Goal: Task Accomplishment & Management: Manage account settings

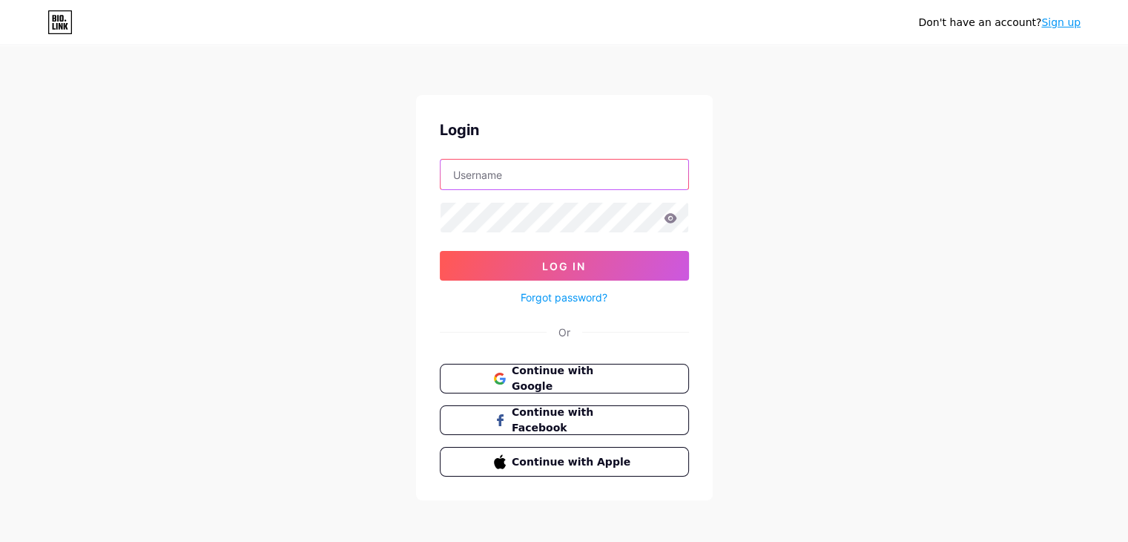
type input "itsmicahb04+biolink@gmail.com"
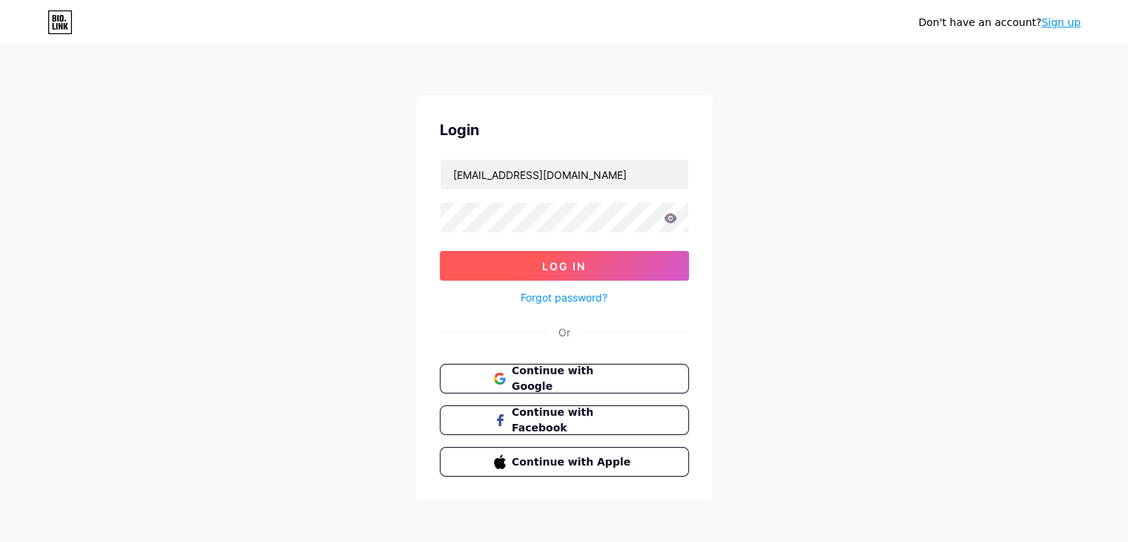
click at [592, 265] on button "Log In" at bounding box center [564, 266] width 249 height 30
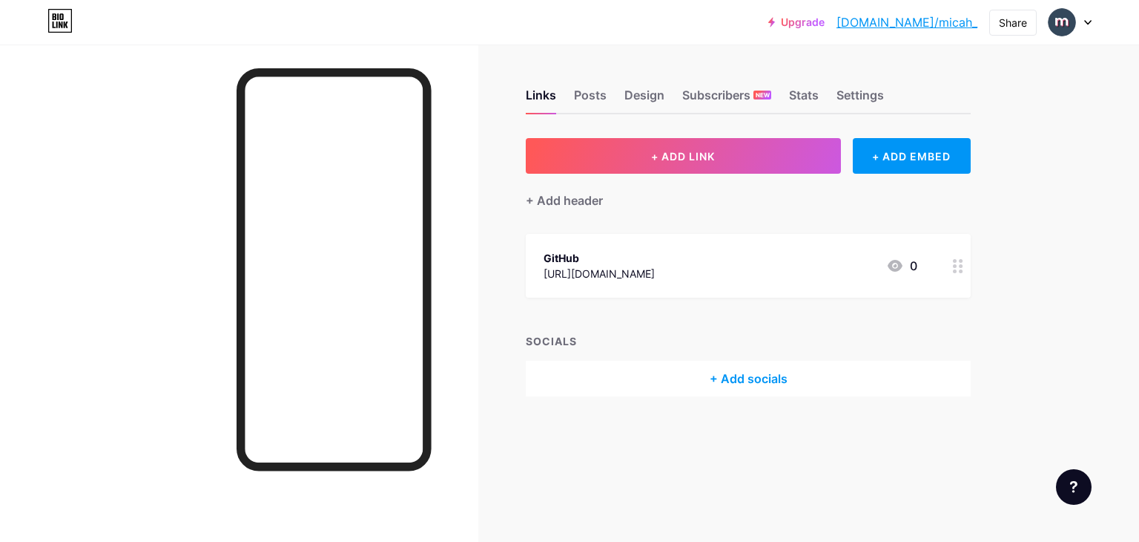
click at [757, 377] on div "+ Add socials" at bounding box center [748, 379] width 445 height 36
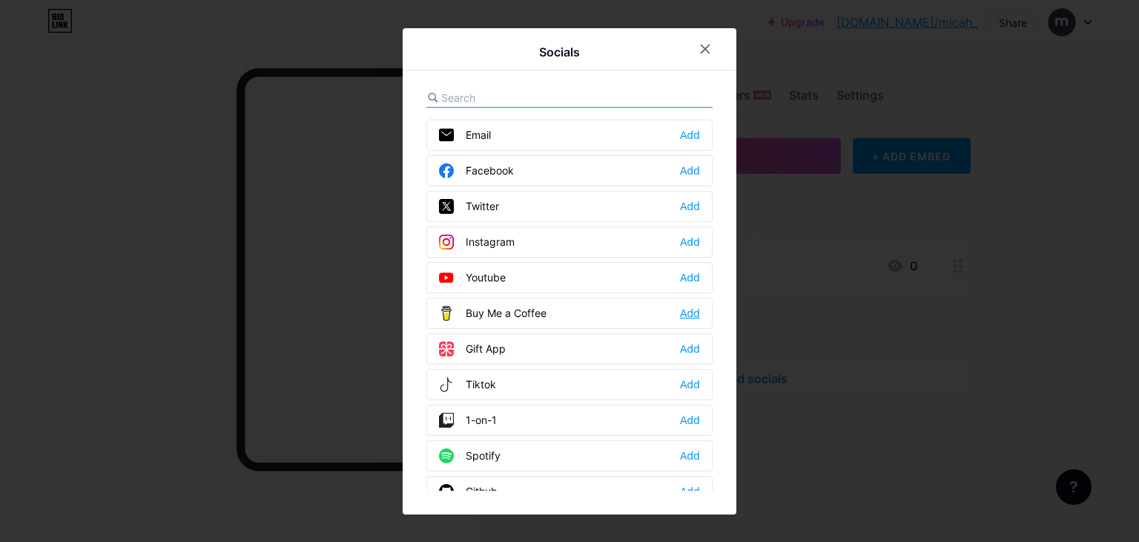
click at [688, 312] on div "Add" at bounding box center [690, 313] width 20 height 15
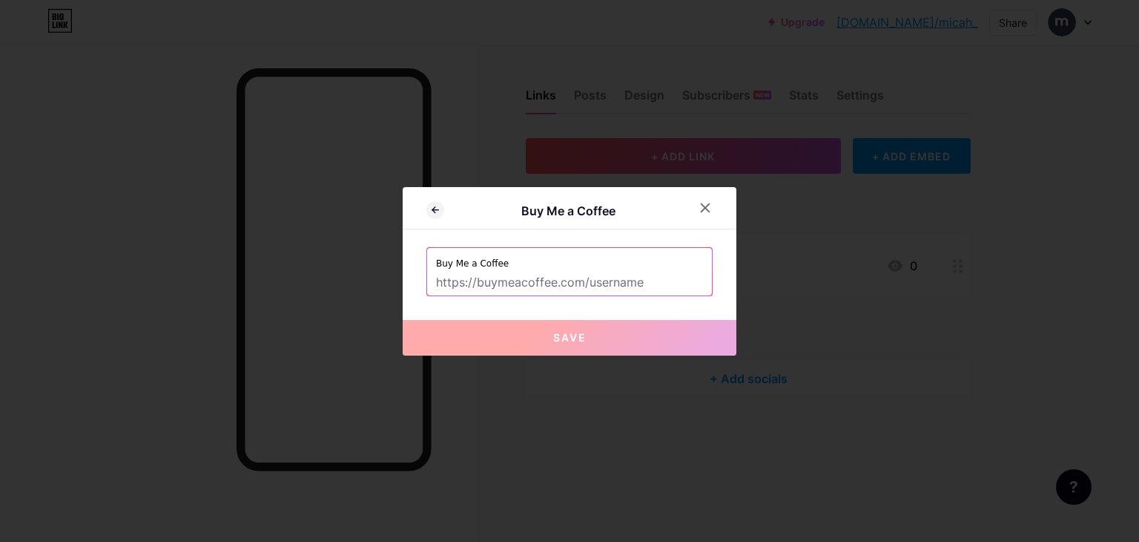
click at [645, 283] on input "text" at bounding box center [569, 282] width 267 height 25
click at [701, 199] on div at bounding box center [705, 207] width 27 height 27
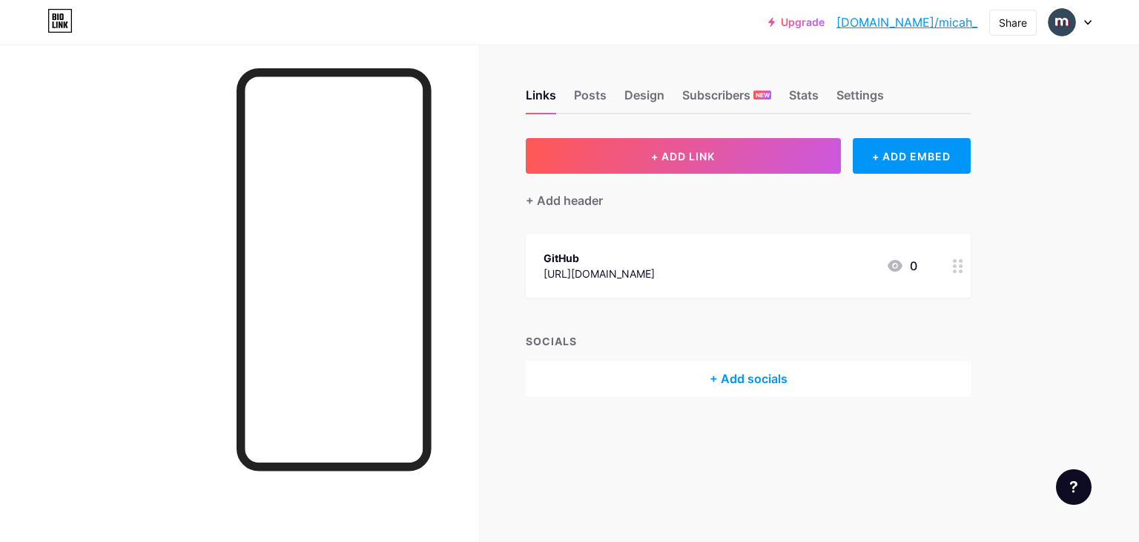
click at [780, 375] on div "+ Add socials" at bounding box center [748, 379] width 445 height 36
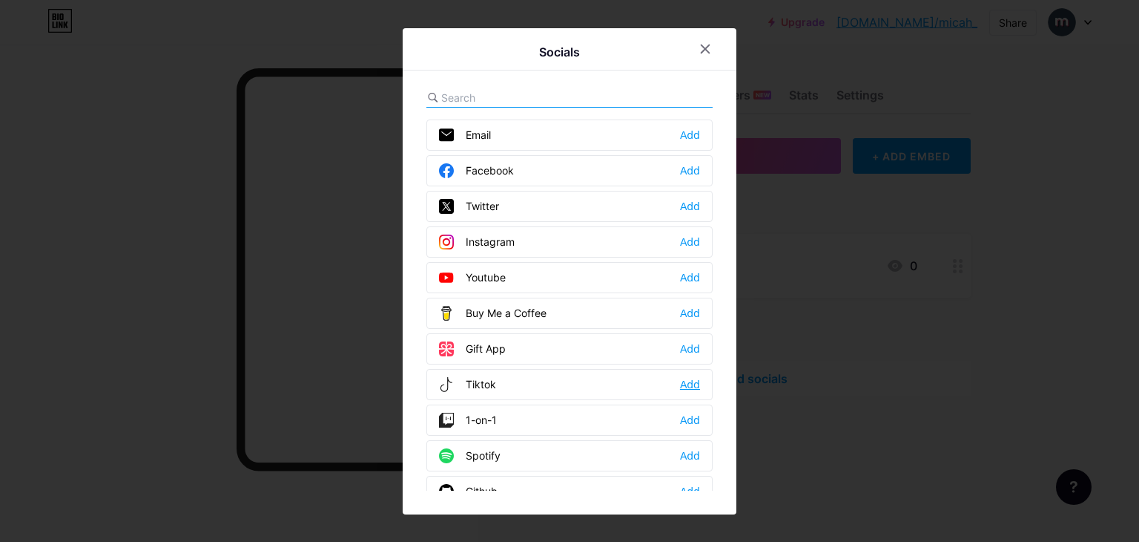
scroll to position [74, 0]
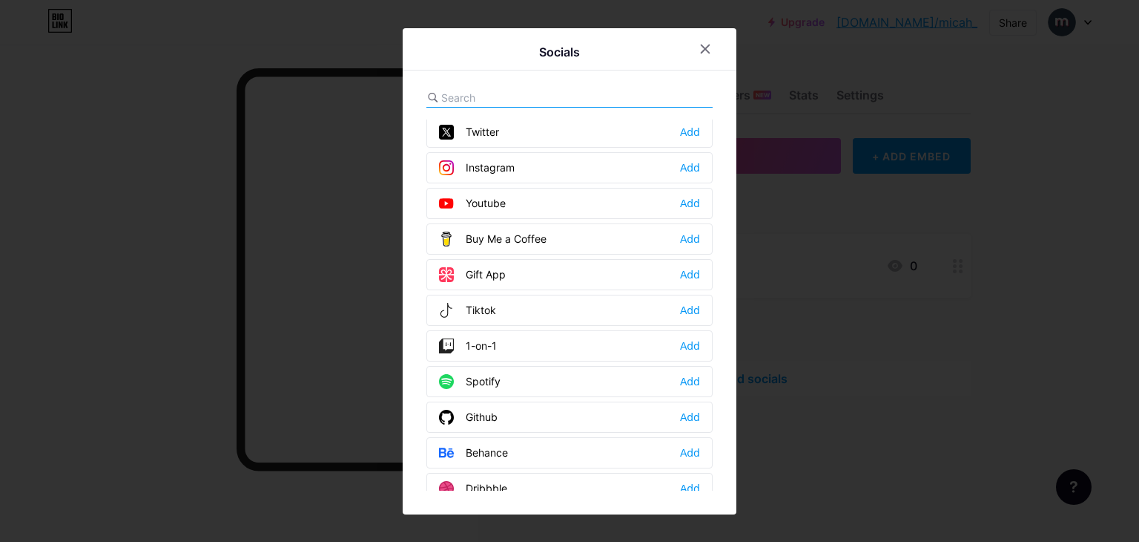
click at [274, 126] on div at bounding box center [569, 271] width 1139 height 542
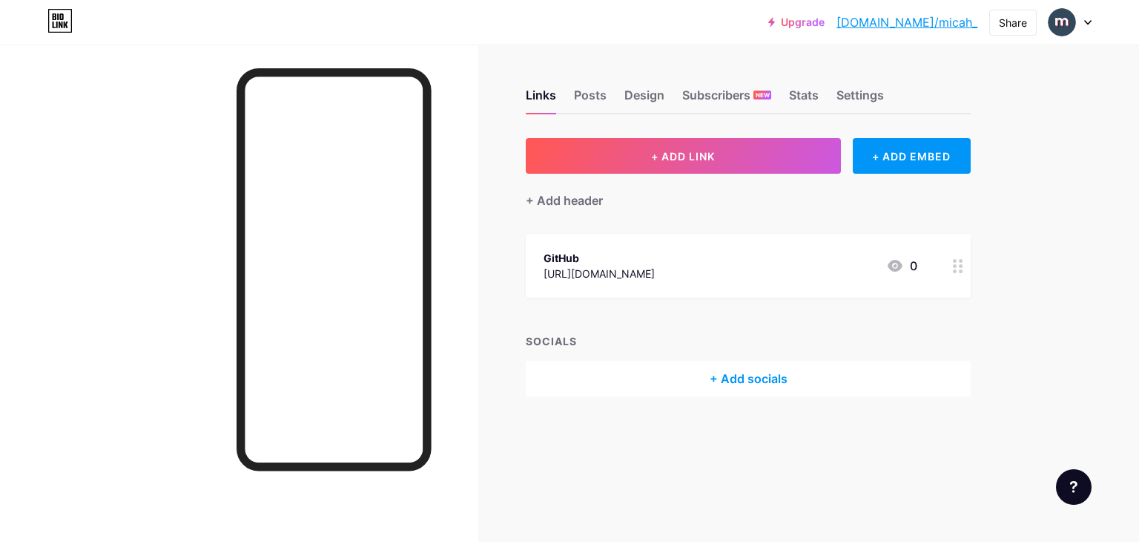
click at [955, 271] on circle at bounding box center [955, 271] width 4 height 4
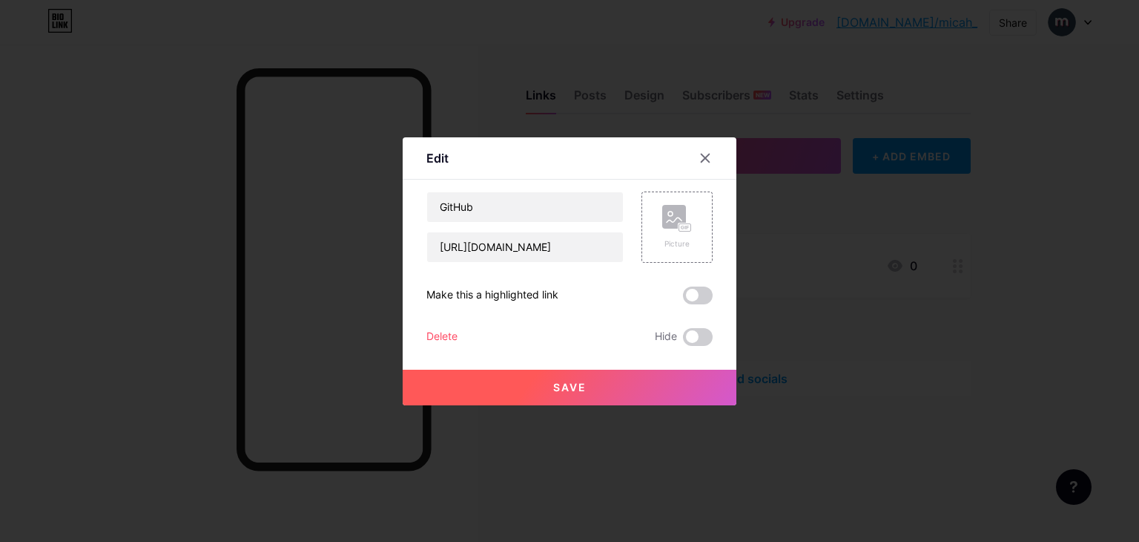
click at [445, 338] on div "Delete" at bounding box center [442, 337] width 31 height 18
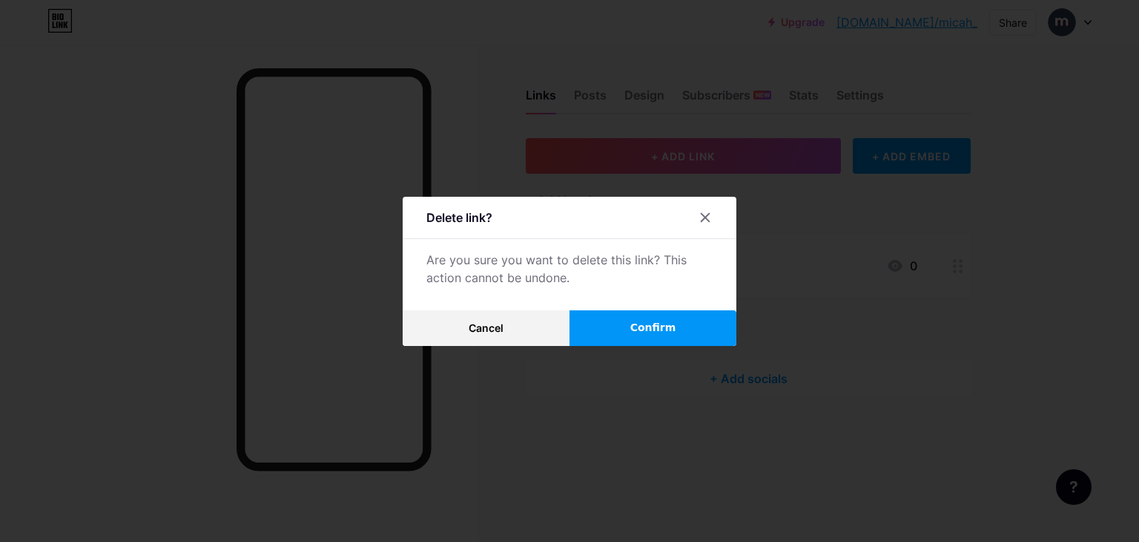
click at [656, 325] on span "Confirm" at bounding box center [654, 328] width 46 height 16
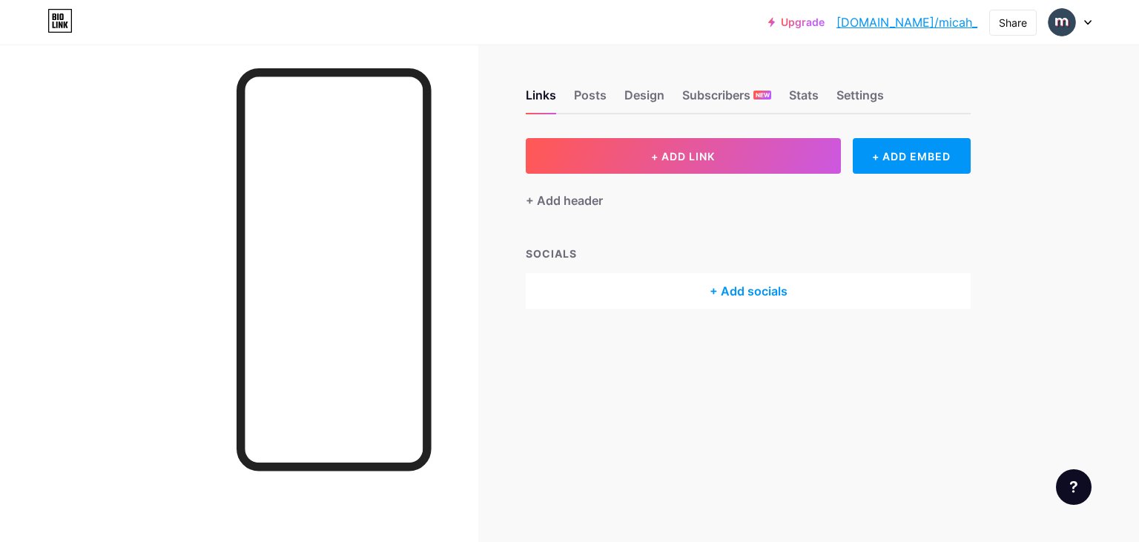
click at [751, 288] on div "+ Add socials" at bounding box center [748, 291] width 445 height 36
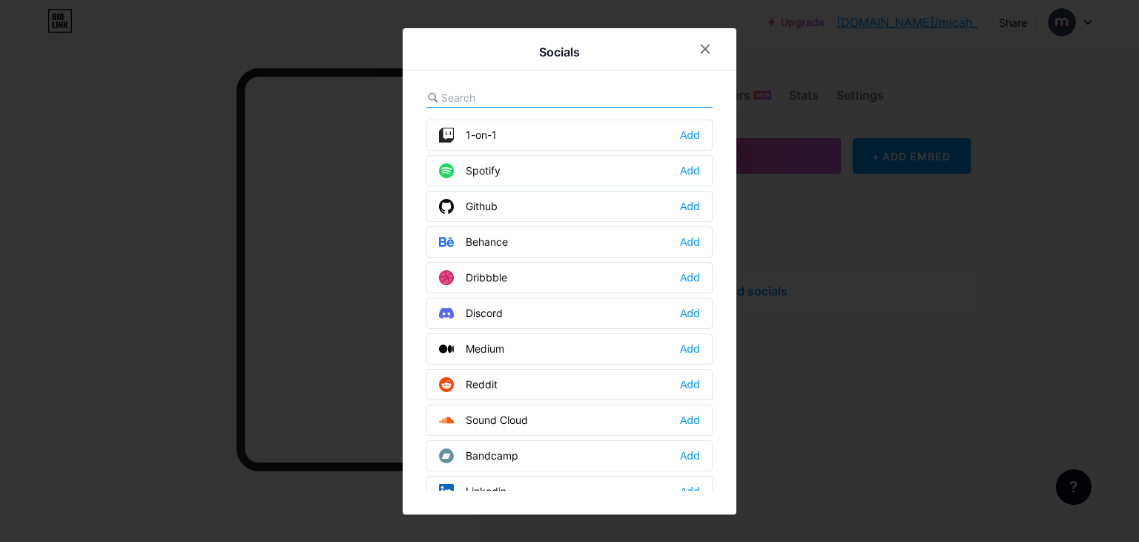
scroll to position [137, 0]
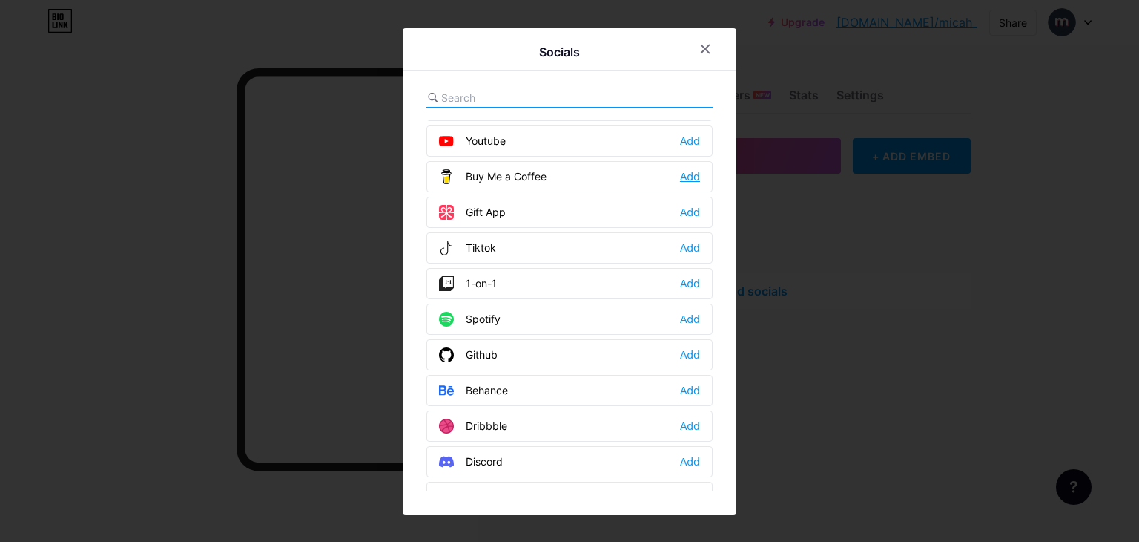
click at [688, 177] on div "Add" at bounding box center [690, 176] width 20 height 15
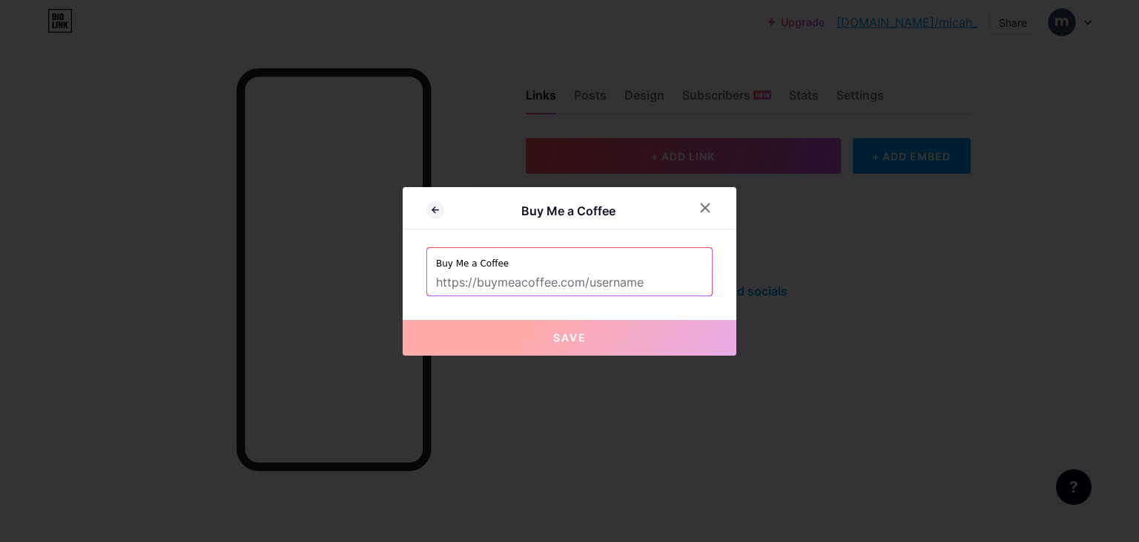
click at [541, 283] on input "text" at bounding box center [569, 282] width 267 height 25
paste input "[URL][DOMAIN_NAME]"
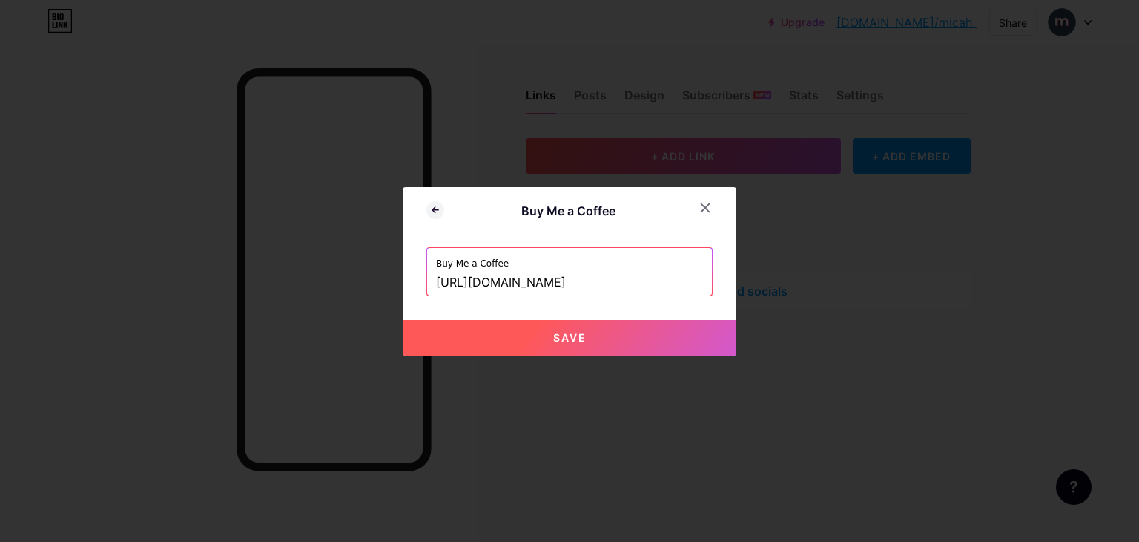
type input "[URL][DOMAIN_NAME]"
click at [635, 330] on button "Save" at bounding box center [570, 338] width 334 height 36
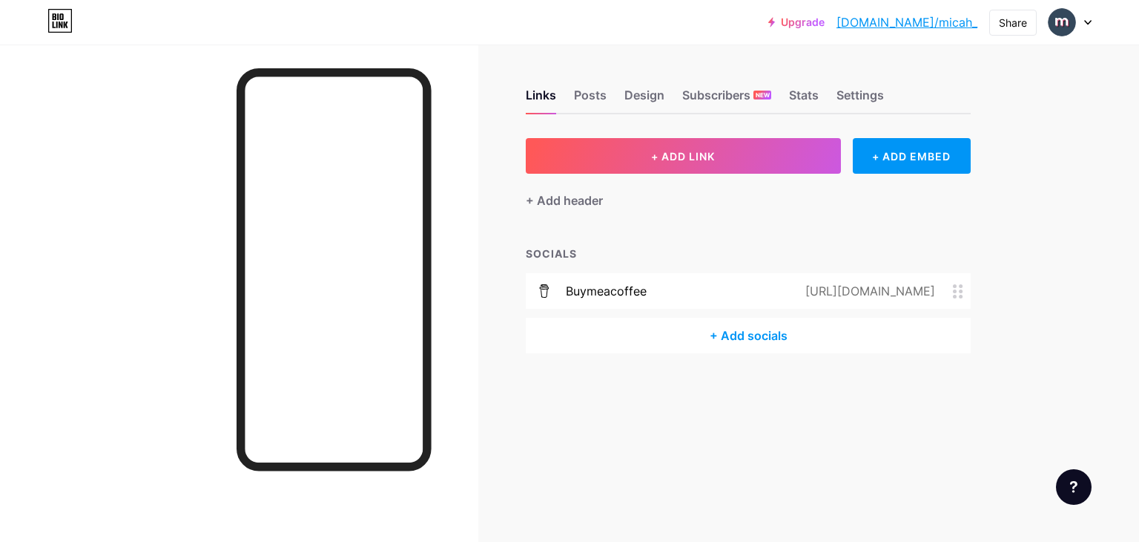
click at [751, 334] on div "+ Add socials" at bounding box center [748, 336] width 445 height 36
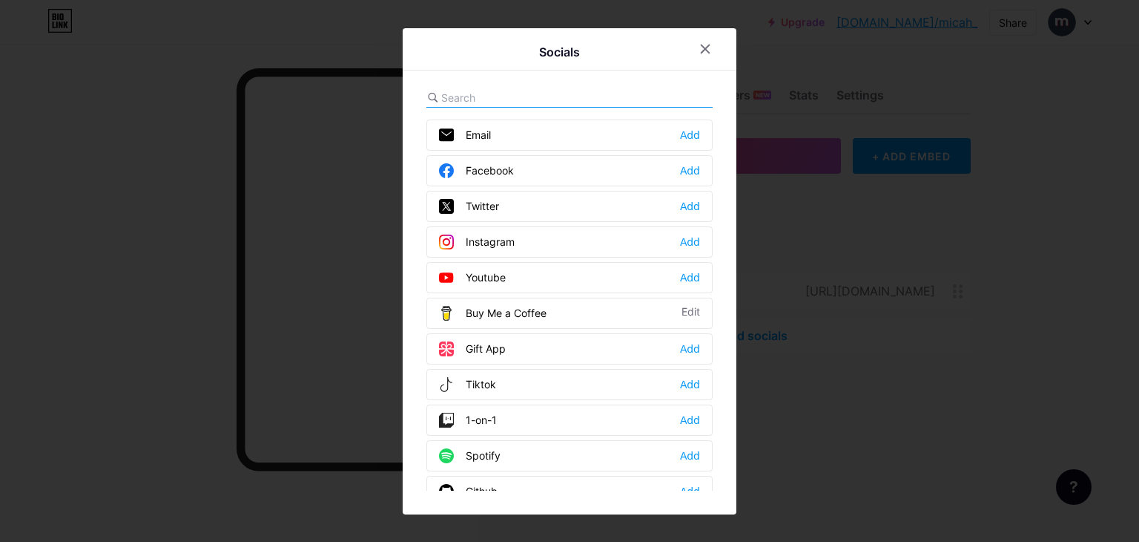
scroll to position [74, 0]
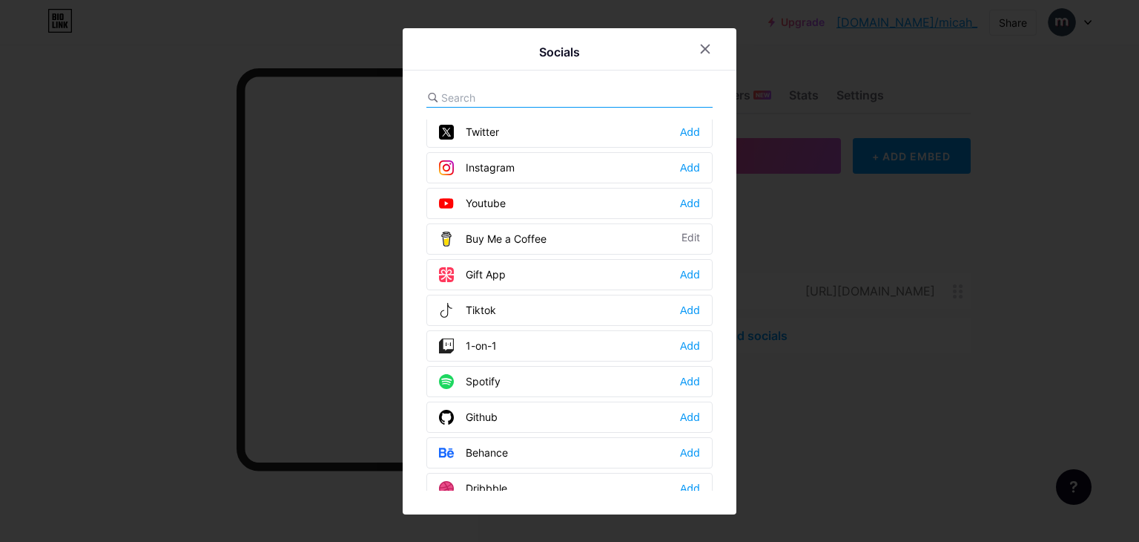
click at [686, 411] on div "Add" at bounding box center [690, 417] width 20 height 15
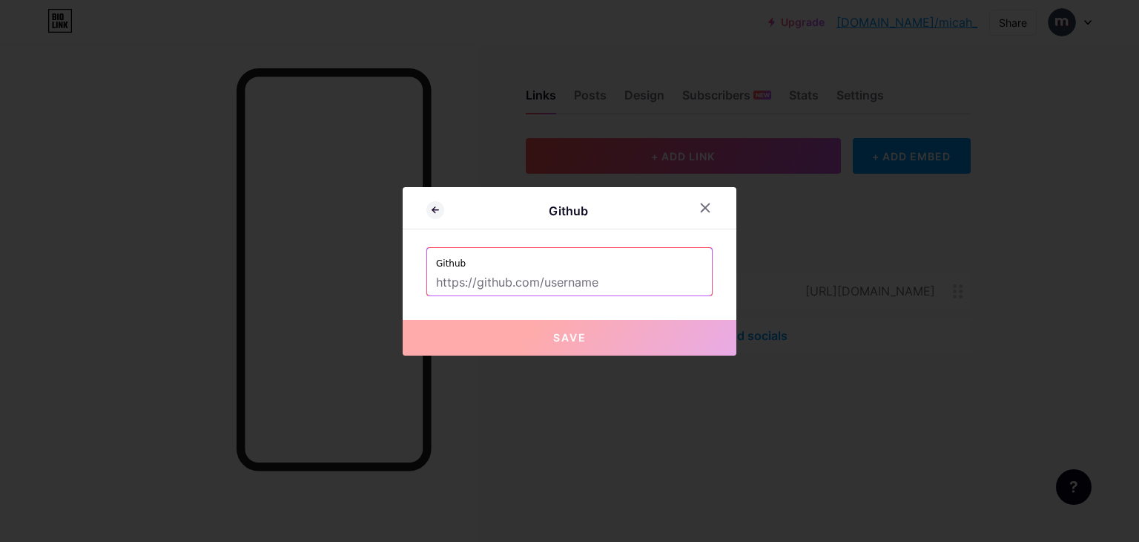
click at [592, 281] on input "text" at bounding box center [569, 282] width 267 height 25
paste input "[URL][DOMAIN_NAME]"
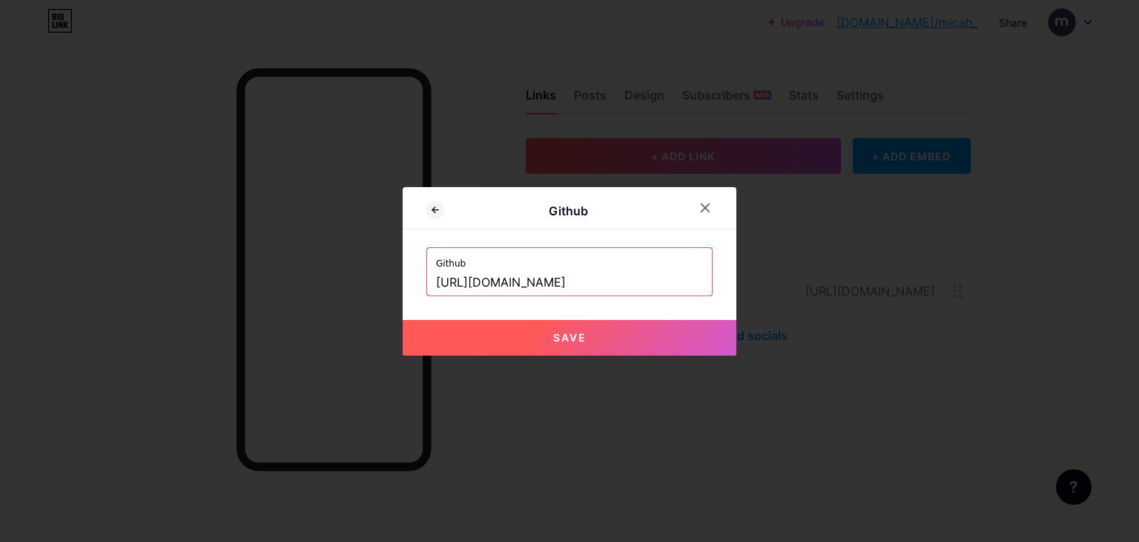
type input "[URL][DOMAIN_NAME]"
click at [601, 329] on button "Save" at bounding box center [570, 338] width 334 height 36
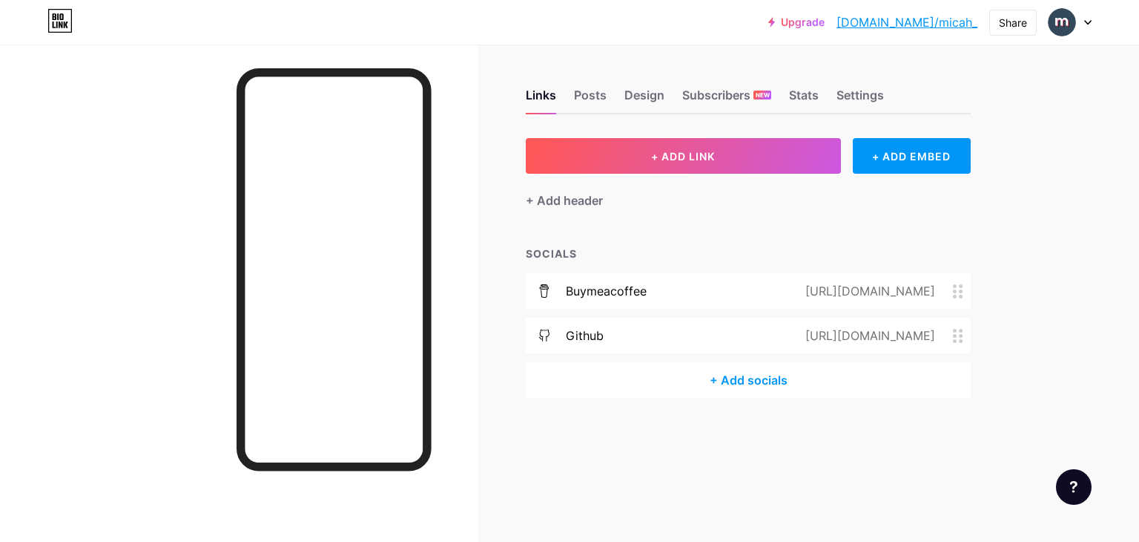
click at [743, 372] on div "+ Add socials" at bounding box center [748, 380] width 445 height 36
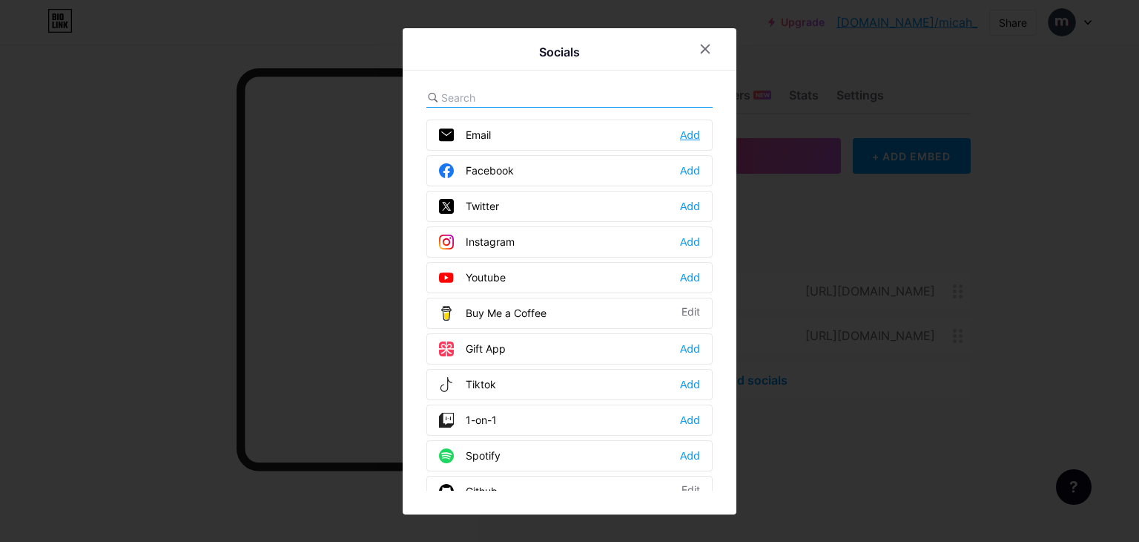
click at [687, 135] on div "Add" at bounding box center [690, 135] width 20 height 15
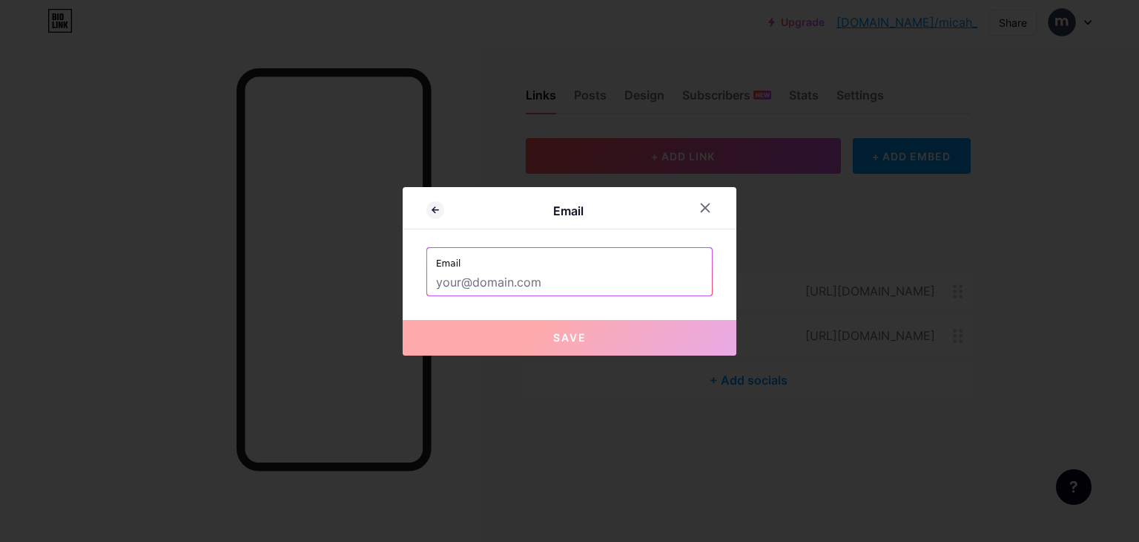
click at [579, 281] on input "text" at bounding box center [569, 282] width 267 height 25
paste input "bymicah.me@gmail.com"
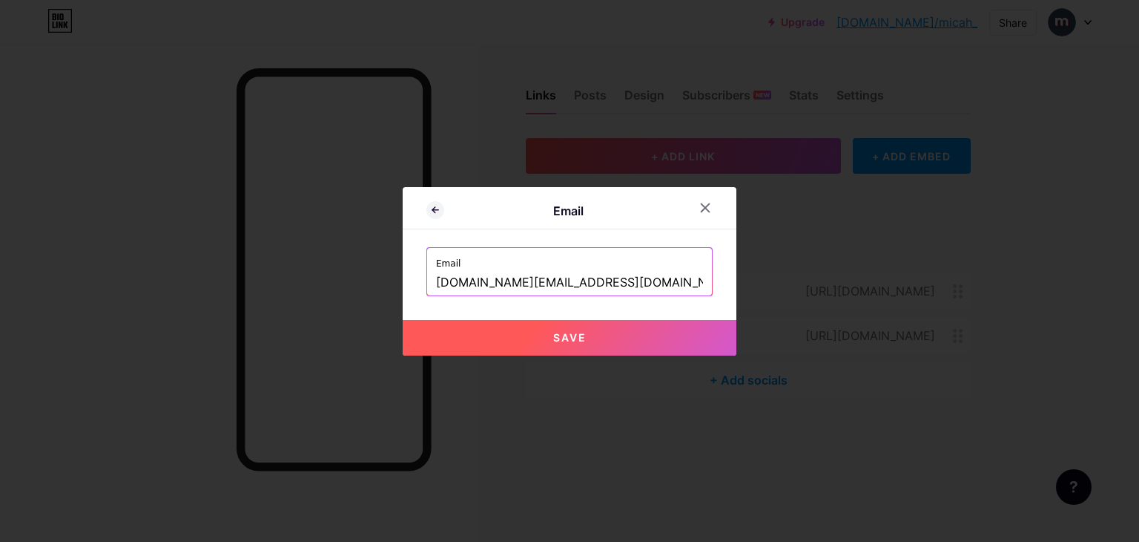
click at [567, 340] on span "Save" at bounding box center [569, 337] width 33 height 13
type input "mailto:[DOMAIN_NAME][EMAIL_ADDRESS][DOMAIN_NAME]"
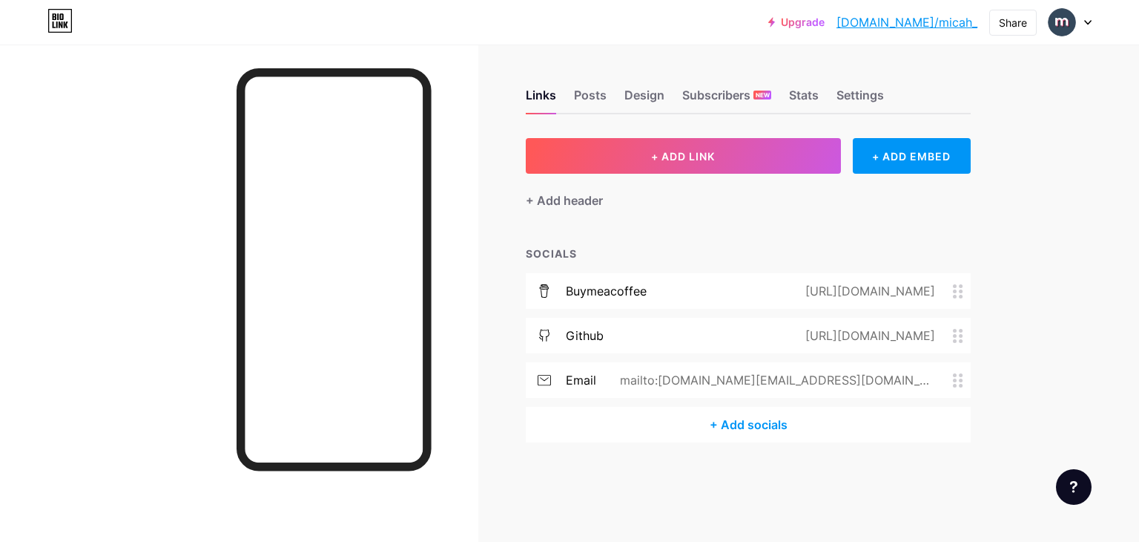
click at [773, 427] on div "+ Add socials" at bounding box center [748, 425] width 445 height 36
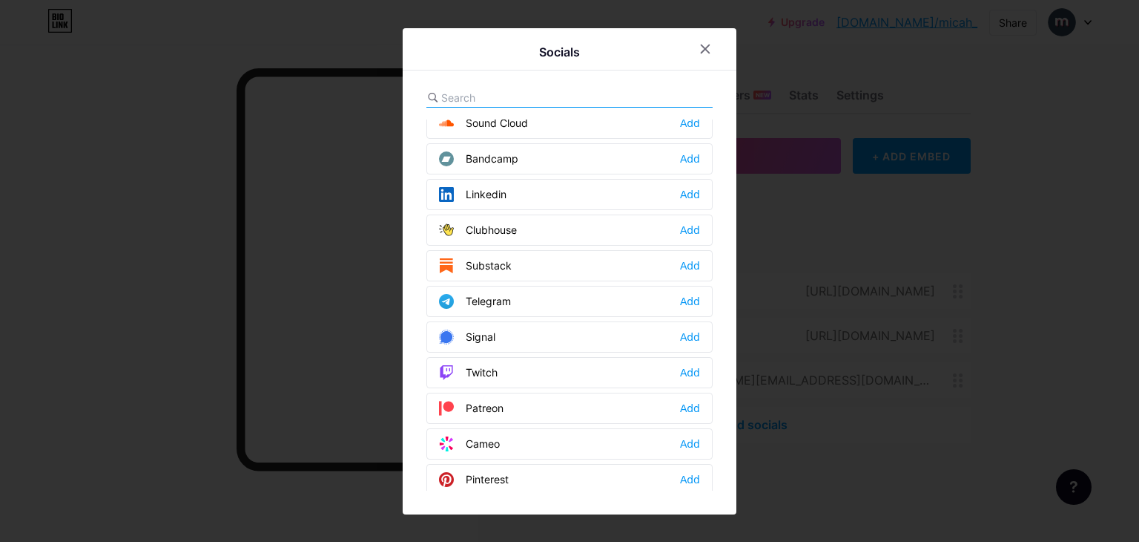
scroll to position [507, 0]
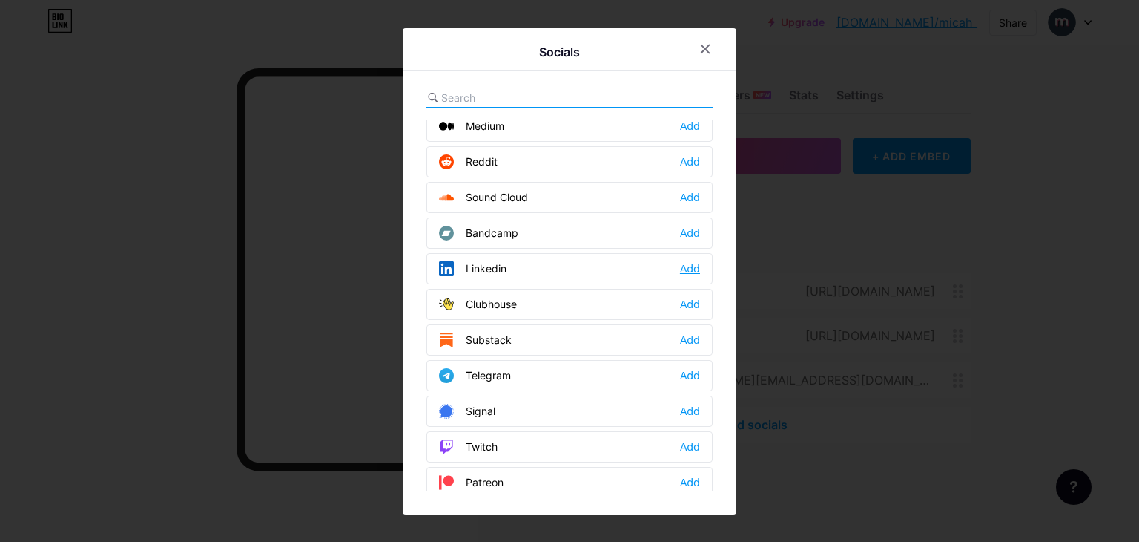
click at [685, 261] on div "Add" at bounding box center [690, 268] width 20 height 15
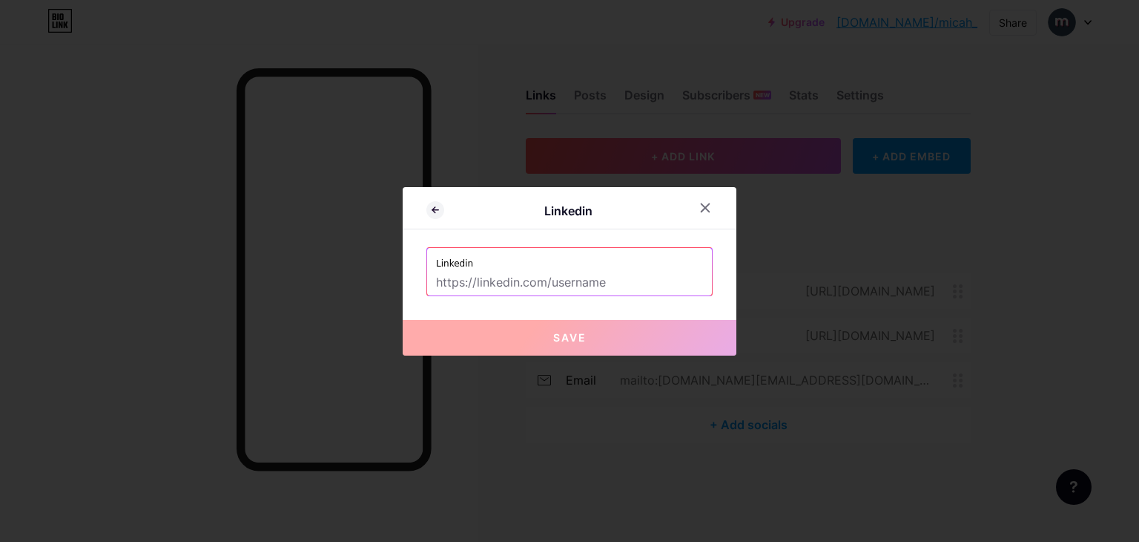
click at [651, 286] on input "text" at bounding box center [569, 282] width 267 height 25
paste input "in/micah-me"
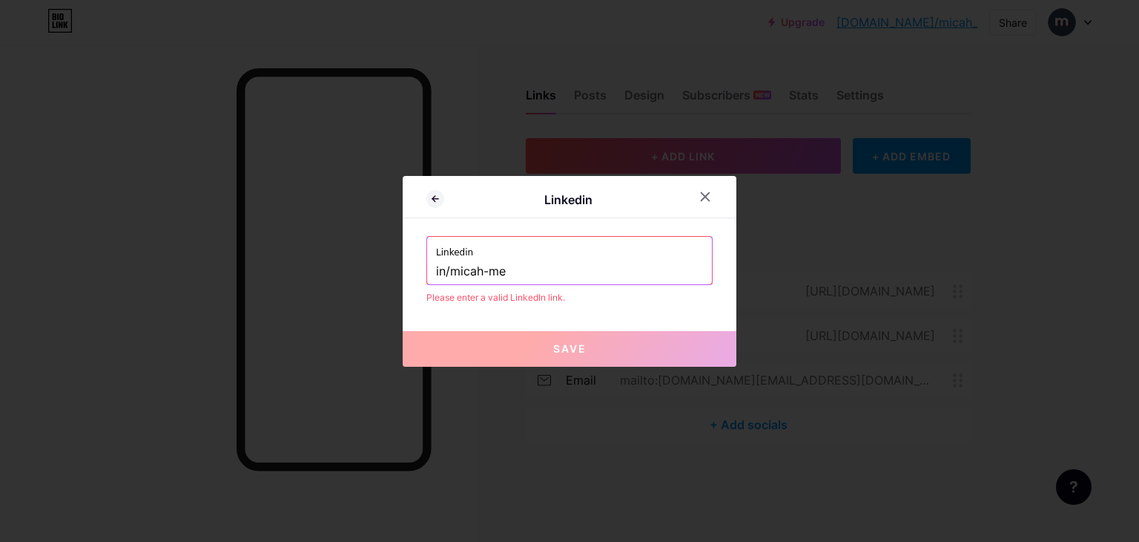
paste input "https://www.linkedin.com/in/micah-me/"
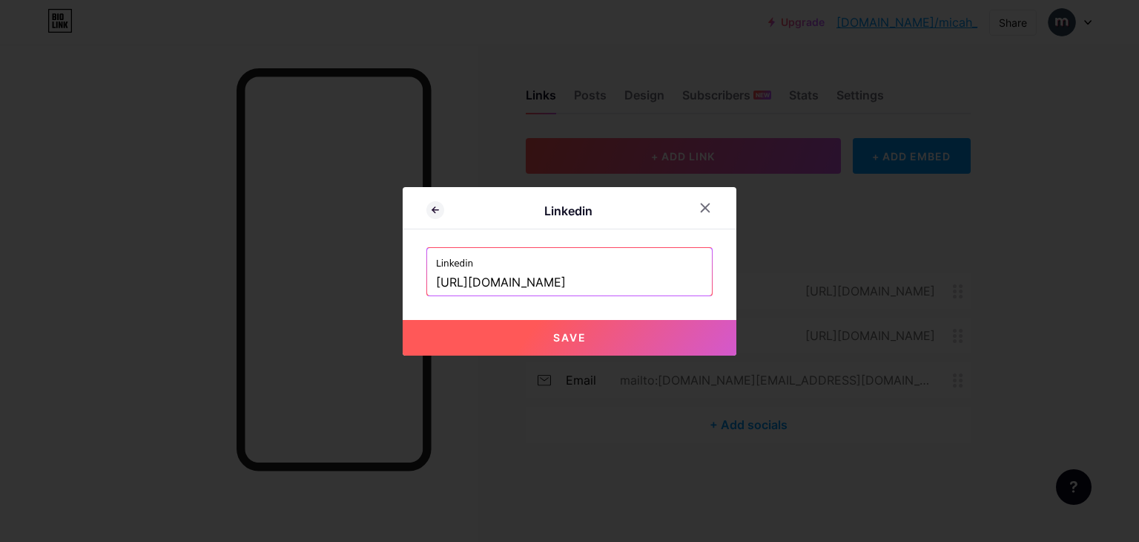
type input "https://www.linkedin.com/in/micah-me/"
click at [624, 328] on button "Save" at bounding box center [570, 338] width 334 height 36
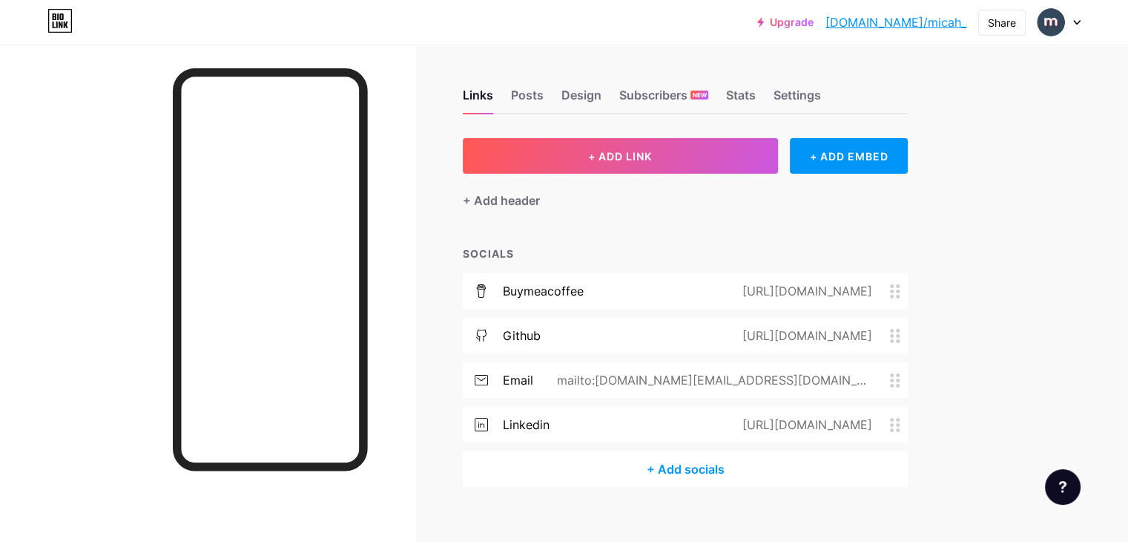
click at [774, 418] on div "https://www.linkedin.com/in/micah-me/" at bounding box center [804, 424] width 171 height 18
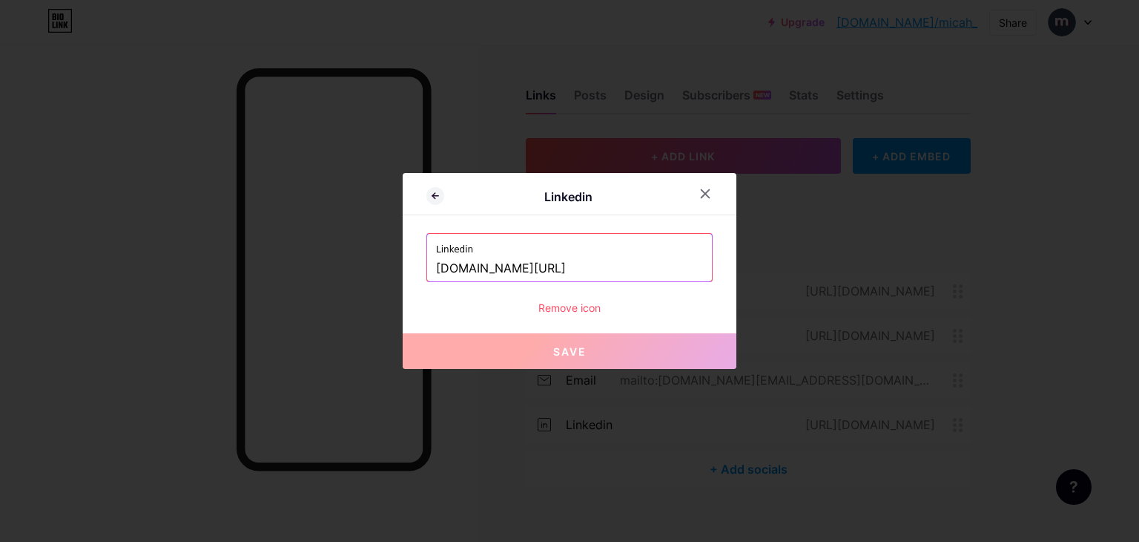
click at [648, 272] on input "www.linkedin.com/in/micah-me/" at bounding box center [569, 268] width 267 height 25
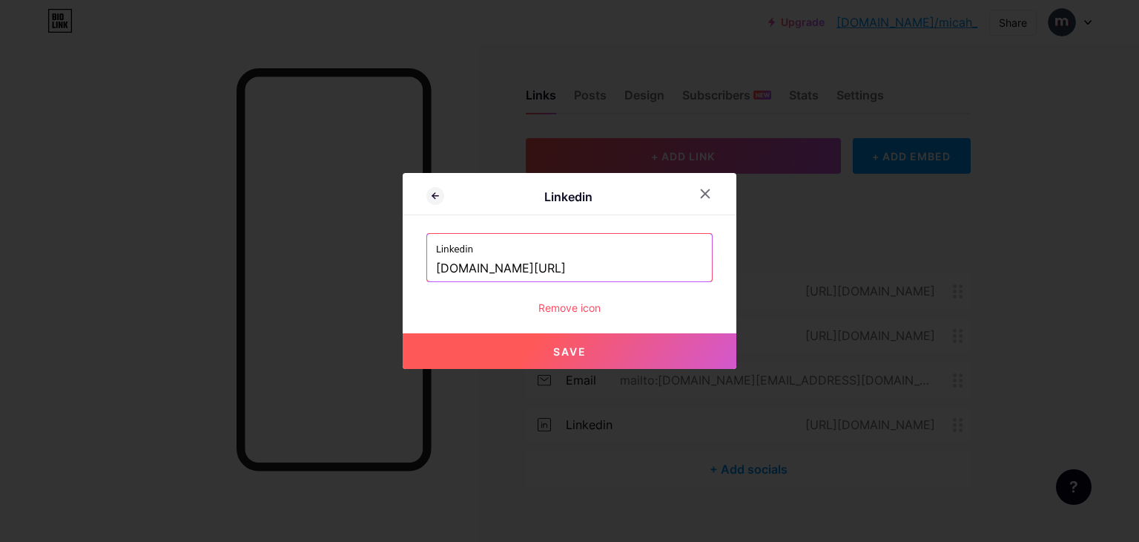
click at [561, 346] on span "Save" at bounding box center [569, 351] width 33 height 13
type input "https://www.linkedin.com/in/micah-me"
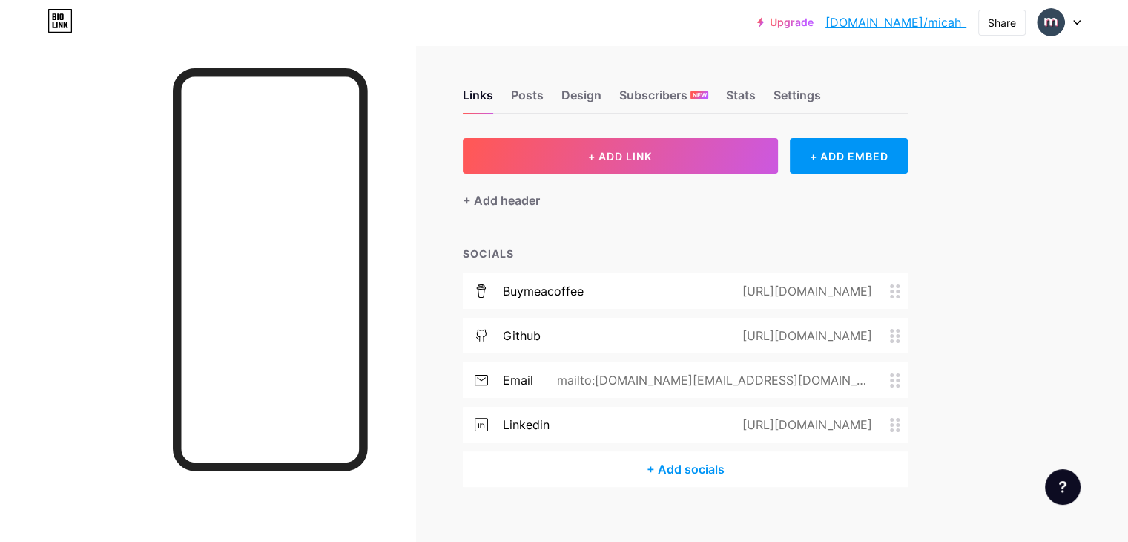
click at [815, 420] on div "https://www.linkedin.com/in/micah-me" at bounding box center [804, 424] width 171 height 18
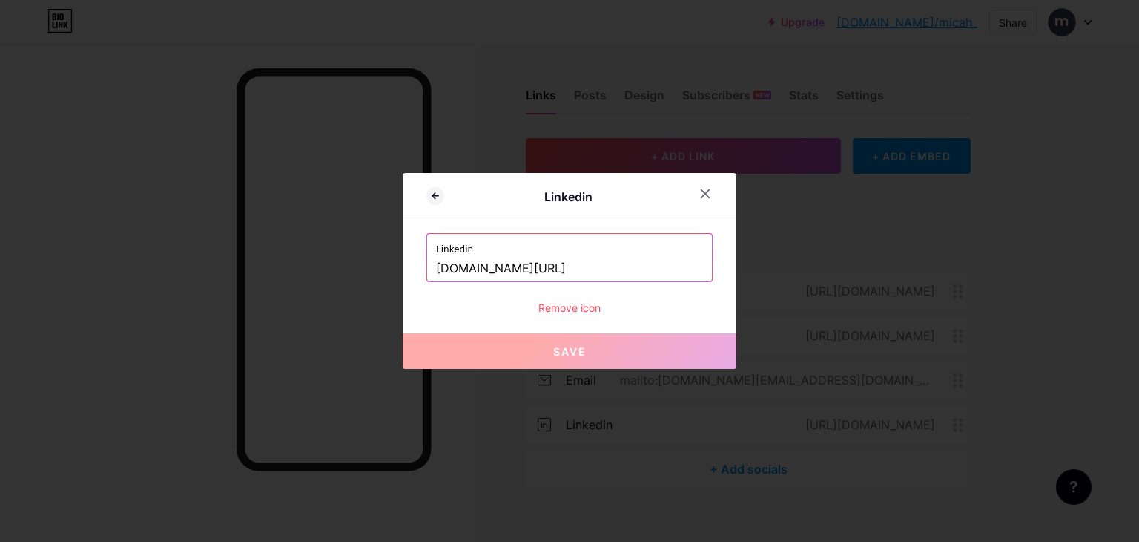
click at [583, 307] on div "Remove icon" at bounding box center [570, 308] width 286 height 16
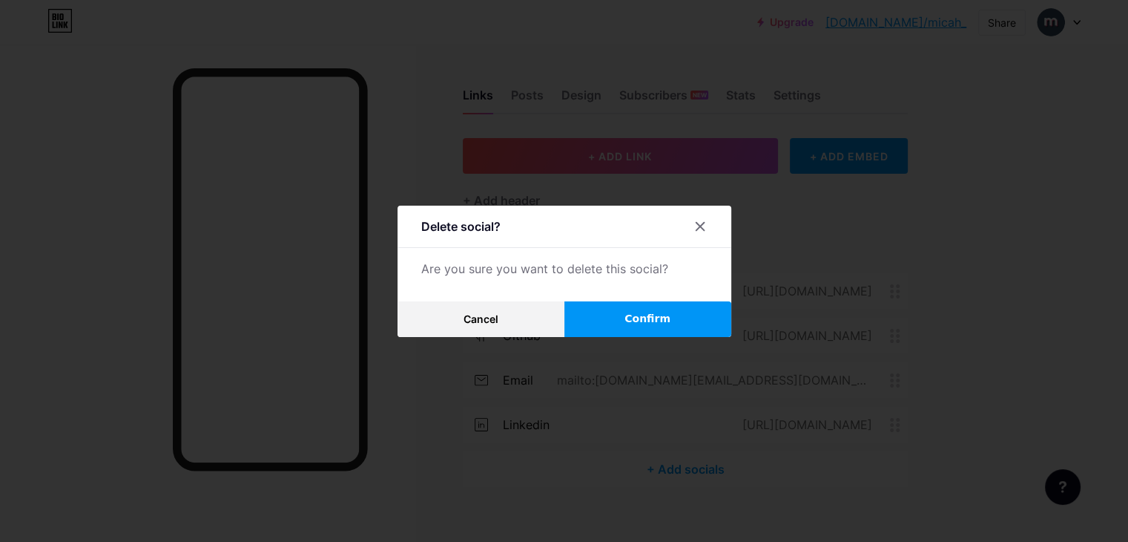
click at [677, 316] on button "Confirm" at bounding box center [648, 319] width 167 height 36
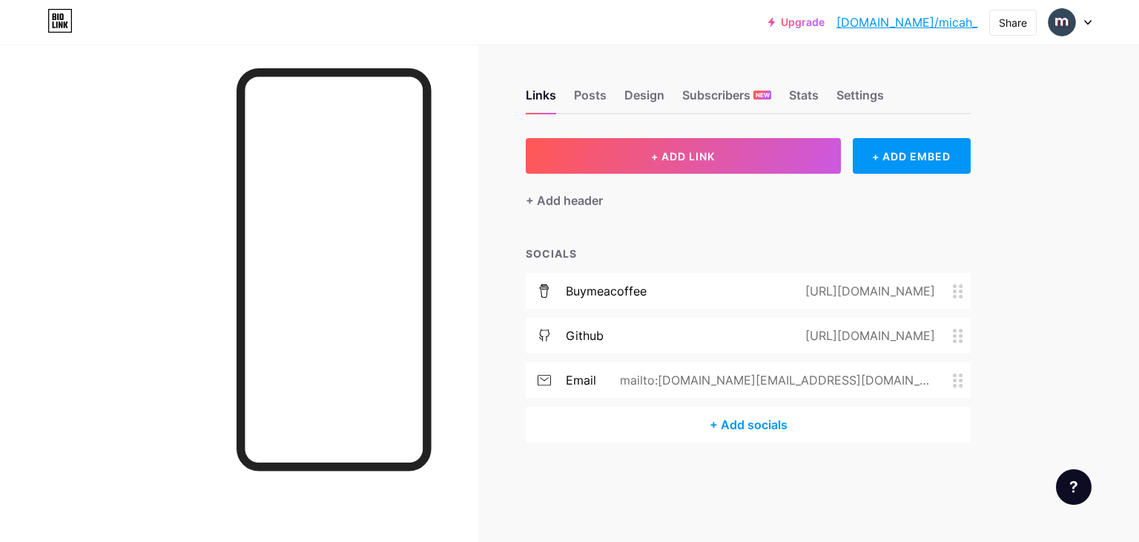
click at [757, 424] on div "+ Add socials" at bounding box center [748, 425] width 445 height 36
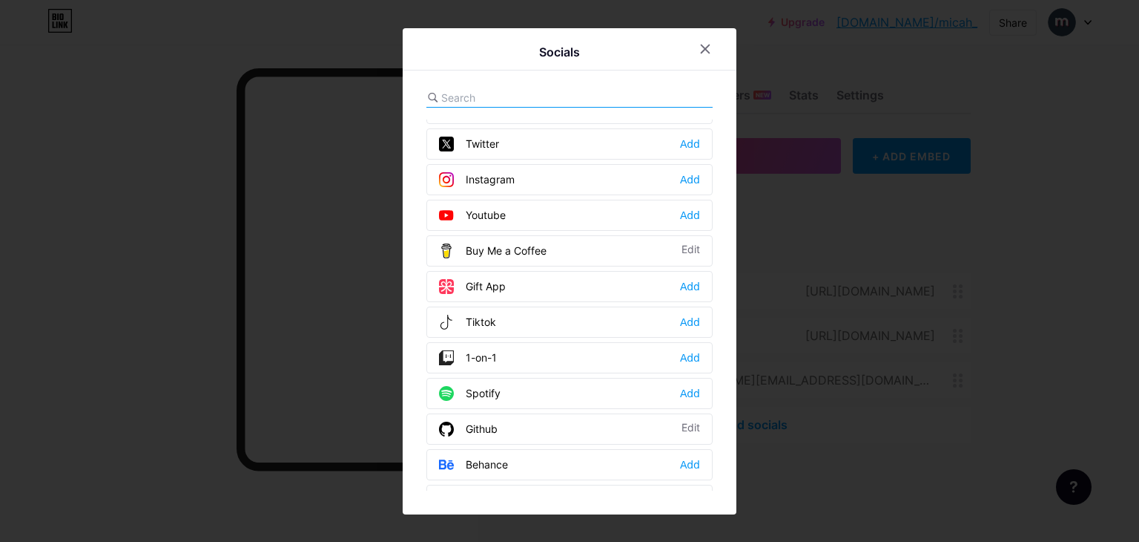
scroll to position [0, 0]
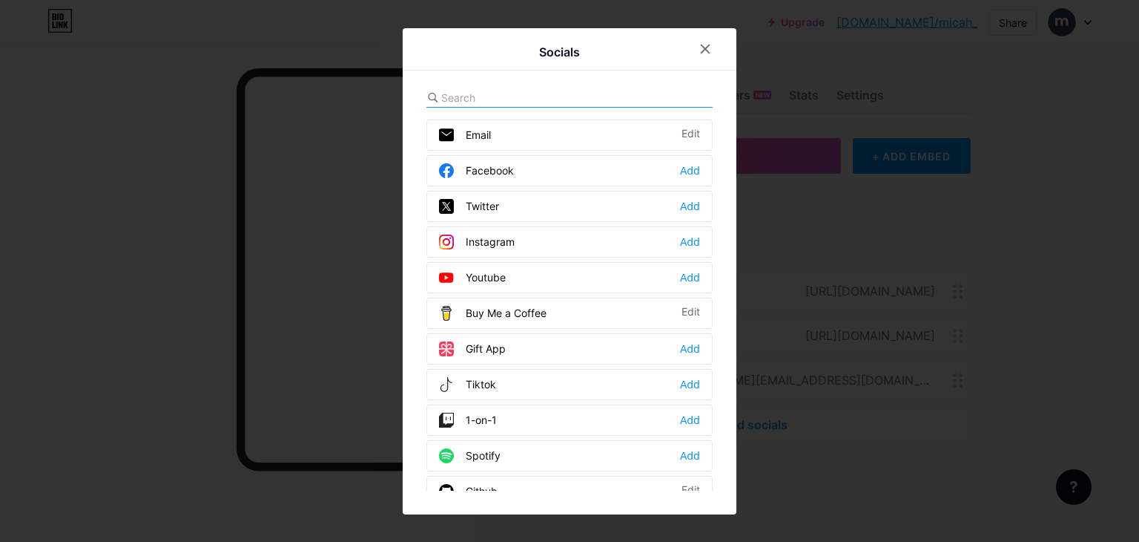
click at [893, 303] on div at bounding box center [569, 271] width 1139 height 542
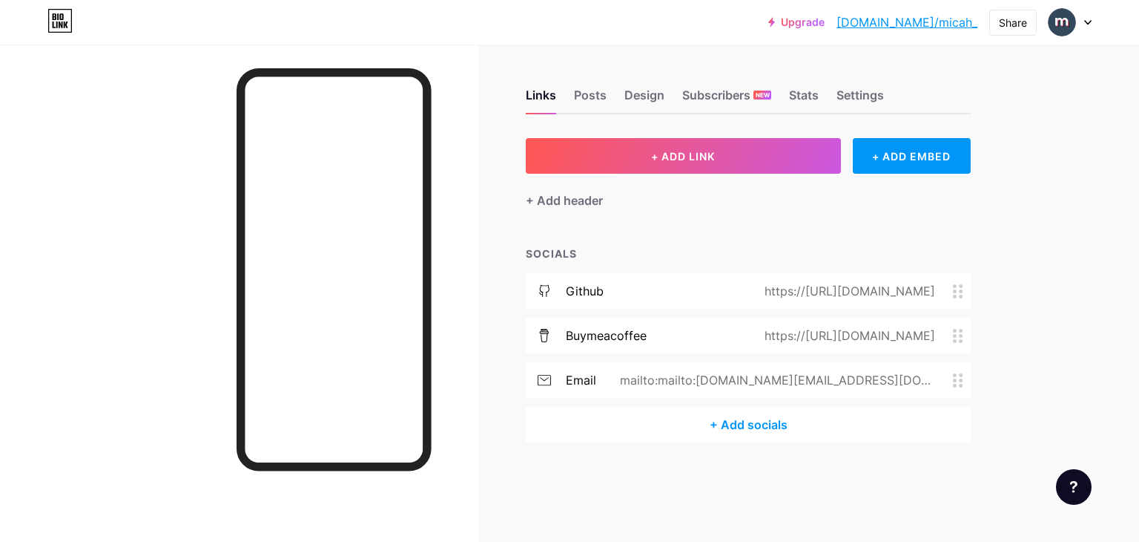
click at [1034, 357] on div "Upgrade bio.link/micah_... bio.link/micah_ Share Switch accounts Micah bio.link…" at bounding box center [569, 271] width 1139 height 542
click at [627, 339] on div "buymeacoffee" at bounding box center [606, 335] width 81 height 18
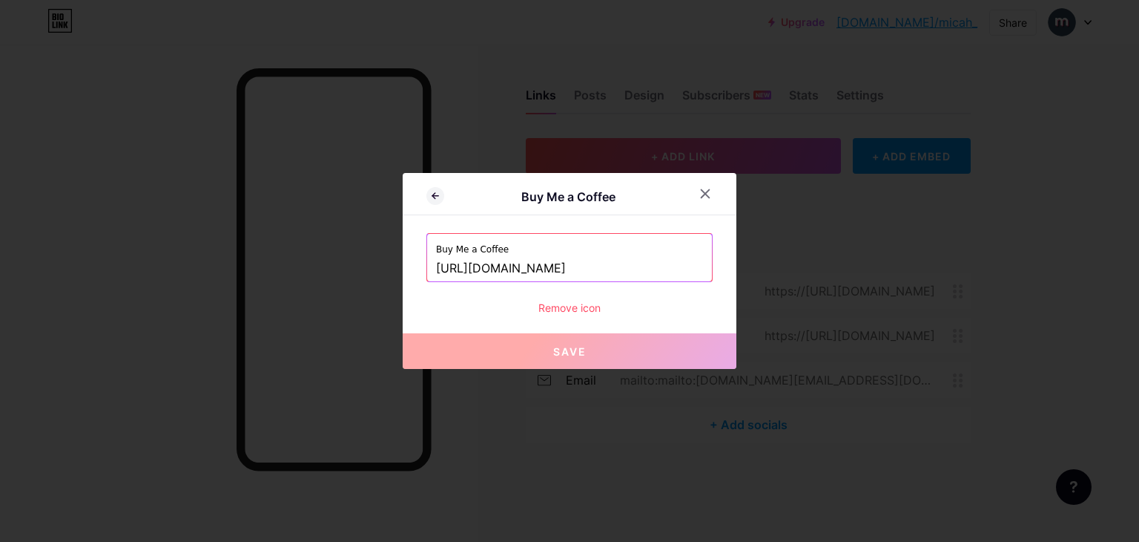
type input "buymeacoffee.com/micah_"
click at [742, 306] on div at bounding box center [569, 271] width 1139 height 542
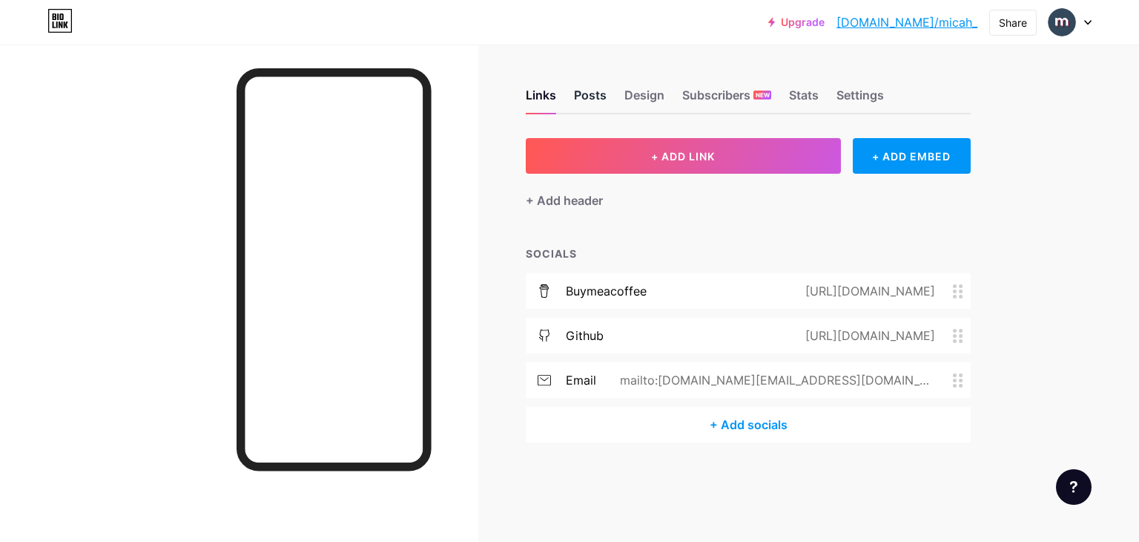
click at [597, 97] on div "Posts" at bounding box center [590, 99] width 33 height 27
click at [638, 98] on div "Design" at bounding box center [645, 99] width 40 height 27
click at [596, 96] on div "Posts" at bounding box center [590, 99] width 33 height 27
click at [630, 96] on div "Design" at bounding box center [645, 99] width 40 height 27
click at [809, 92] on div "Stats" at bounding box center [804, 99] width 30 height 27
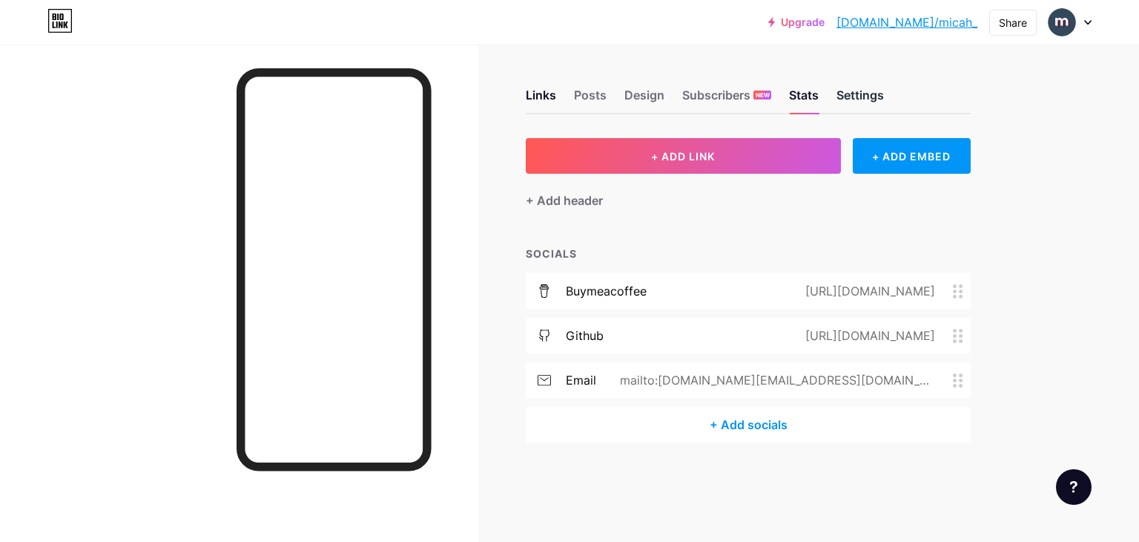
click at [866, 95] on div "Settings" at bounding box center [860, 99] width 47 height 27
click at [535, 86] on div "Links" at bounding box center [541, 99] width 30 height 27
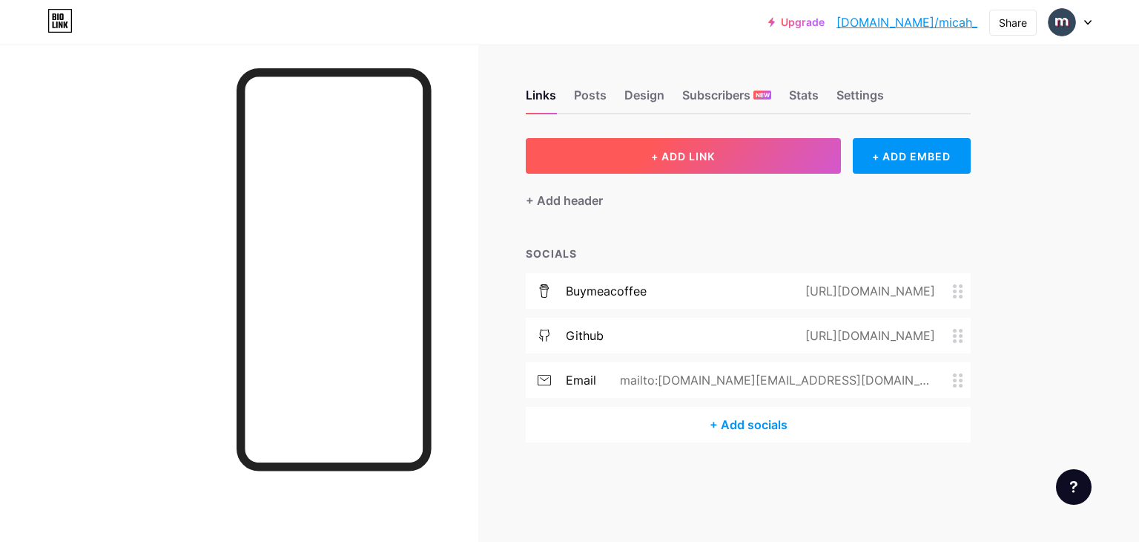
click at [703, 155] on span "+ ADD LINK" at bounding box center [683, 156] width 64 height 13
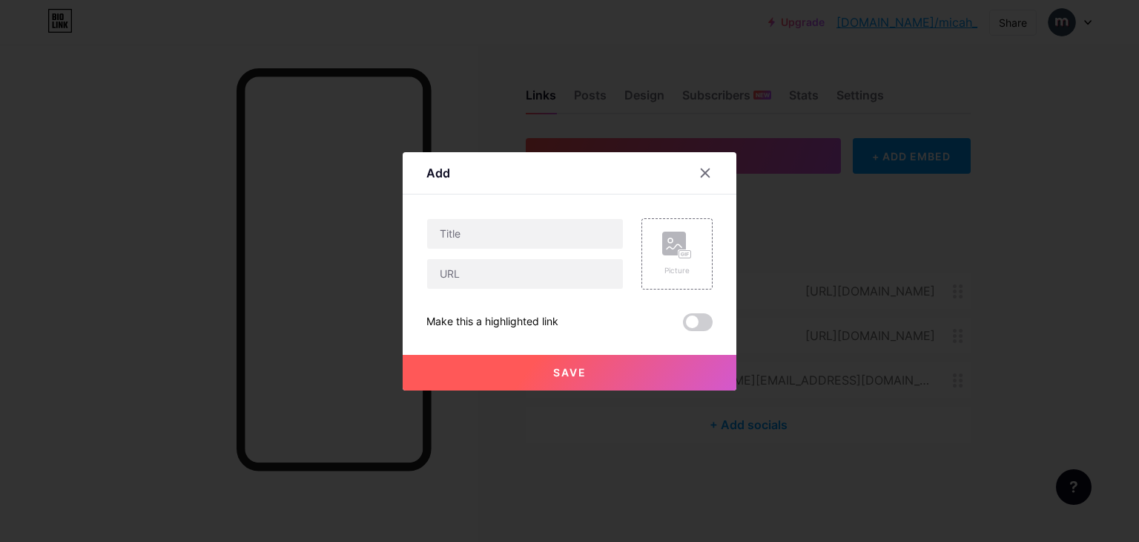
click at [815, 290] on div at bounding box center [569, 271] width 1139 height 542
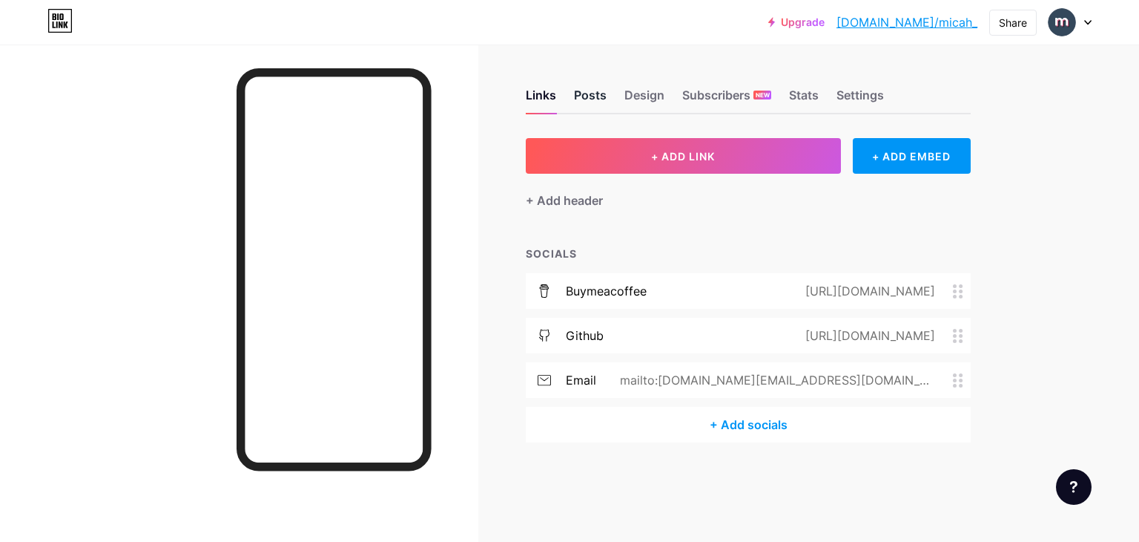
click at [591, 93] on div "Posts" at bounding box center [590, 99] width 33 height 27
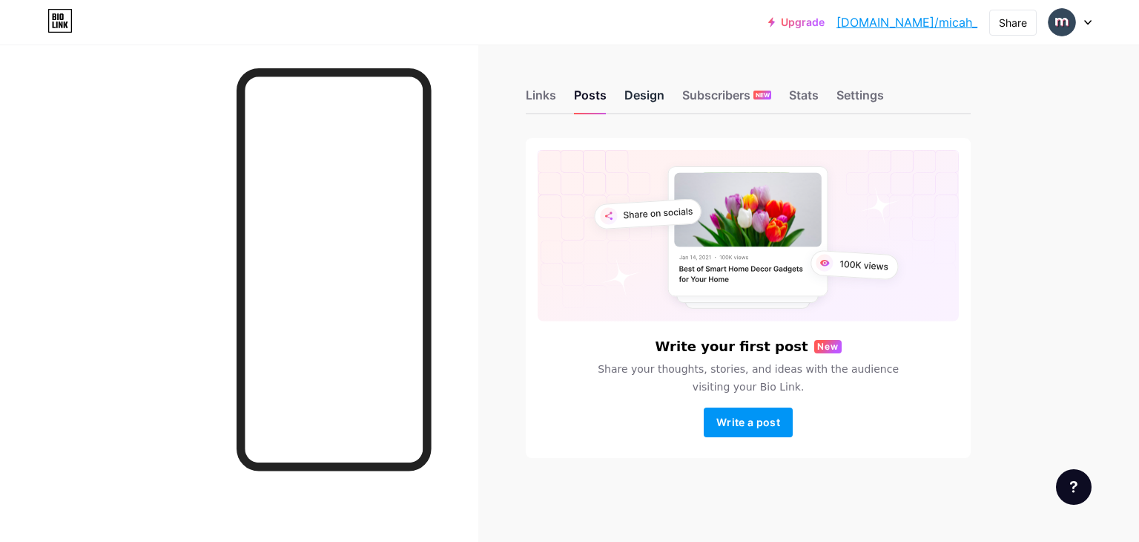
click at [640, 97] on div "Design" at bounding box center [645, 99] width 40 height 27
click at [647, 92] on div "Design" at bounding box center [645, 99] width 40 height 27
click at [813, 91] on div "Stats" at bounding box center [804, 99] width 30 height 27
click at [867, 104] on div "Settings" at bounding box center [860, 99] width 47 height 27
click at [657, 99] on div "Design" at bounding box center [645, 99] width 40 height 27
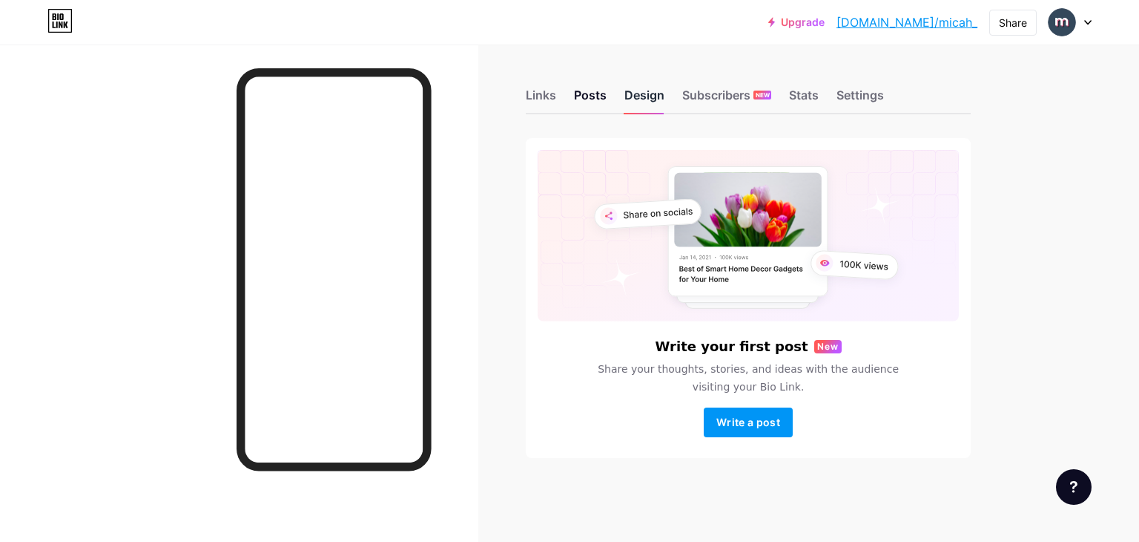
click at [657, 99] on div "Design" at bounding box center [645, 99] width 40 height 27
drag, startPoint x: 0, startPoint y: 0, endPoint x: 653, endPoint y: 96, distance: 659.8
click at [653, 96] on div "Design" at bounding box center [645, 99] width 40 height 27
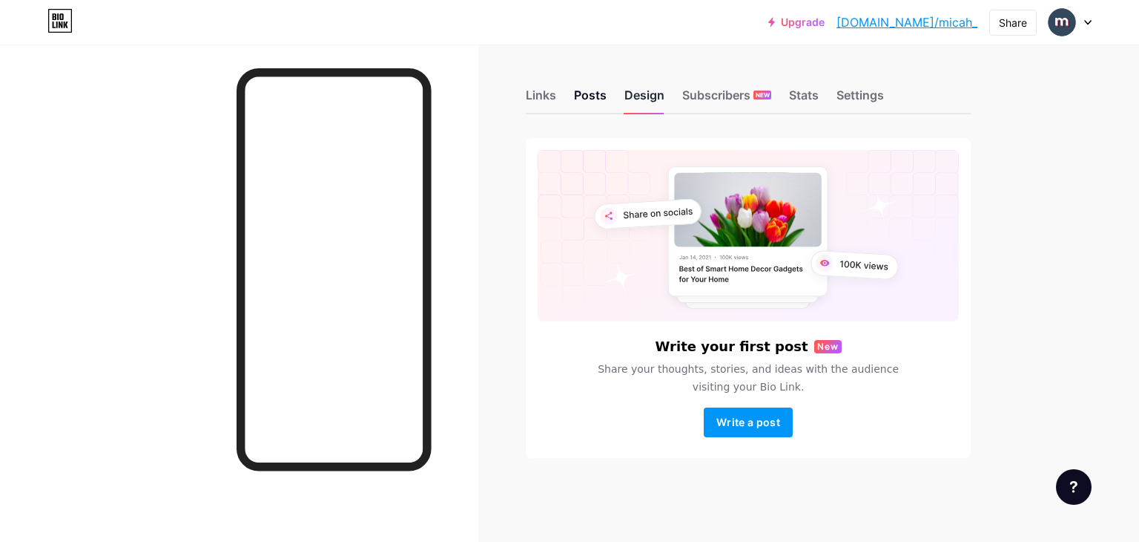
click at [653, 95] on div "Design" at bounding box center [645, 99] width 40 height 27
click at [734, 99] on div "Subscribers NEW" at bounding box center [727, 99] width 89 height 27
click at [877, 99] on div "Settings" at bounding box center [860, 99] width 47 height 27
click at [783, 91] on div "Links Posts Design Subscribers NEW Stats Settings" at bounding box center [748, 88] width 445 height 52
click at [822, 99] on div "Links Posts Design Subscribers NEW Stats Settings" at bounding box center [748, 88] width 445 height 52
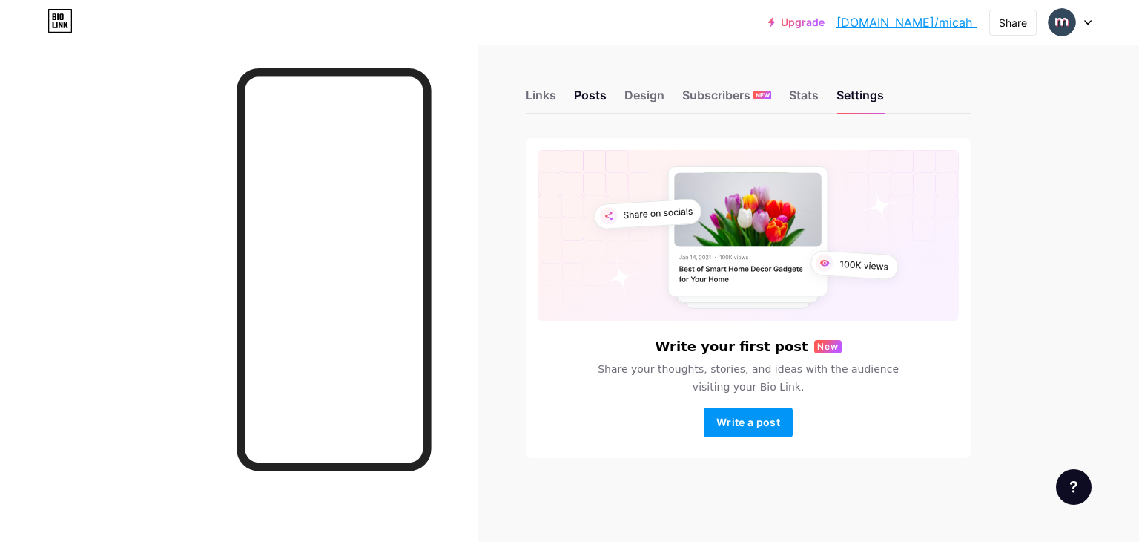
drag, startPoint x: 806, startPoint y: 99, endPoint x: 673, endPoint y: 213, distance: 174.7
click at [804, 101] on div "Stats" at bounding box center [804, 99] width 30 height 27
drag, startPoint x: 0, startPoint y: 0, endPoint x: 644, endPoint y: 93, distance: 650.7
click at [644, 93] on div "Design" at bounding box center [645, 99] width 40 height 27
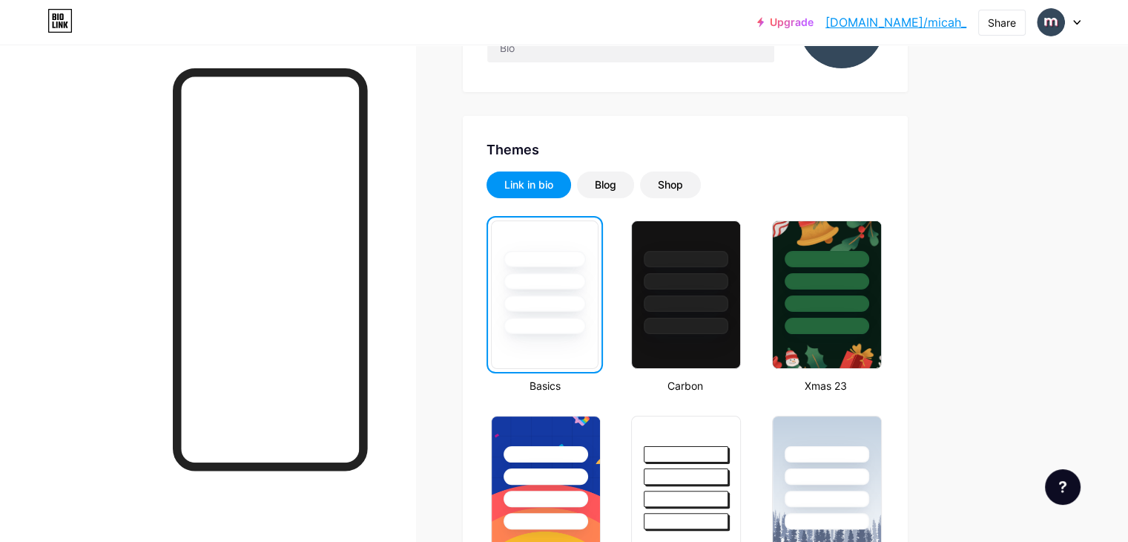
scroll to position [371, 0]
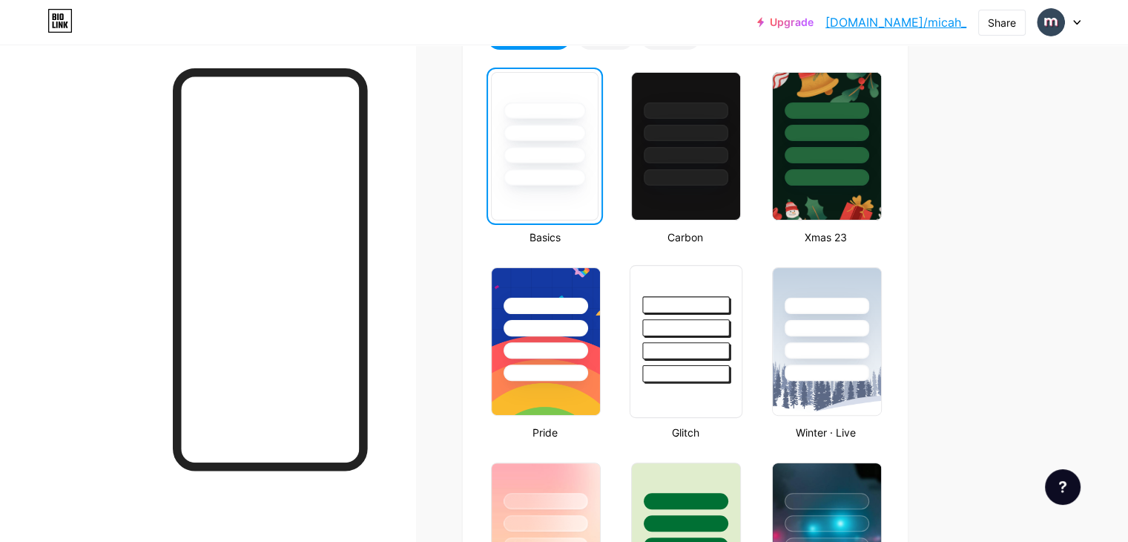
click at [730, 342] on div at bounding box center [686, 350] width 87 height 17
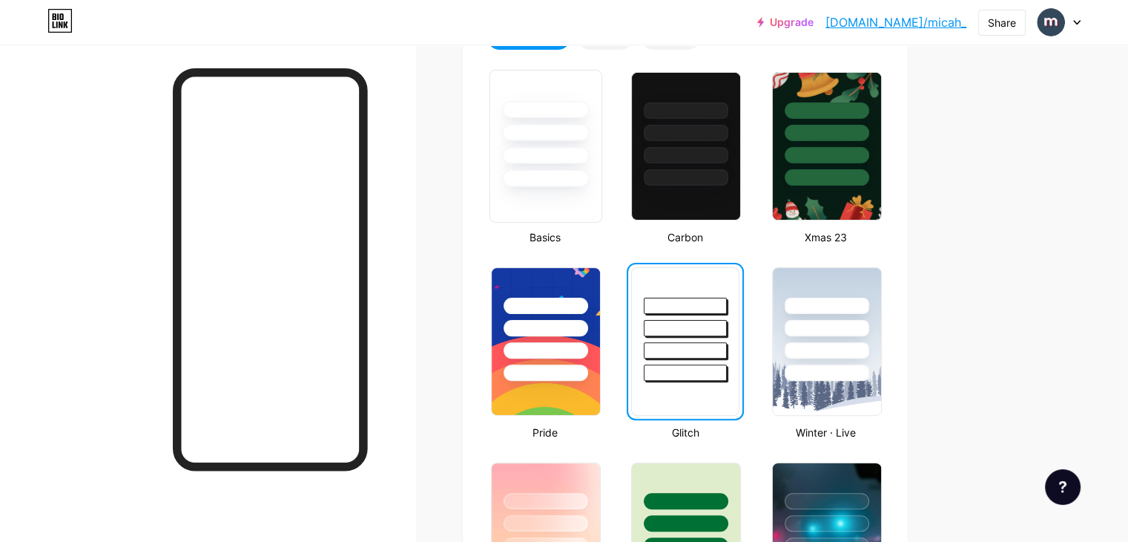
click at [589, 177] on div at bounding box center [545, 178] width 87 height 17
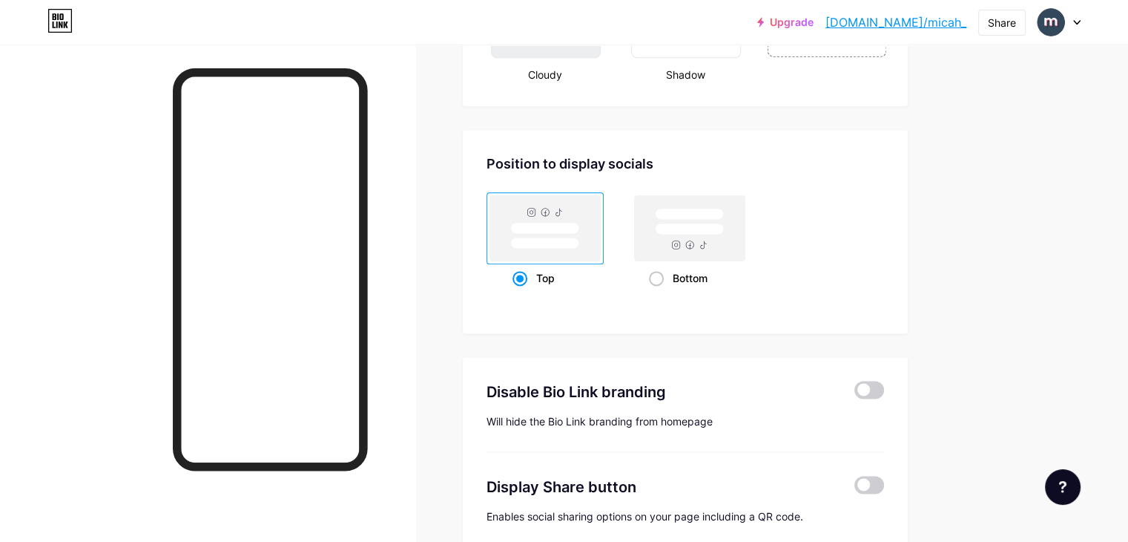
scroll to position [1973, 0]
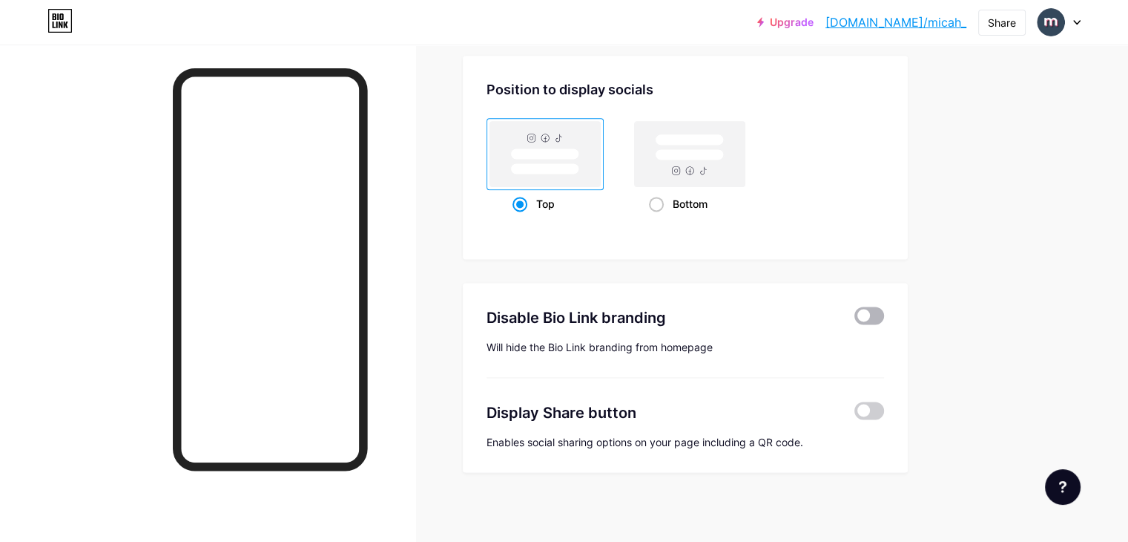
click at [884, 312] on span at bounding box center [870, 315] width 30 height 18
click at [855, 319] on input "checkbox" at bounding box center [855, 319] width 0 height 0
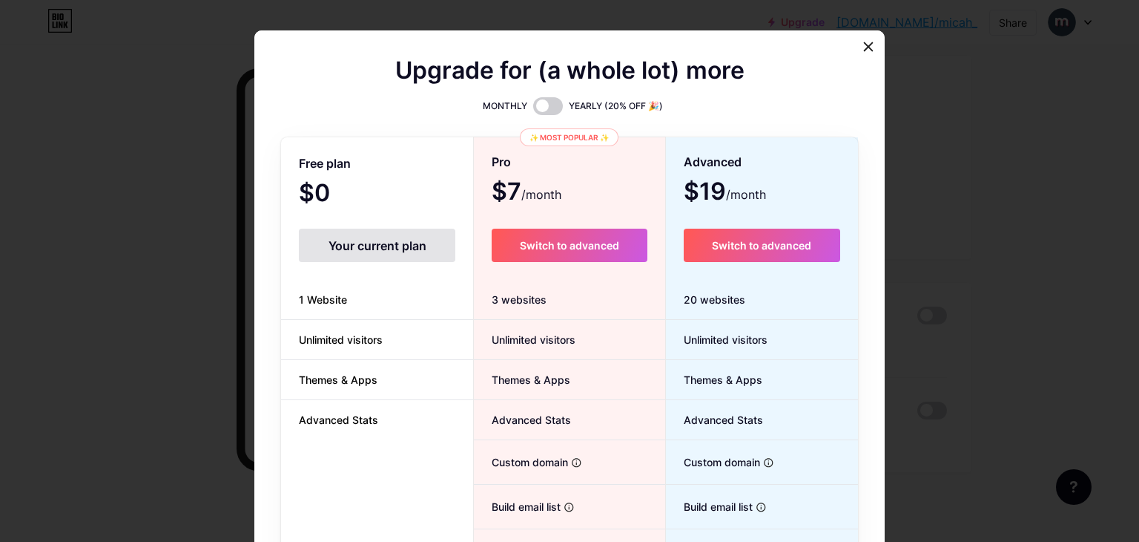
click at [926, 312] on div at bounding box center [569, 271] width 1139 height 542
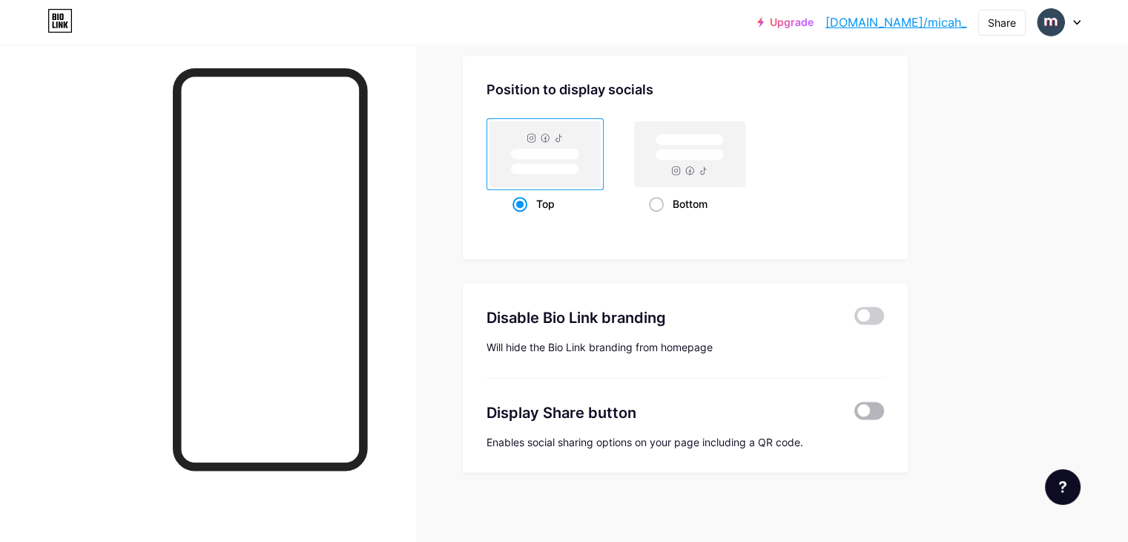
click at [884, 405] on span at bounding box center [870, 410] width 30 height 18
click at [855, 414] on input "checkbox" at bounding box center [855, 414] width 0 height 0
click at [884, 404] on span at bounding box center [870, 410] width 30 height 18
click at [855, 414] on input "checkbox" at bounding box center [855, 414] width 0 height 0
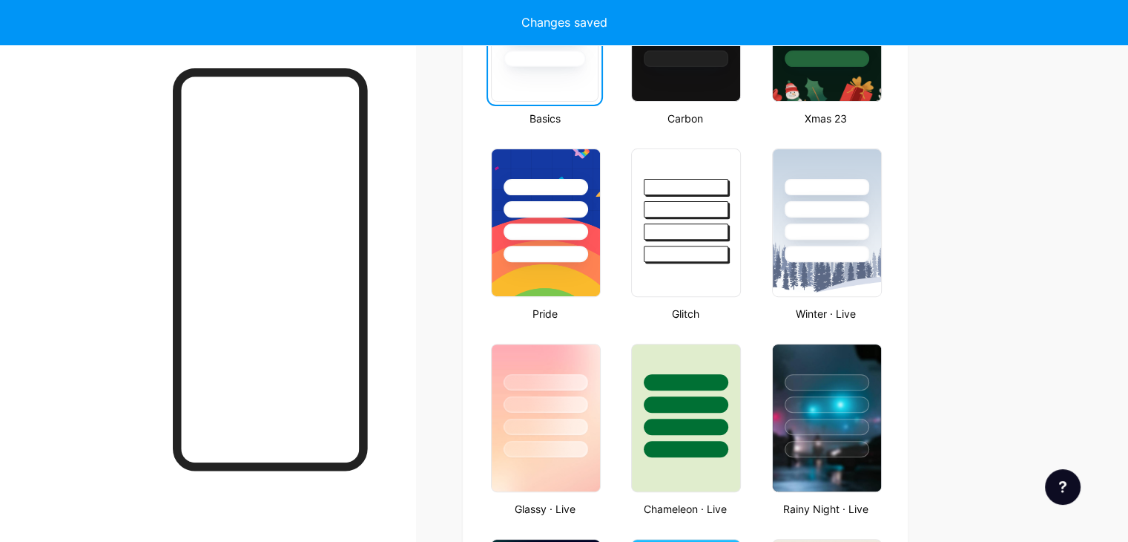
scroll to position [0, 0]
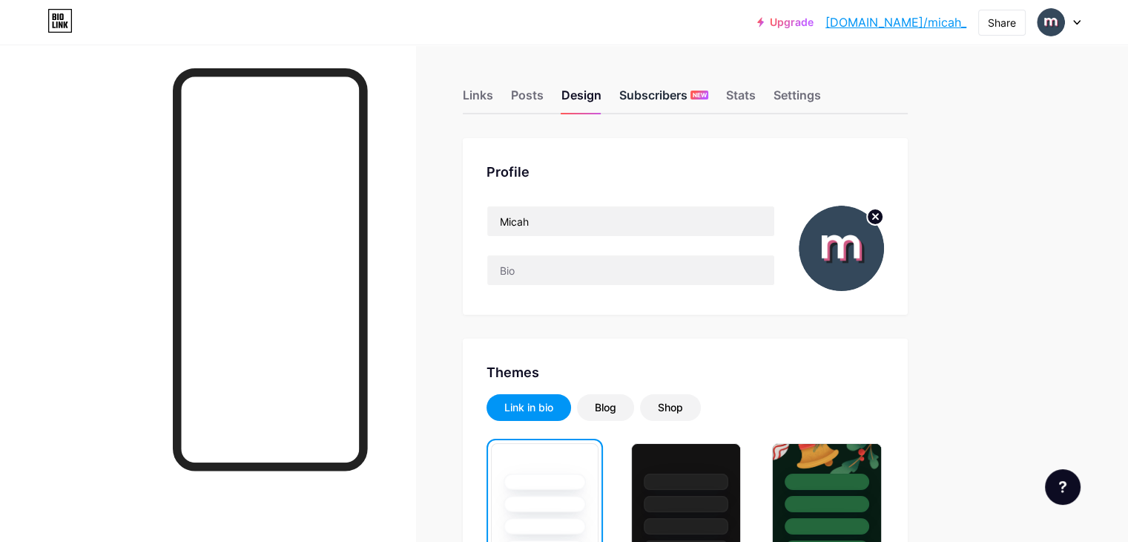
click at [708, 95] on div "Subscribers NEW" at bounding box center [663, 99] width 89 height 27
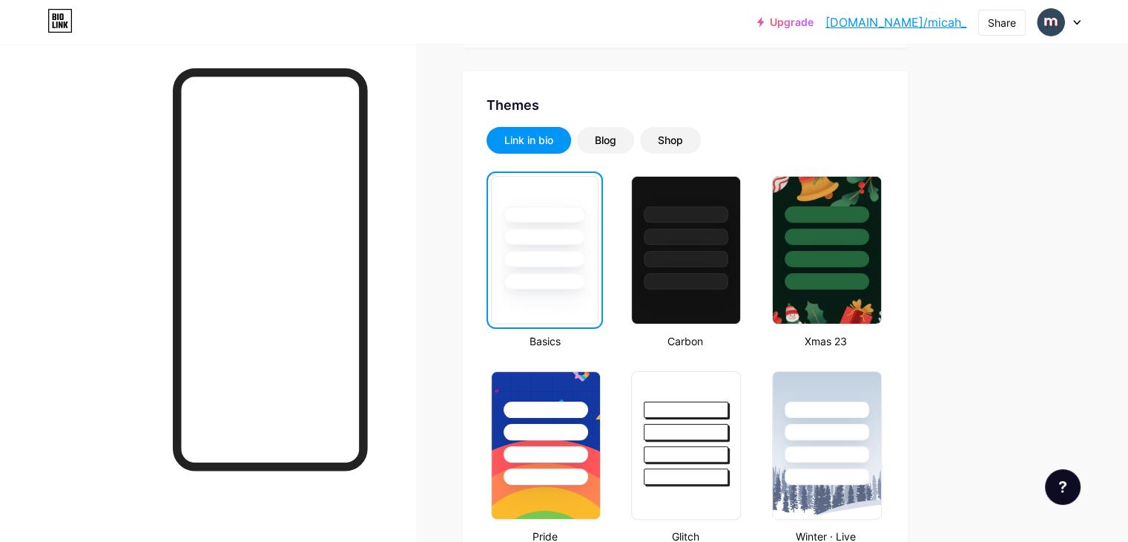
scroll to position [415, 0]
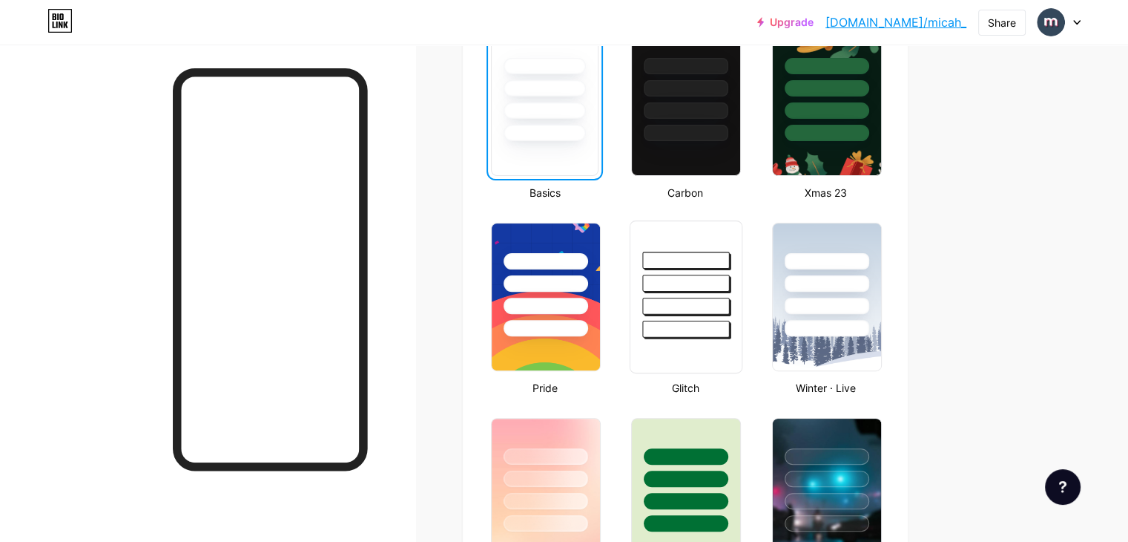
click at [730, 323] on div at bounding box center [686, 328] width 87 height 17
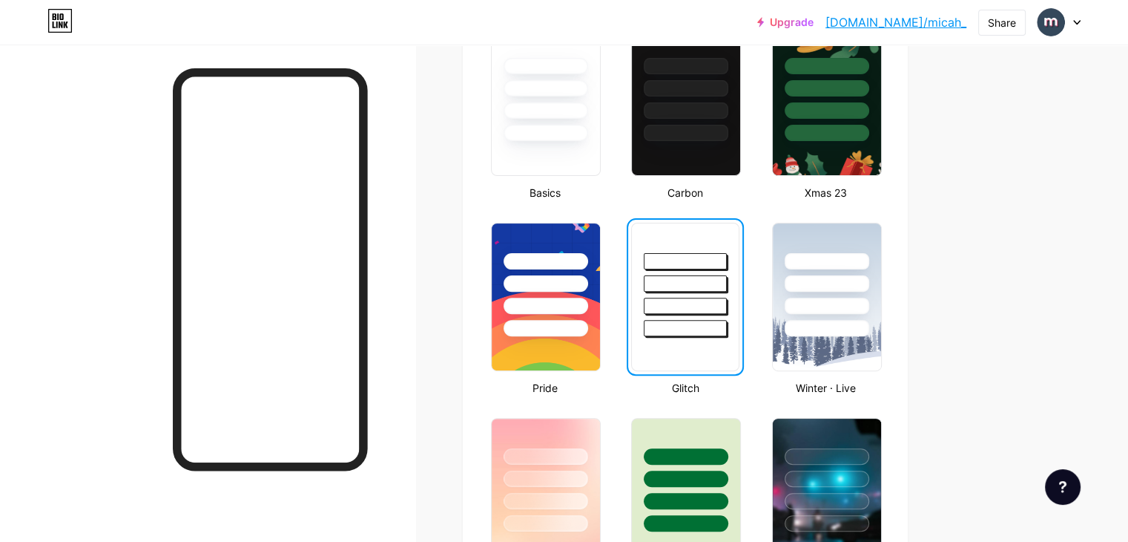
scroll to position [0, 0]
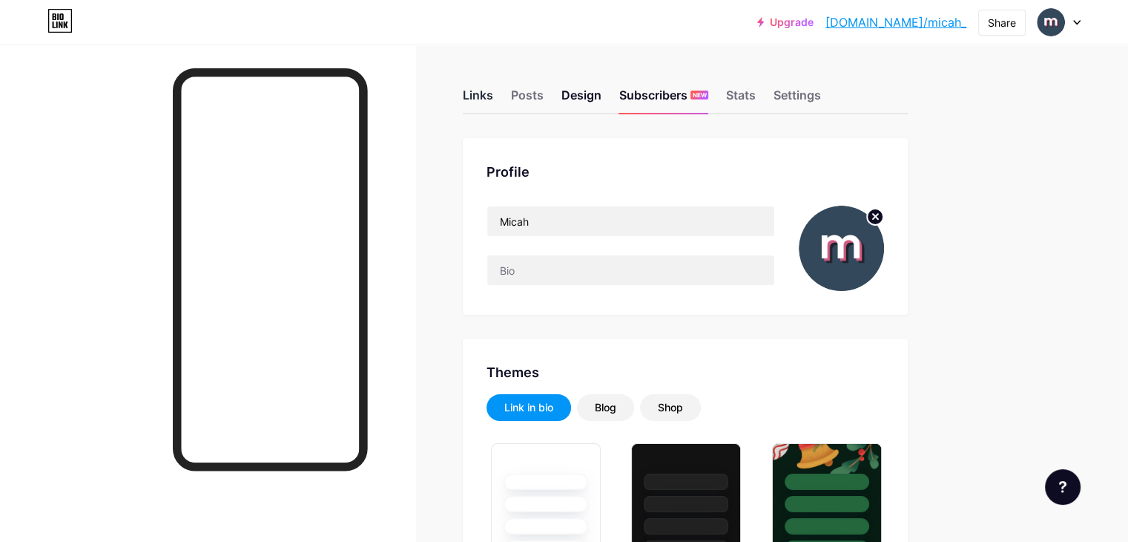
click at [493, 96] on div "Links" at bounding box center [478, 99] width 30 height 27
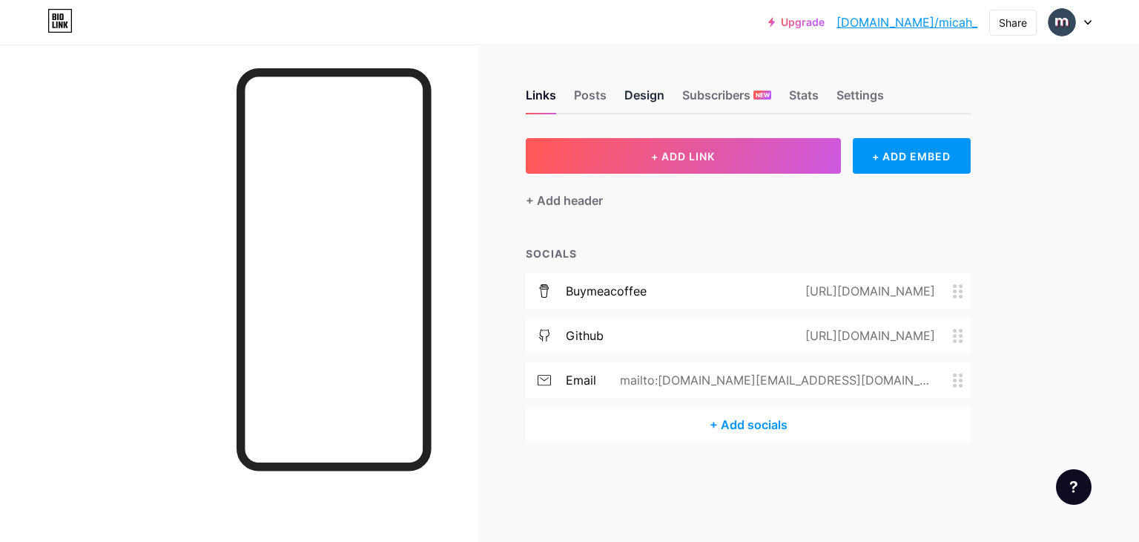
drag, startPoint x: 585, startPoint y: 105, endPoint x: 635, endPoint y: 105, distance: 50.4
click at [585, 108] on div "Posts" at bounding box center [590, 99] width 33 height 27
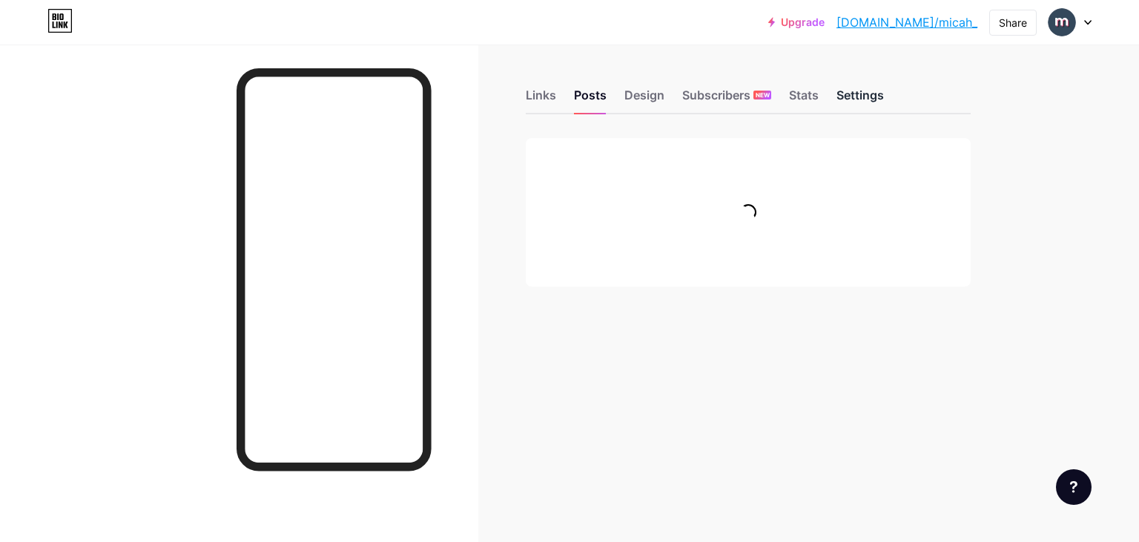
drag, startPoint x: 852, startPoint y: 91, endPoint x: 834, endPoint y: 155, distance: 67.2
click at [852, 91] on div "Settings" at bounding box center [860, 99] width 47 height 27
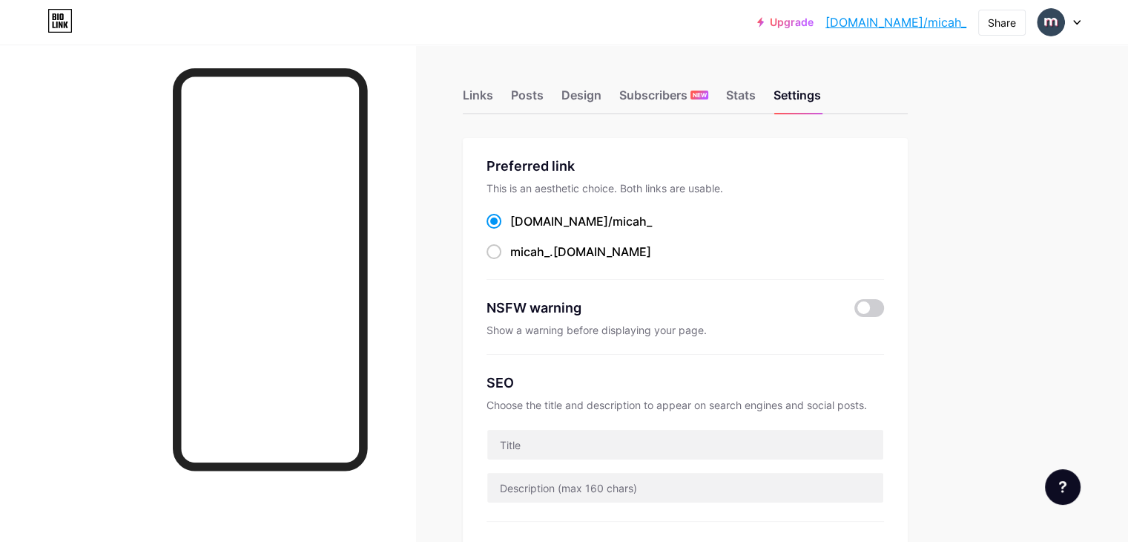
drag, startPoint x: 800, startPoint y: 90, endPoint x: 784, endPoint y: 134, distance: 47.4
click at [756, 91] on div "Stats" at bounding box center [741, 99] width 30 height 27
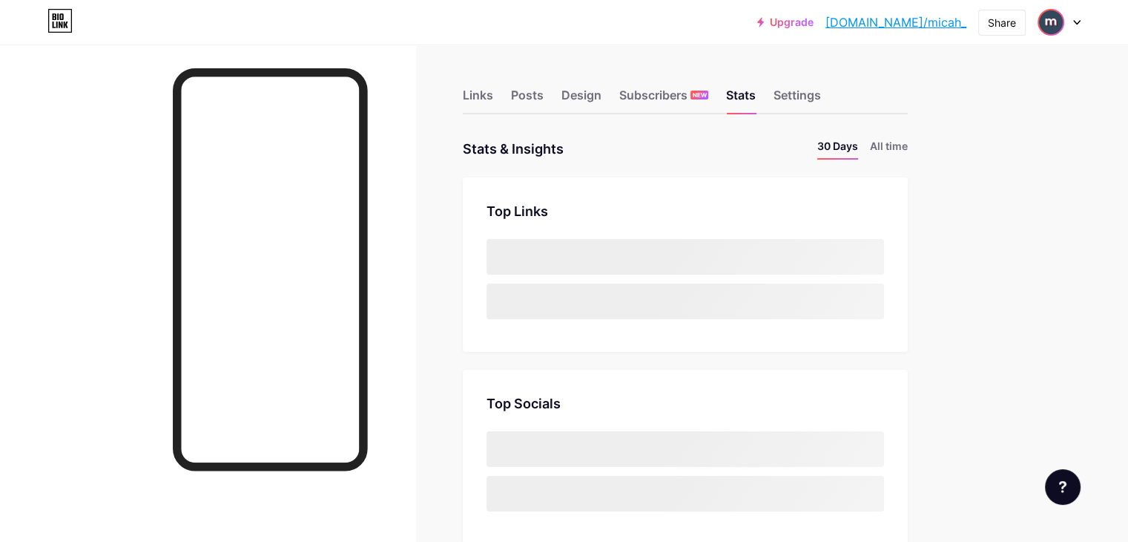
click at [1059, 13] on span at bounding box center [1051, 22] width 24 height 24
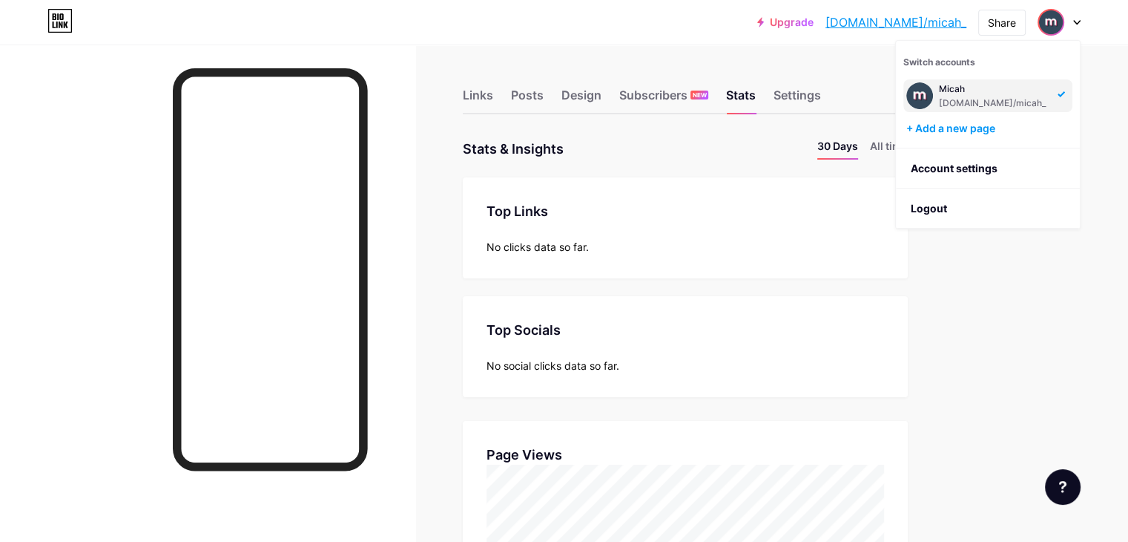
scroll to position [541, 1128]
click at [972, 174] on link "Account settings" at bounding box center [988, 168] width 184 height 40
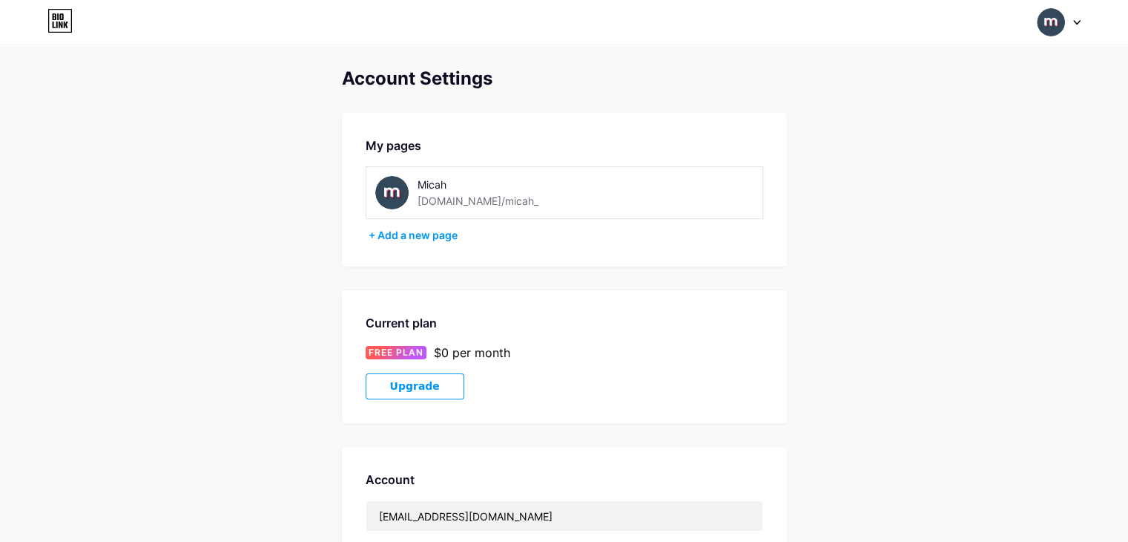
click at [64, 22] on icon at bounding box center [59, 21] width 25 height 24
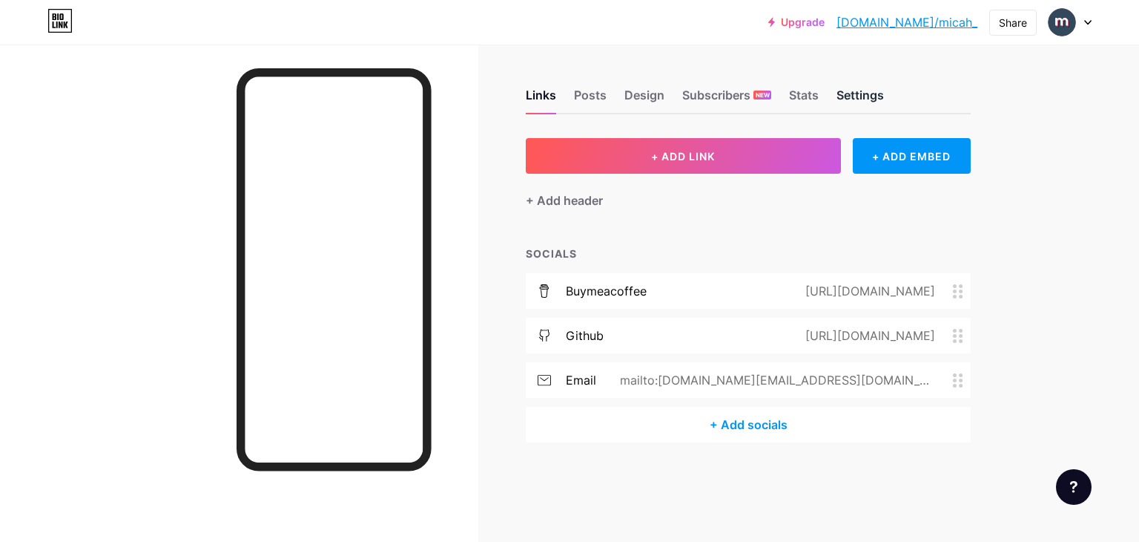
click at [873, 92] on div "Settings" at bounding box center [860, 99] width 47 height 27
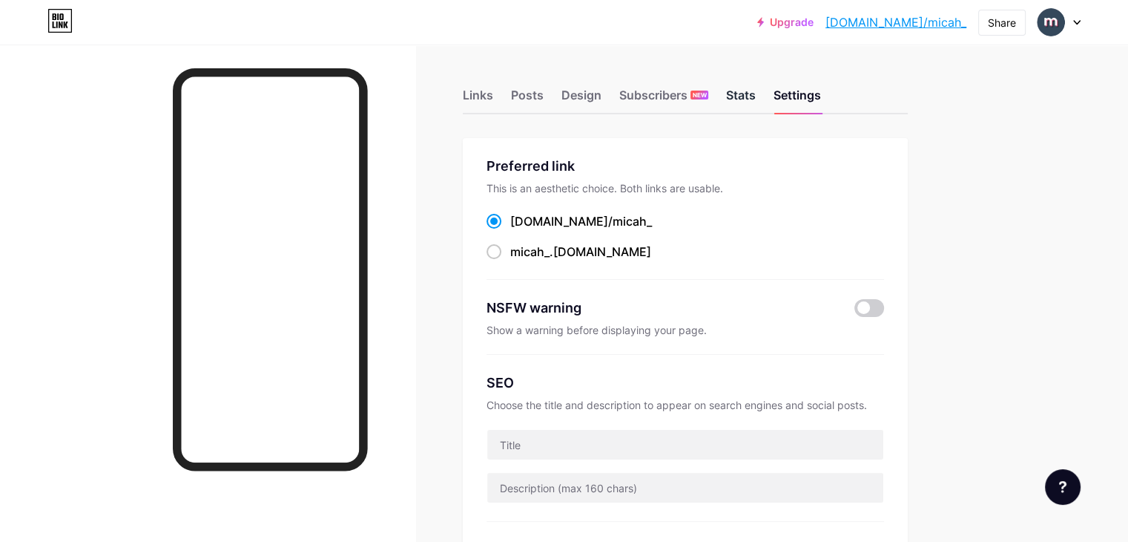
click at [756, 87] on div "Stats" at bounding box center [741, 99] width 30 height 27
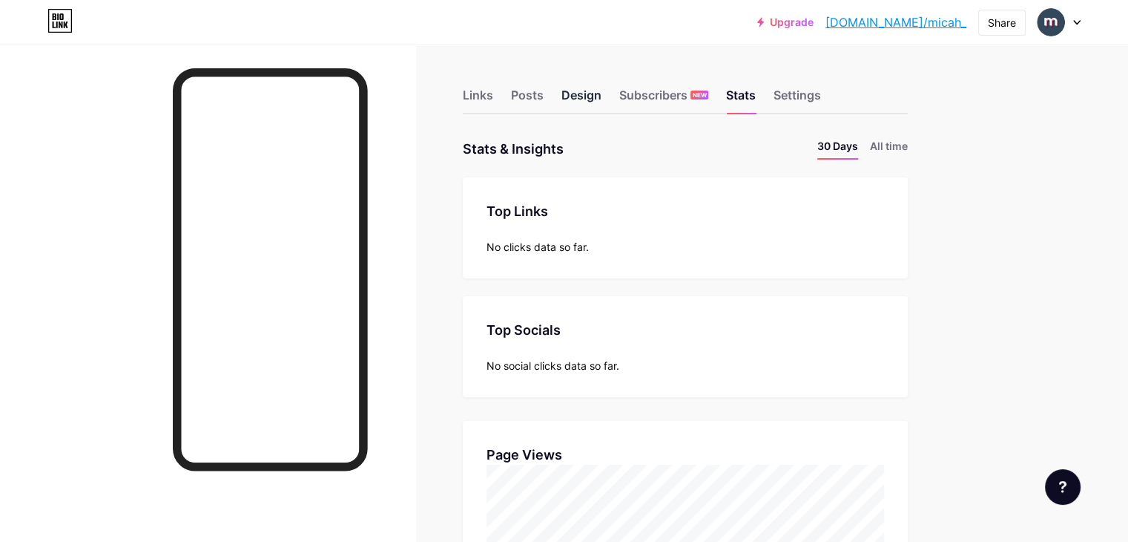
click at [602, 94] on div "Design" at bounding box center [582, 99] width 40 height 27
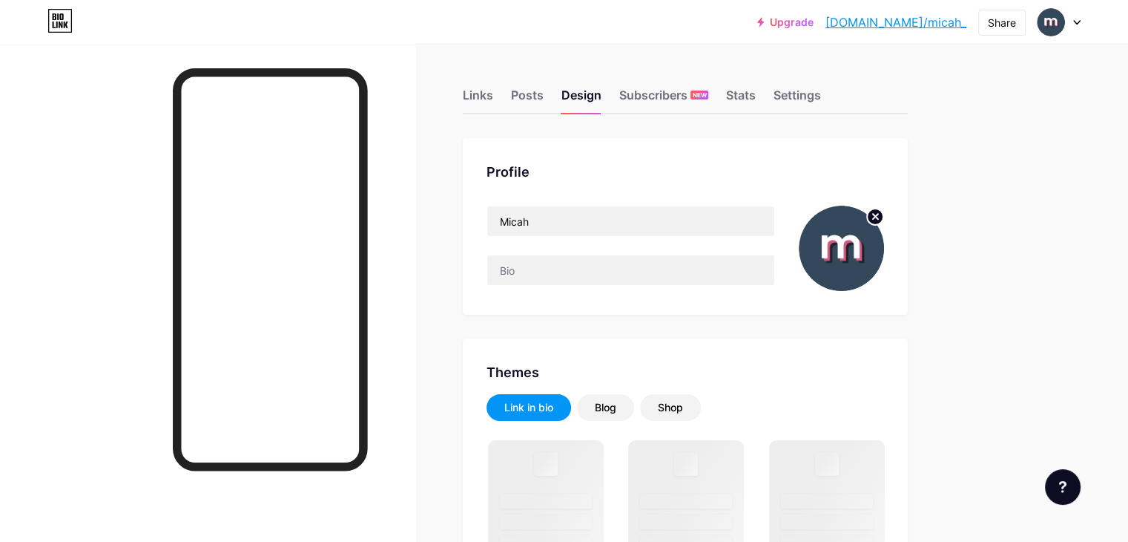
click at [884, 215] on circle at bounding box center [875, 216] width 16 height 16
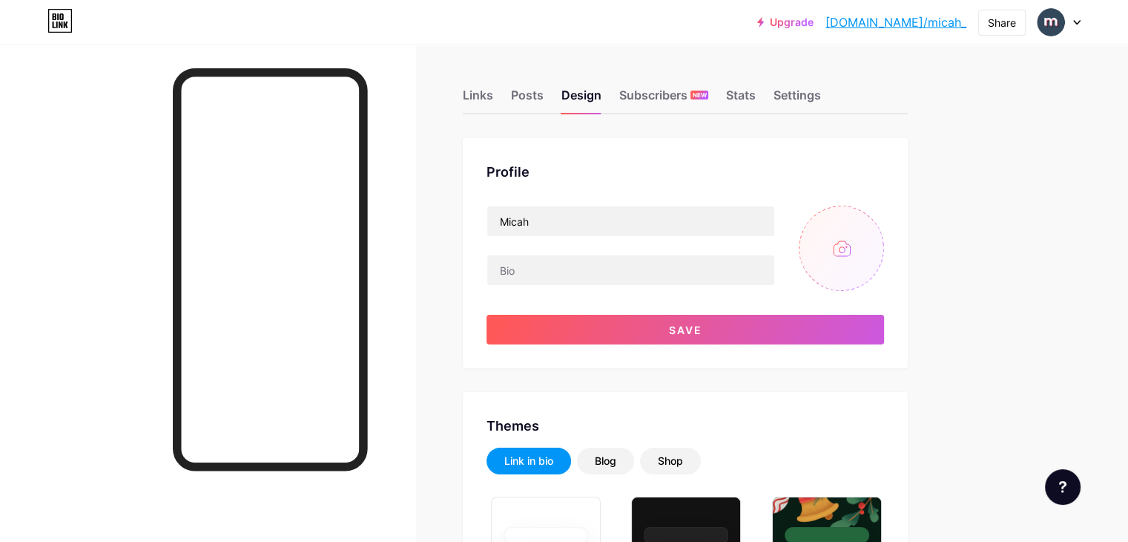
click at [884, 252] on input "file" at bounding box center [841, 247] width 85 height 85
type input "C:\fakepath\me_2.png"
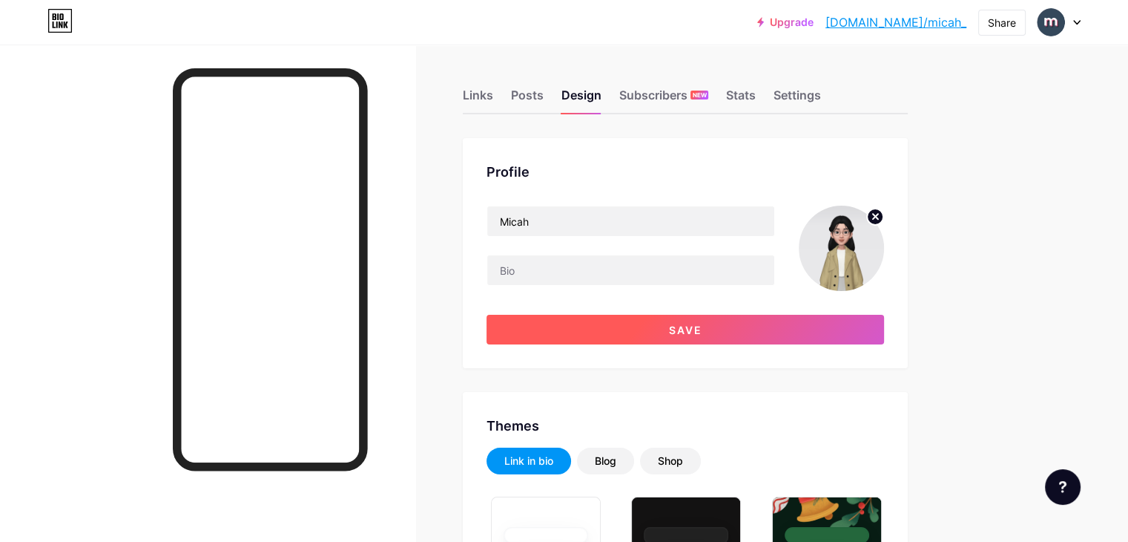
click at [722, 324] on button "Save" at bounding box center [686, 330] width 398 height 30
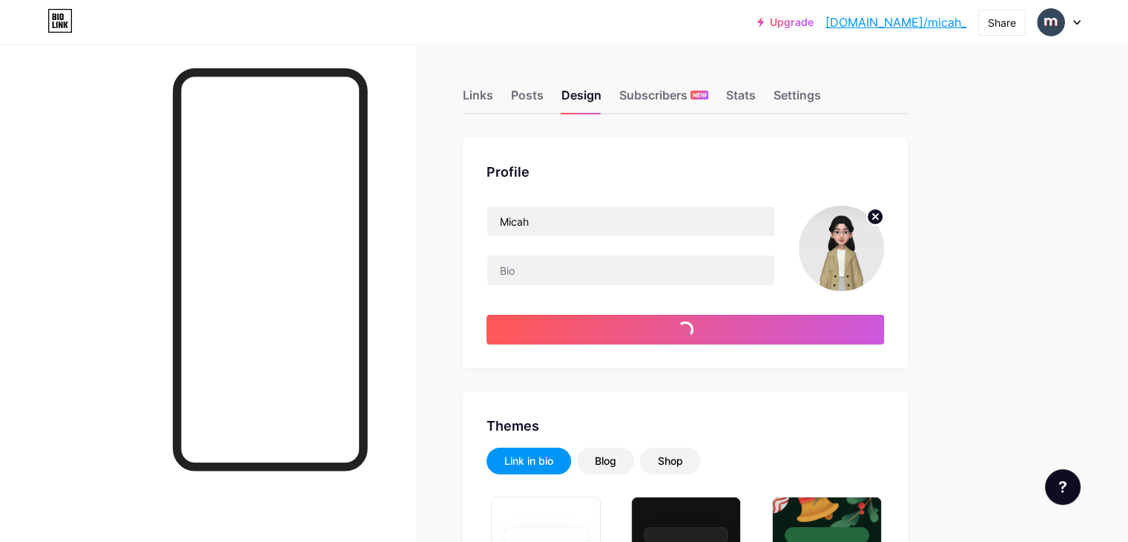
scroll to position [148, 0]
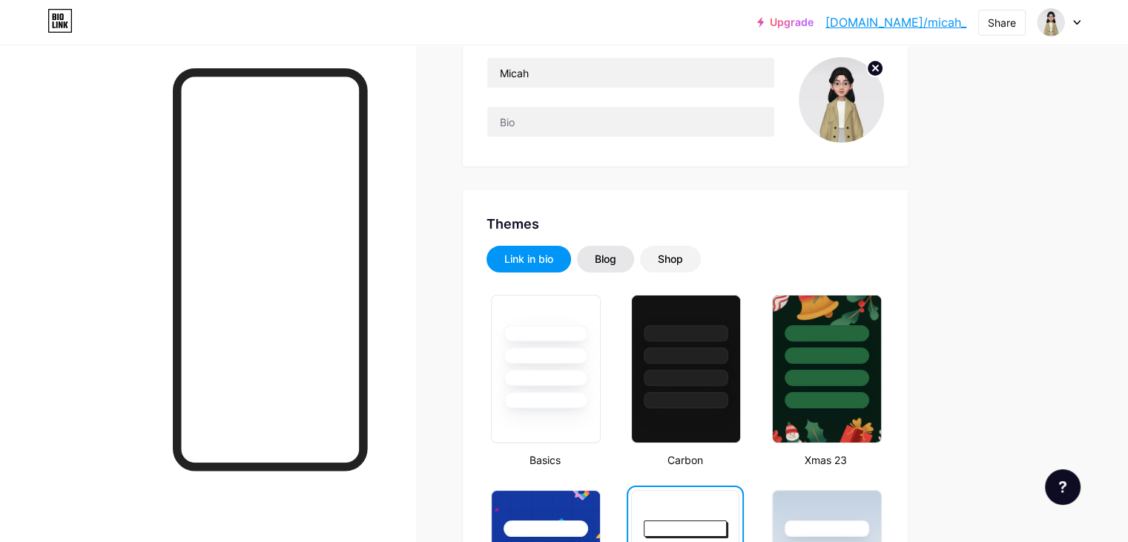
click at [616, 259] on div "Blog" at bounding box center [606, 258] width 22 height 15
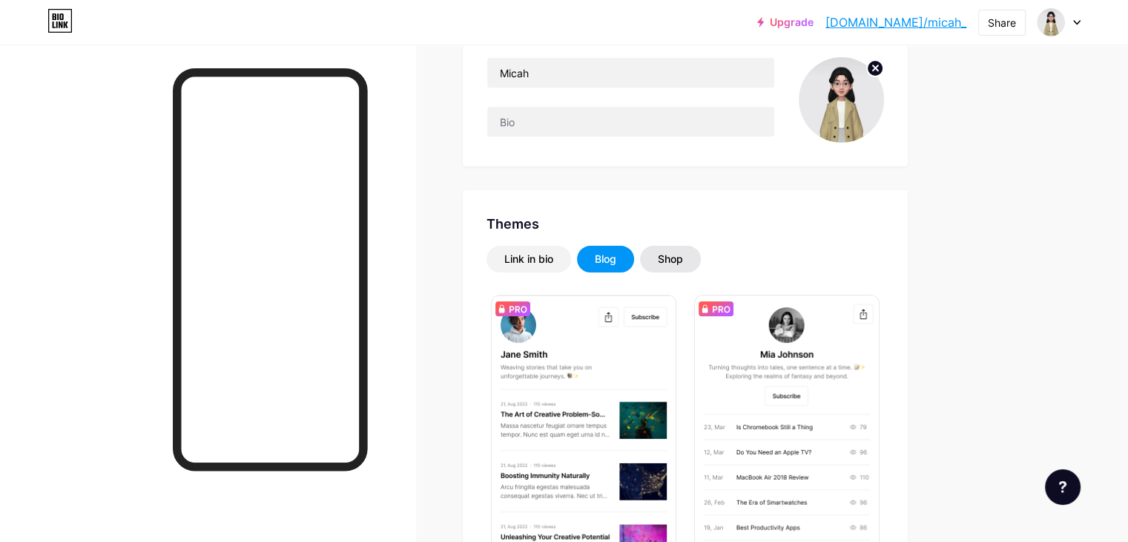
drag, startPoint x: 731, startPoint y: 258, endPoint x: 751, endPoint y: 267, distance: 21.9
click at [683, 259] on div "Shop" at bounding box center [670, 258] width 25 height 15
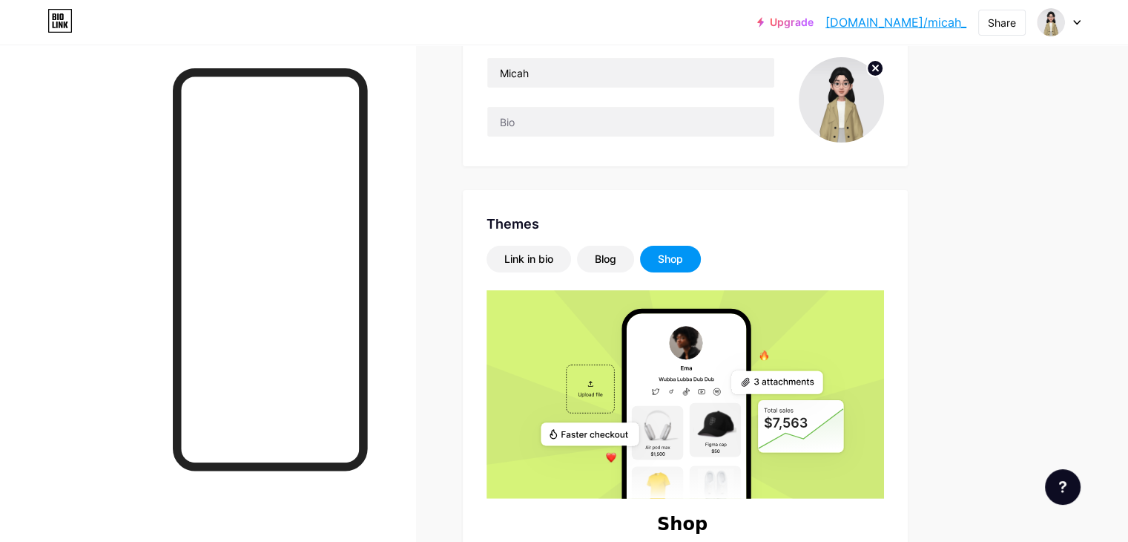
click at [701, 253] on div "Shop" at bounding box center [670, 259] width 61 height 27
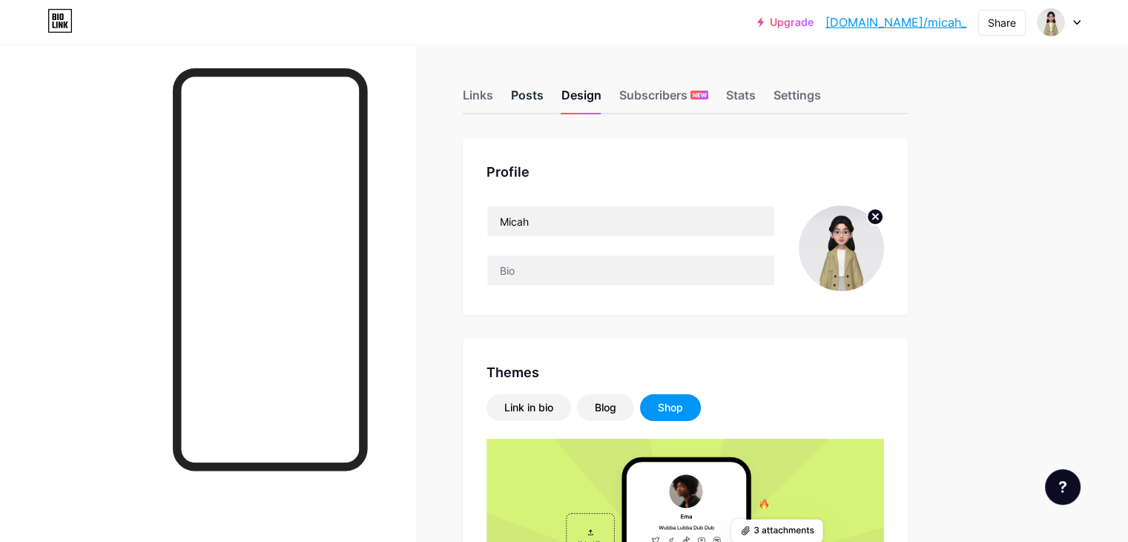
click at [544, 100] on div "Posts" at bounding box center [527, 99] width 33 height 27
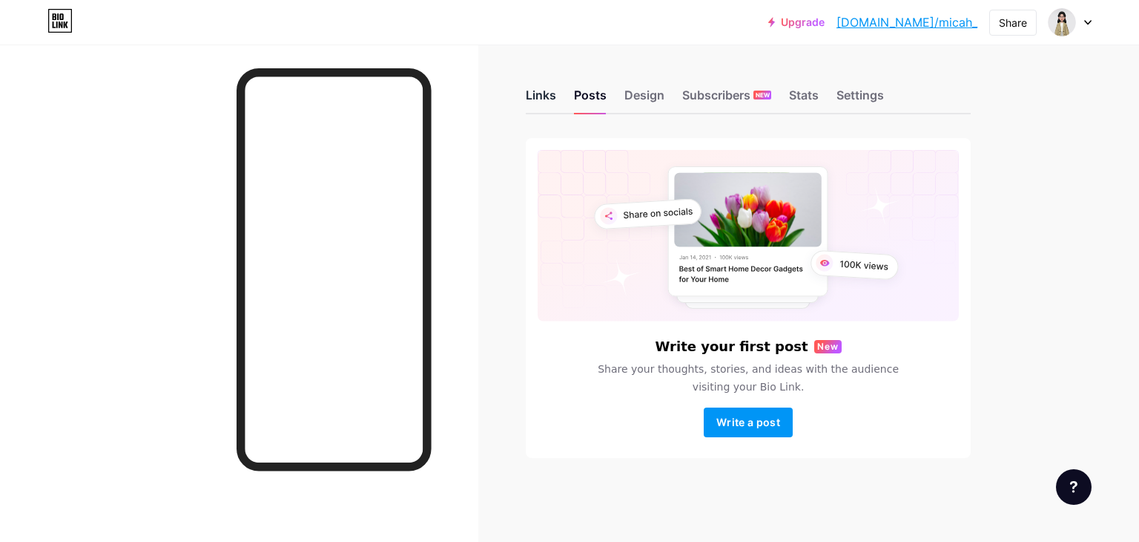
click at [549, 104] on div "Links" at bounding box center [541, 99] width 30 height 27
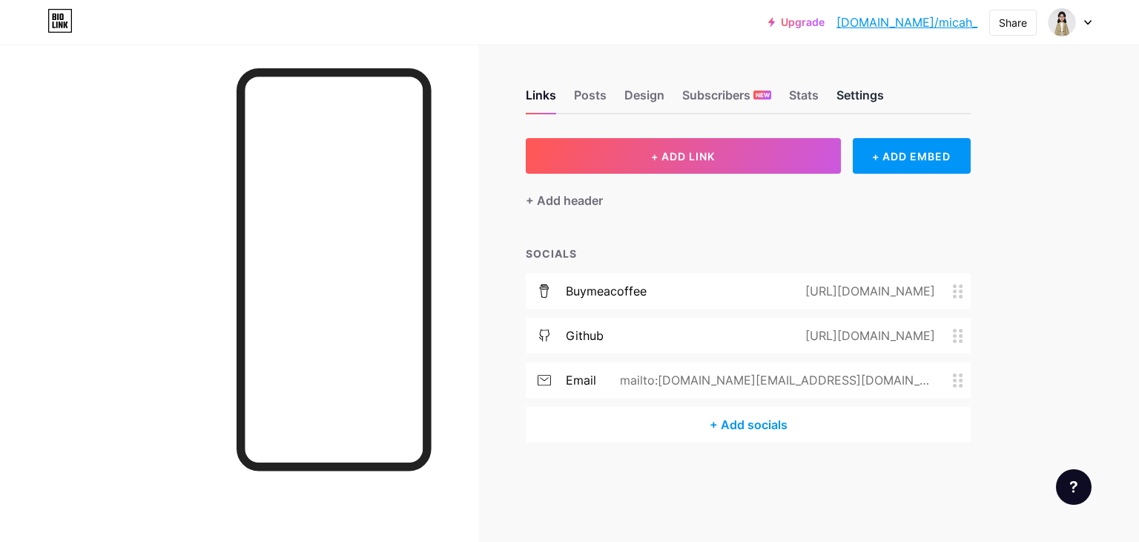
click at [852, 105] on div "Settings" at bounding box center [860, 99] width 47 height 27
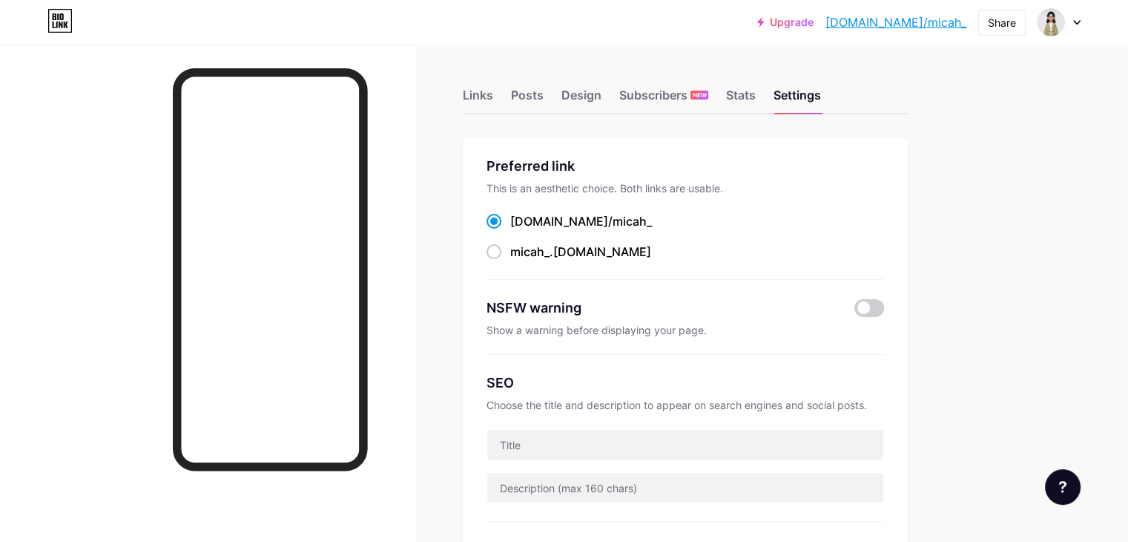
click at [567, 102] on div "Links Posts Design Subscribers NEW Stats Settings" at bounding box center [685, 88] width 445 height 52
click at [544, 93] on div "Posts" at bounding box center [527, 99] width 33 height 27
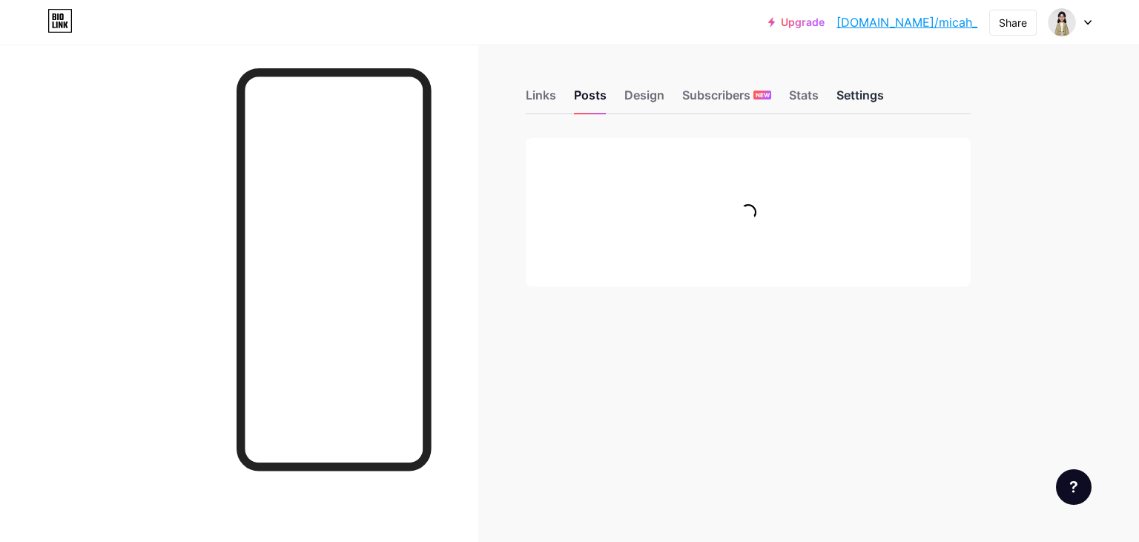
click at [868, 98] on div "Settings" at bounding box center [860, 99] width 47 height 27
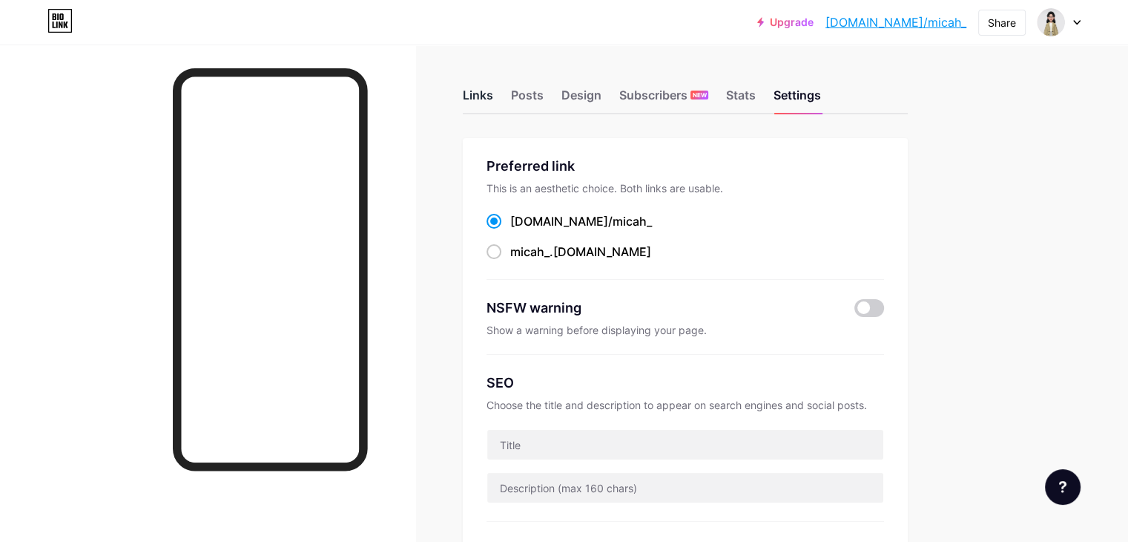
click at [493, 99] on div "Links" at bounding box center [478, 99] width 30 height 27
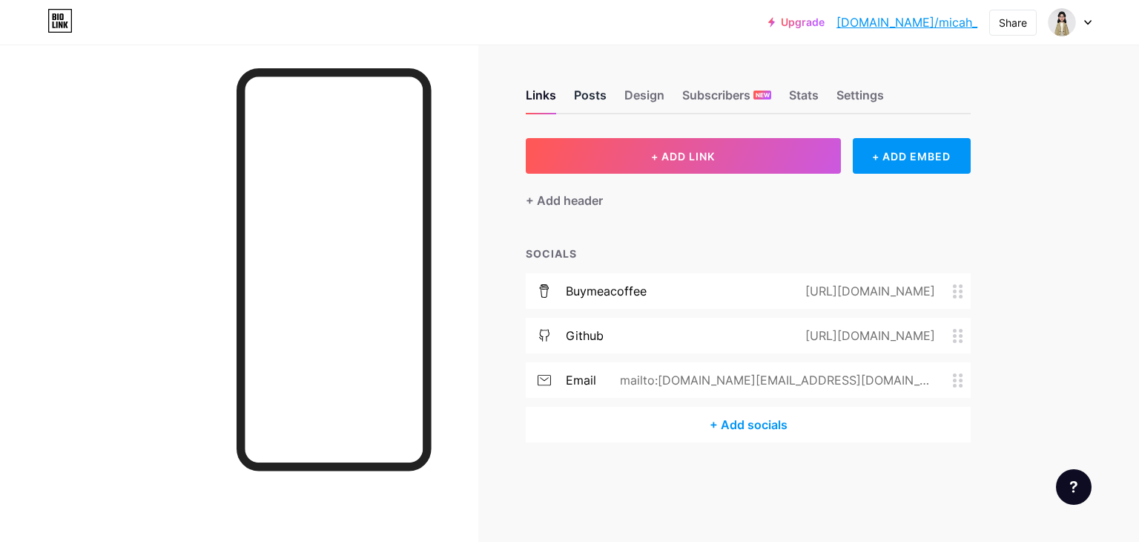
click at [599, 92] on div "Posts" at bounding box center [590, 99] width 33 height 27
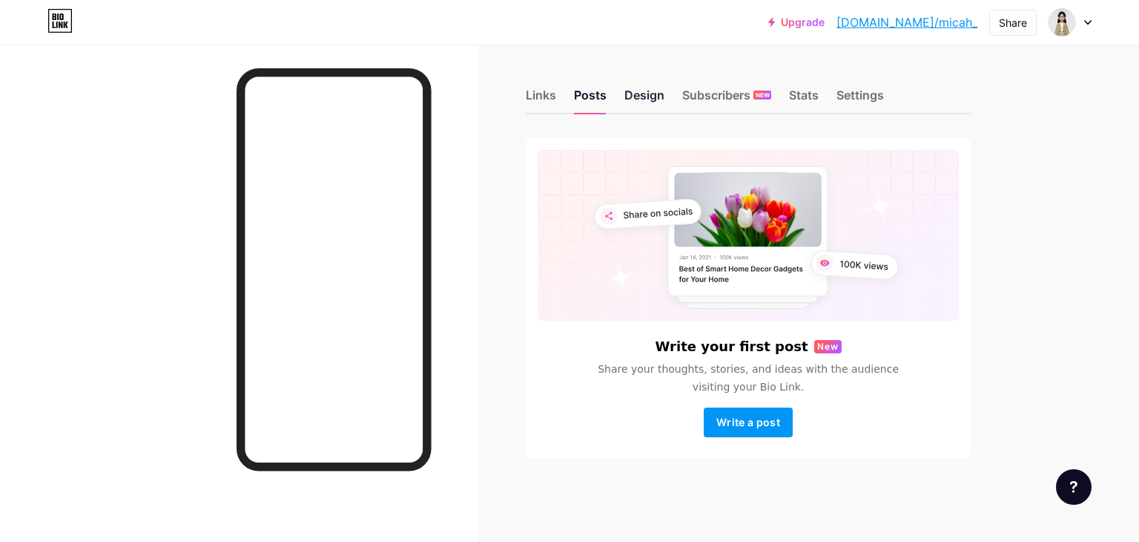
click at [656, 93] on div "Design" at bounding box center [645, 99] width 40 height 27
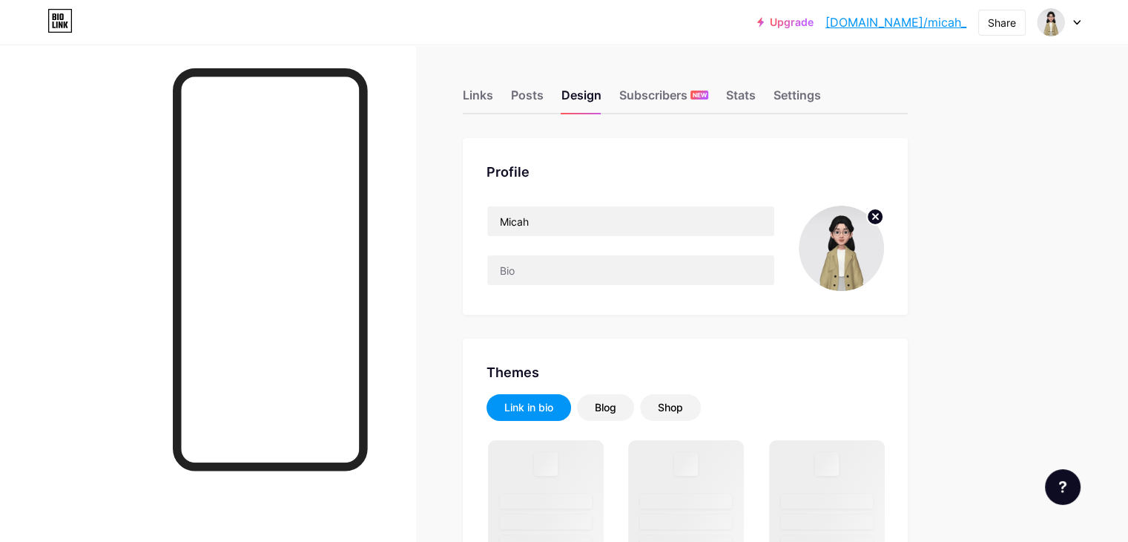
click at [884, 211] on circle at bounding box center [875, 216] width 16 height 16
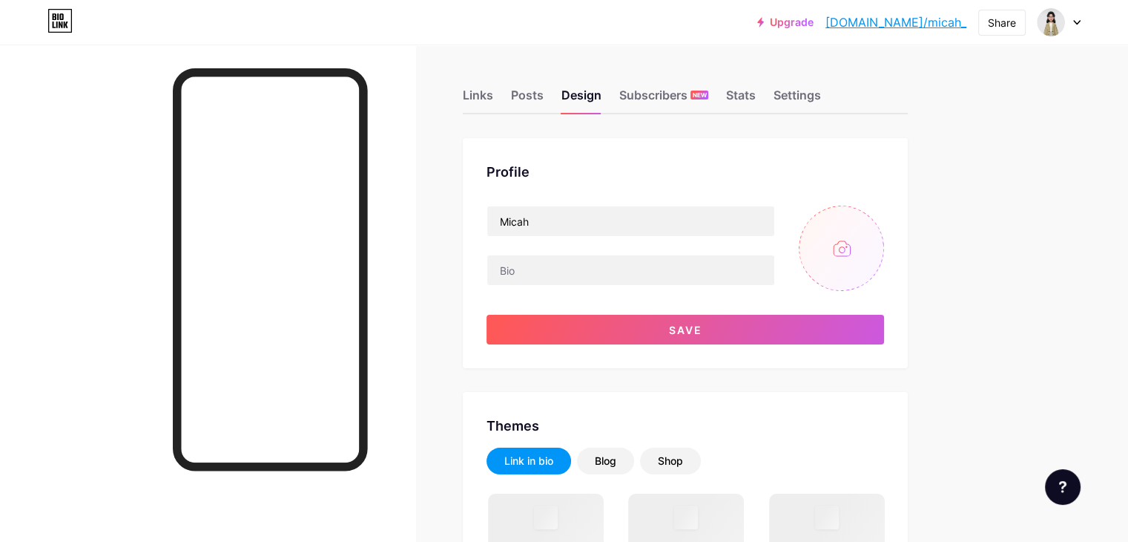
click at [884, 264] on input "file" at bounding box center [841, 247] width 85 height 85
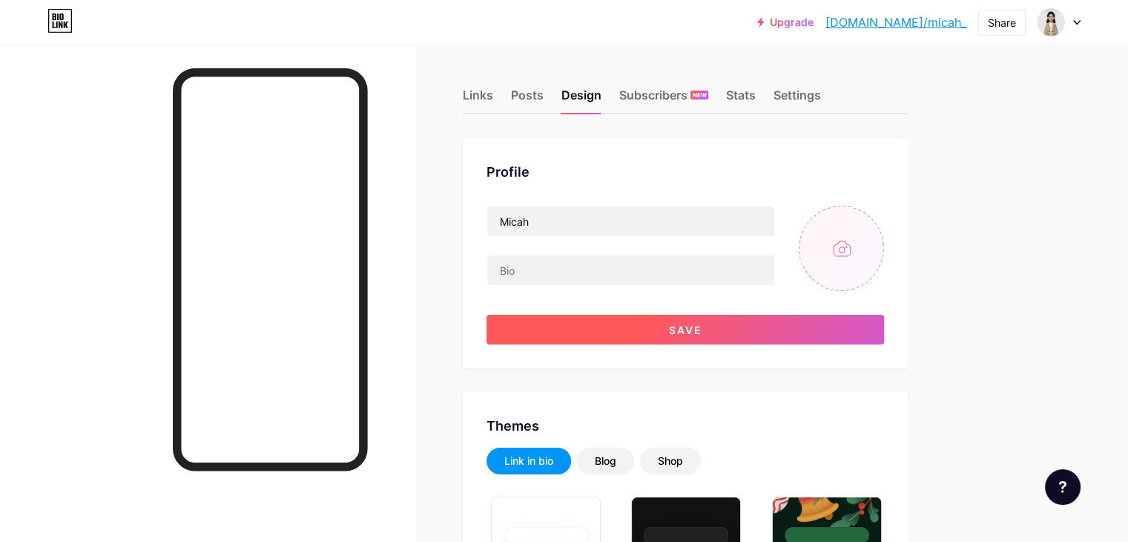
click at [724, 320] on button "Save" at bounding box center [686, 330] width 398 height 30
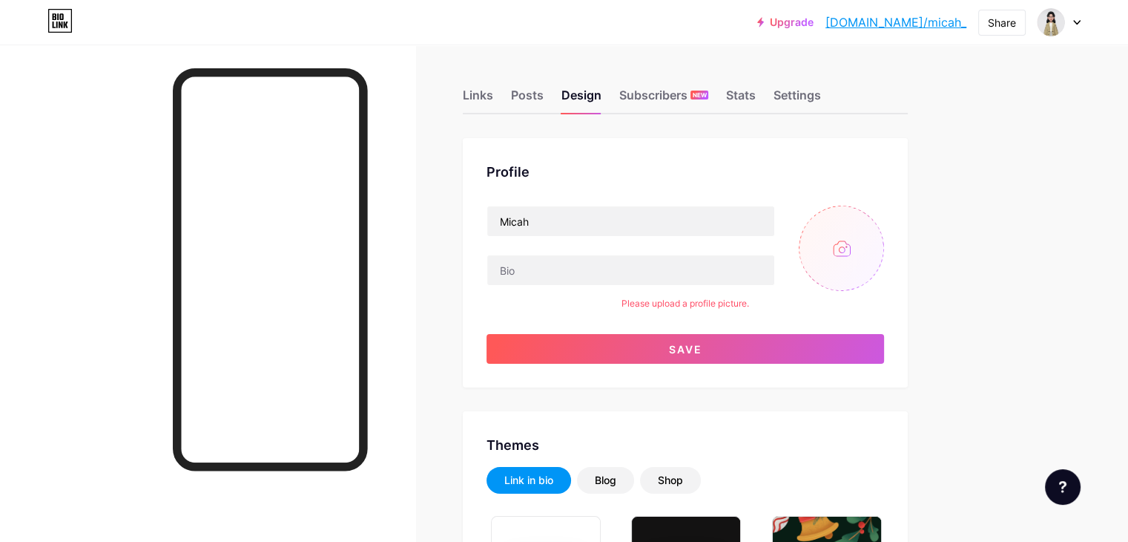
click at [884, 268] on input "file" at bounding box center [841, 247] width 85 height 85
type input "C:\fakepath\photo.png"
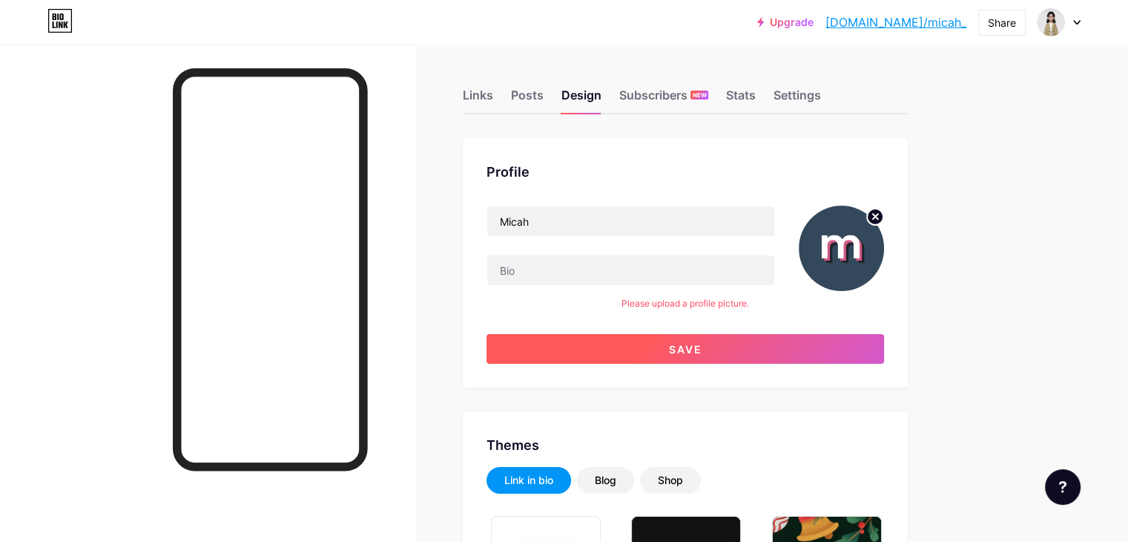
click at [703, 348] on span "Save" at bounding box center [685, 349] width 33 height 13
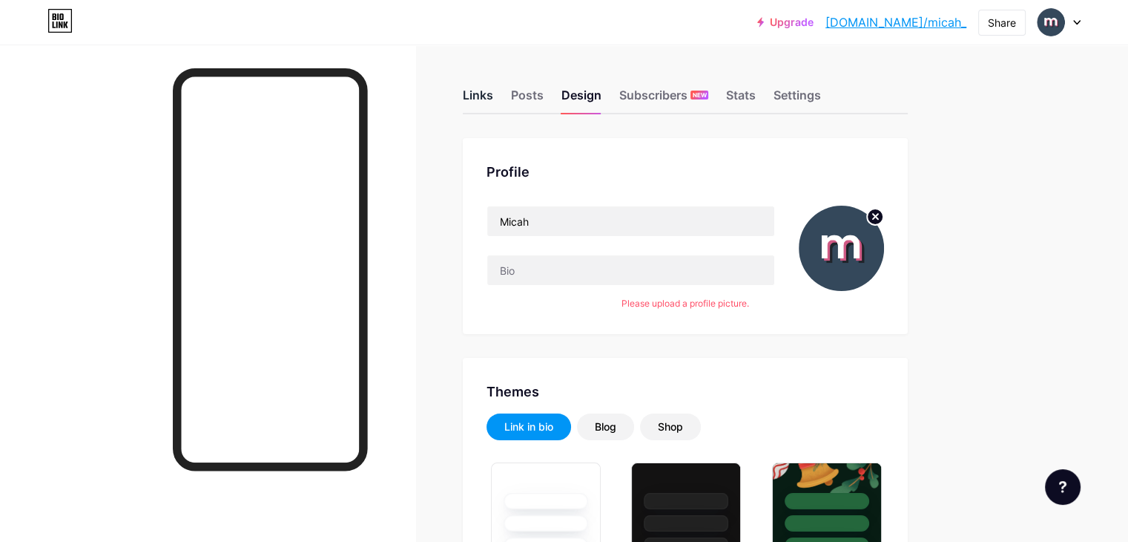
click at [493, 90] on div "Links" at bounding box center [478, 99] width 30 height 27
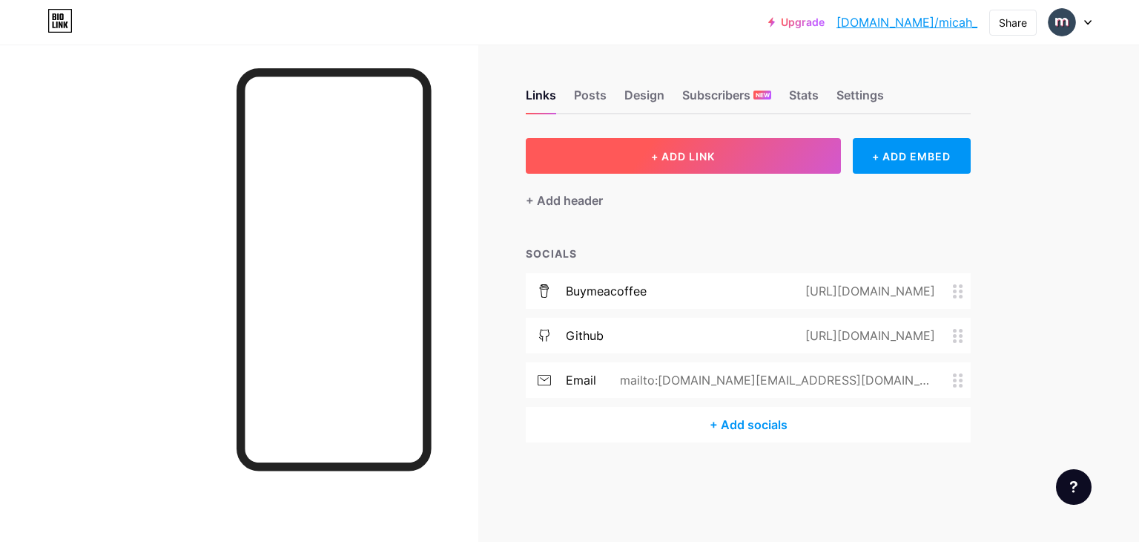
click at [645, 159] on button "+ ADD LINK" at bounding box center [683, 156] width 315 height 36
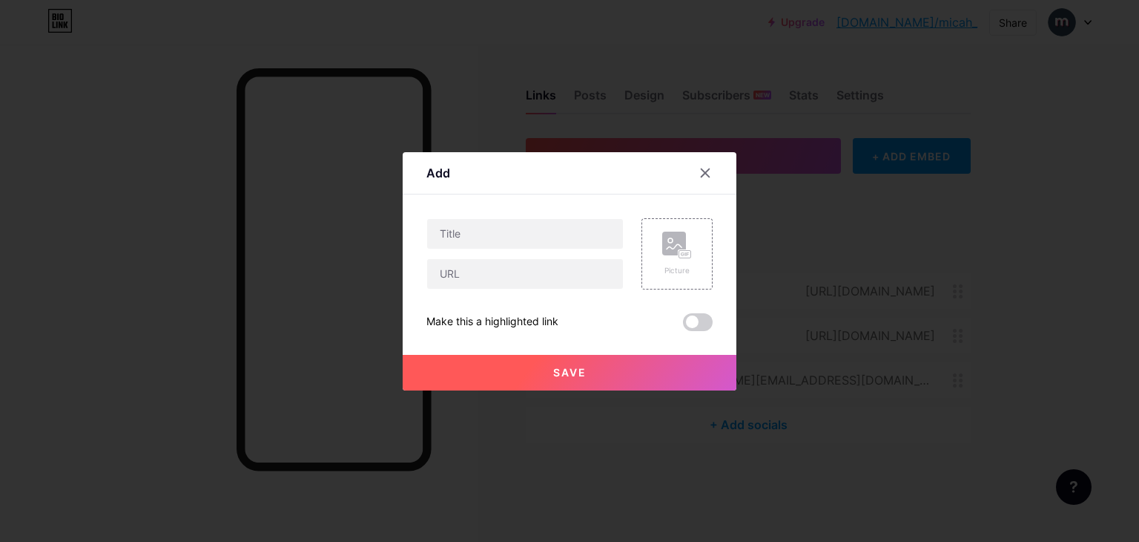
click at [789, 205] on div at bounding box center [569, 271] width 1139 height 542
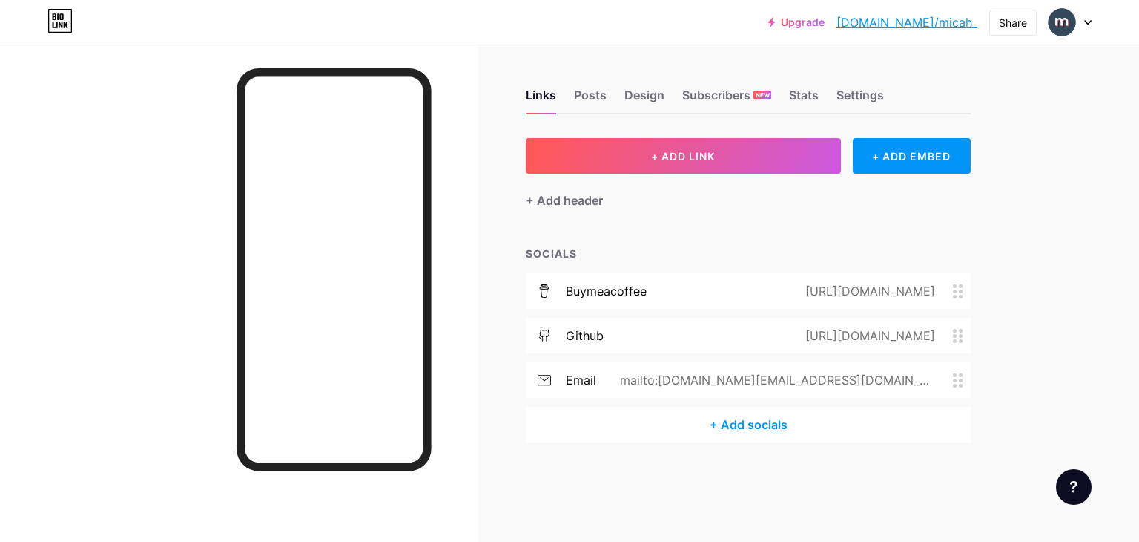
click at [772, 431] on div "+ Add socials" at bounding box center [748, 425] width 445 height 36
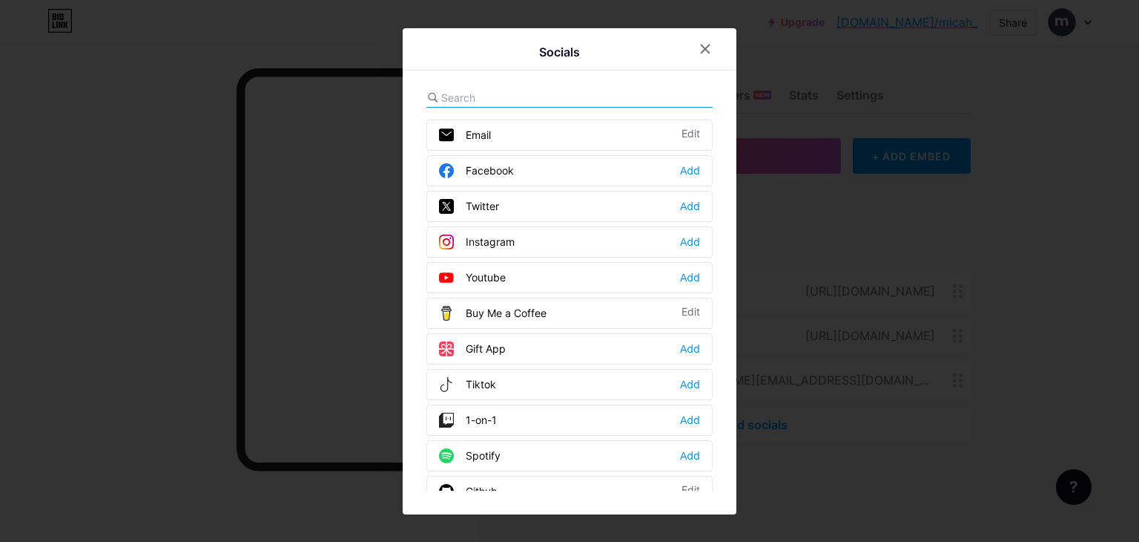
click at [870, 457] on div at bounding box center [569, 271] width 1139 height 542
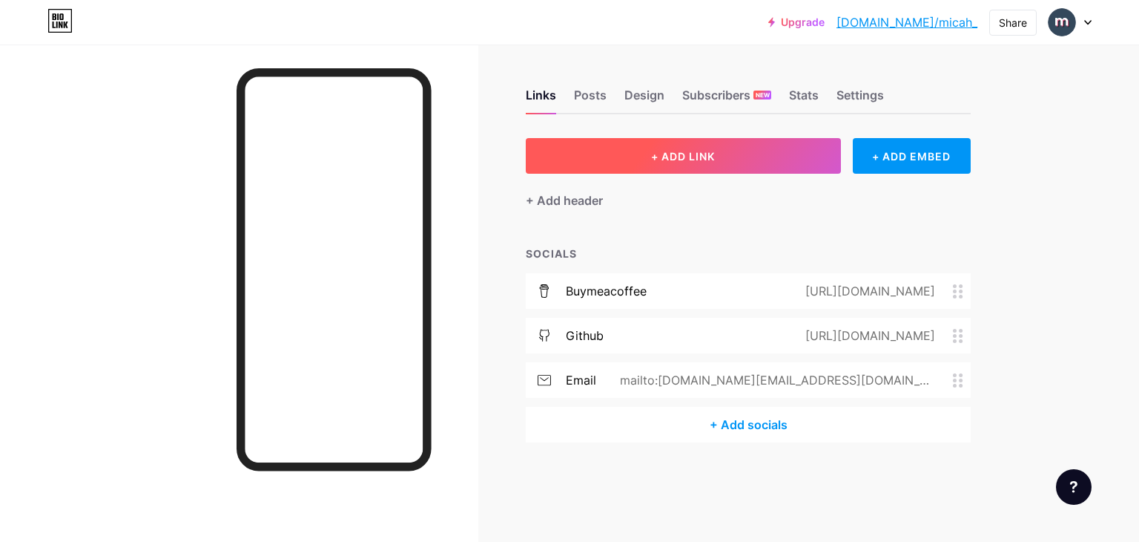
click at [743, 155] on button "+ ADD LINK" at bounding box center [683, 156] width 315 height 36
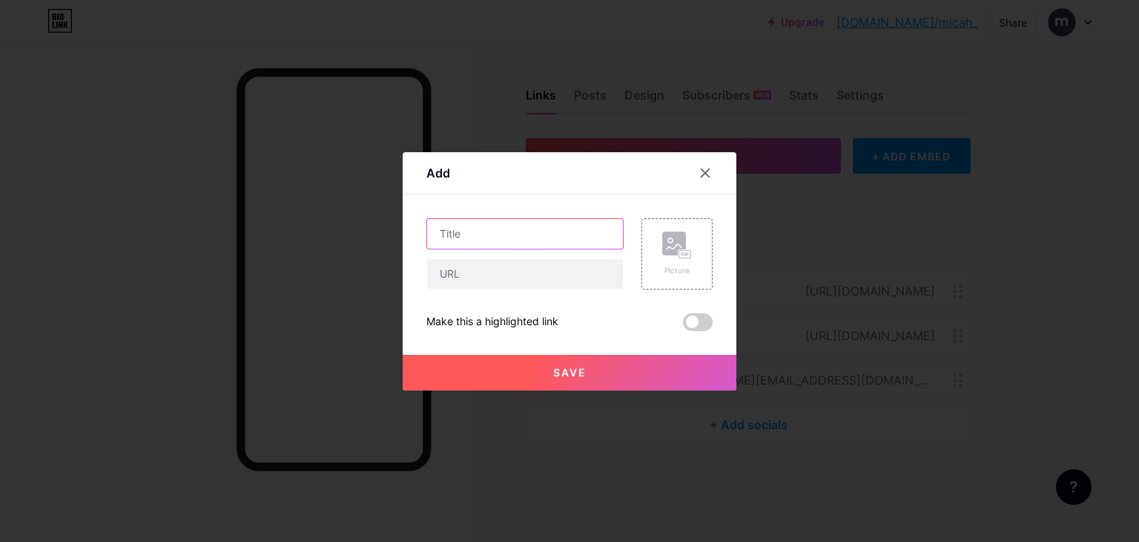
click at [537, 234] on input "text" at bounding box center [525, 234] width 196 height 30
type input "GitLab"
click at [507, 272] on input "text" at bounding box center [525, 274] width 196 height 30
paste input "[URL][DOMAIN_NAME]"
type input "[URL][DOMAIN_NAME]"
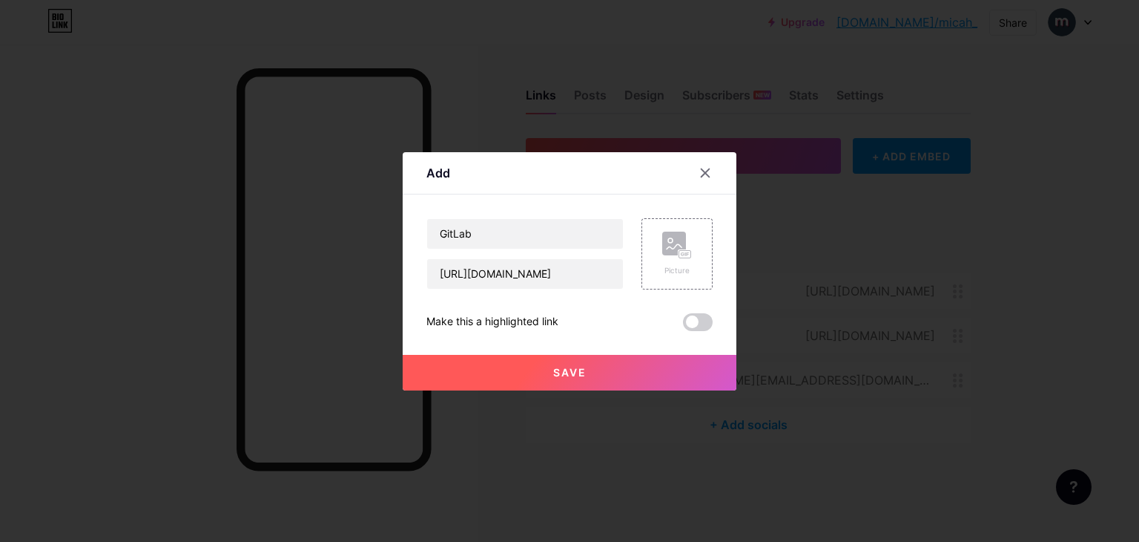
click at [576, 381] on button "Save" at bounding box center [570, 373] width 334 height 36
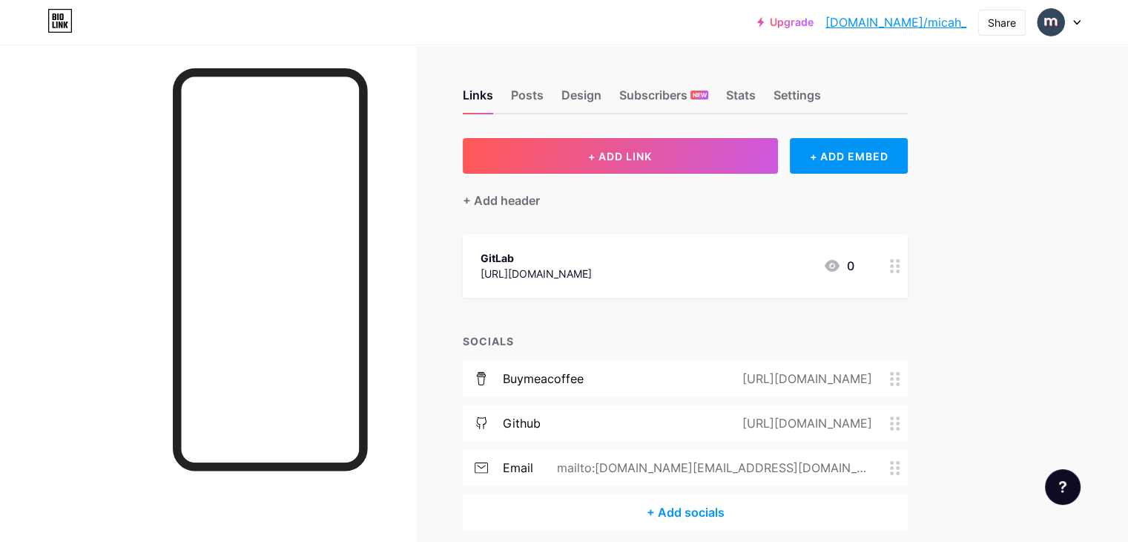
scroll to position [62, 0]
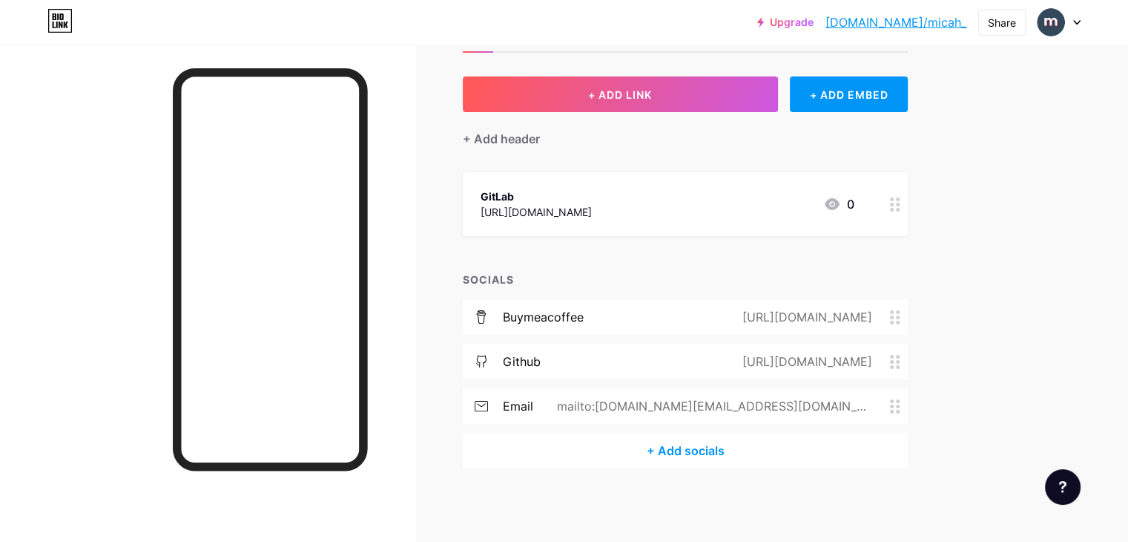
click at [763, 206] on div "GitLab https://gitlab.com/bymicah 0" at bounding box center [668, 204] width 374 height 34
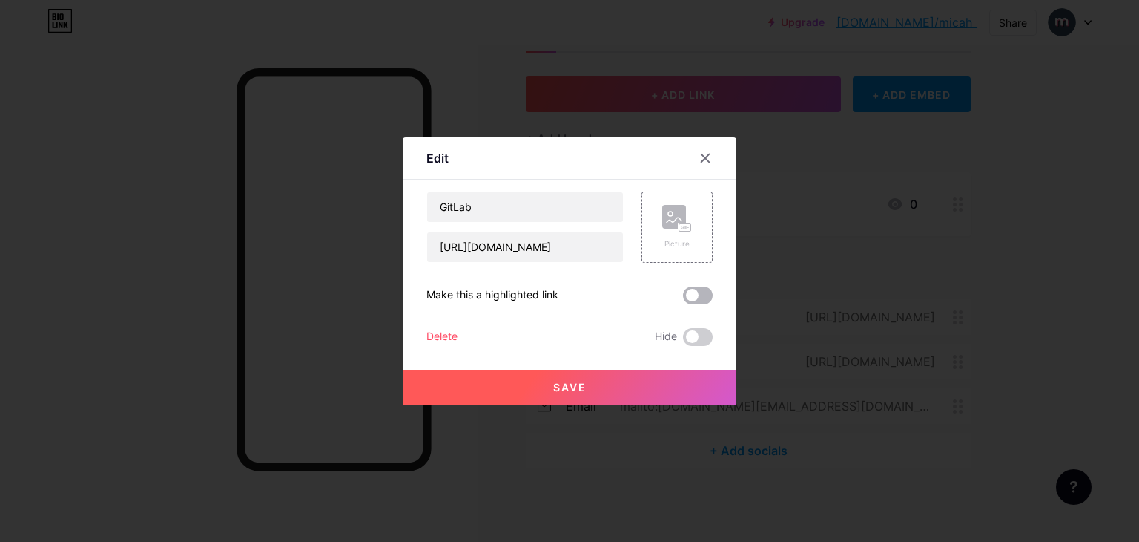
click at [695, 289] on span at bounding box center [698, 295] width 30 height 18
click at [683, 299] on input "checkbox" at bounding box center [683, 299] width 0 height 0
click at [634, 383] on button "Save" at bounding box center [570, 387] width 334 height 36
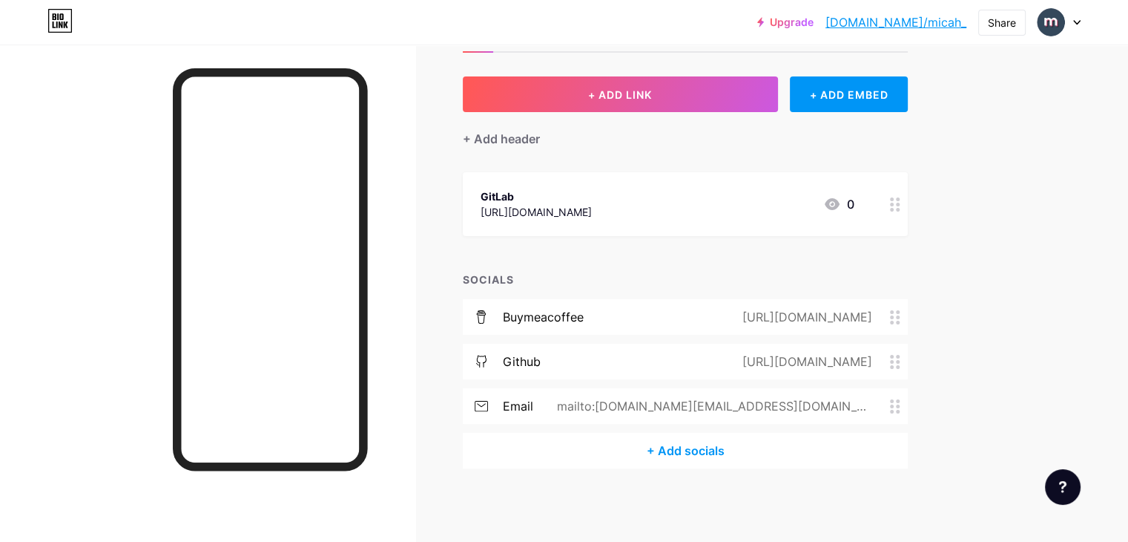
click at [756, 211] on div "GitLab https://gitlab.com/bymicah 0" at bounding box center [668, 204] width 374 height 34
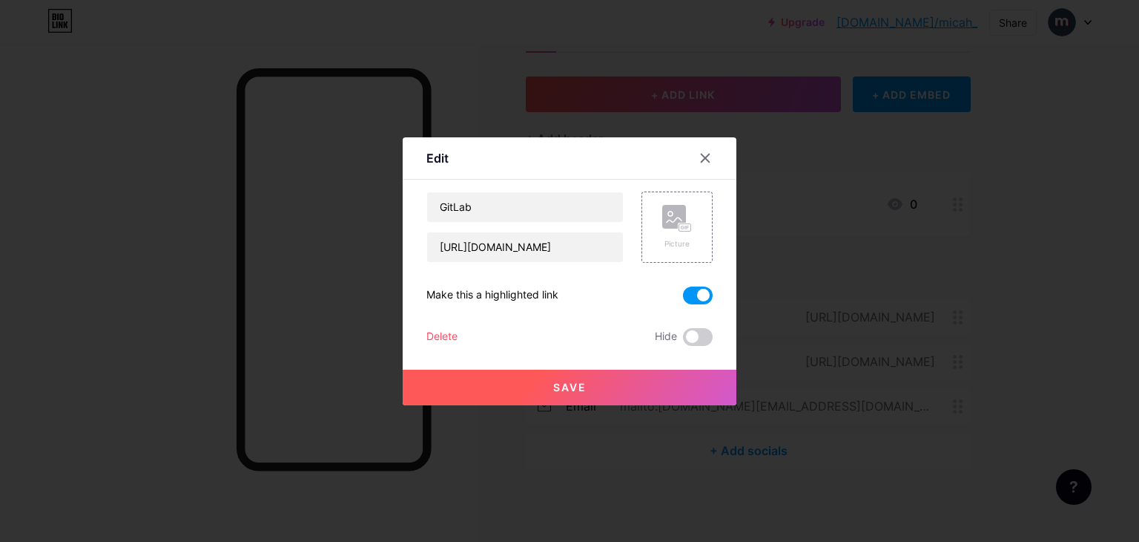
click at [691, 299] on span at bounding box center [698, 295] width 30 height 18
click at [683, 299] on input "checkbox" at bounding box center [683, 299] width 0 height 0
click at [642, 400] on button "Save" at bounding box center [570, 387] width 334 height 36
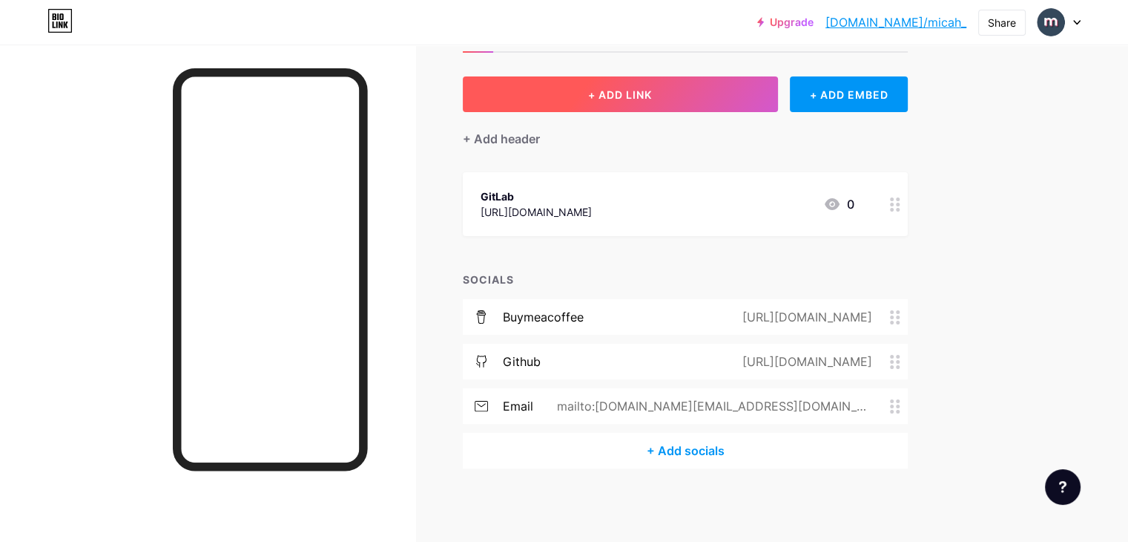
scroll to position [0, 0]
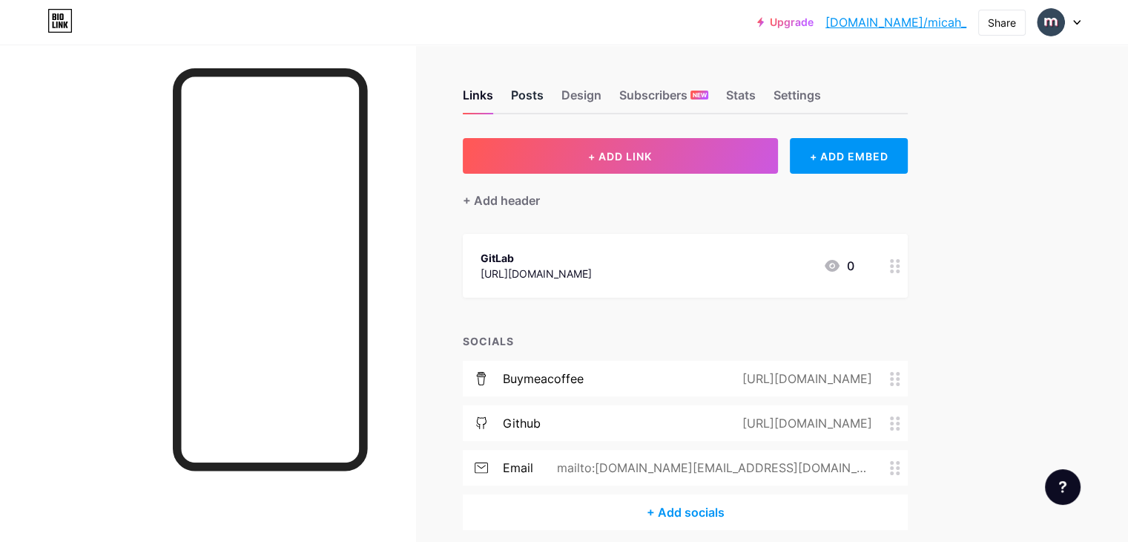
drag, startPoint x: 597, startPoint y: 96, endPoint x: 605, endPoint y: 125, distance: 29.3
click at [544, 98] on div "Posts" at bounding box center [527, 99] width 33 height 27
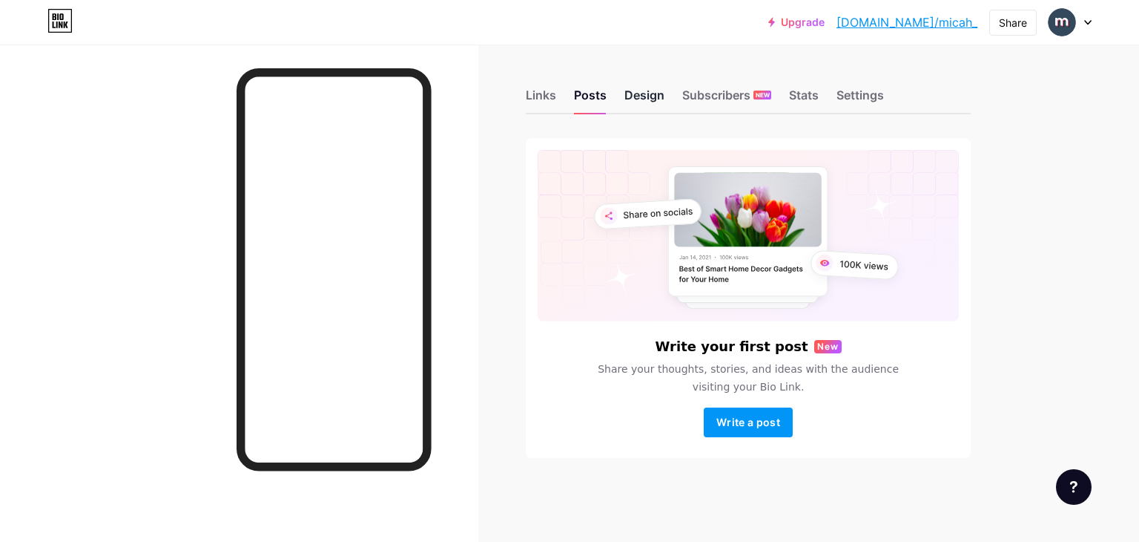
click at [635, 87] on div "Design" at bounding box center [645, 99] width 40 height 27
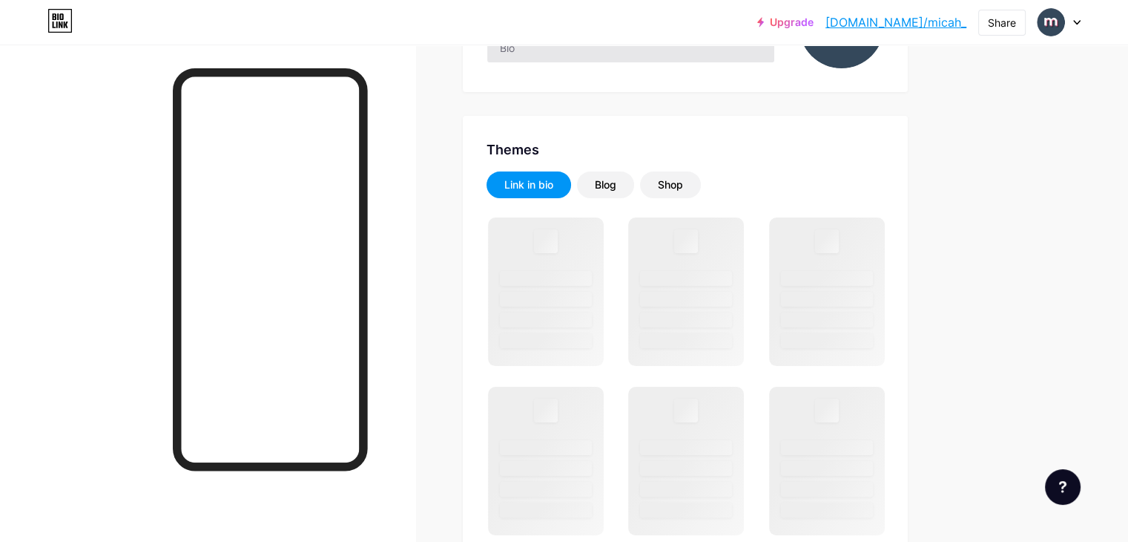
scroll to position [297, 0]
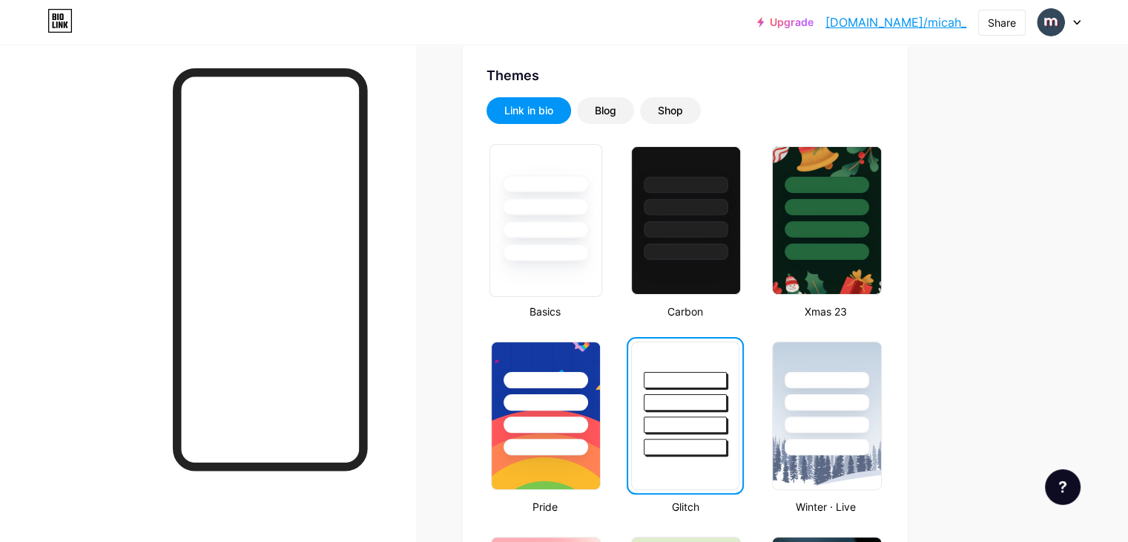
click at [602, 256] on div at bounding box center [545, 203] width 111 height 116
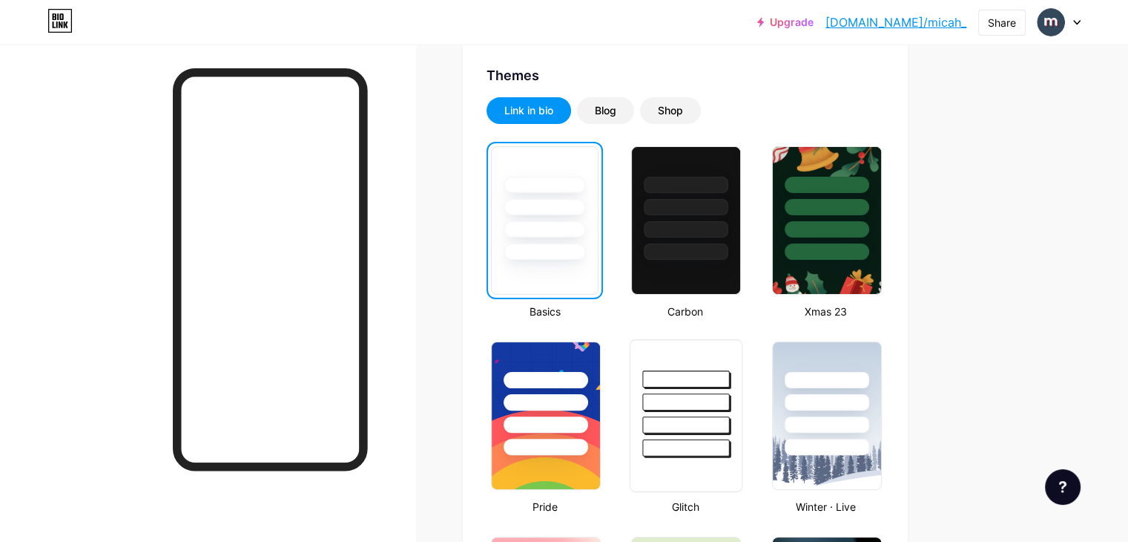
click at [730, 416] on div at bounding box center [686, 424] width 87 height 17
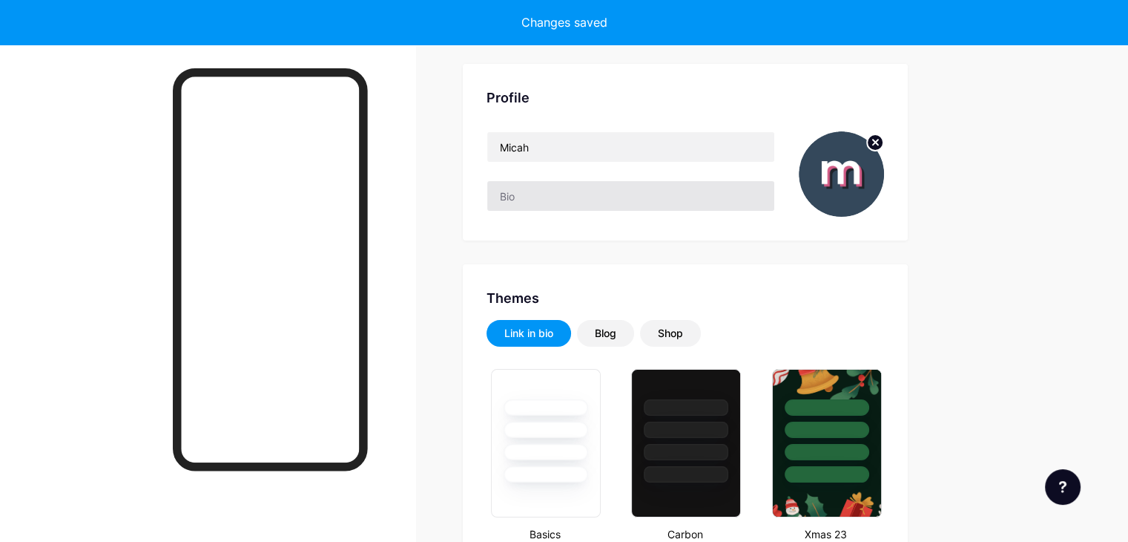
scroll to position [0, 0]
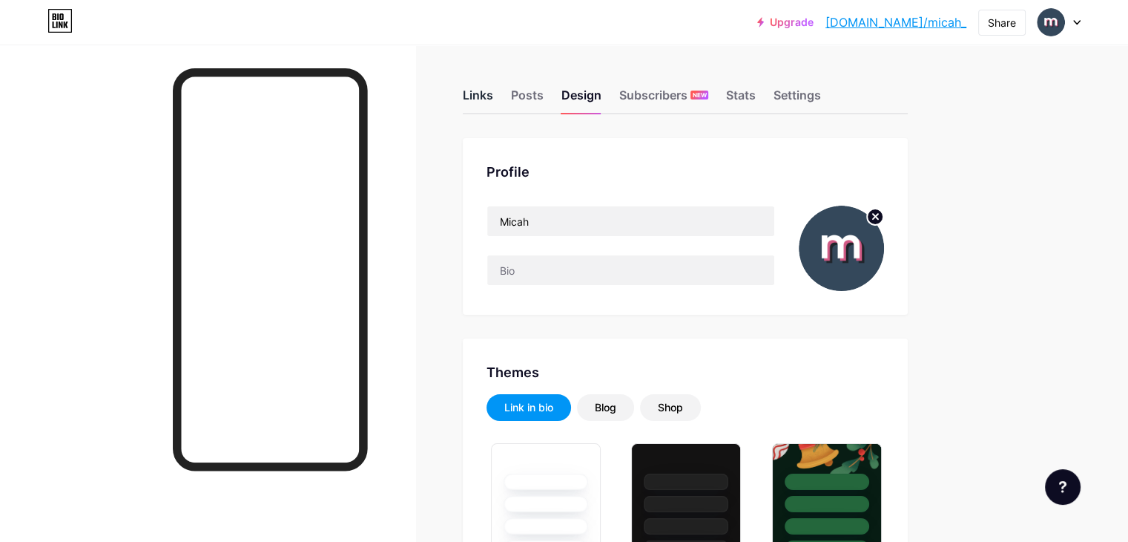
click at [493, 91] on div "Links" at bounding box center [478, 99] width 30 height 27
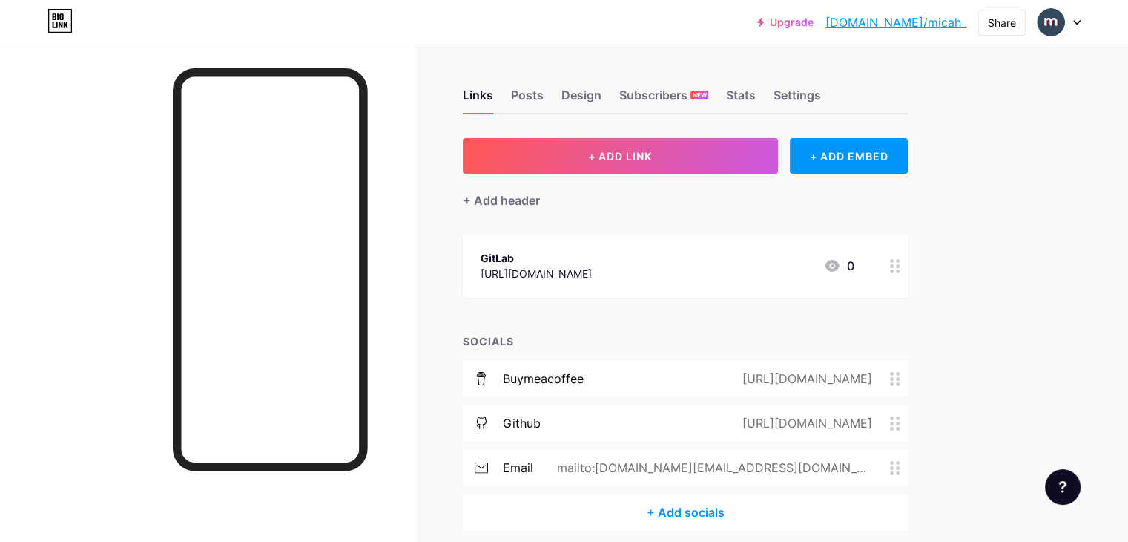
scroll to position [62, 0]
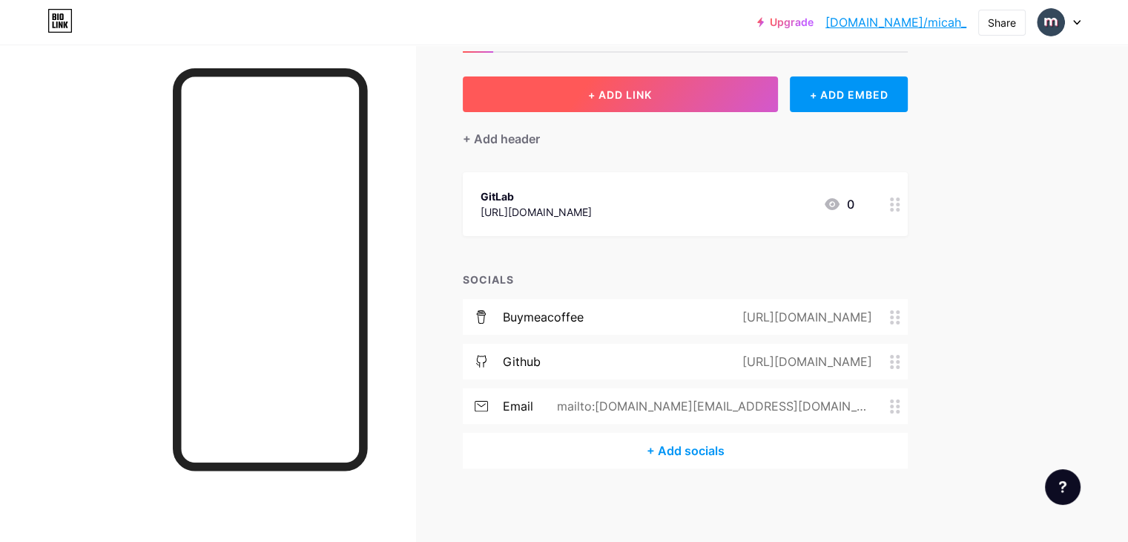
click at [652, 90] on span "+ ADD LINK" at bounding box center [620, 94] width 64 height 13
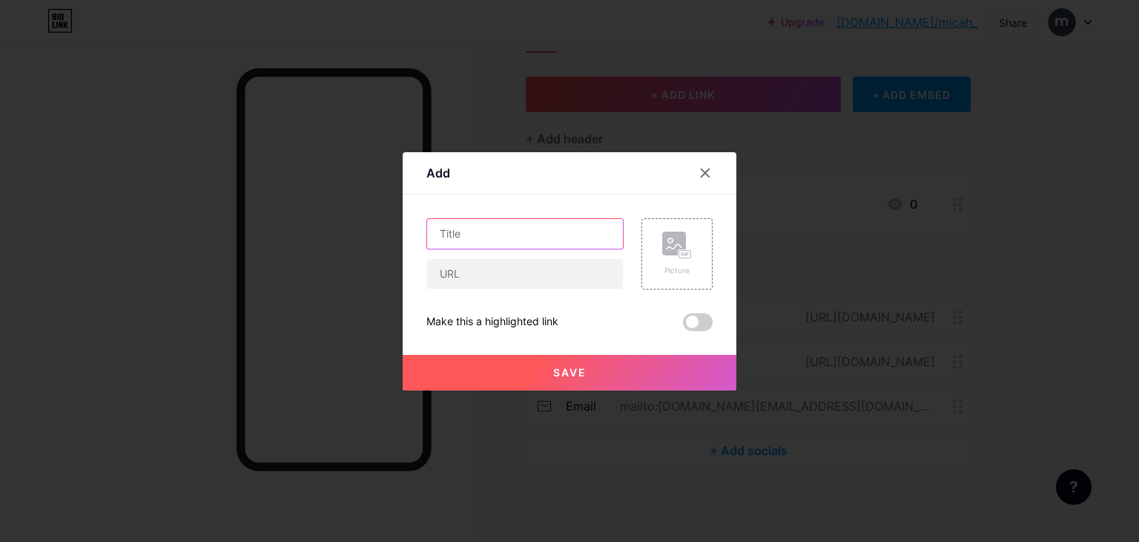
click at [584, 241] on input "text" at bounding box center [525, 234] width 196 height 30
type input "WakaTime"
click at [548, 264] on input "text" at bounding box center [525, 274] width 196 height 30
paste input "[URL][DOMAIN_NAME]"
type input "[URL][DOMAIN_NAME]"
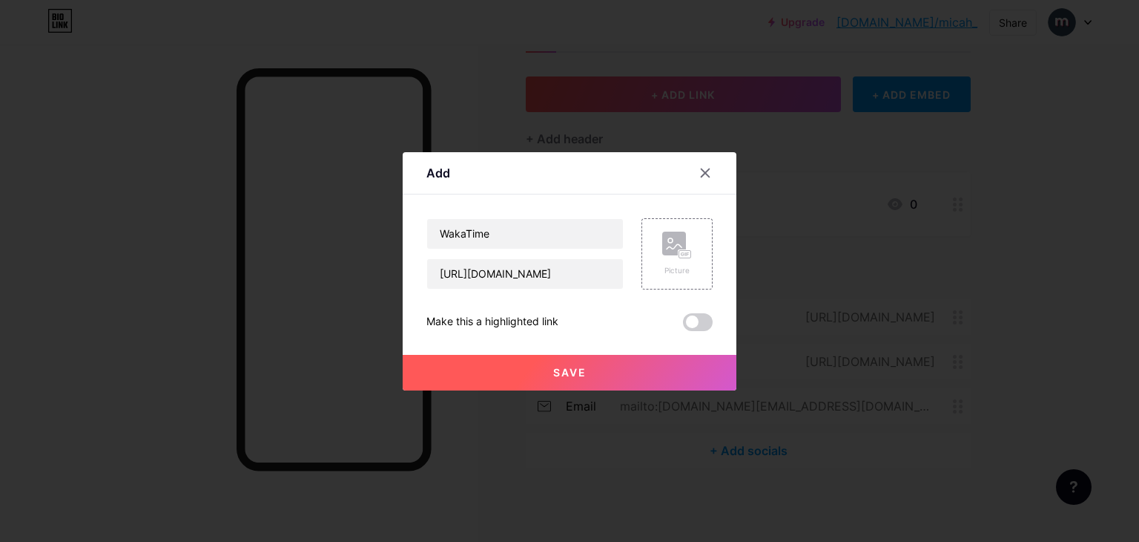
click at [587, 367] on button "Save" at bounding box center [570, 373] width 334 height 36
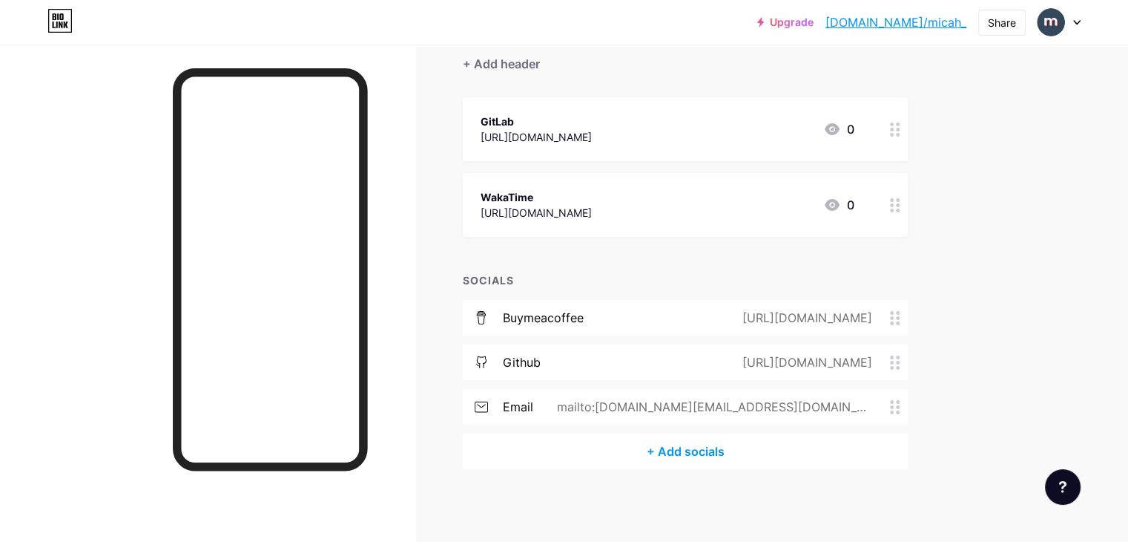
scroll to position [0, 0]
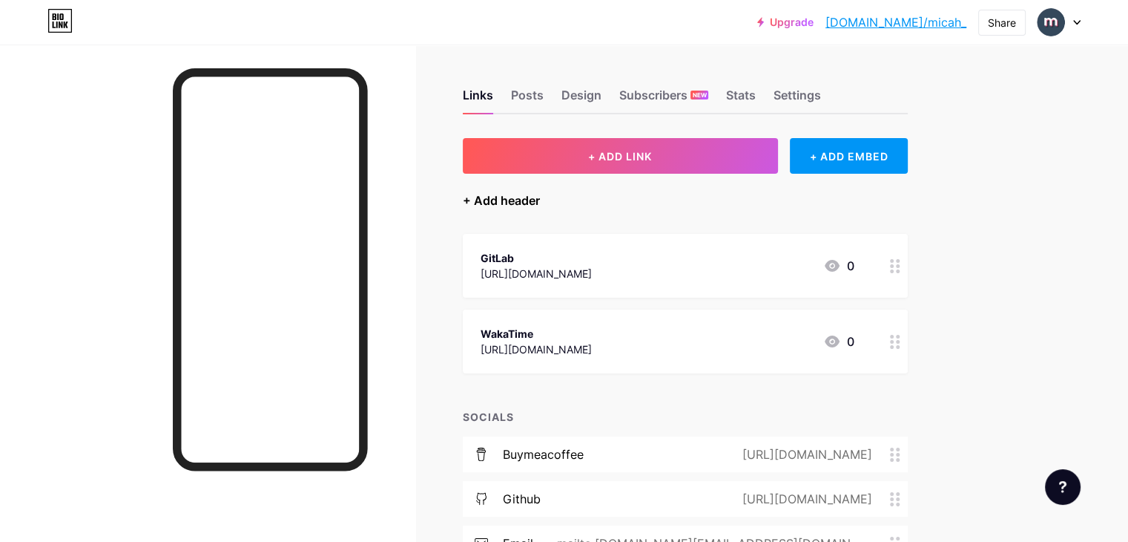
click at [540, 200] on div "+ Add header" at bounding box center [501, 200] width 77 height 18
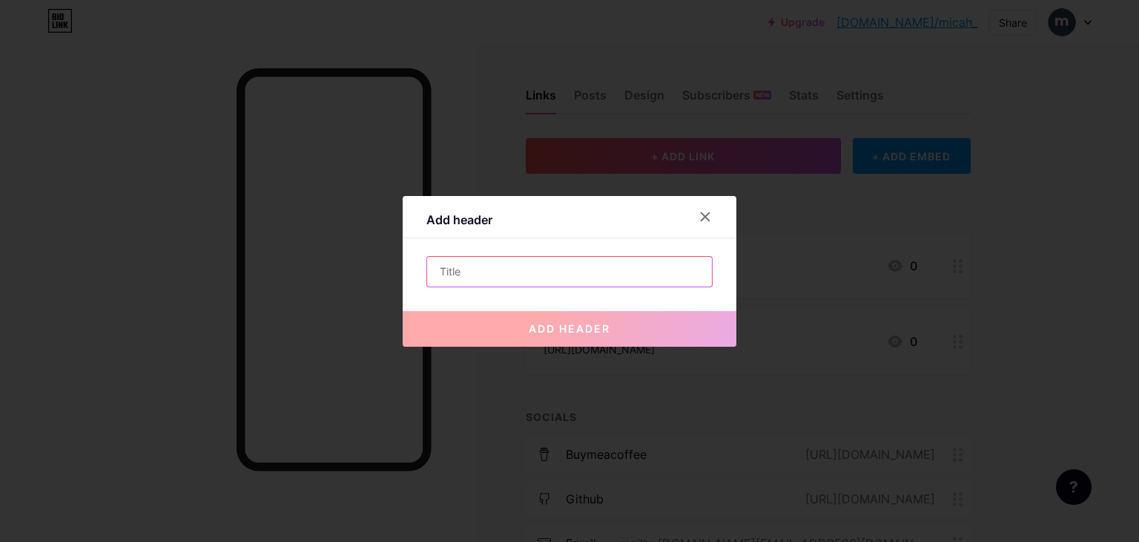
click at [600, 271] on input "text" at bounding box center [569, 272] width 285 height 30
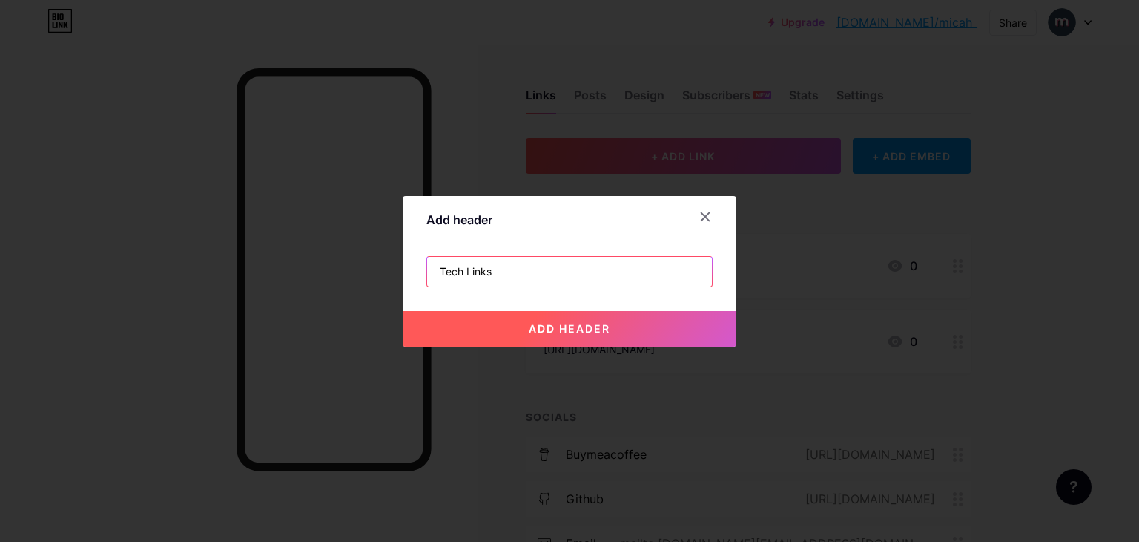
type input "Tech Links"
click at [611, 331] on button "add header" at bounding box center [570, 329] width 334 height 36
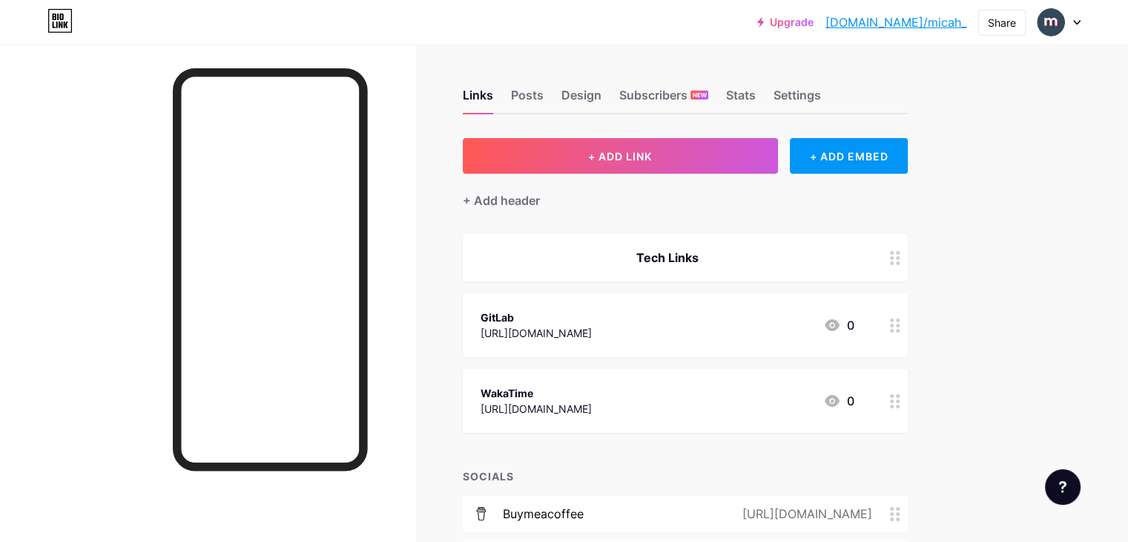
click at [720, 252] on div "Tech Links" at bounding box center [668, 258] width 374 height 18
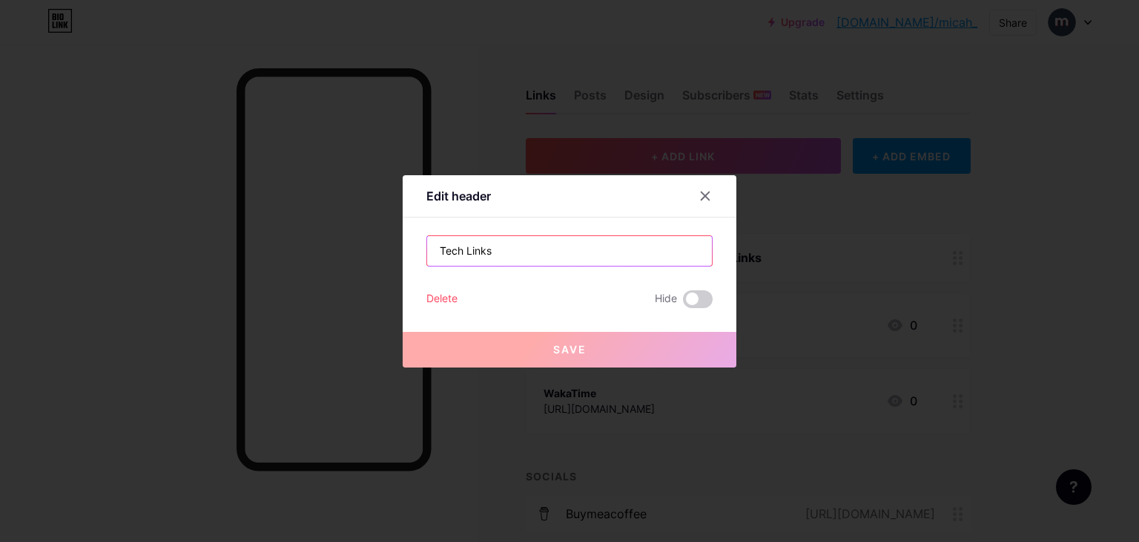
click at [633, 257] on input "Tech Links" at bounding box center [569, 251] width 285 height 30
click at [633, 256] on input "Tech Links" at bounding box center [569, 251] width 285 height 30
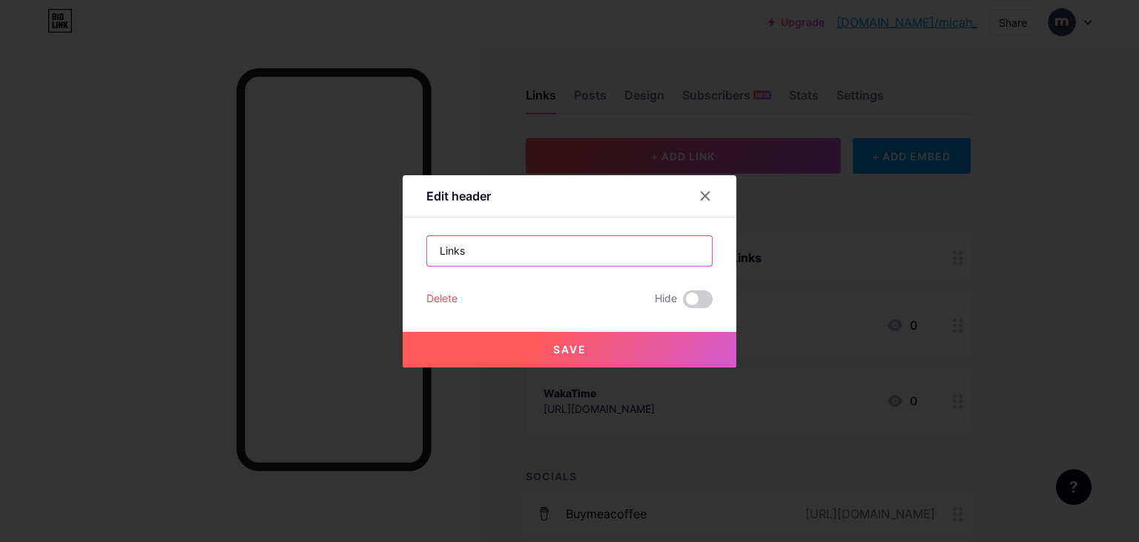
type input "Links"
click at [657, 339] on button "Save" at bounding box center [570, 350] width 334 height 36
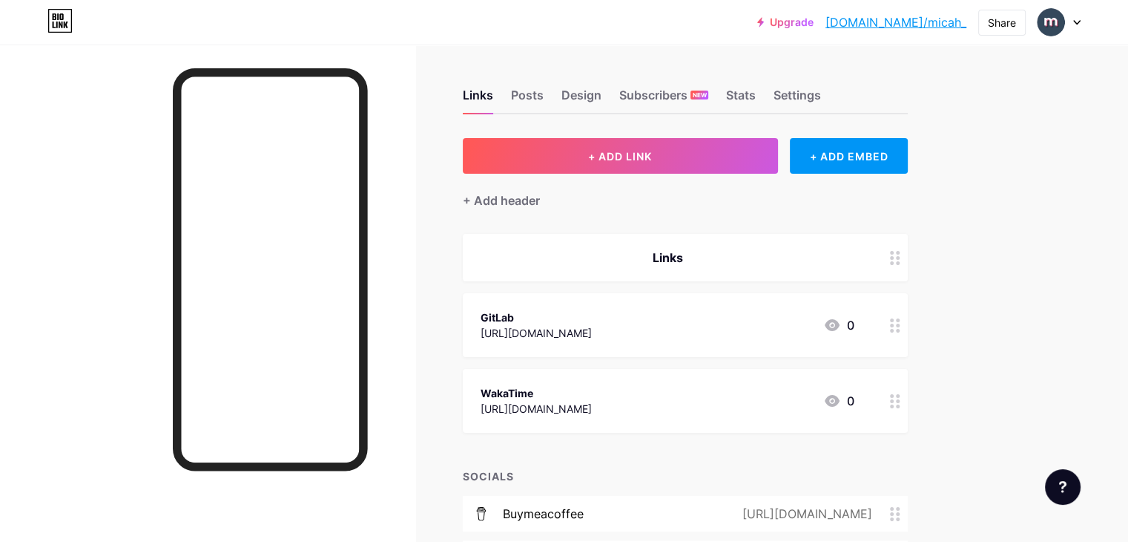
click at [769, 257] on div "Links" at bounding box center [668, 258] width 374 height 18
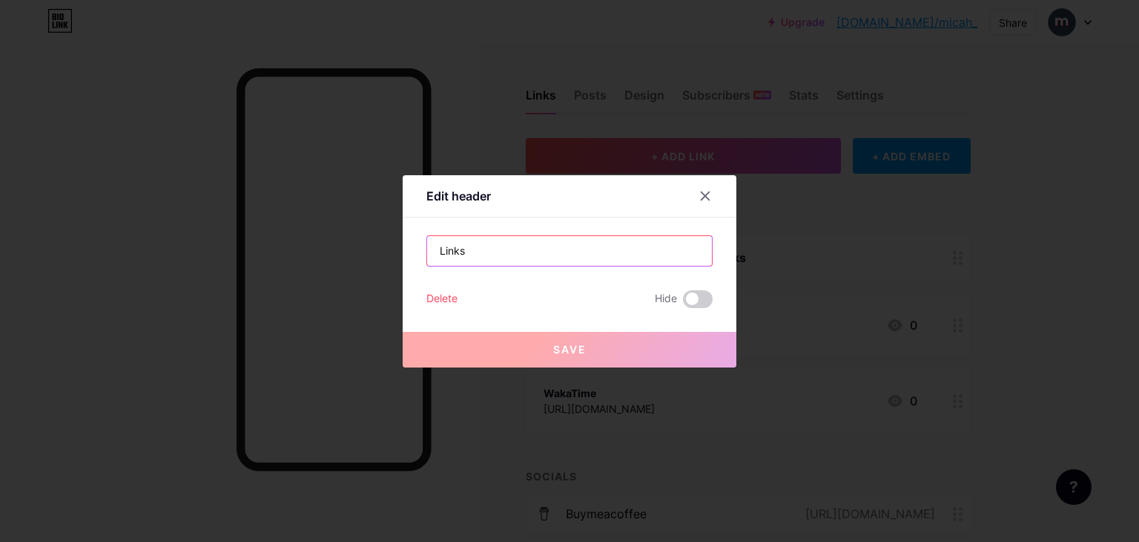
click at [454, 251] on input "Links" at bounding box center [569, 251] width 285 height 30
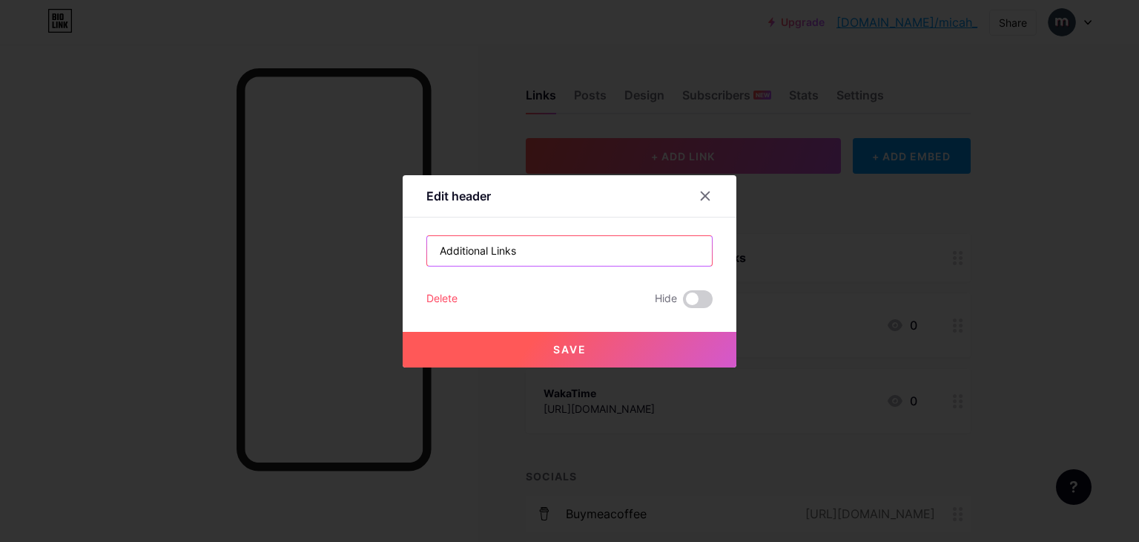
type input "Additional Links"
drag, startPoint x: 521, startPoint y: 348, endPoint x: 658, endPoint y: 375, distance: 139.8
click at [522, 349] on button "Save" at bounding box center [570, 350] width 334 height 36
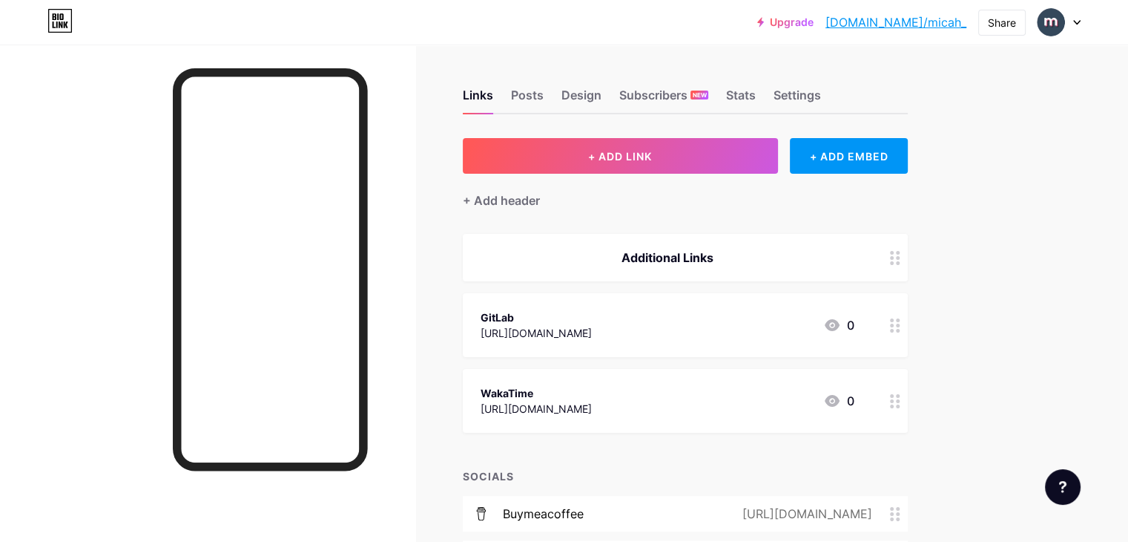
click at [751, 254] on div "Additional Links" at bounding box center [668, 258] width 374 height 18
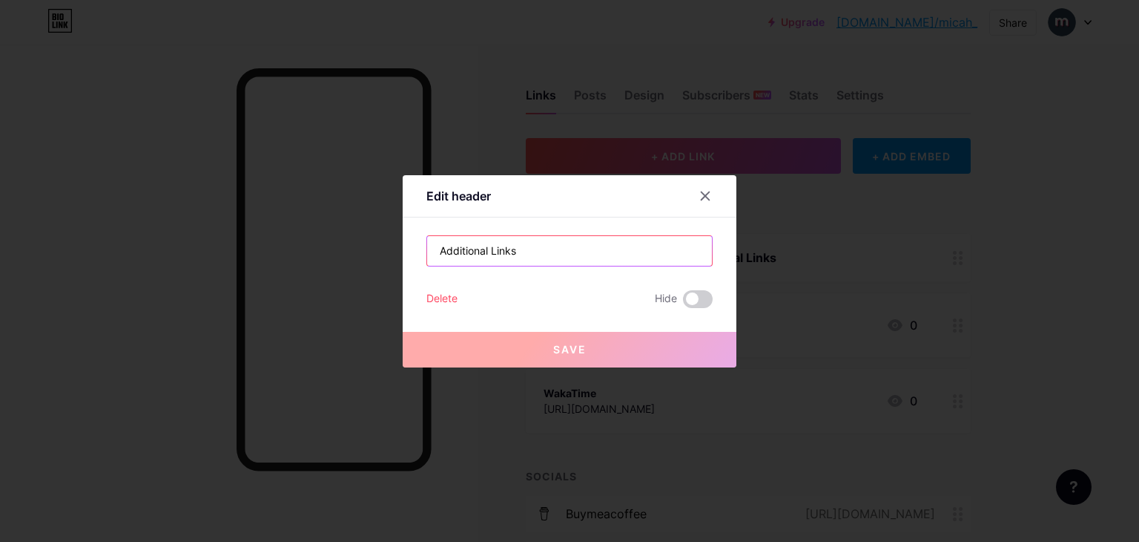
click at [588, 257] on input "Additional Links" at bounding box center [569, 251] width 285 height 30
click at [588, 256] on input "Additional Links" at bounding box center [569, 251] width 285 height 30
click at [588, 257] on input "Additional Links" at bounding box center [569, 251] width 285 height 30
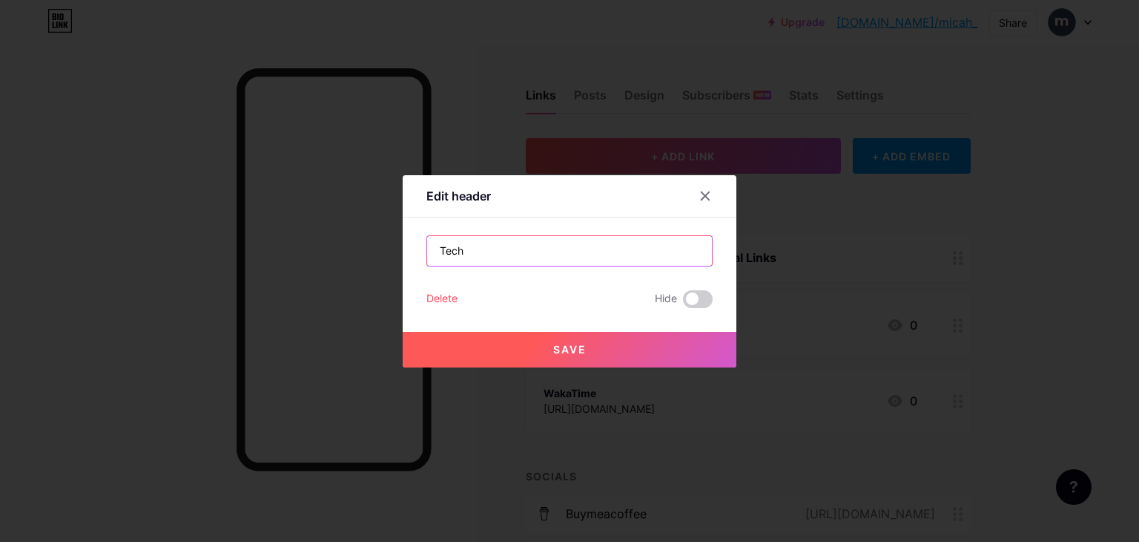
type input "Tech"
click at [563, 339] on button "Save" at bounding box center [570, 350] width 334 height 36
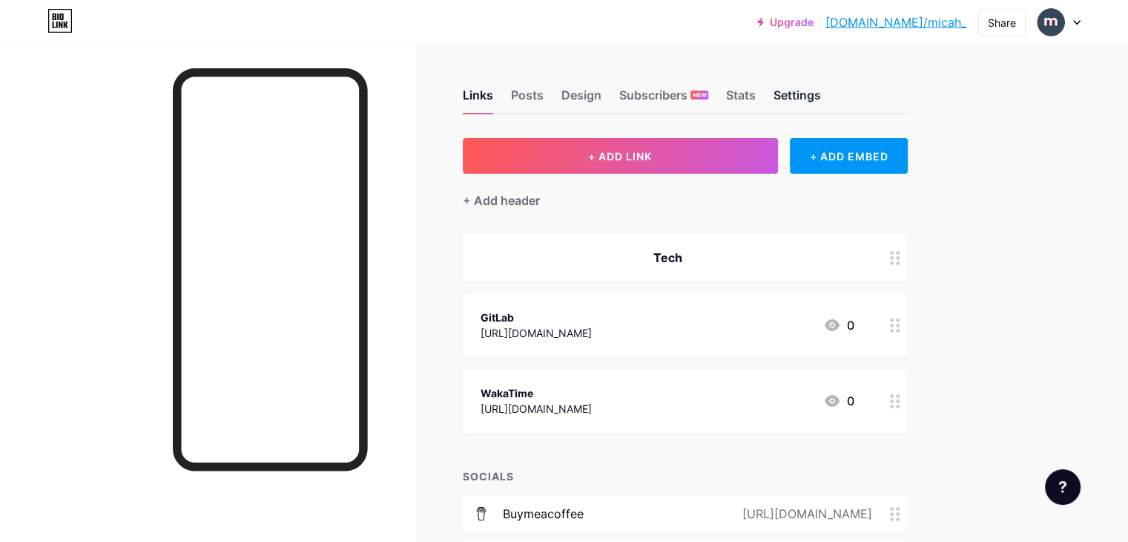
click at [821, 96] on div "Settings" at bounding box center [797, 99] width 47 height 27
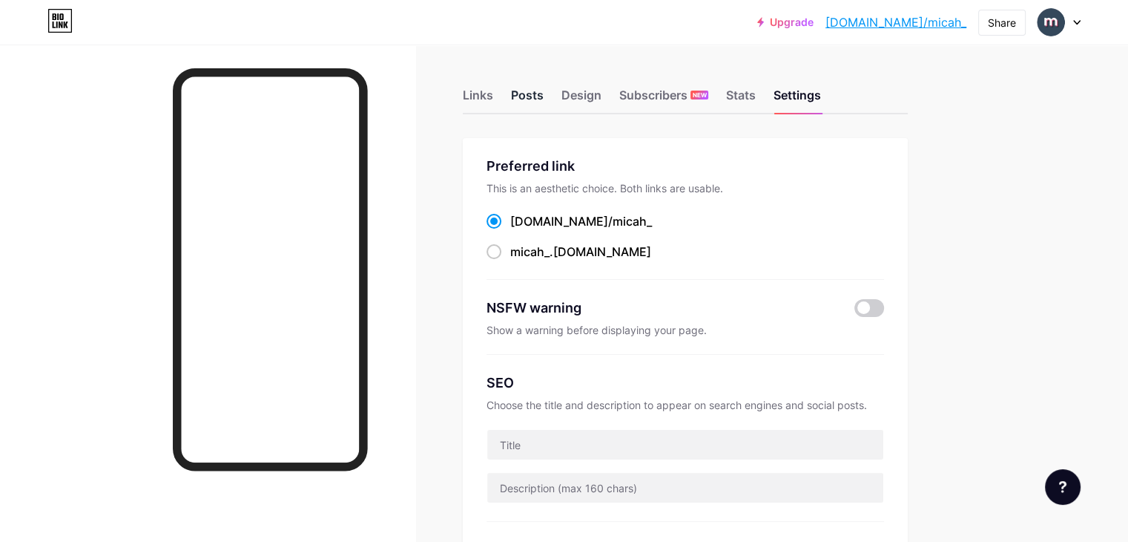
click at [544, 94] on div "Posts" at bounding box center [527, 99] width 33 height 27
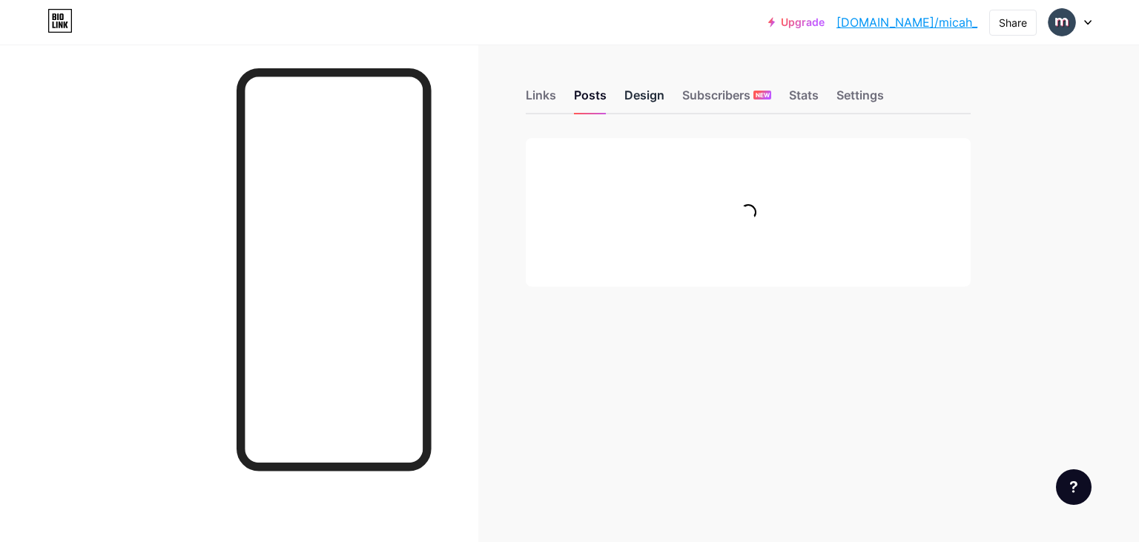
click at [653, 105] on div "Design" at bounding box center [645, 99] width 40 height 27
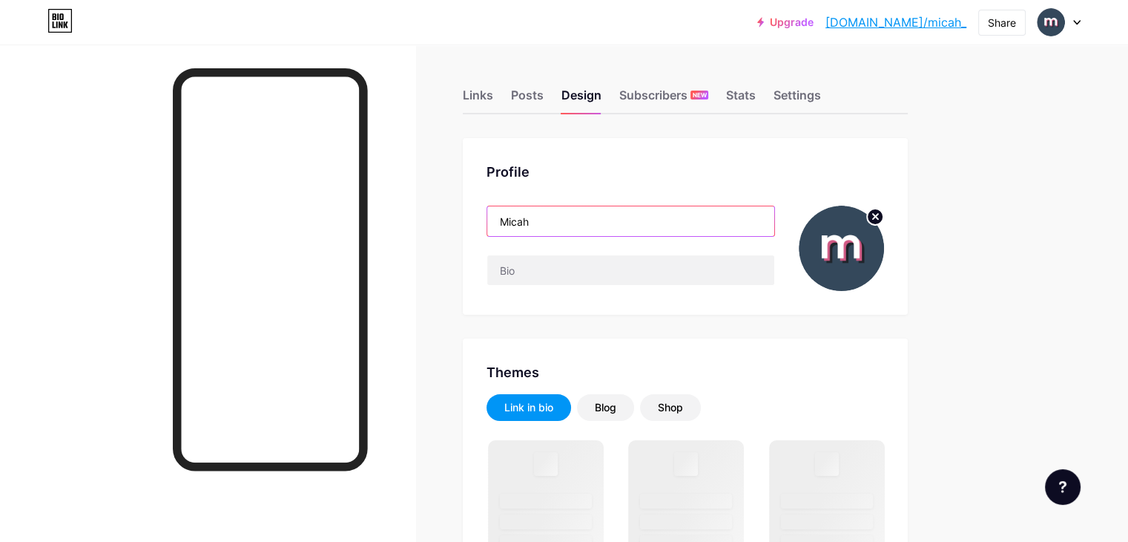
click at [641, 225] on input "Micah" at bounding box center [630, 221] width 287 height 30
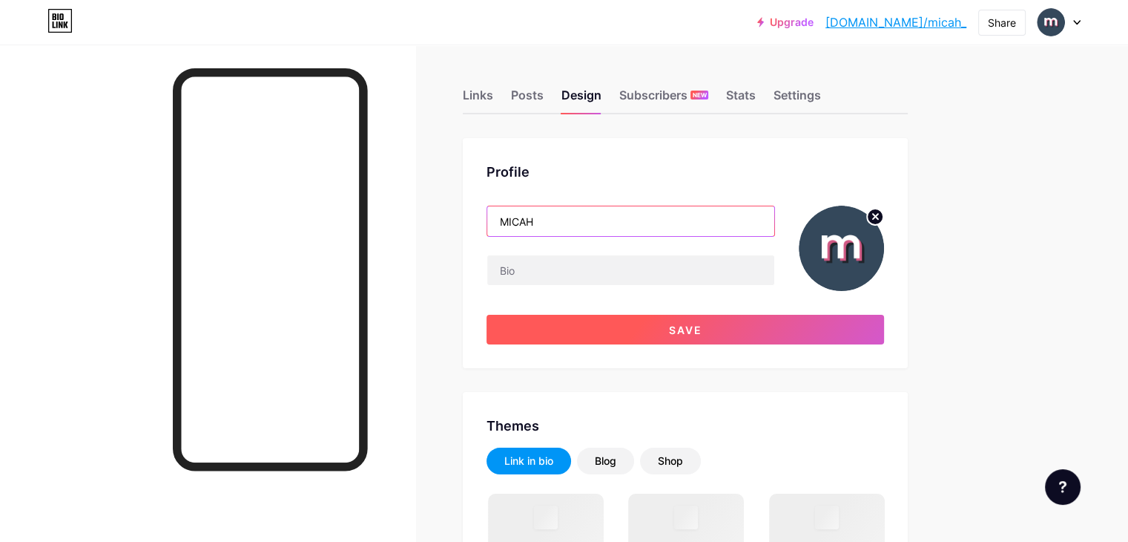
type input "MICAH"
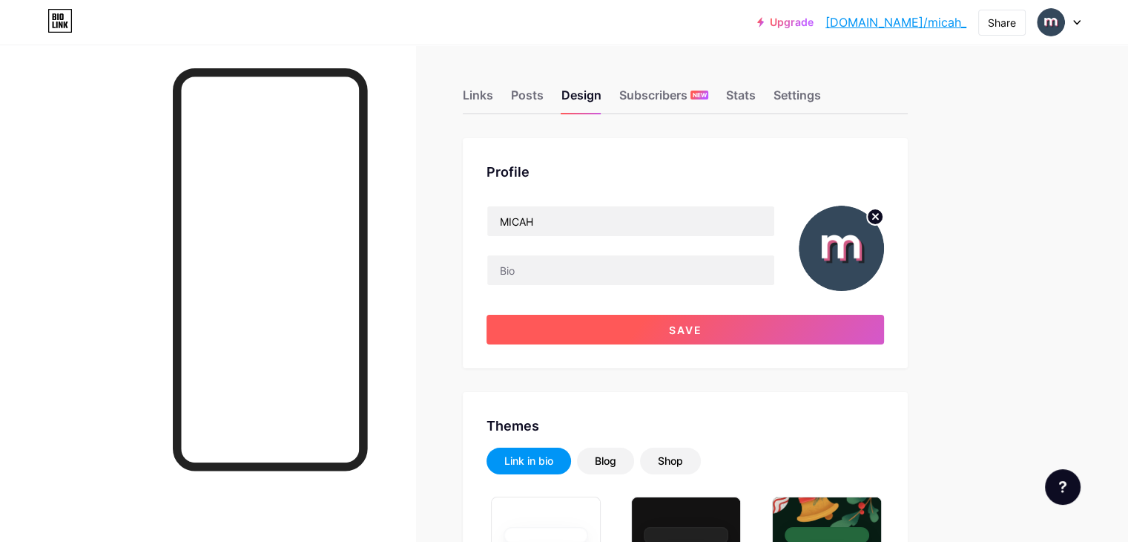
click at [730, 338] on button "Save" at bounding box center [686, 330] width 398 height 30
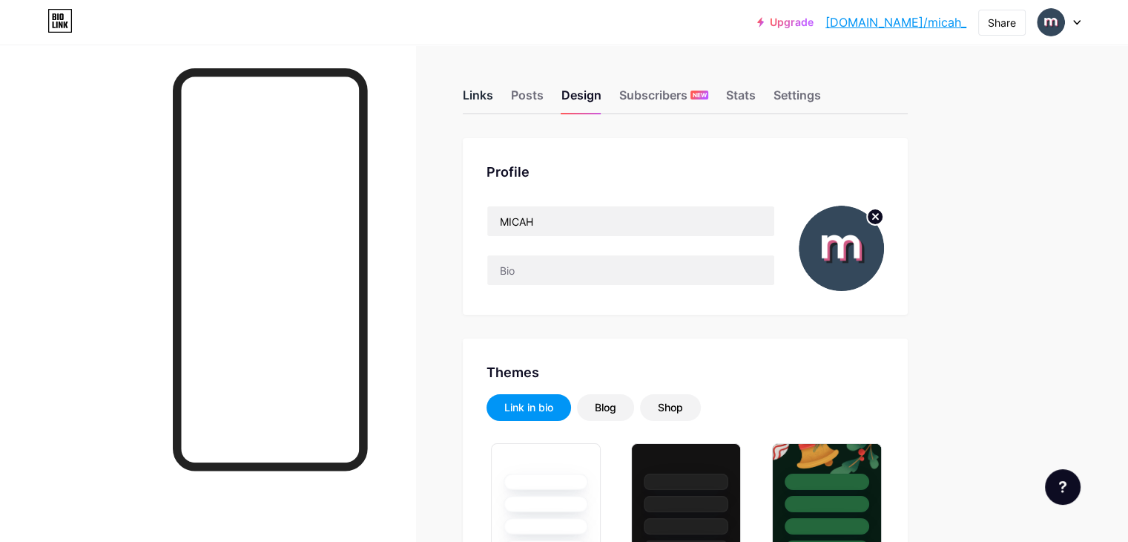
click at [493, 87] on div "Links" at bounding box center [478, 99] width 30 height 27
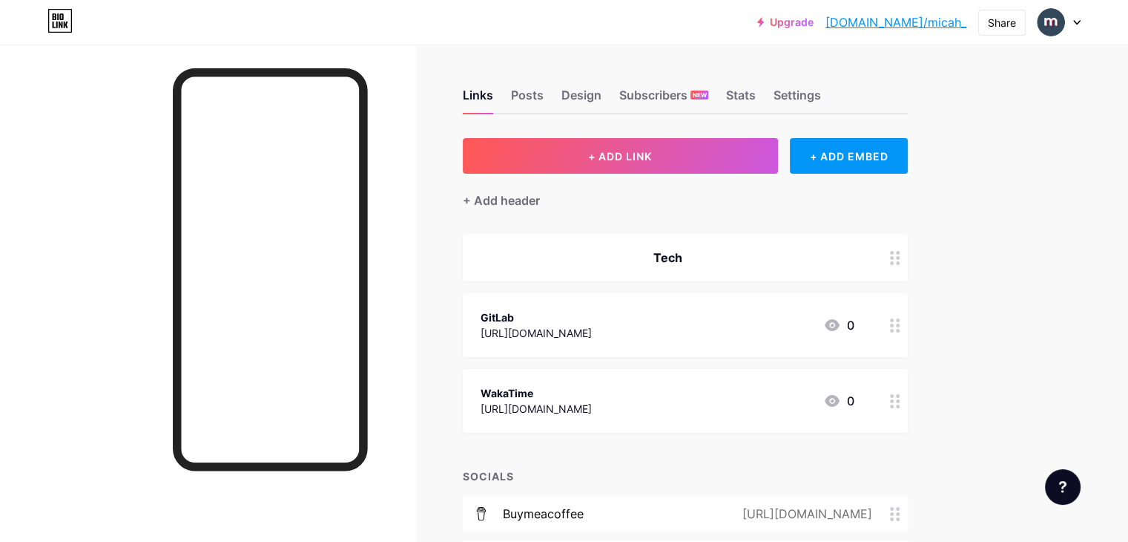
click at [763, 260] on div "Tech" at bounding box center [668, 258] width 374 height 18
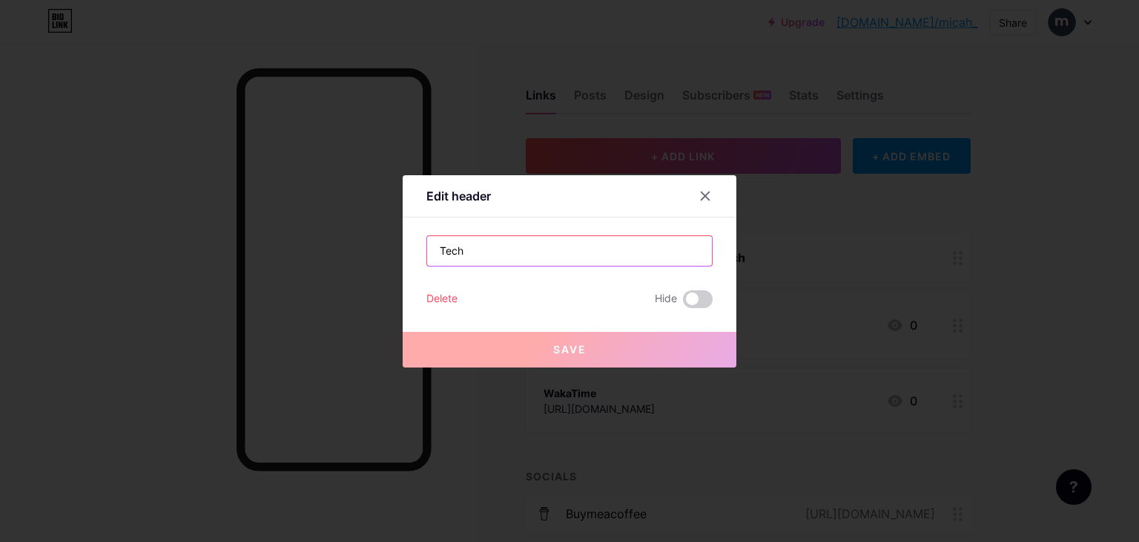
drag, startPoint x: 430, startPoint y: 249, endPoint x: 464, endPoint y: 246, distance: 34.9
click at [430, 249] on input "Tech" at bounding box center [569, 251] width 285 height 30
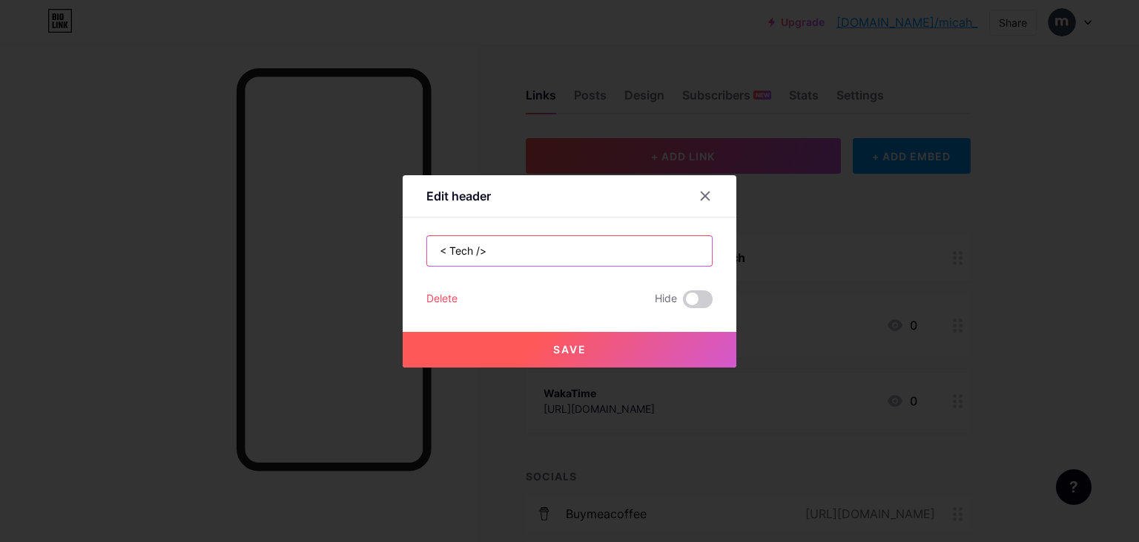
type input "< Tech />"
click at [589, 345] on button "Save" at bounding box center [570, 350] width 334 height 36
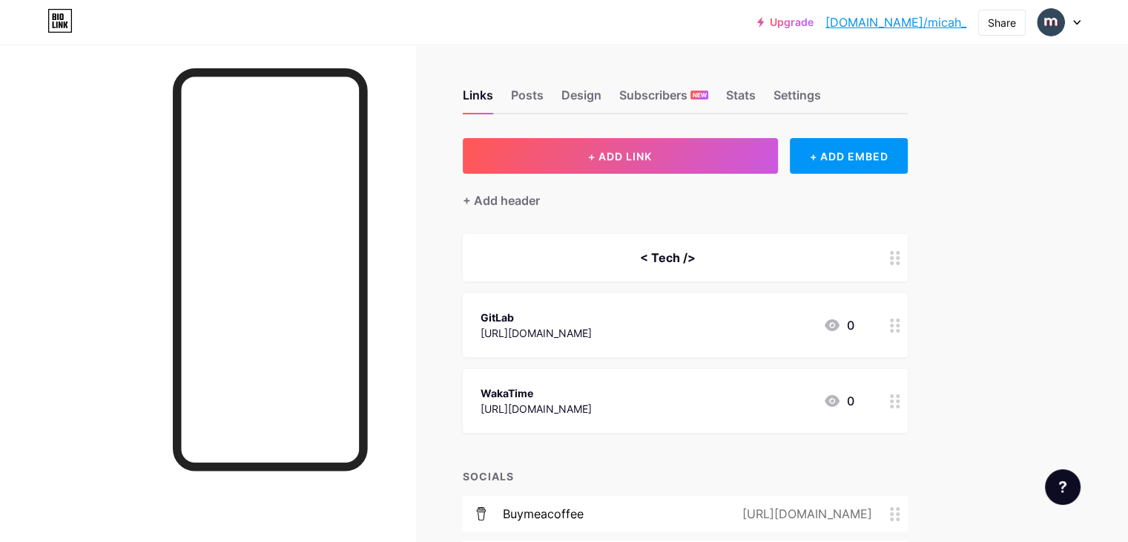
click at [822, 271] on div "< Tech />" at bounding box center [685, 257] width 445 height 47
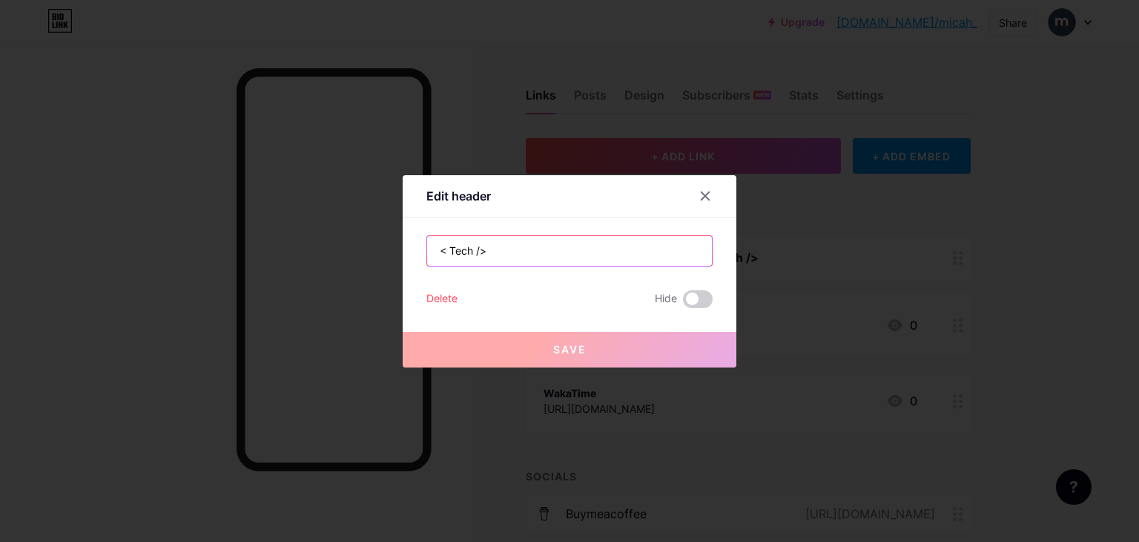
click at [597, 253] on input "< Tech />" at bounding box center [569, 251] width 285 height 30
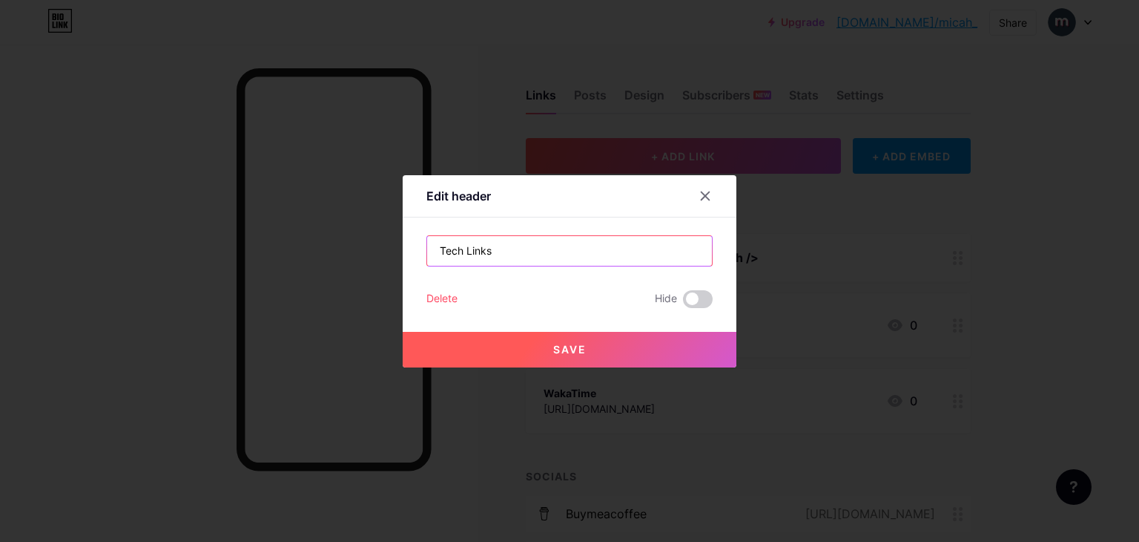
type input "Tech Links"
click at [585, 345] on button "Save" at bounding box center [570, 350] width 334 height 36
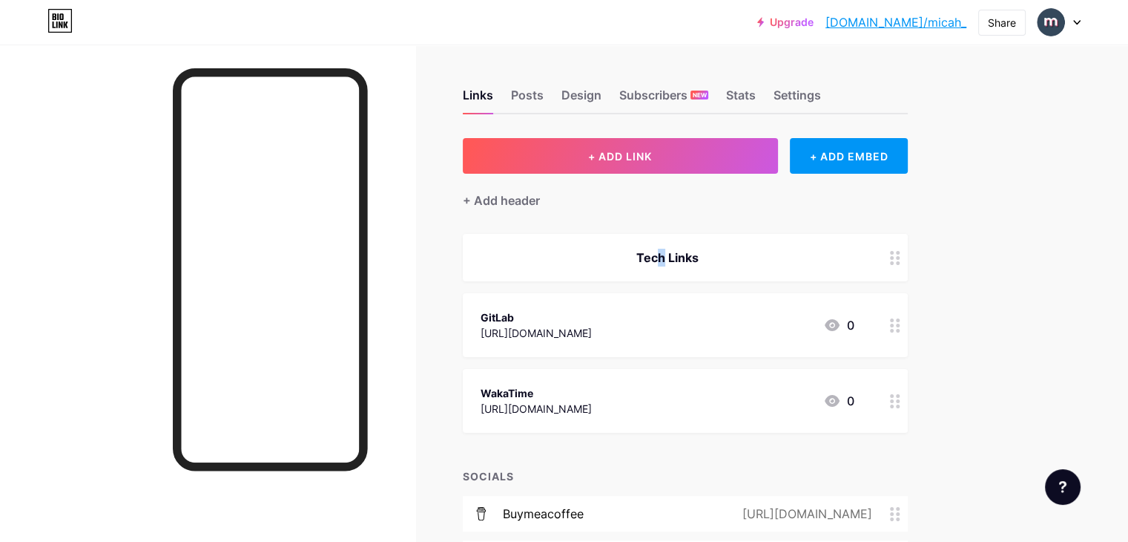
click at [703, 265] on div "Tech Links" at bounding box center [685, 257] width 445 height 47
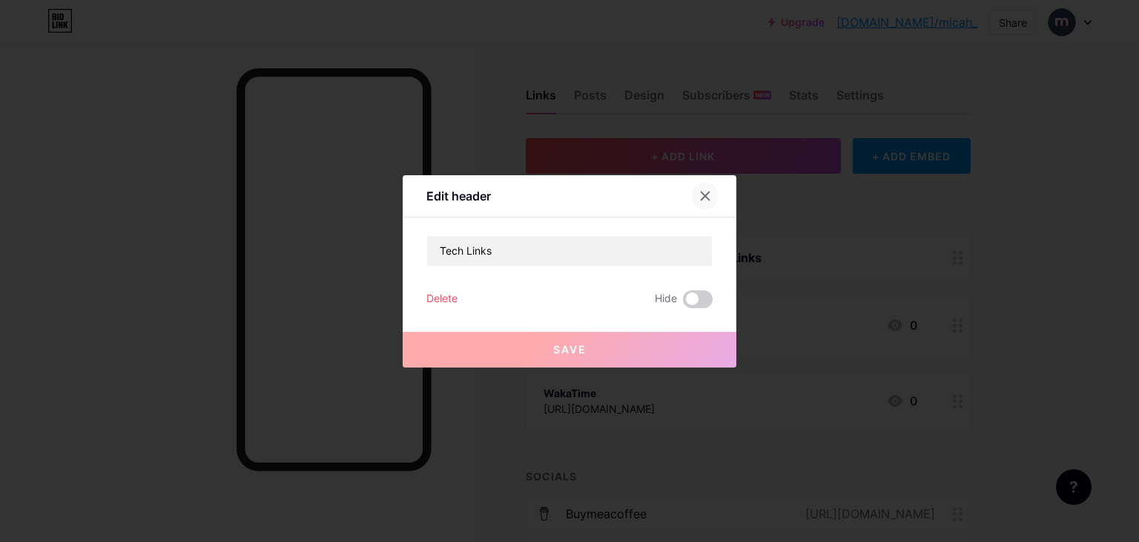
click at [697, 203] on div at bounding box center [705, 195] width 27 height 27
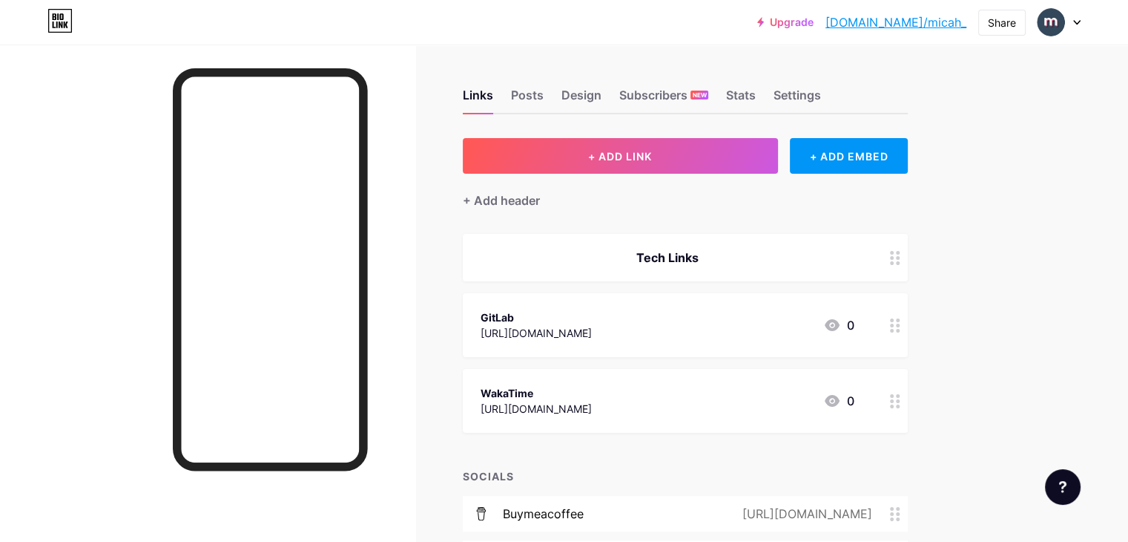
click at [736, 257] on div "Tech Links" at bounding box center [668, 258] width 374 height 18
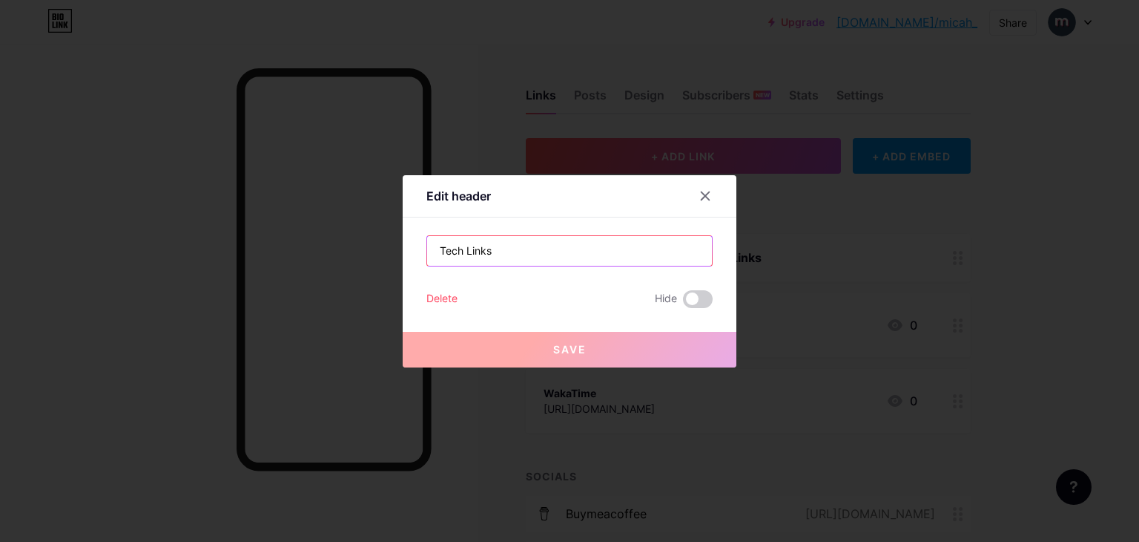
click at [540, 254] on input "Tech Links" at bounding box center [569, 251] width 285 height 30
click at [540, 252] on input "Tech Links" at bounding box center [569, 251] width 285 height 30
click at [540, 251] on input "Tech Links" at bounding box center [569, 251] width 285 height 30
click at [514, 255] on input "Tech Links" at bounding box center [569, 251] width 285 height 30
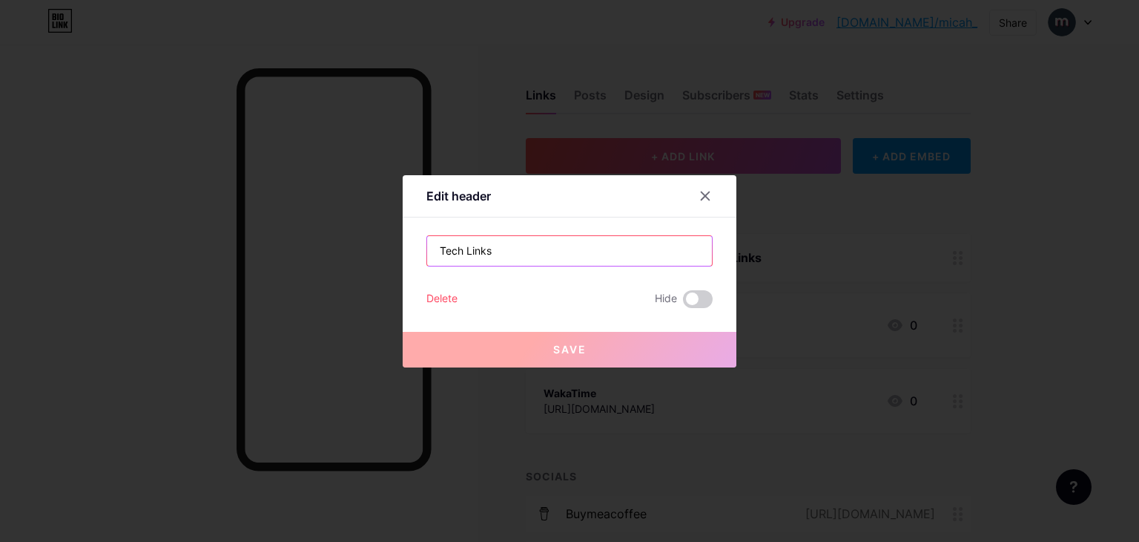
click at [514, 255] on input "Tech Links" at bounding box center [569, 251] width 285 height 30
click at [886, 253] on div at bounding box center [569, 271] width 1139 height 542
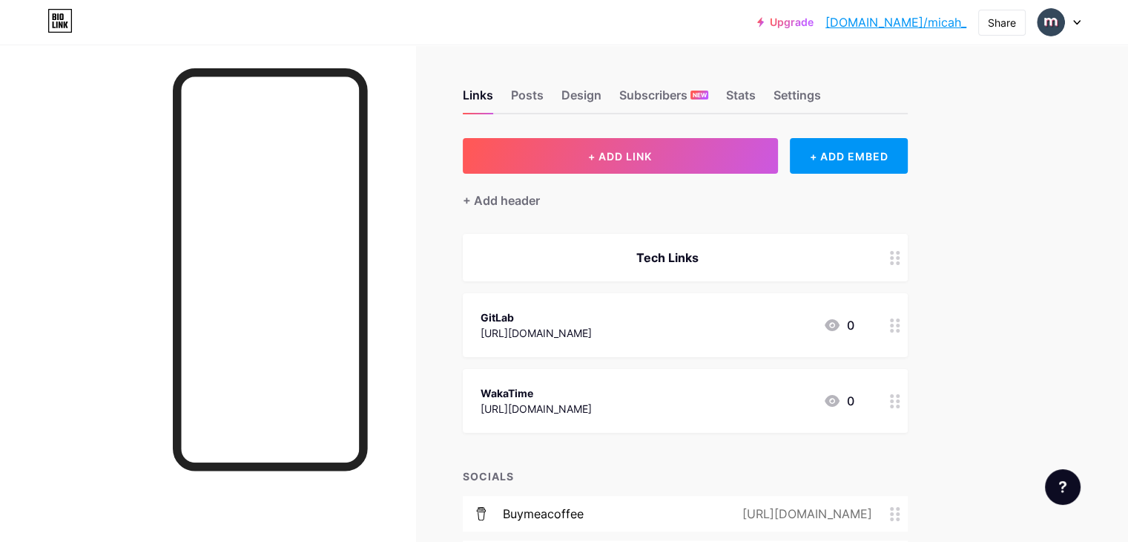
click at [855, 255] on div "Tech Links" at bounding box center [668, 258] width 374 height 18
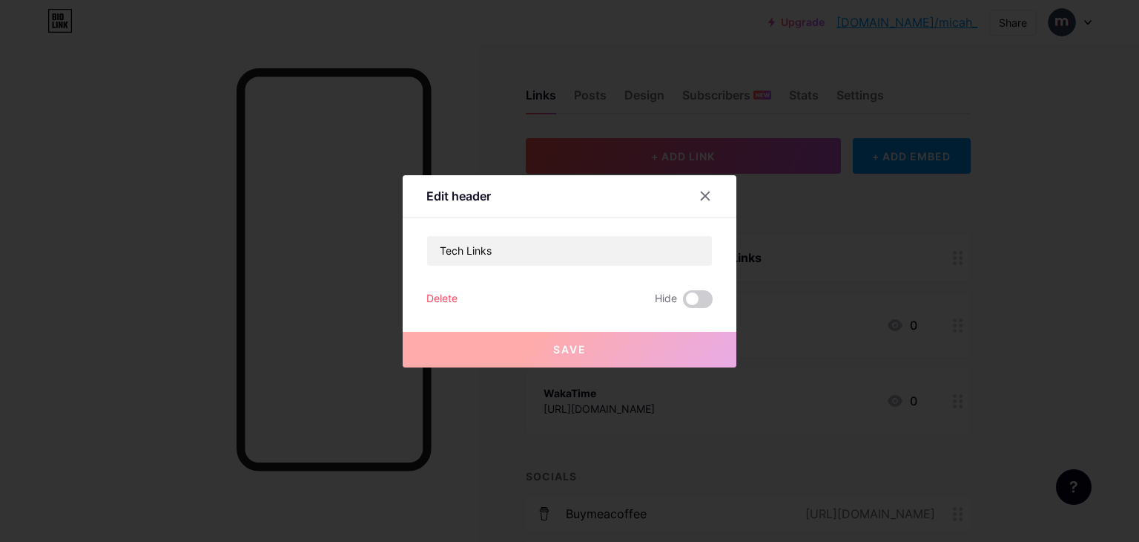
click at [445, 298] on div "Delete" at bounding box center [442, 299] width 31 height 18
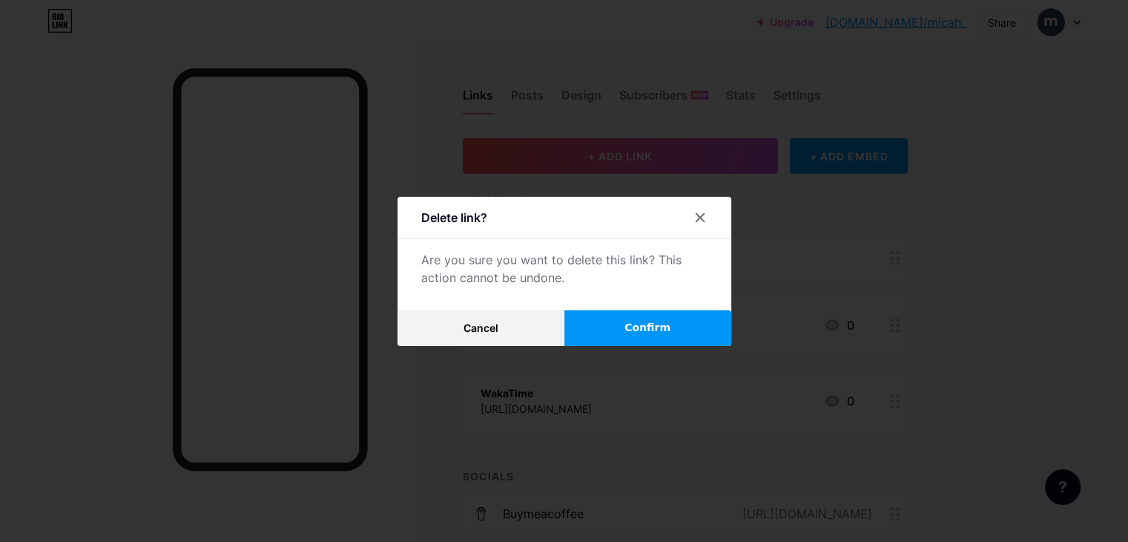
click at [658, 322] on span "Confirm" at bounding box center [648, 328] width 46 height 16
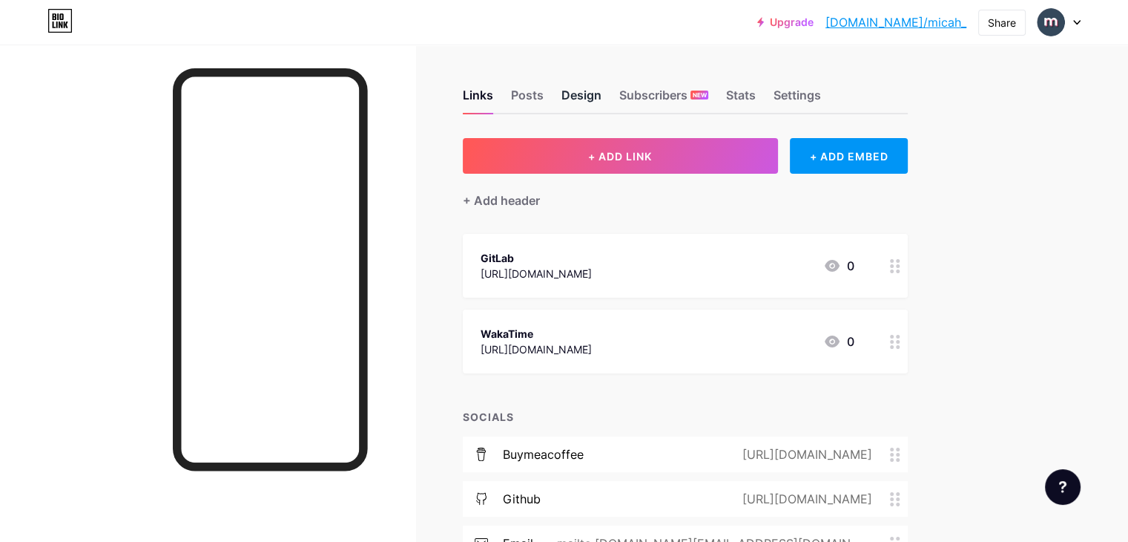
click at [602, 94] on div "Design" at bounding box center [582, 99] width 40 height 27
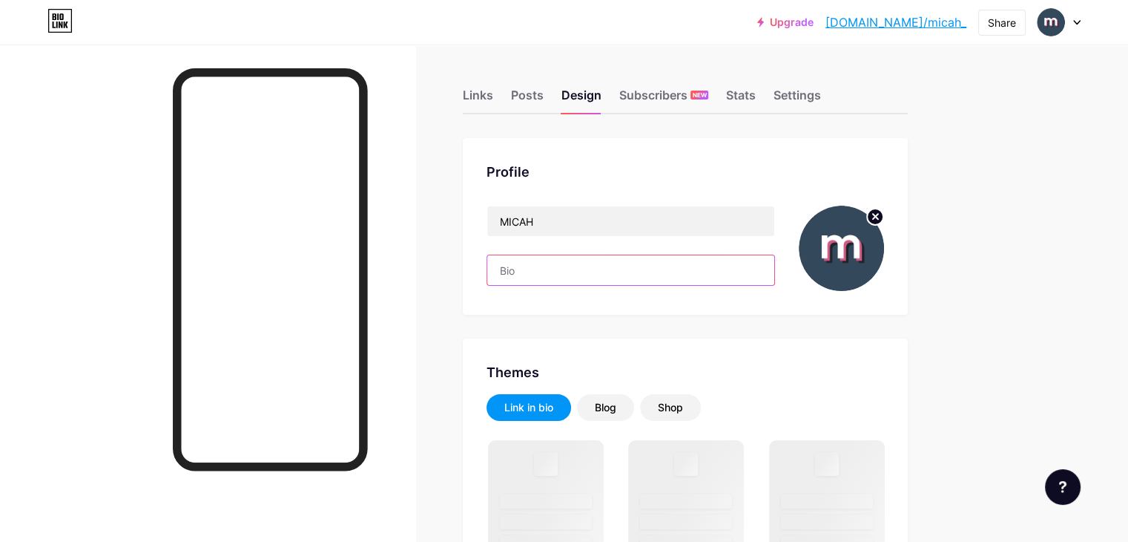
click at [608, 266] on input "text" at bounding box center [630, 270] width 287 height 30
paste input "Passionate about tech, music, and foreign languages"
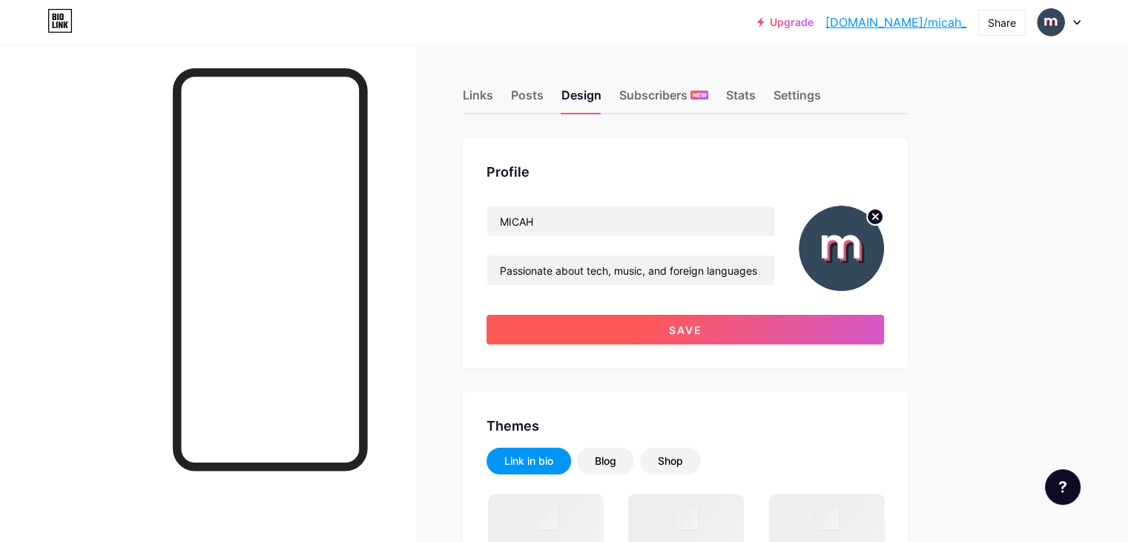
click at [703, 325] on span "Save" at bounding box center [685, 329] width 33 height 13
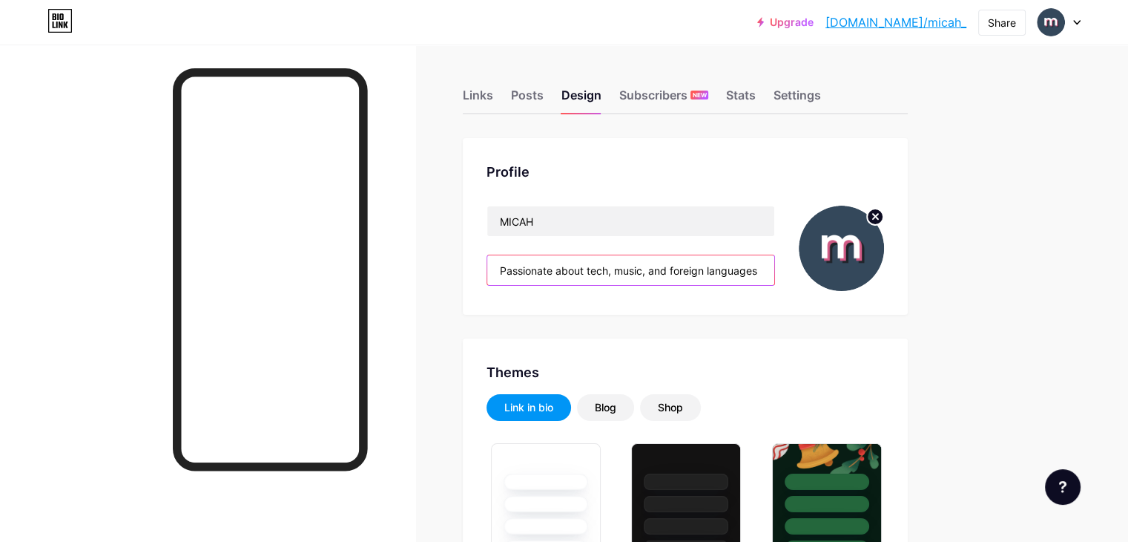
click at [654, 270] on input "Passionate about tech, music, and foreign languages" at bounding box center [630, 270] width 287 height 30
click at [654, 271] on input "Passionate about tech, music, and foreign languages" at bounding box center [630, 270] width 287 height 30
click at [654, 270] on input "Passionate about tech, music, and foreign languages" at bounding box center [630, 270] width 287 height 30
click at [655, 271] on input "Passionate about tech, music, and foreign languages" at bounding box center [630, 270] width 287 height 30
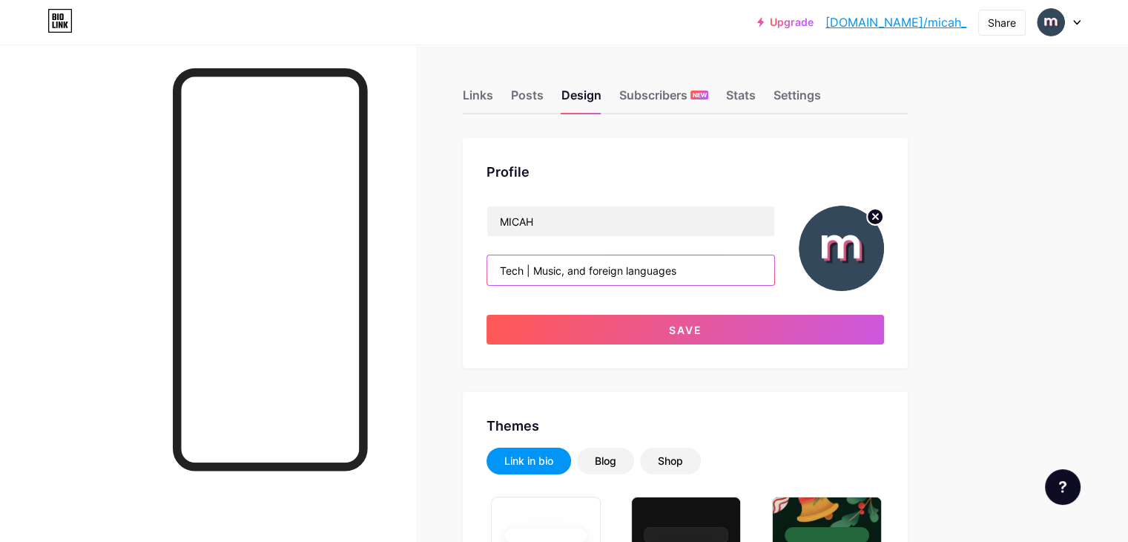
click at [654, 266] on input "Tech | Music, and foreign languages" at bounding box center [630, 270] width 287 height 30
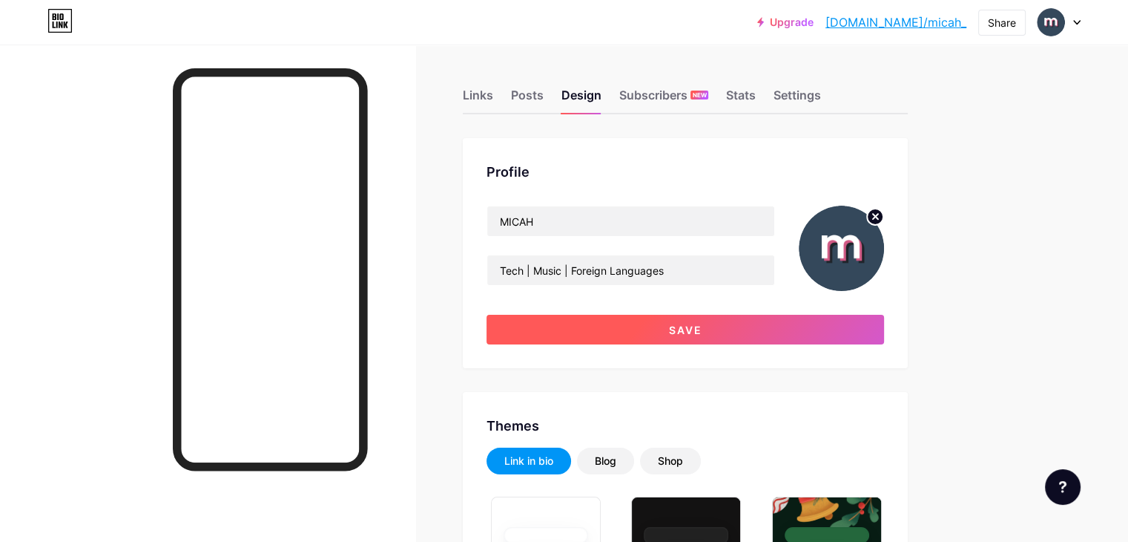
click at [831, 333] on button "Save" at bounding box center [686, 330] width 398 height 30
click at [703, 327] on span "Save" at bounding box center [685, 329] width 33 height 13
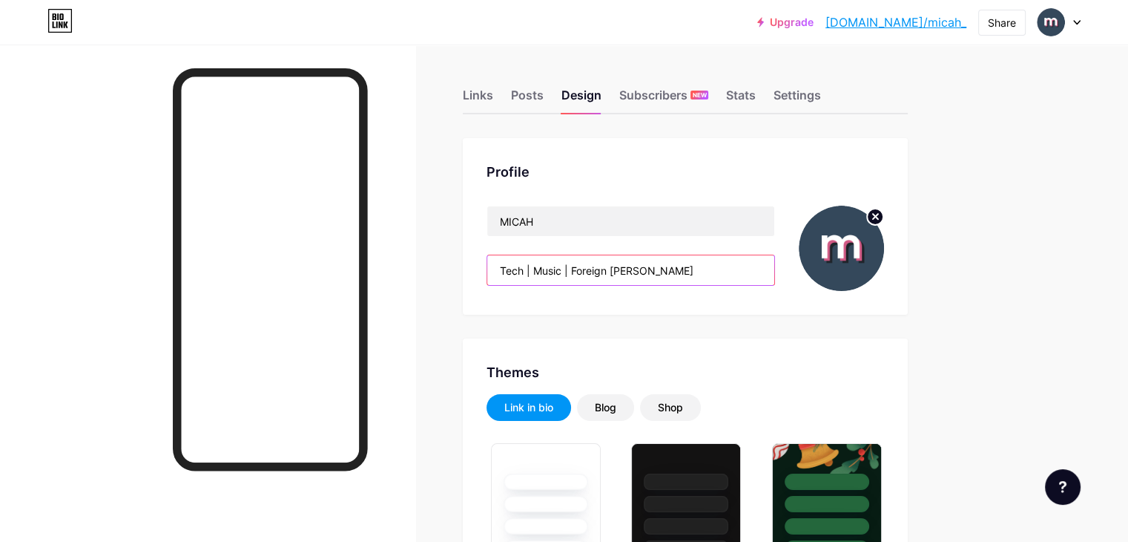
drag, startPoint x: 593, startPoint y: 262, endPoint x: 806, endPoint y: 290, distance: 215.5
click at [593, 263] on input "Tech | Music | Foreign Lang" at bounding box center [630, 270] width 287 height 30
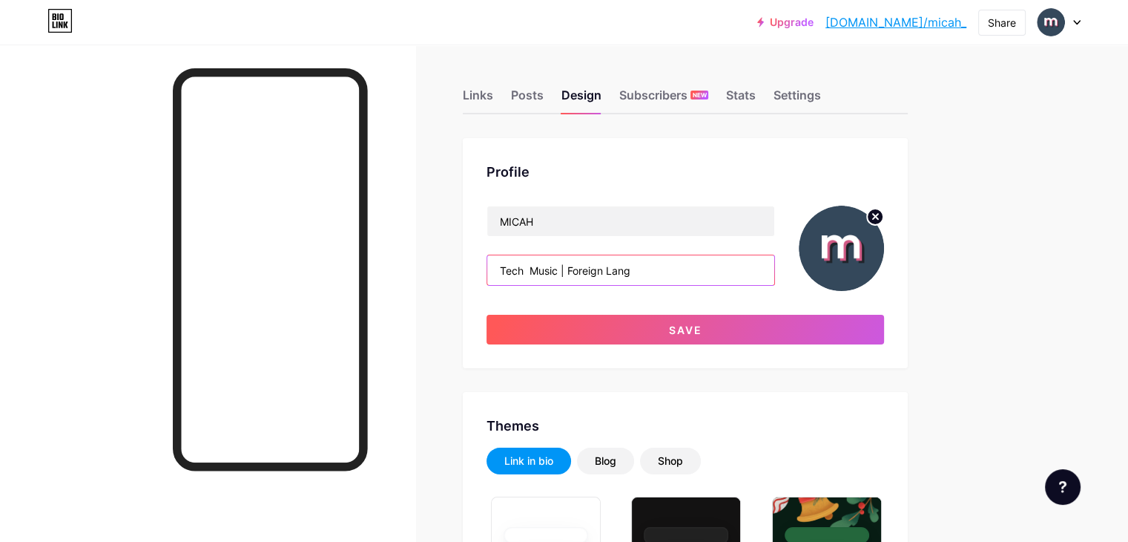
paste input "•"
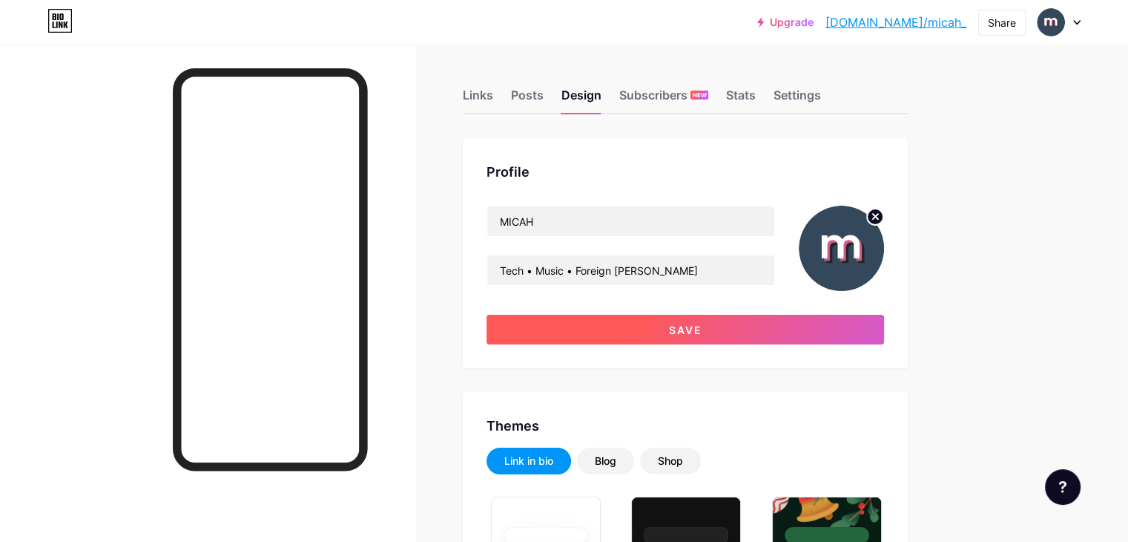
click at [818, 323] on button "Save" at bounding box center [686, 330] width 398 height 30
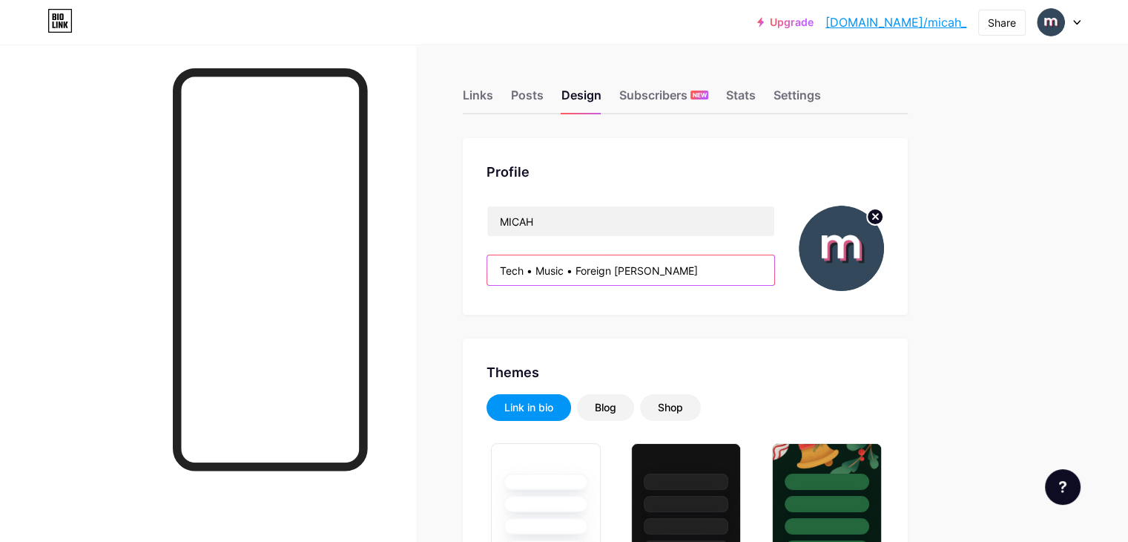
click at [596, 270] on input "Tech • Music • Foreign Lang" at bounding box center [630, 270] width 287 height 30
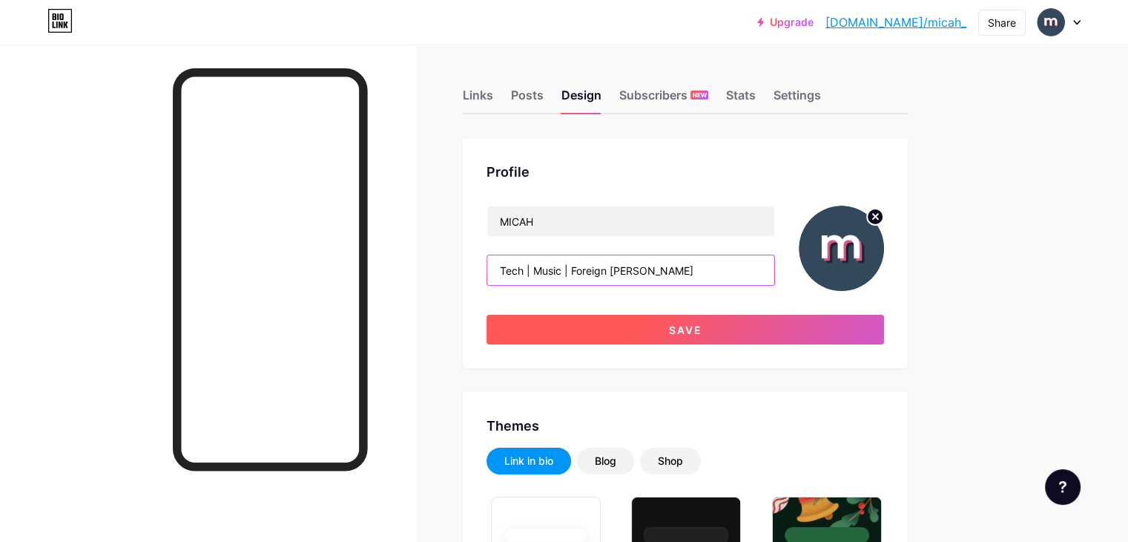
type input "Tech | Music | Foreign Lang"
click at [841, 330] on button "Save" at bounding box center [686, 330] width 398 height 30
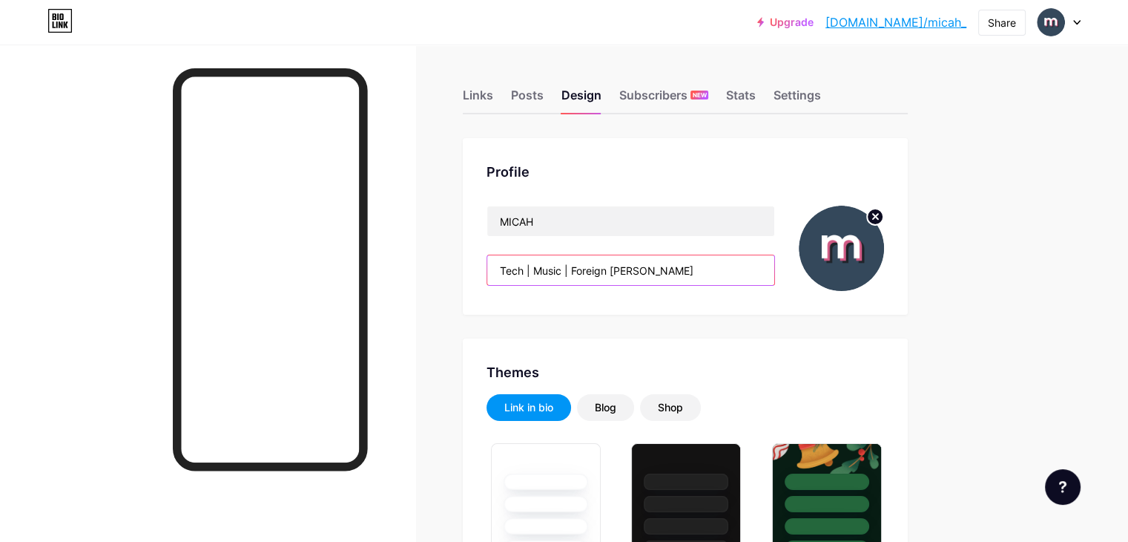
click at [774, 267] on input "Tech | Music | Foreign Lang" at bounding box center [630, 270] width 287 height 30
click at [774, 266] on input "Tech | Music | Foreign Lang" at bounding box center [630, 270] width 287 height 30
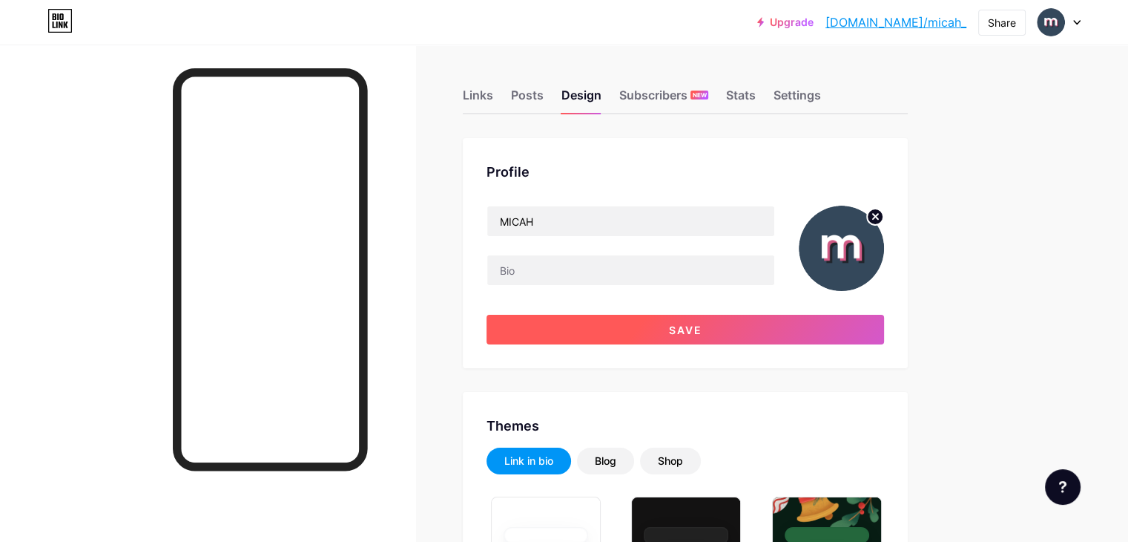
click at [788, 320] on button "Save" at bounding box center [686, 330] width 398 height 30
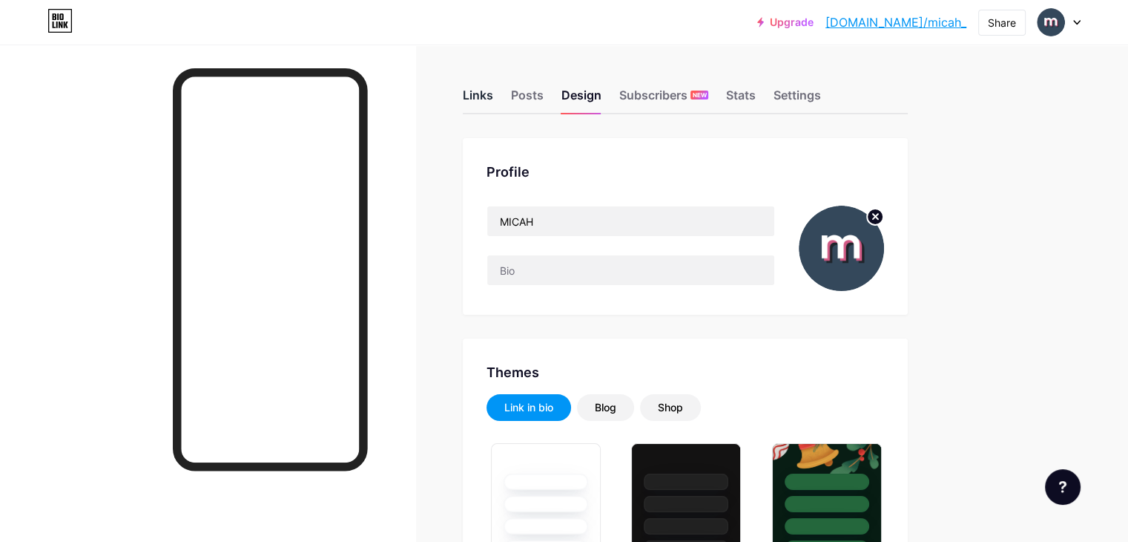
click at [493, 92] on div "Links" at bounding box center [478, 99] width 30 height 27
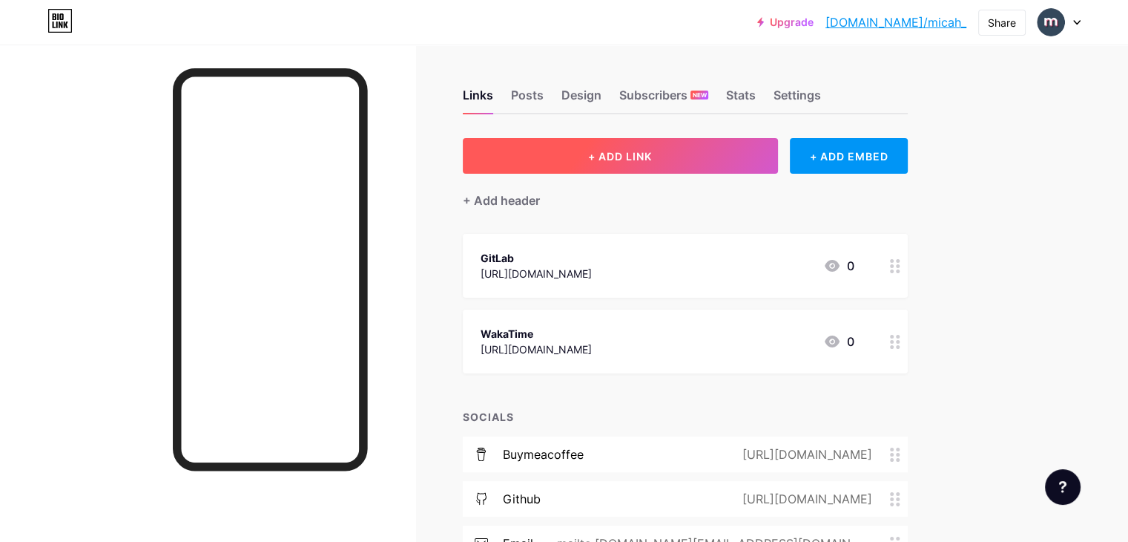
click at [772, 146] on button "+ ADD LINK" at bounding box center [620, 156] width 315 height 36
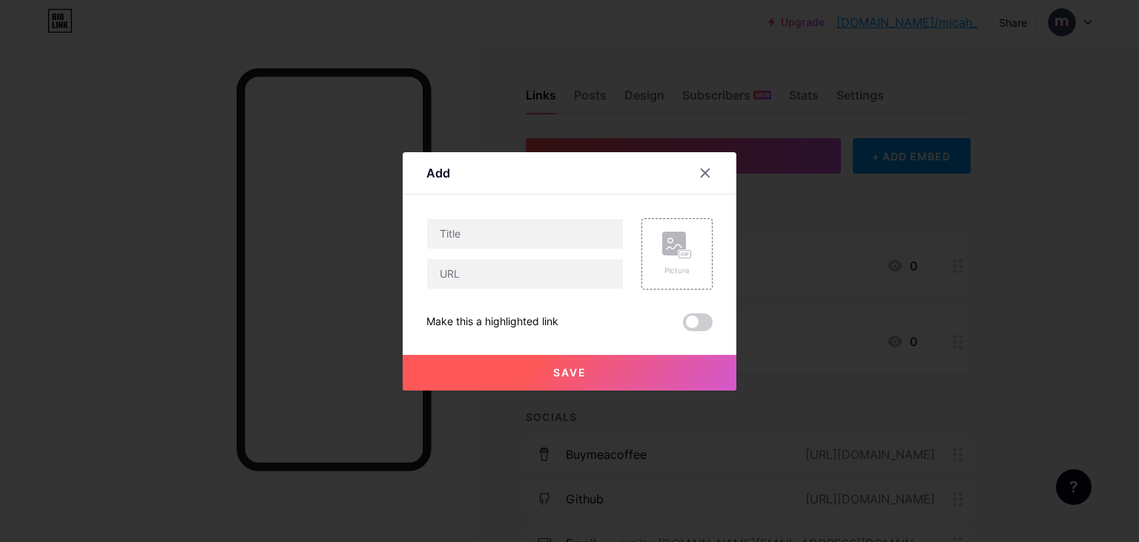
click at [816, 225] on div at bounding box center [569, 271] width 1139 height 542
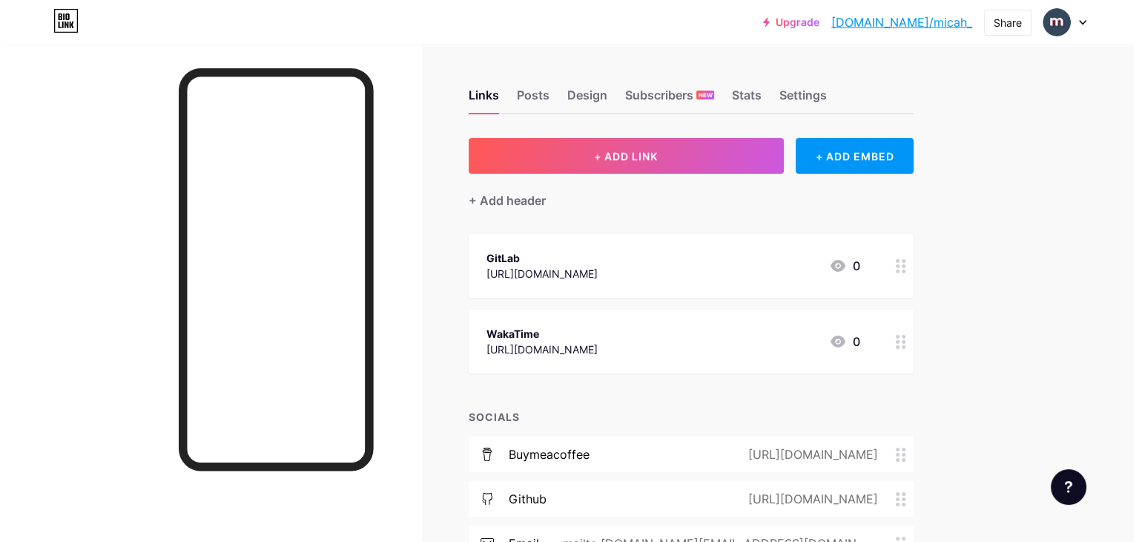
scroll to position [137, 0]
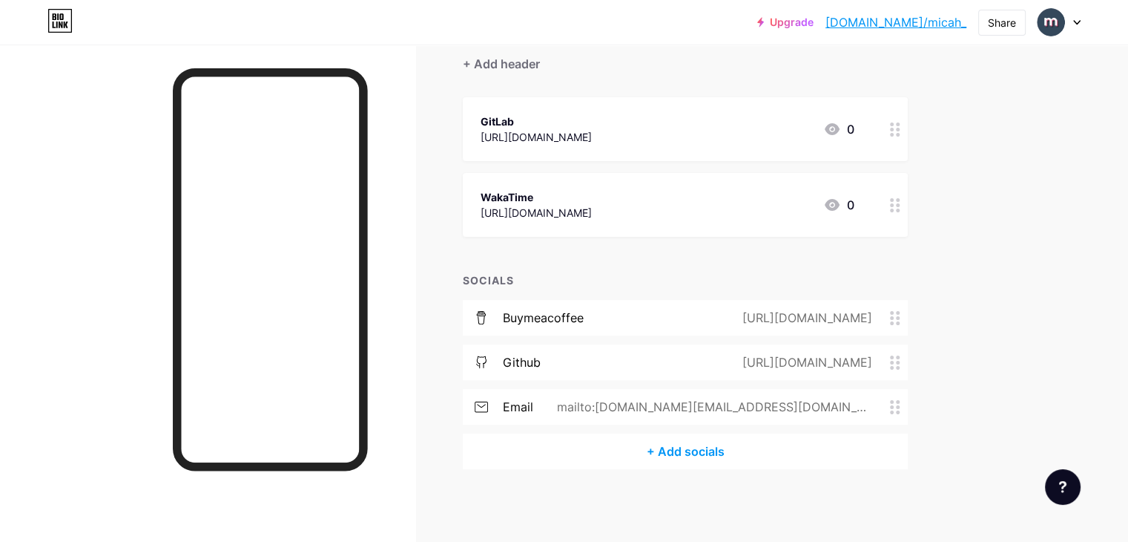
click at [751, 448] on div "+ Add socials" at bounding box center [685, 451] width 445 height 36
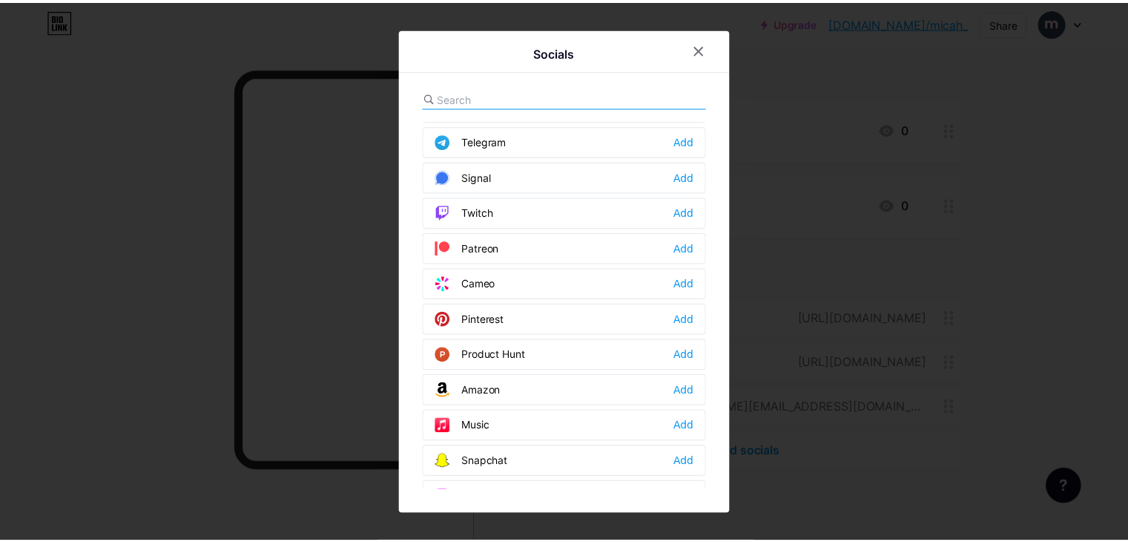
scroll to position [1323, 0]
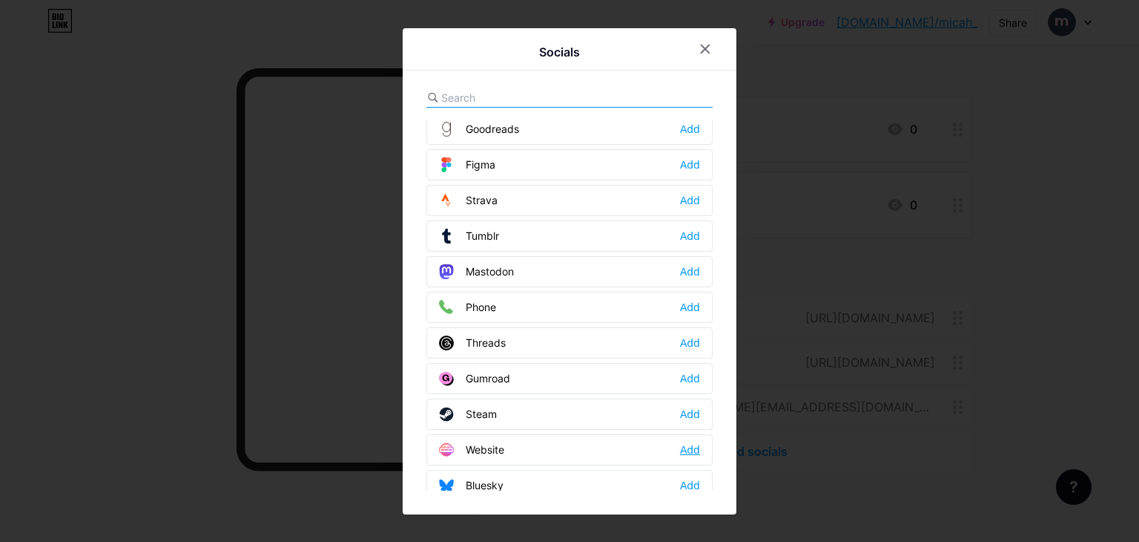
click at [690, 442] on div "Add" at bounding box center [690, 449] width 20 height 15
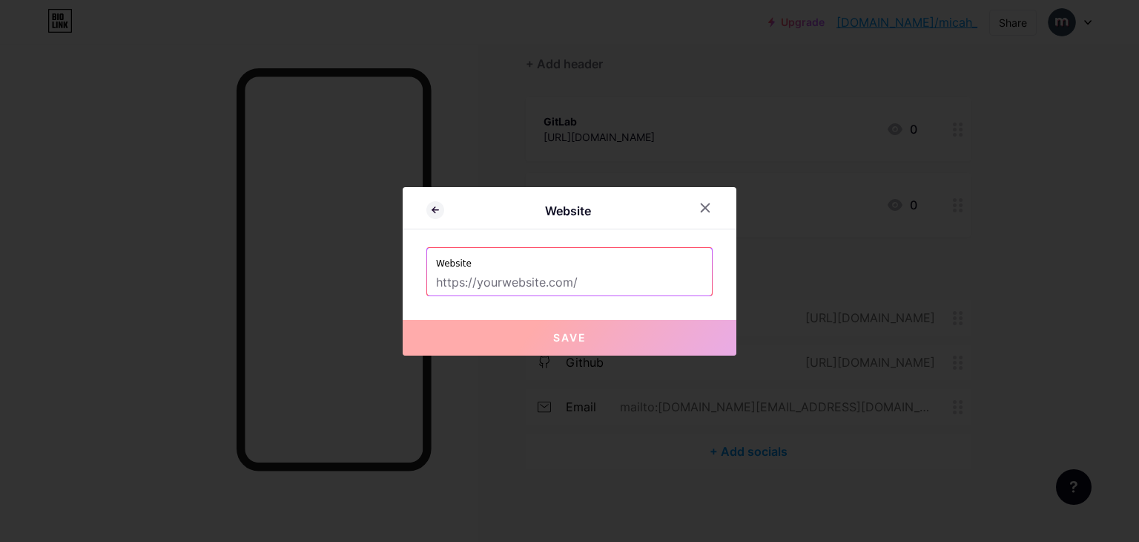
click at [562, 276] on input "text" at bounding box center [569, 282] width 267 height 25
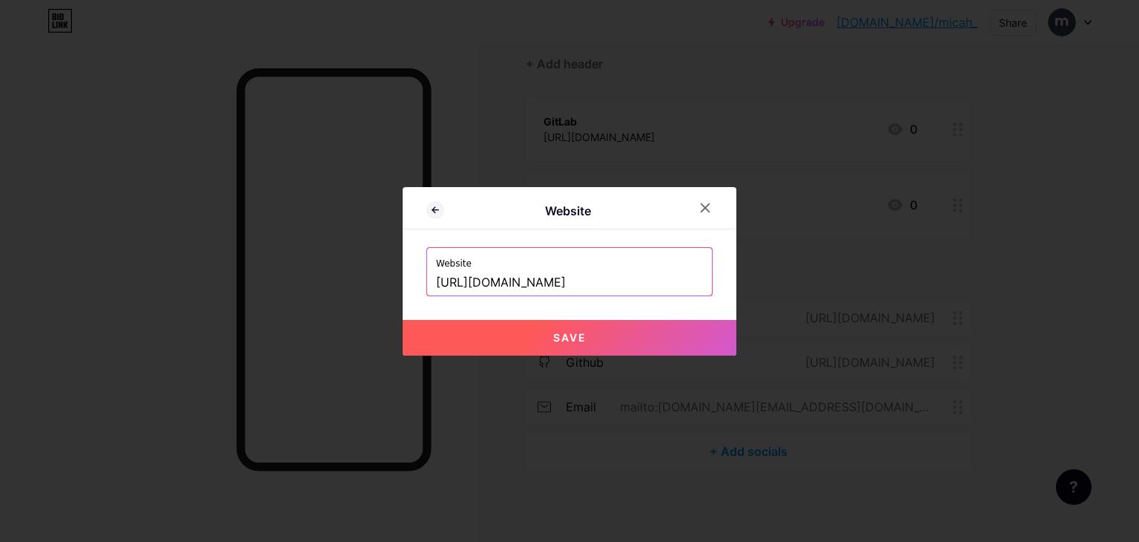
type input "https://google.com"
click at [634, 327] on button "Save" at bounding box center [570, 338] width 334 height 36
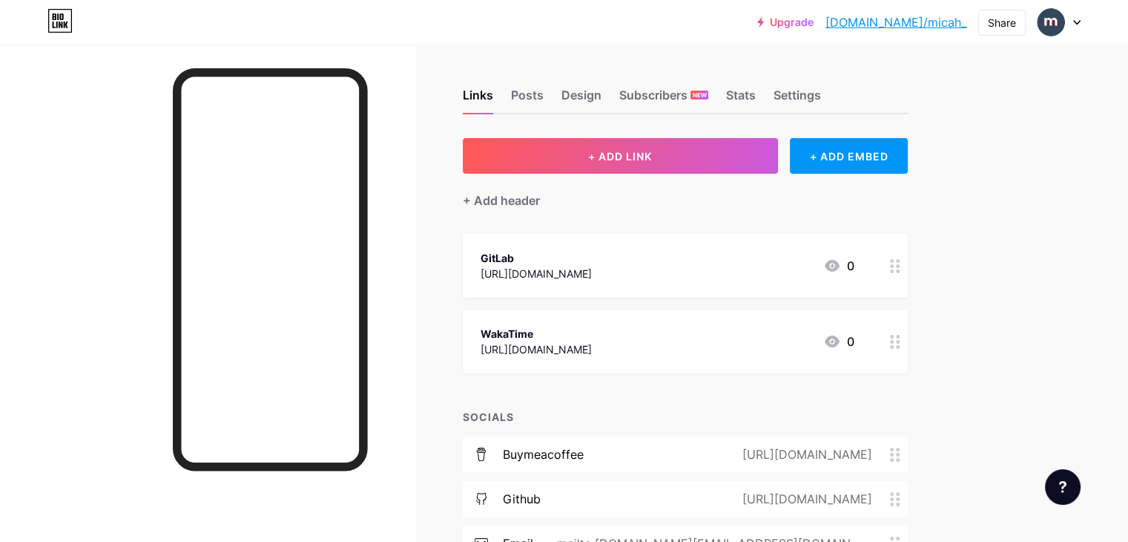
scroll to position [148, 0]
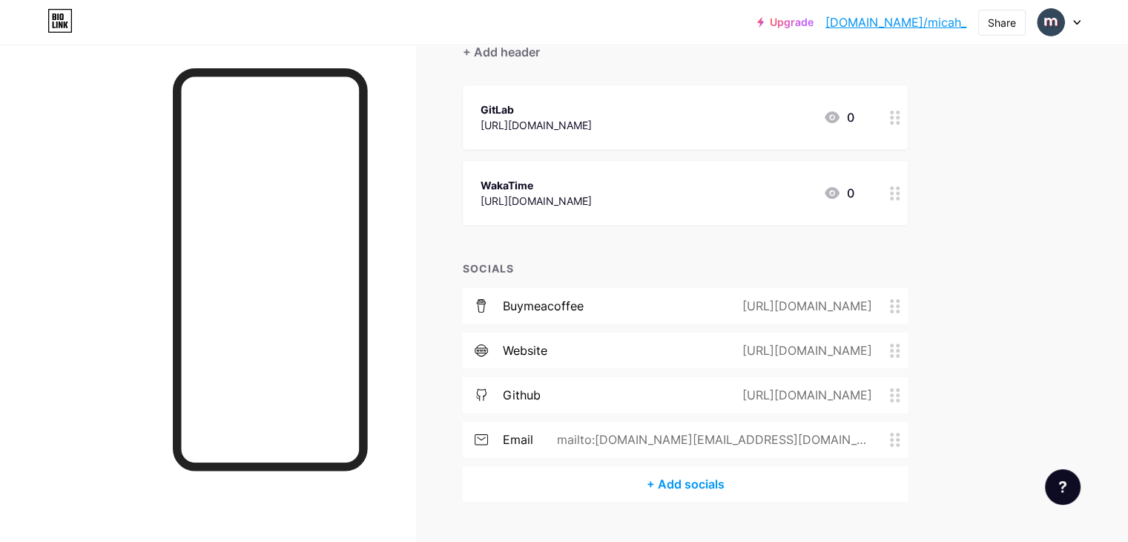
drag, startPoint x: 951, startPoint y: 340, endPoint x: 957, endPoint y: 288, distance: 52.3
click at [908, 288] on div "buymeacoffee https://buymeacoffee.com/micah_ website https://google.com github …" at bounding box center [685, 377] width 445 height 178
click at [970, 315] on div "Links Posts Design Subscribers NEW Stats Settings + ADD LINK + ADD EMBED + Add …" at bounding box center [485, 236] width 970 height 680
click at [970, 348] on div "Links Posts Design Subscribers NEW Stats Settings + ADD LINK + ADD EMBED + Add …" at bounding box center [485, 236] width 970 height 680
click at [908, 312] on div "website https://google.com" at bounding box center [685, 306] width 445 height 36
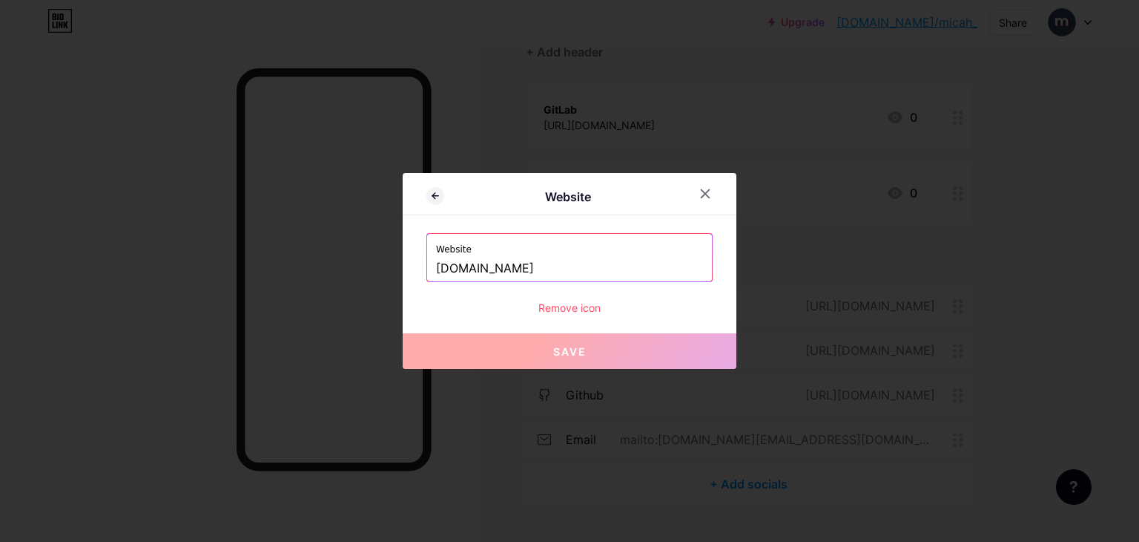
click at [576, 300] on div "Remove icon" at bounding box center [570, 308] width 286 height 16
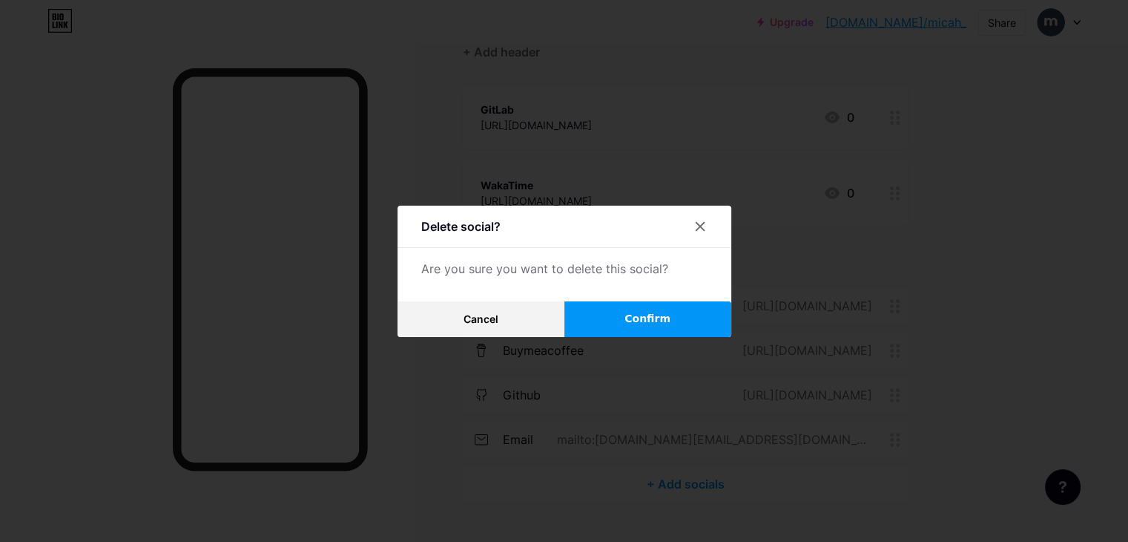
click at [680, 318] on button "Confirm" at bounding box center [648, 319] width 167 height 36
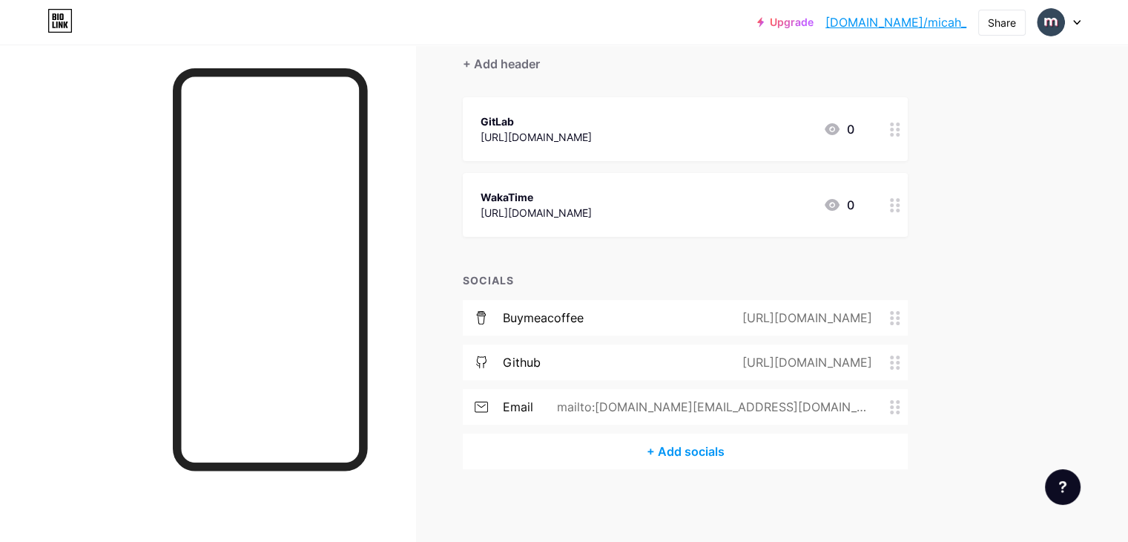
scroll to position [0, 0]
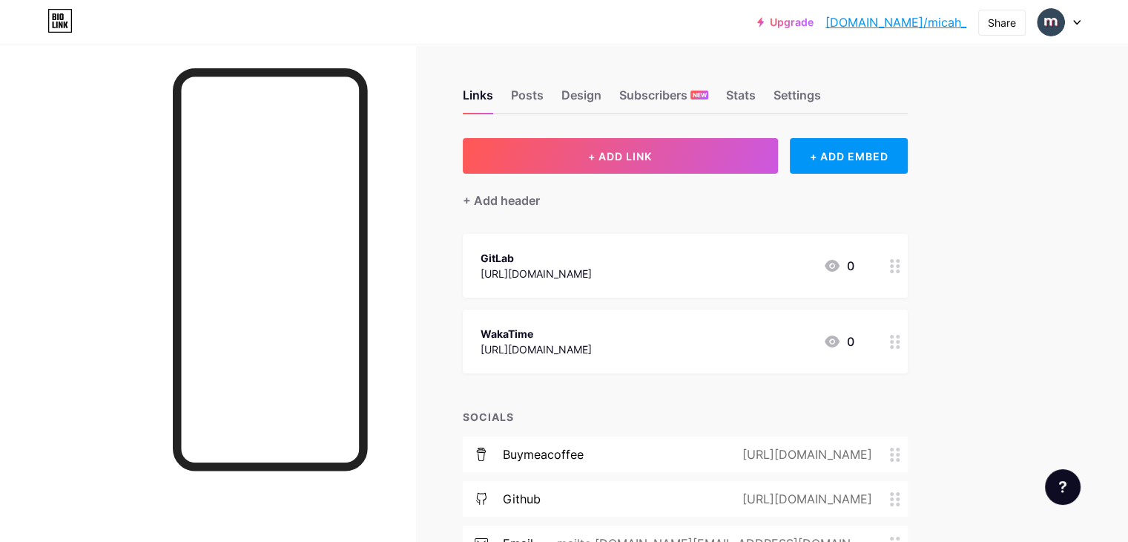
click at [849, 271] on div "GitLab https://gitlab.com/bymicah 0" at bounding box center [668, 266] width 374 height 34
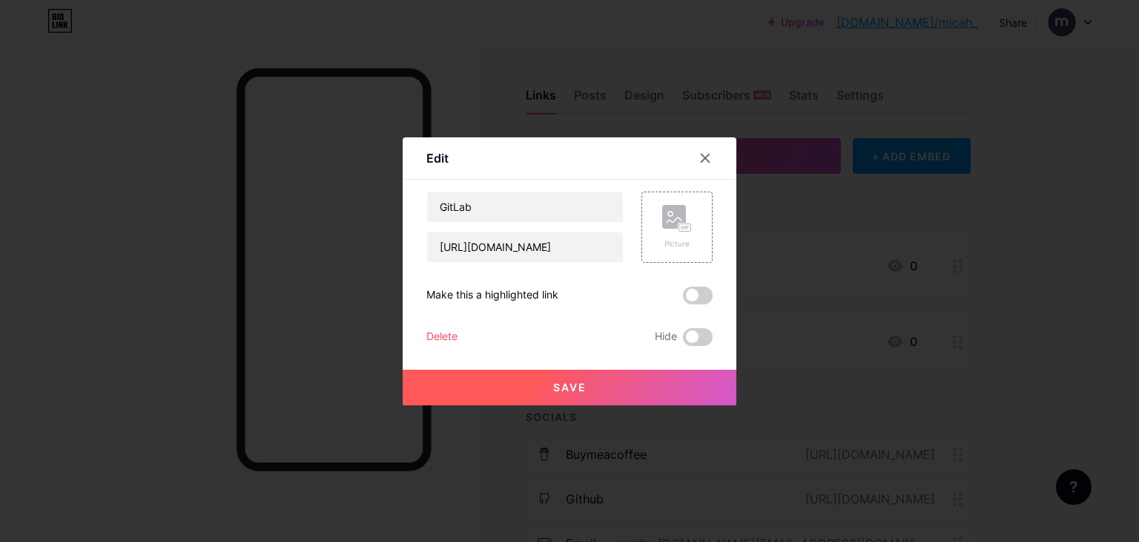
click at [762, 309] on div at bounding box center [569, 271] width 1139 height 542
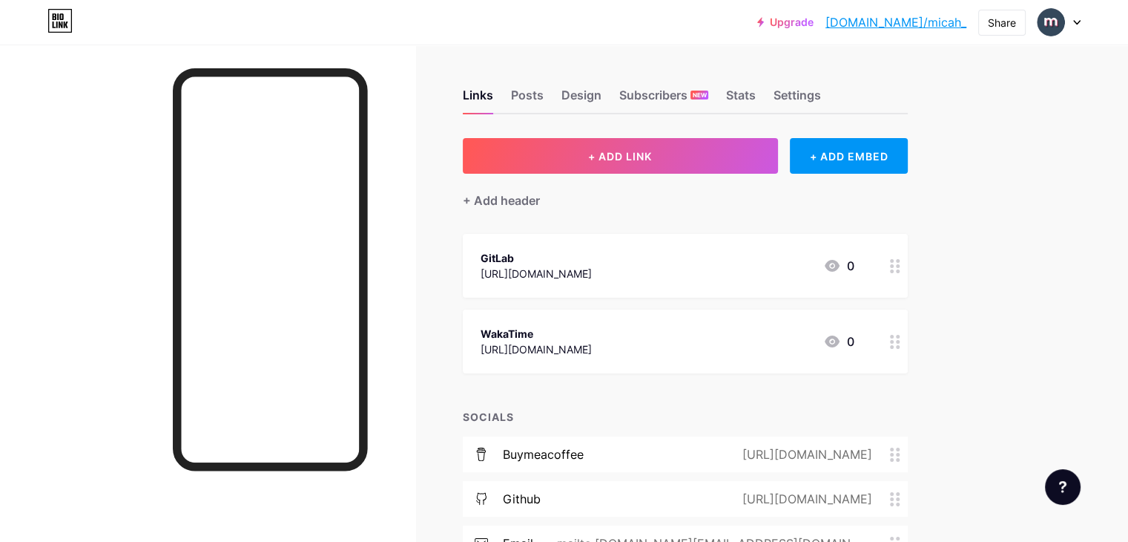
click at [760, 263] on div "GitLab https://gitlab.com/bymicah 0" at bounding box center [668, 266] width 374 height 34
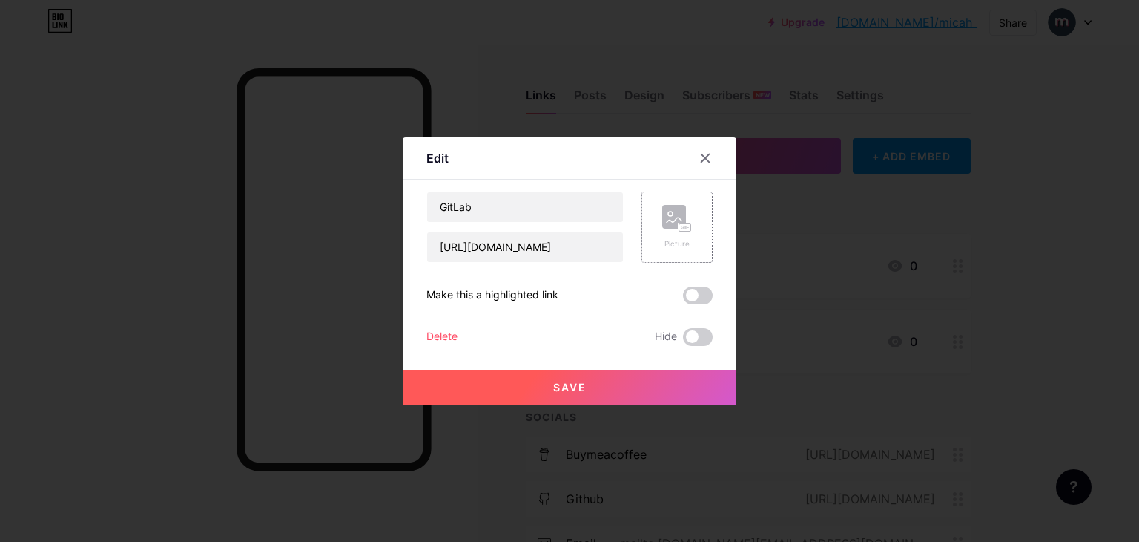
click at [691, 231] on div "Picture" at bounding box center [677, 226] width 71 height 71
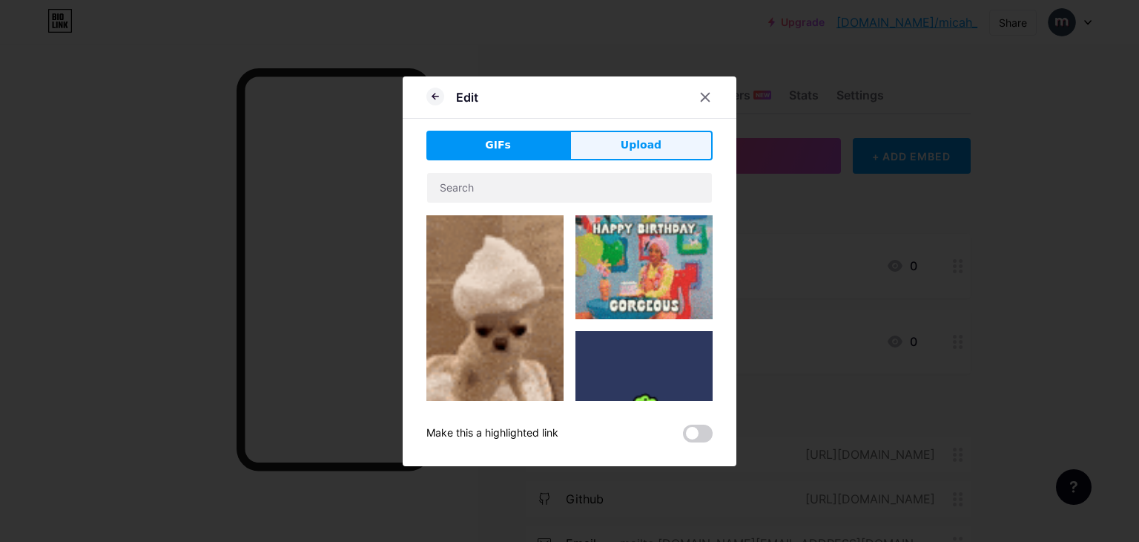
click at [621, 146] on span "Upload" at bounding box center [641, 145] width 41 height 16
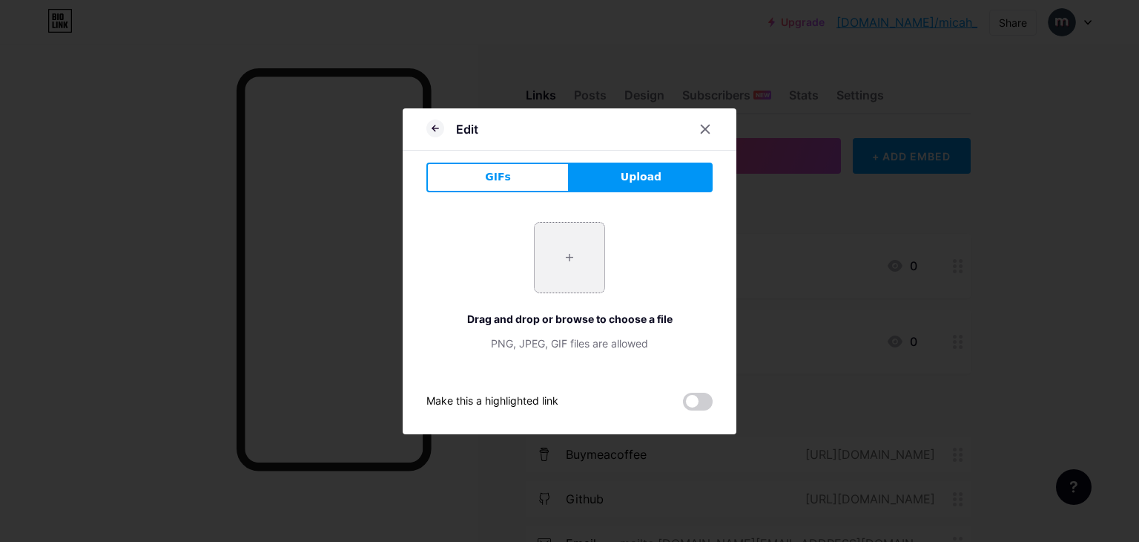
click at [581, 244] on input "file" at bounding box center [570, 258] width 70 height 70
type input "C:\fakepath\gitlab.png"
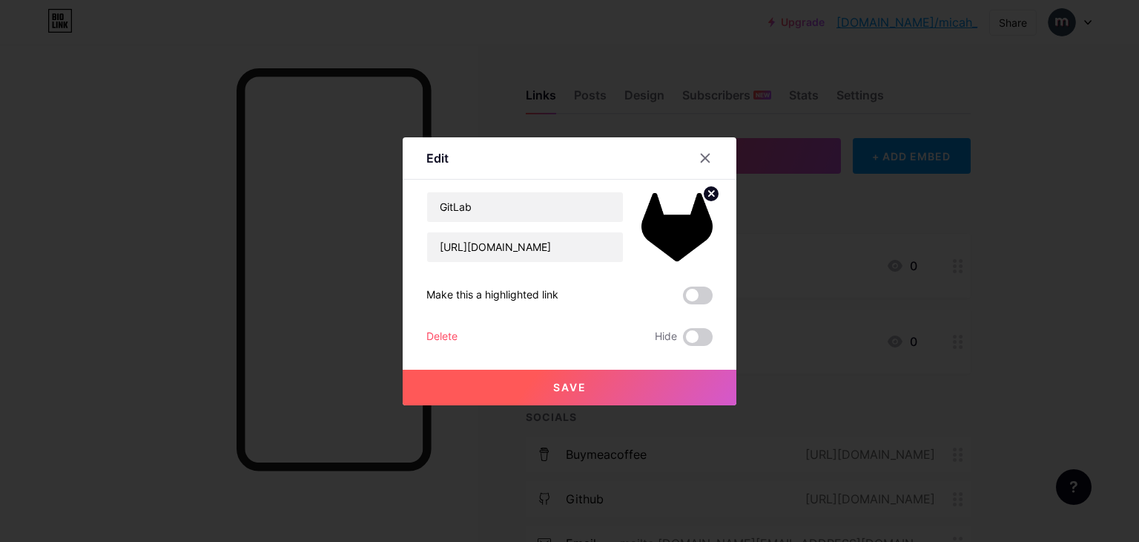
click at [582, 387] on button "Save" at bounding box center [570, 387] width 334 height 36
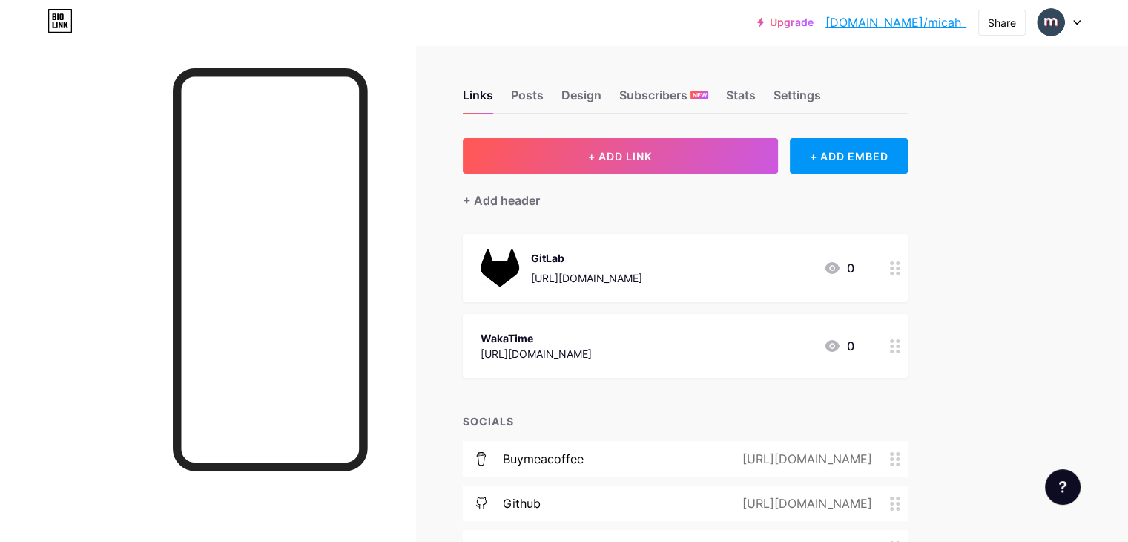
click at [774, 343] on div "WakaTime https://wakatime.com/@bymicah 0" at bounding box center [668, 346] width 374 height 34
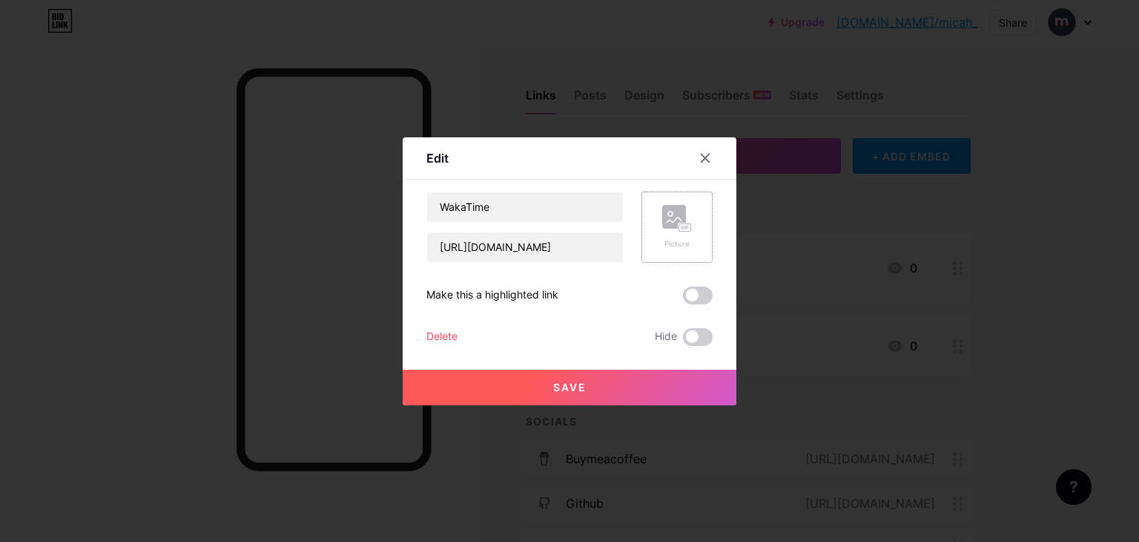
click at [673, 220] on rect at bounding box center [674, 217] width 24 height 24
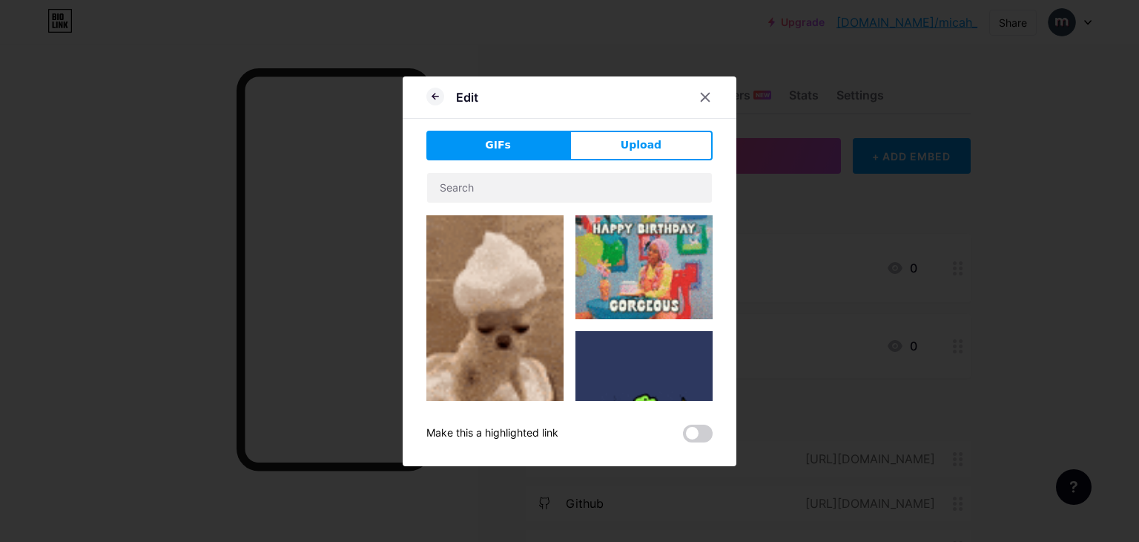
drag, startPoint x: 660, startPoint y: 143, endPoint x: 617, endPoint y: 202, distance: 72.3
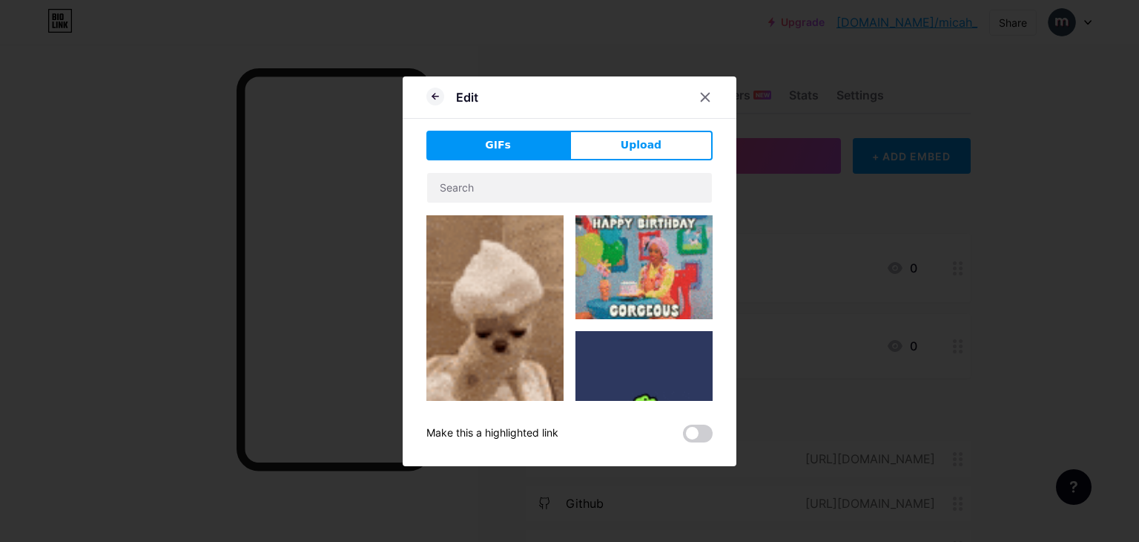
click at [659, 146] on button "Upload" at bounding box center [641, 146] width 143 height 30
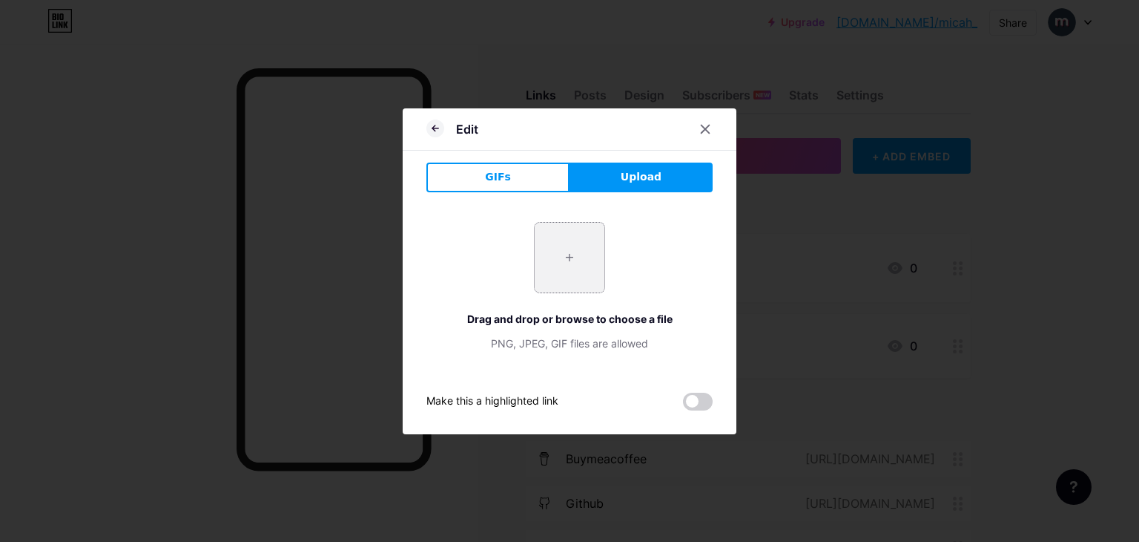
click at [573, 259] on input "file" at bounding box center [570, 258] width 70 height 70
type input "C:\fakepath\wakatime.png"
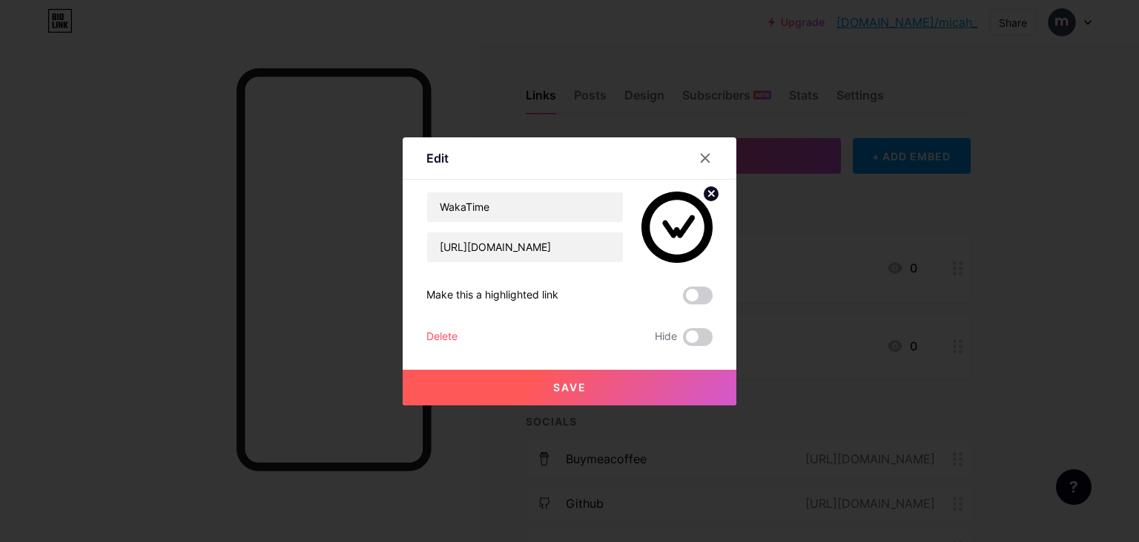
click at [591, 381] on button "Save" at bounding box center [570, 387] width 334 height 36
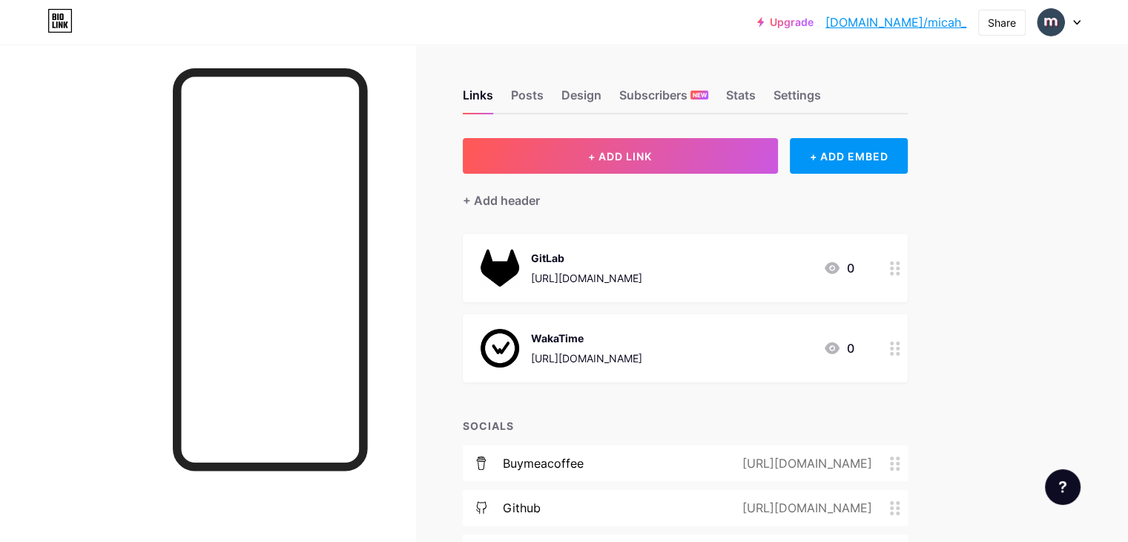
click at [642, 265] on div "GitLab [URL][DOMAIN_NAME]" at bounding box center [586, 268] width 111 height 39
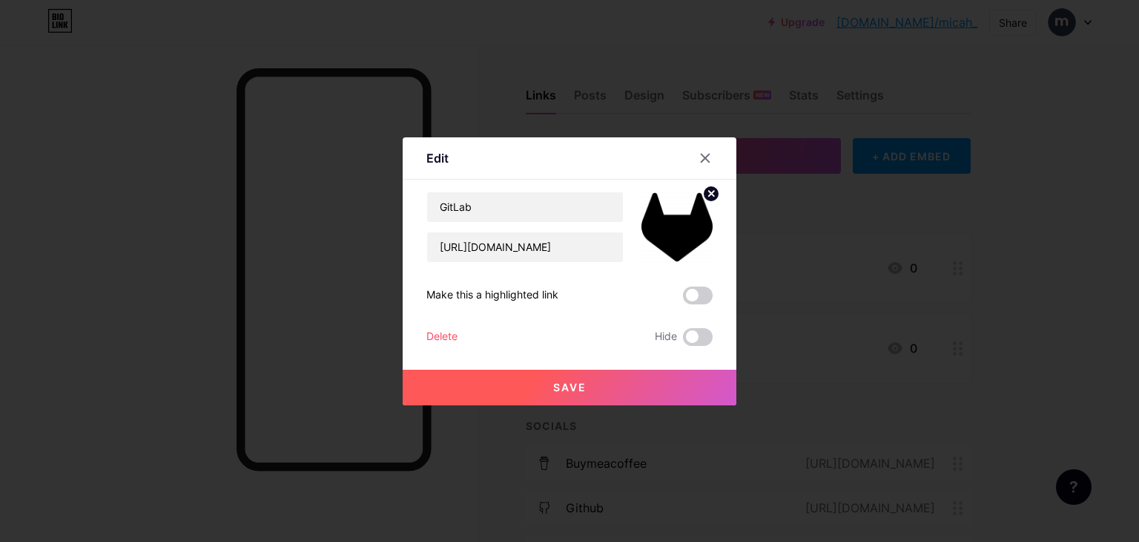
click at [703, 192] on circle at bounding box center [711, 193] width 16 height 16
click at [680, 225] on rect at bounding box center [686, 226] width 12 height 7
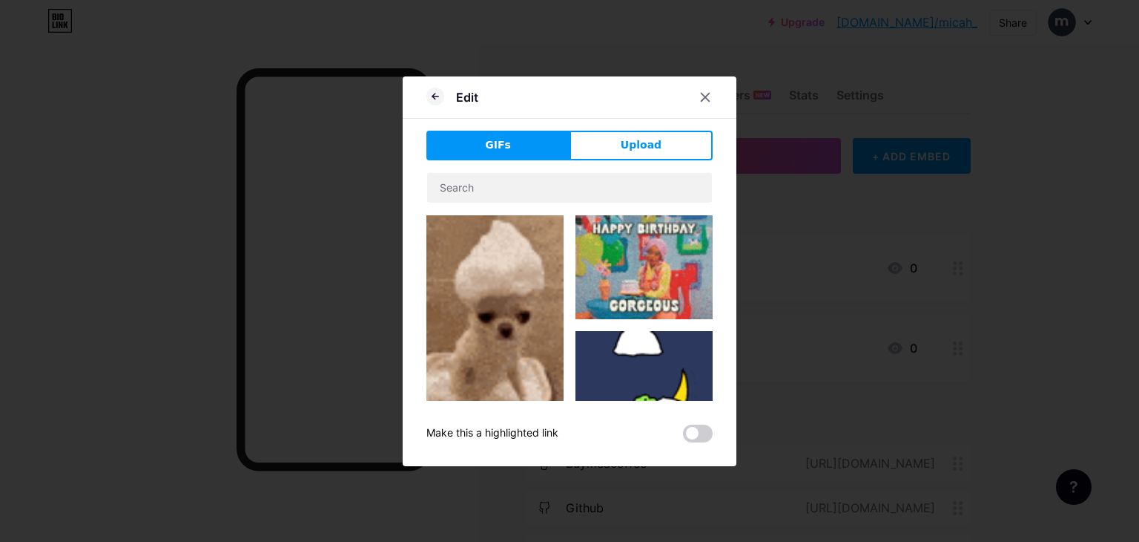
drag, startPoint x: 639, startPoint y: 137, endPoint x: 635, endPoint y: 152, distance: 15.3
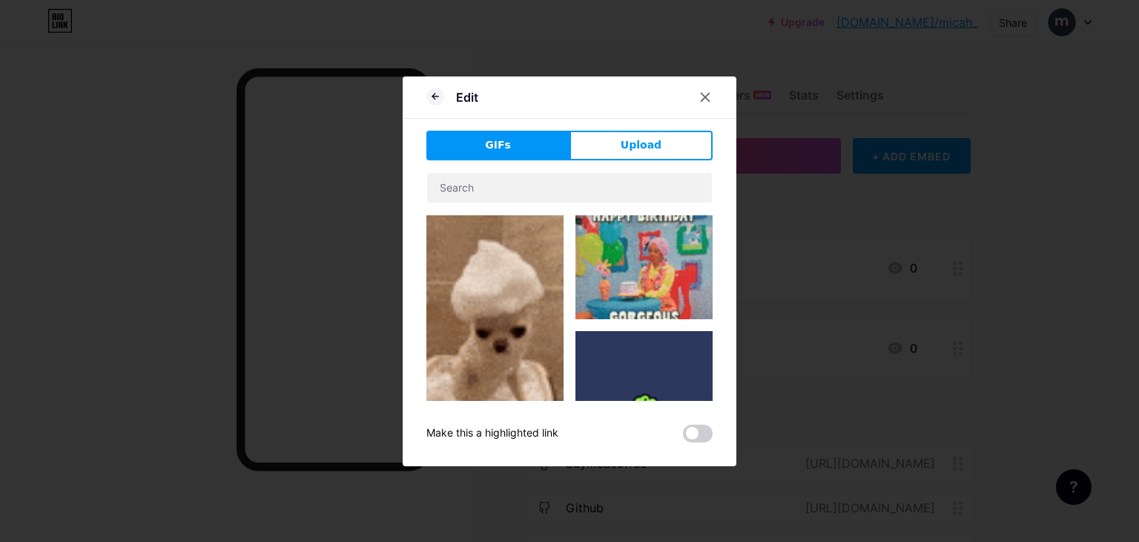
click at [638, 142] on span "Upload" at bounding box center [641, 145] width 41 height 16
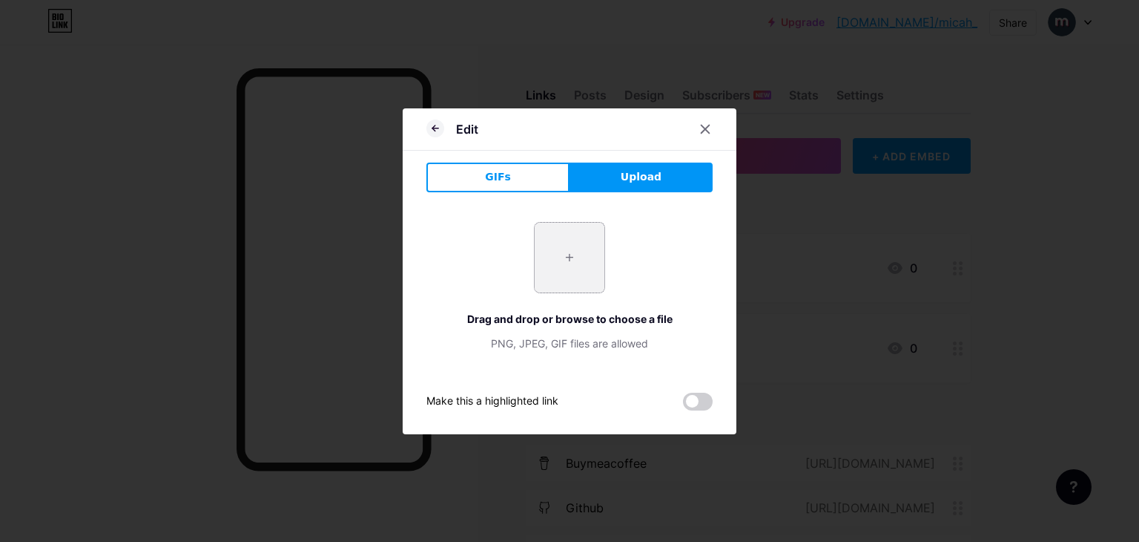
click at [574, 239] on input "file" at bounding box center [570, 258] width 70 height 70
type input "C:\fakepath\logo-192.png"
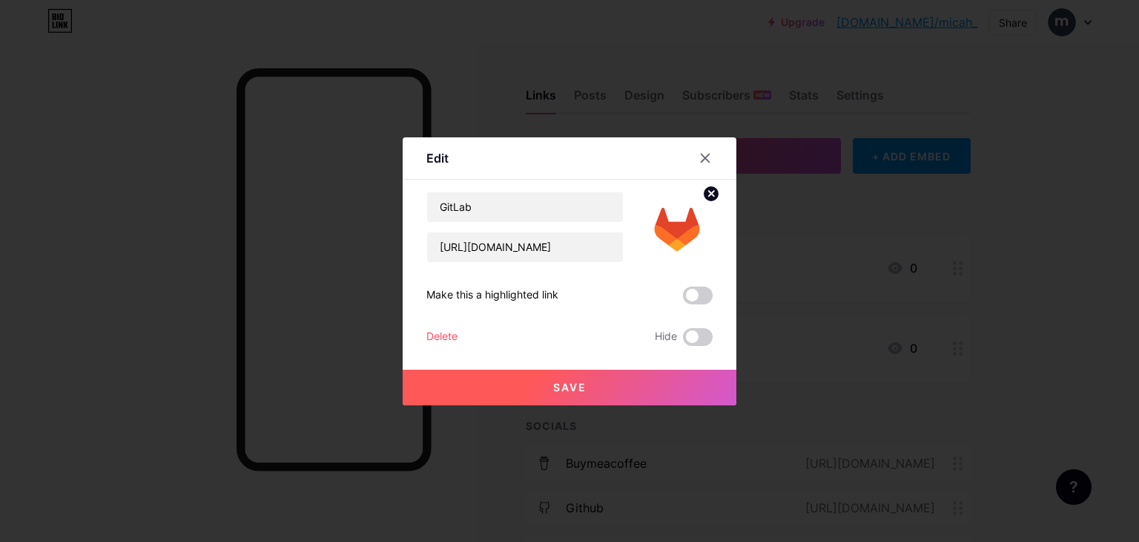
click at [680, 380] on button "Save" at bounding box center [570, 387] width 334 height 36
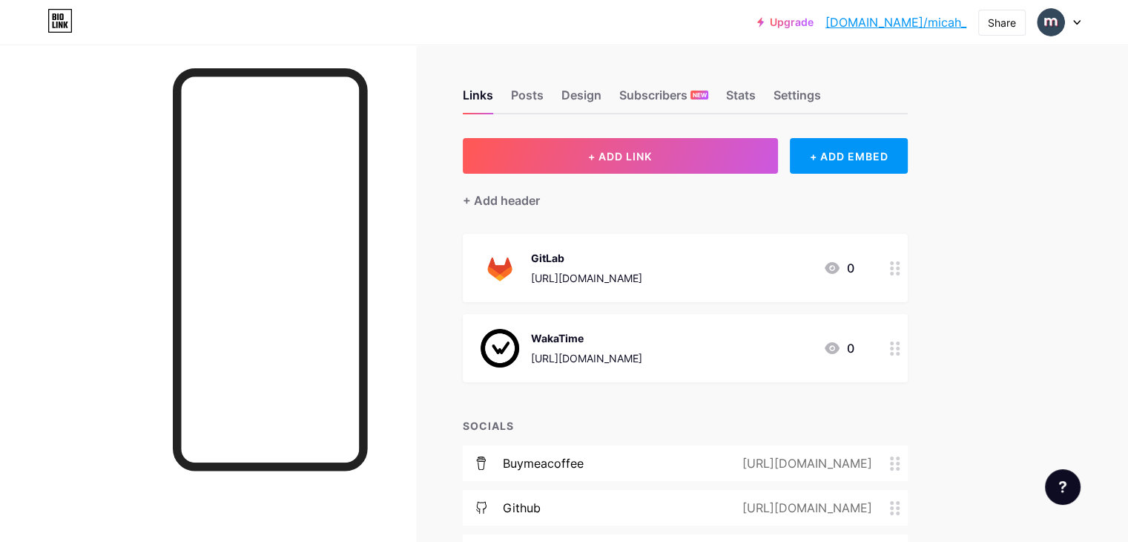
click at [519, 346] on img at bounding box center [500, 348] width 39 height 39
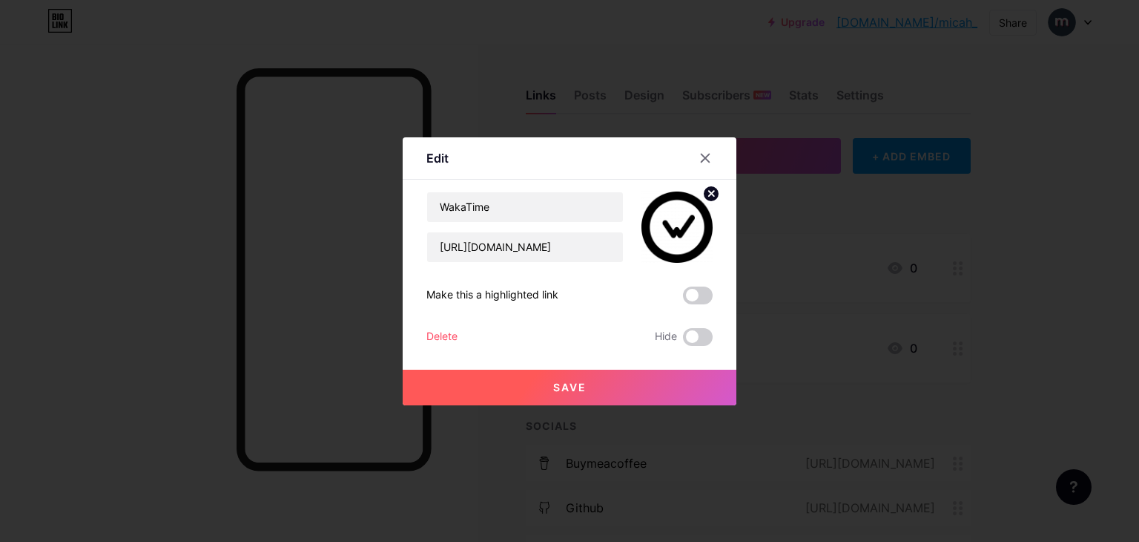
click at [706, 191] on circle at bounding box center [711, 193] width 16 height 16
click at [683, 231] on div "Picture" at bounding box center [677, 227] width 30 height 45
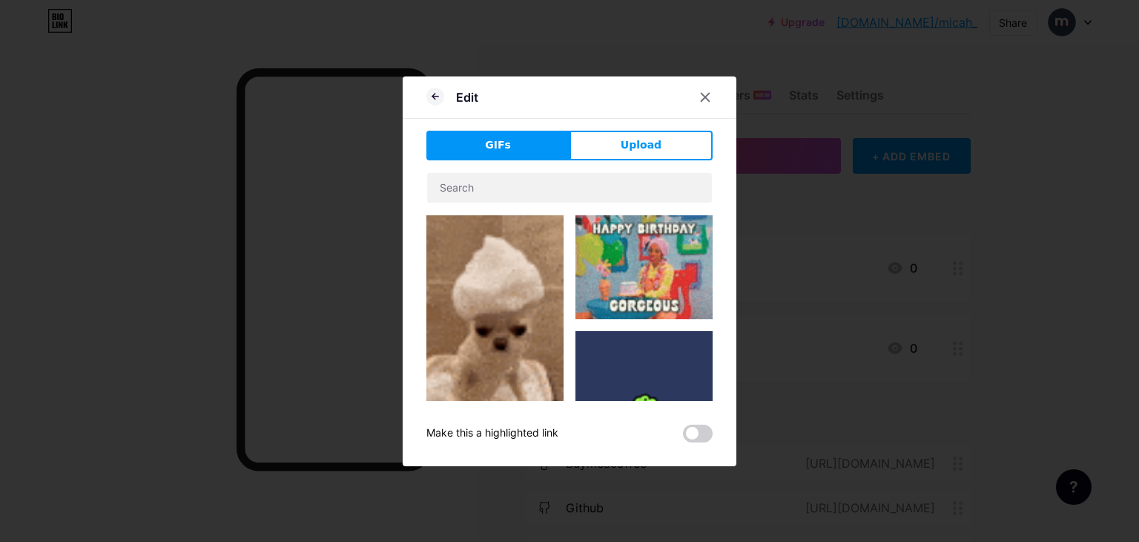
drag, startPoint x: 642, startPoint y: 142, endPoint x: 613, endPoint y: 198, distance: 62.7
click at [641, 143] on span "Upload" at bounding box center [641, 145] width 41 height 16
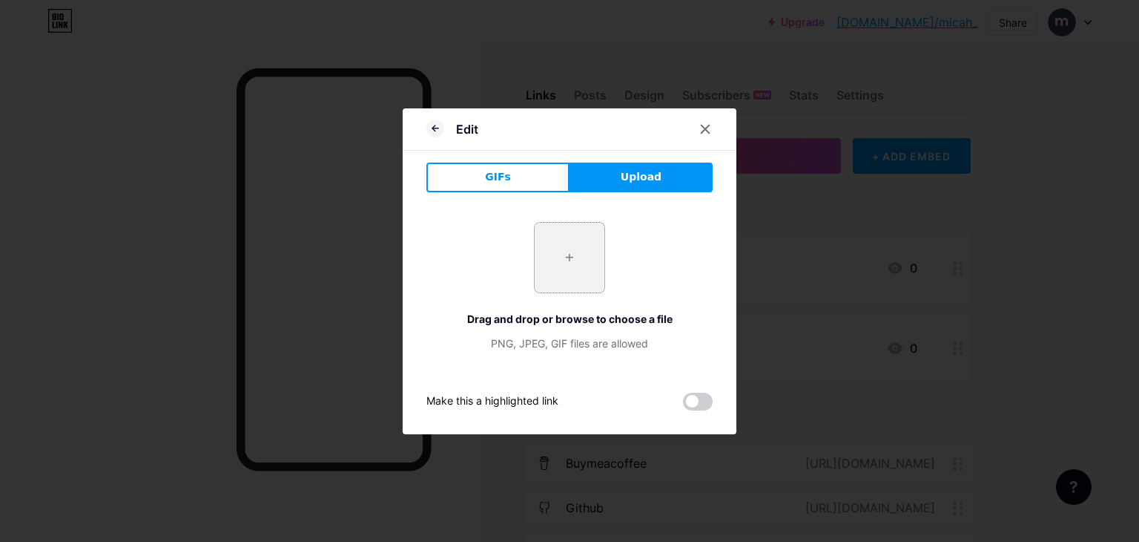
click at [579, 268] on input "file" at bounding box center [570, 258] width 70 height 70
type input "C:\fakepath\favicon.ico"
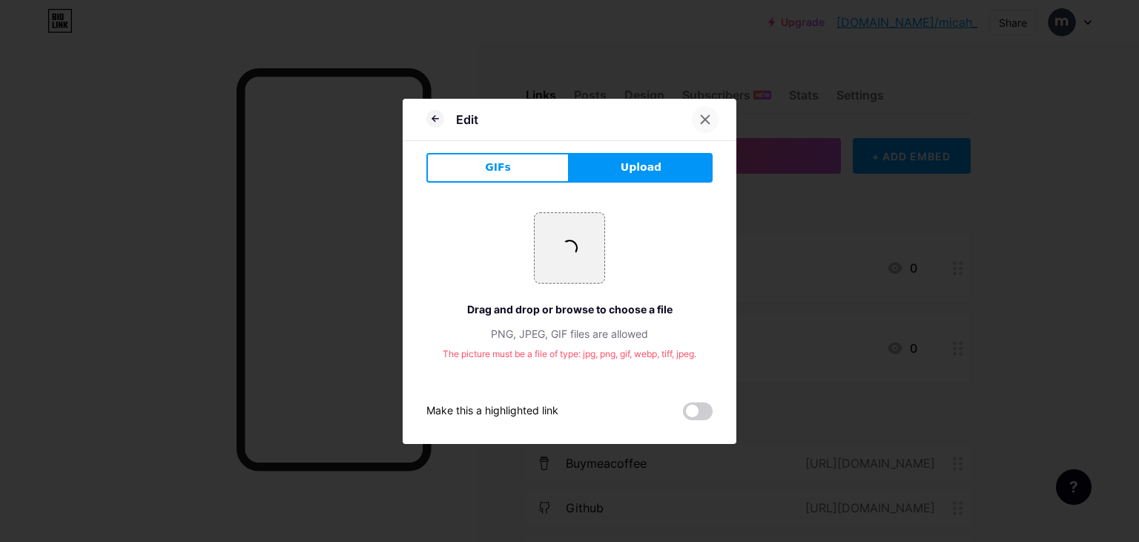
click at [694, 112] on div at bounding box center [705, 119] width 27 height 27
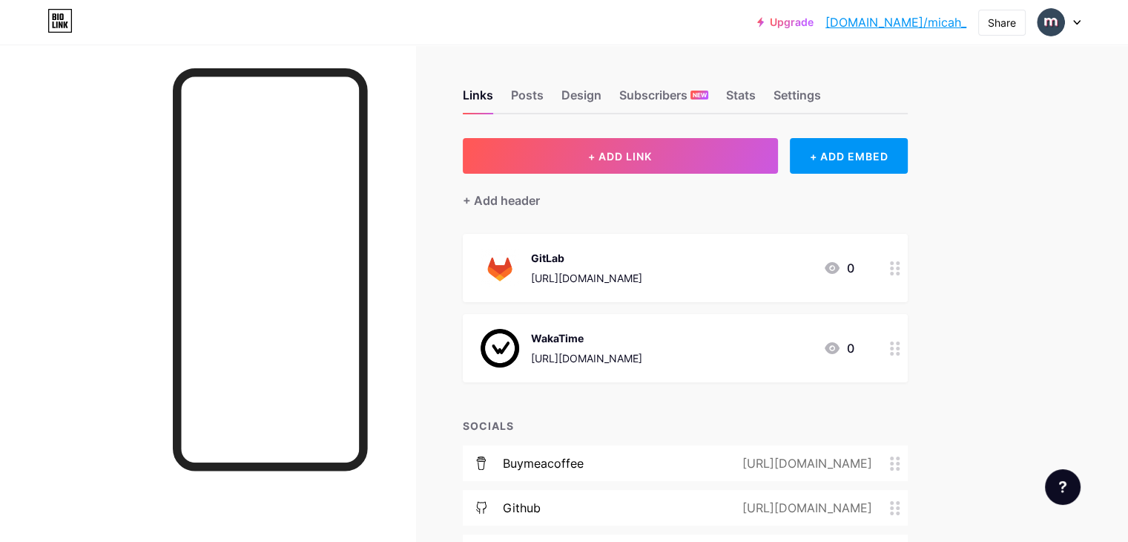
click at [731, 273] on div "GitLab https://gitlab.com/bymicah 0" at bounding box center [668, 268] width 374 height 39
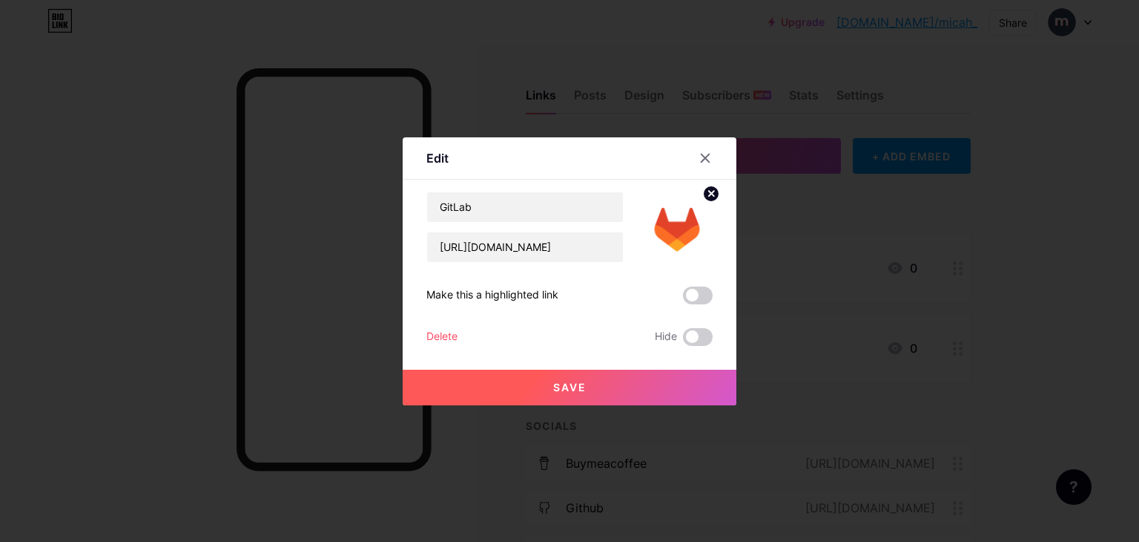
drag, startPoint x: 700, startPoint y: 197, endPoint x: 694, endPoint y: 214, distance: 18.1
click at [703, 198] on circle at bounding box center [711, 193] width 16 height 16
click at [645, 379] on button "Save" at bounding box center [570, 387] width 334 height 36
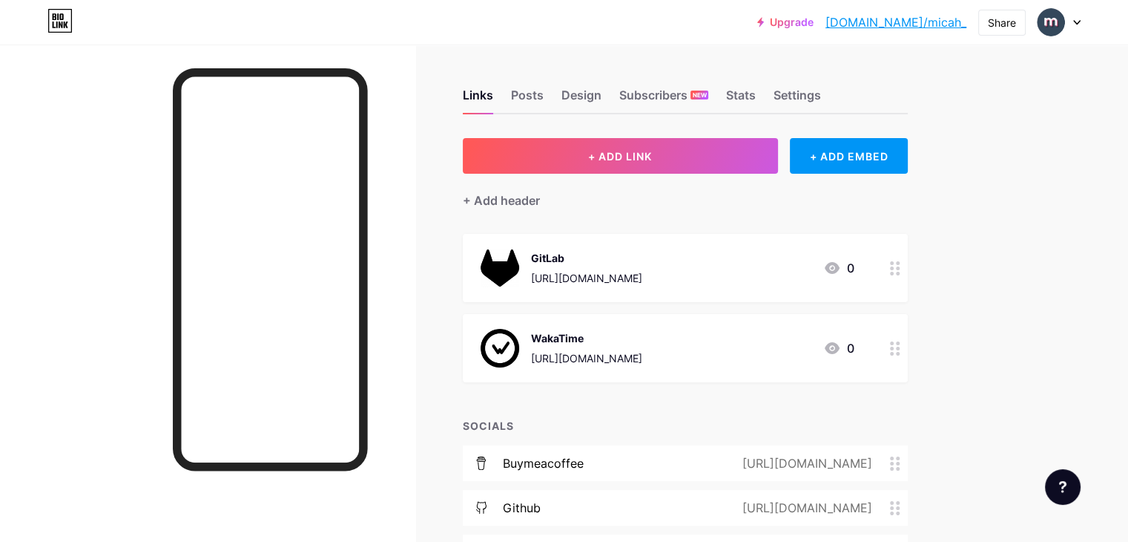
click at [642, 343] on div "WakaTime" at bounding box center [586, 338] width 111 height 16
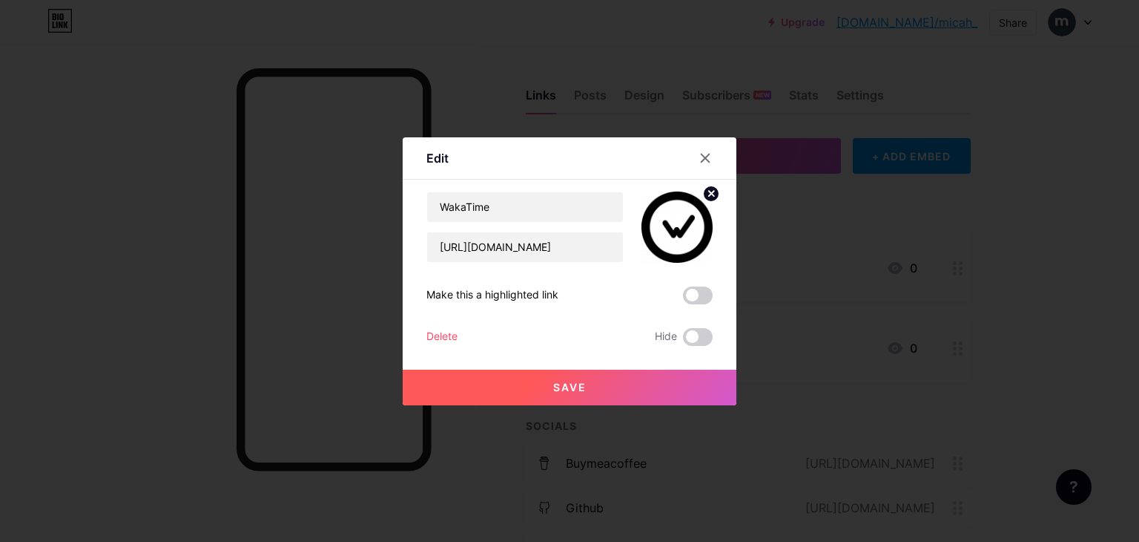
click at [441, 336] on div "Delete" at bounding box center [442, 337] width 31 height 18
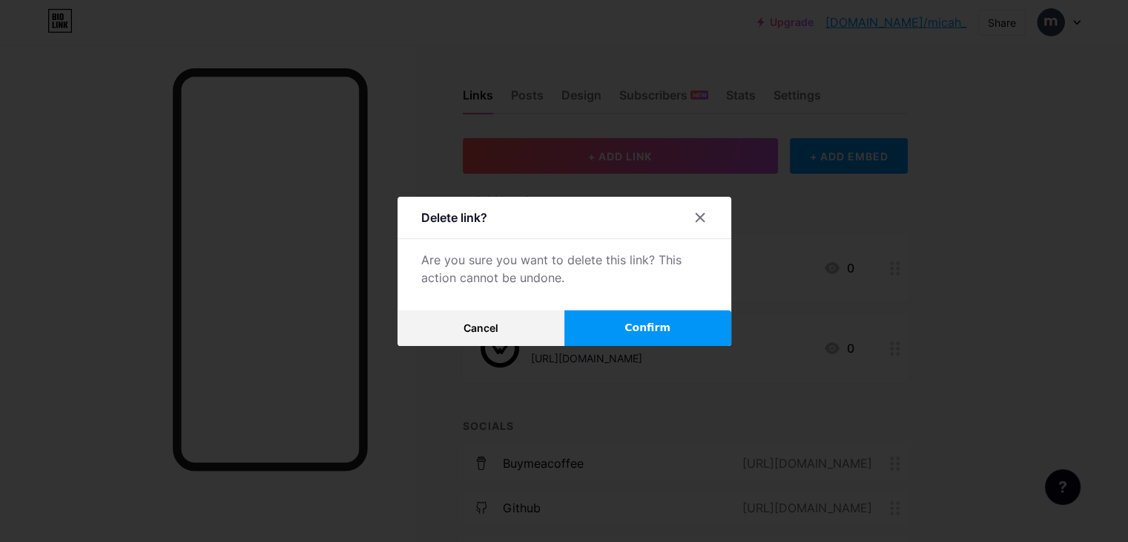
click at [674, 325] on button "Confirm" at bounding box center [648, 328] width 167 height 36
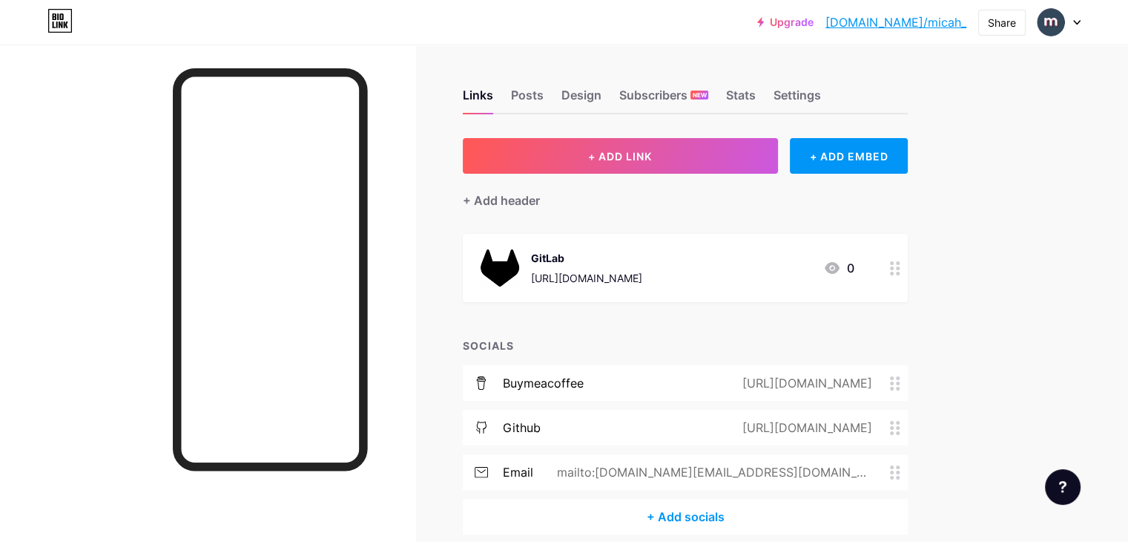
click at [642, 265] on div "GitLab https://gitlab.com/bymicah" at bounding box center [586, 268] width 111 height 39
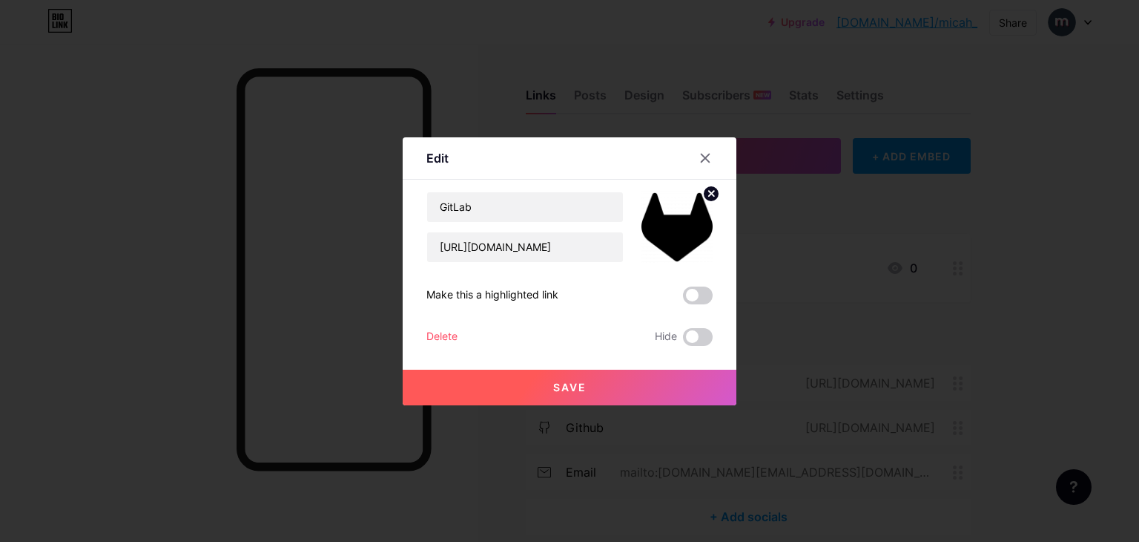
drag, startPoint x: 705, startPoint y: 191, endPoint x: 670, endPoint y: 285, distance: 100.5
click at [709, 192] on icon at bounding box center [711, 193] width 5 height 5
click at [611, 385] on button "Save" at bounding box center [570, 387] width 334 height 36
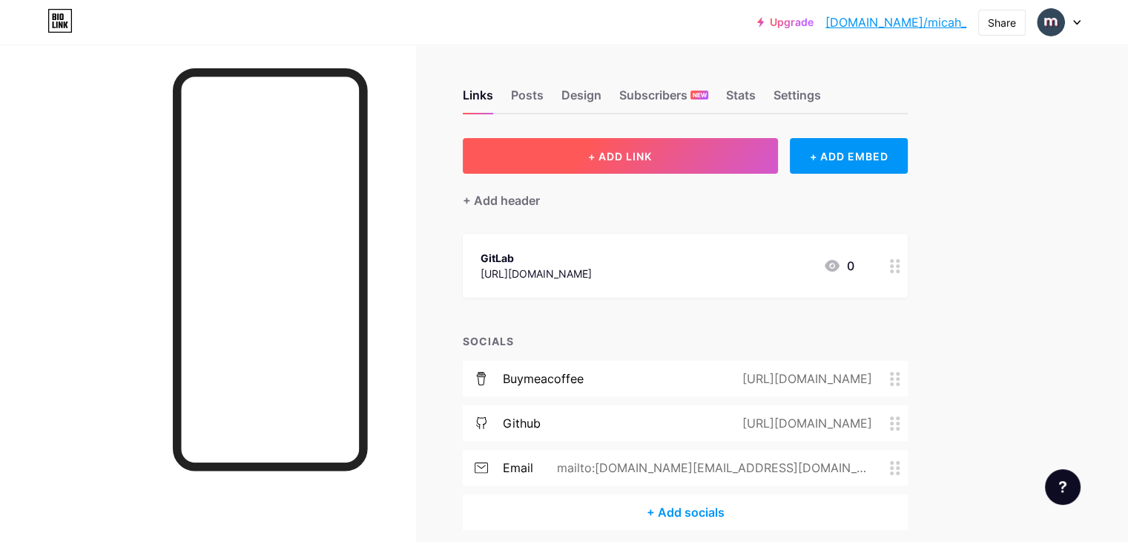
click at [778, 162] on button "+ ADD LINK" at bounding box center [620, 156] width 315 height 36
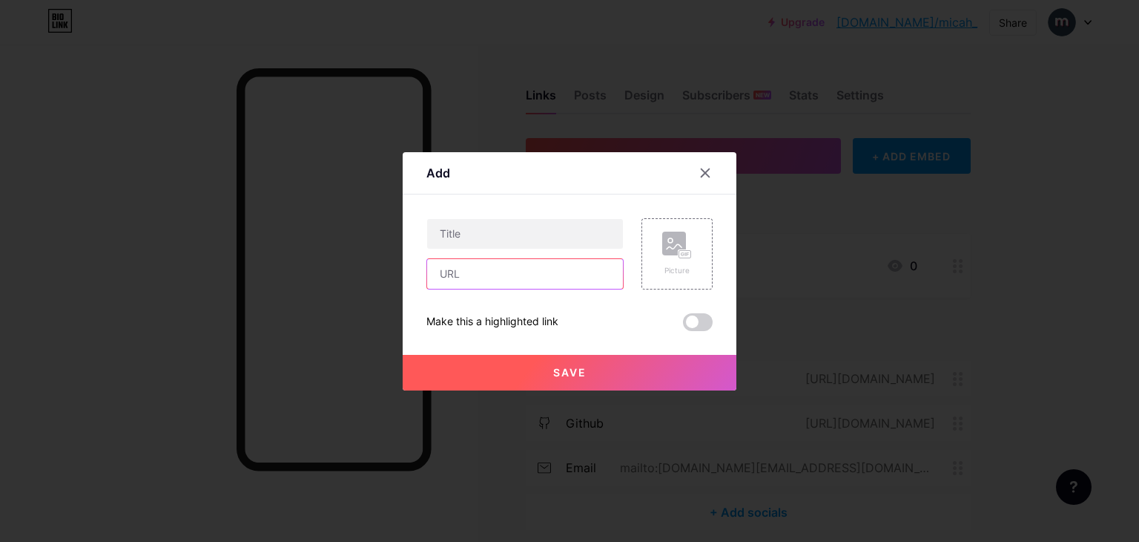
click at [522, 269] on input "text" at bounding box center [525, 274] width 196 height 30
paste input "[URL][DOMAIN_NAME]"
type input "[URL][DOMAIN_NAME]"
click at [543, 231] on input "text" at bounding box center [525, 234] width 196 height 30
type input "WakaTime"
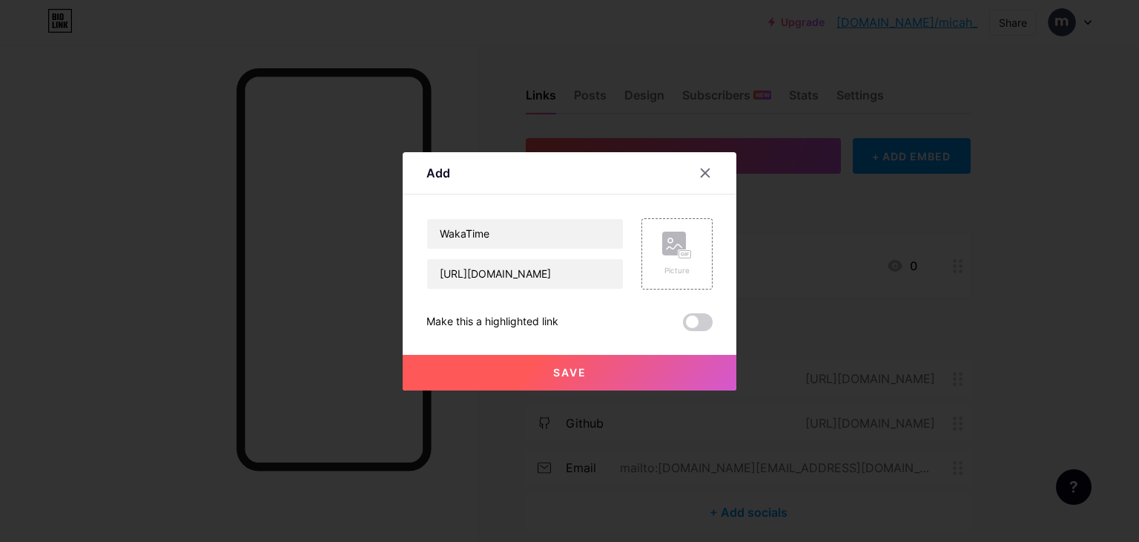
click at [593, 367] on button "Save" at bounding box center [570, 373] width 334 height 36
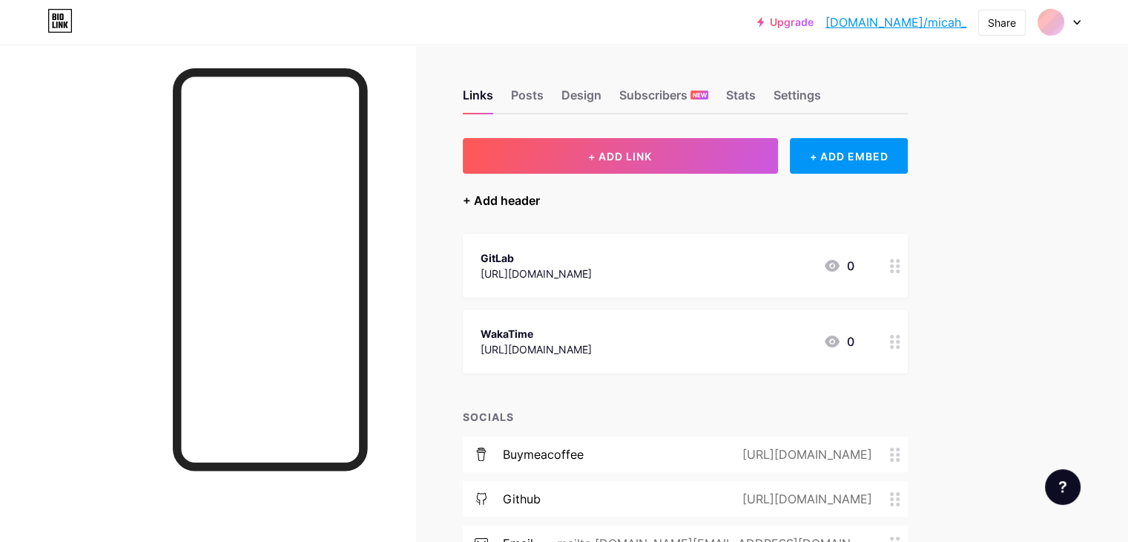
click at [540, 194] on div "+ Add header" at bounding box center [501, 200] width 77 height 18
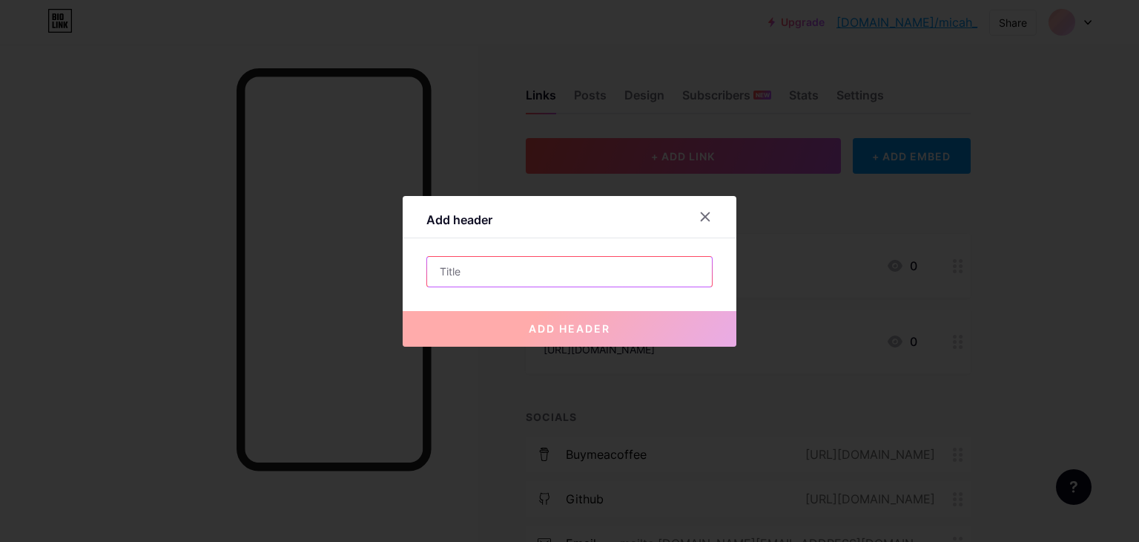
click at [574, 258] on input "text" at bounding box center [569, 272] width 285 height 30
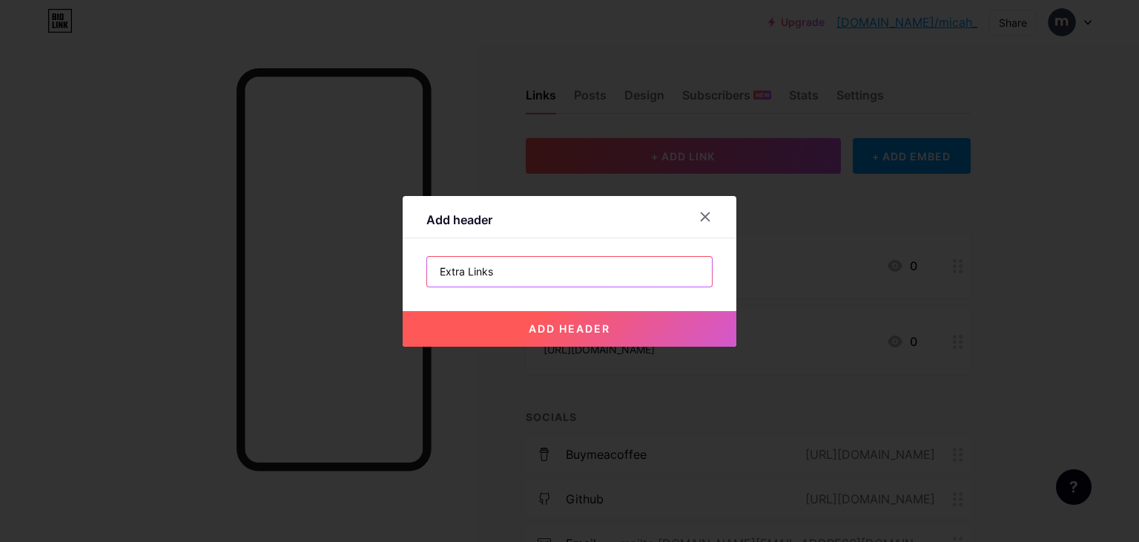
type input "Extra Links"
click at [568, 324] on span "add header" at bounding box center [570, 328] width 82 height 13
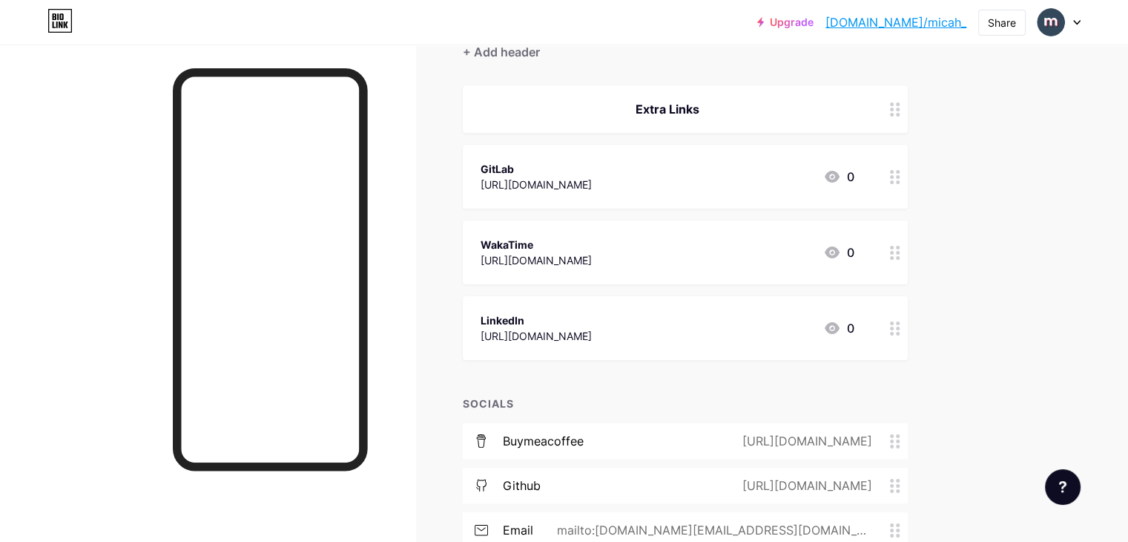
scroll to position [74, 0]
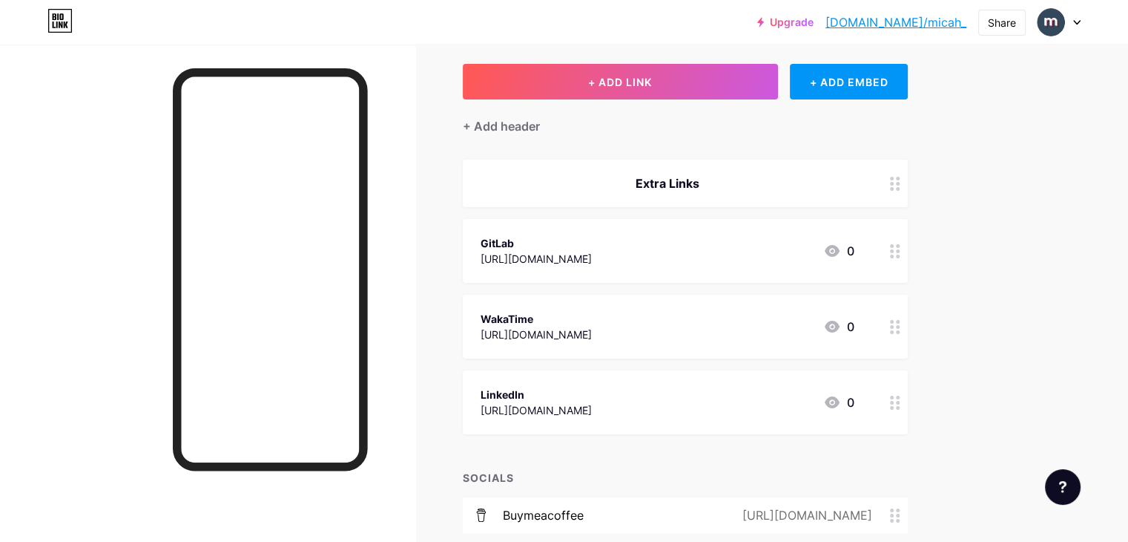
click at [763, 407] on div "LinkedIn [URL][DOMAIN_NAME] 0" at bounding box center [668, 402] width 374 height 34
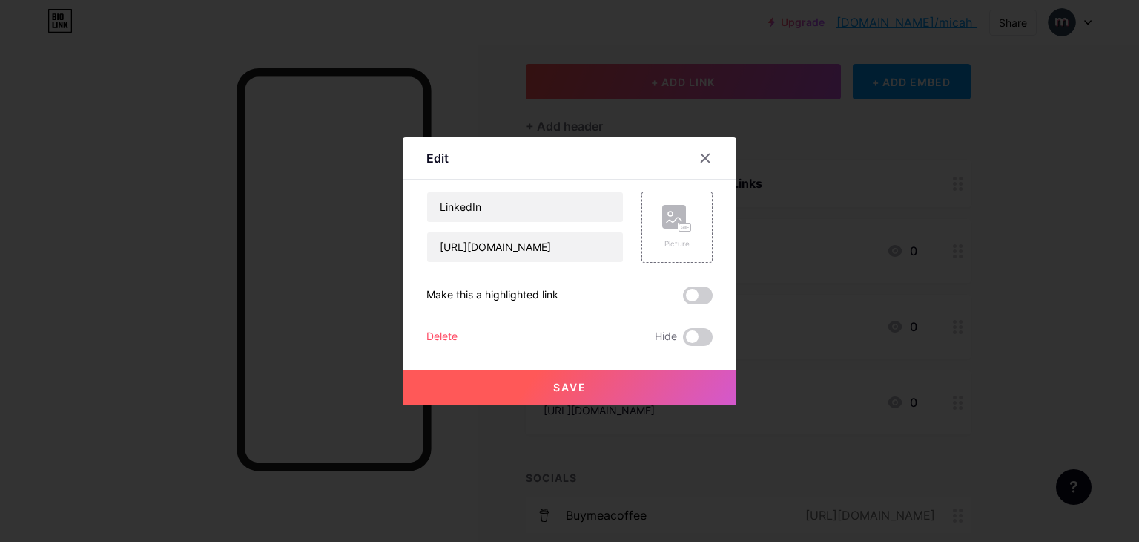
click at [438, 332] on div "Delete" at bounding box center [442, 337] width 31 height 18
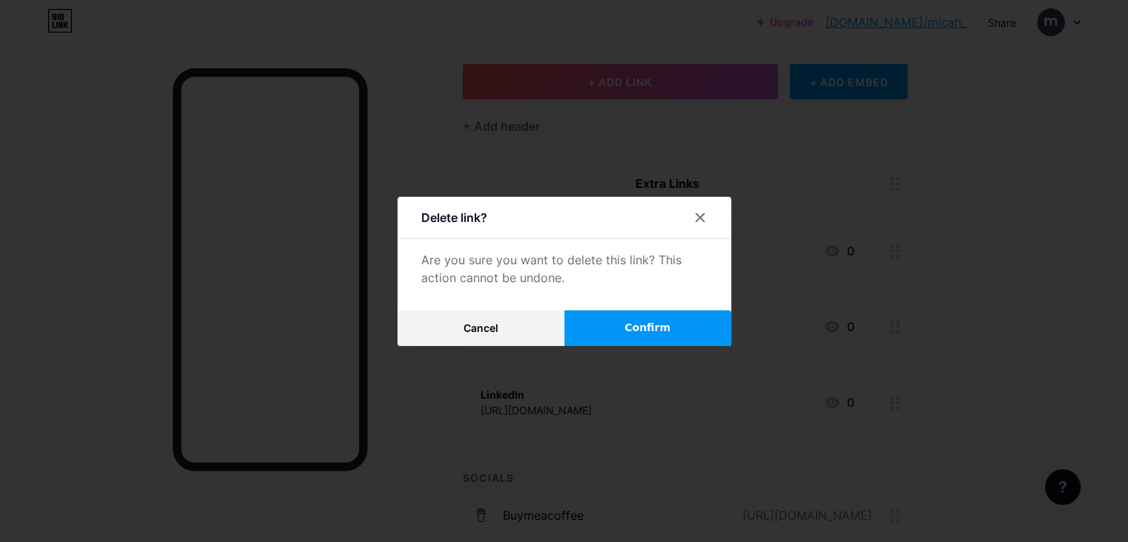
click at [605, 321] on button "Confirm" at bounding box center [648, 328] width 167 height 36
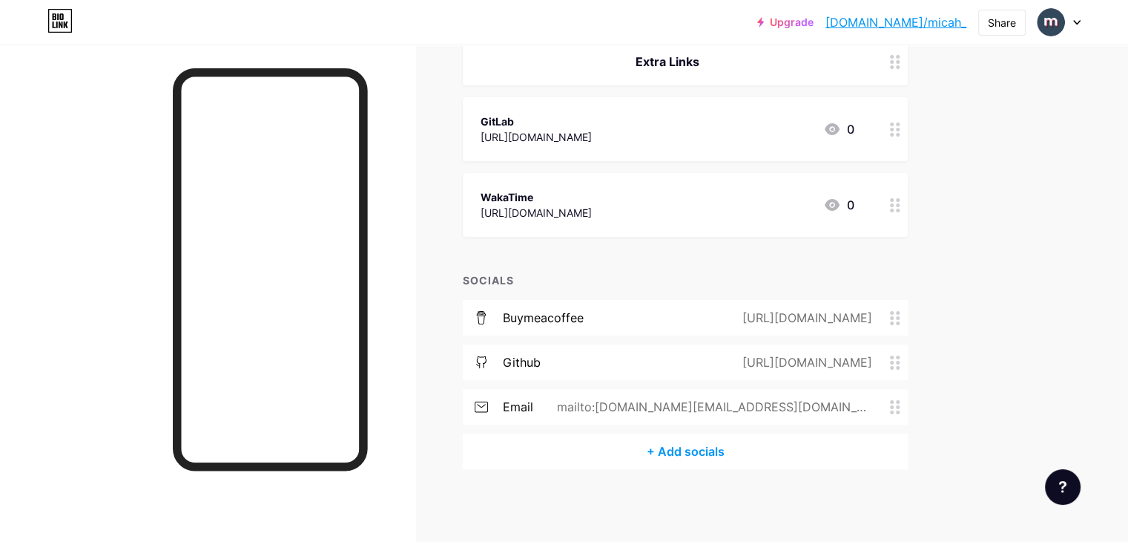
scroll to position [0, 0]
